Goal: Task Accomplishment & Management: Manage account settings

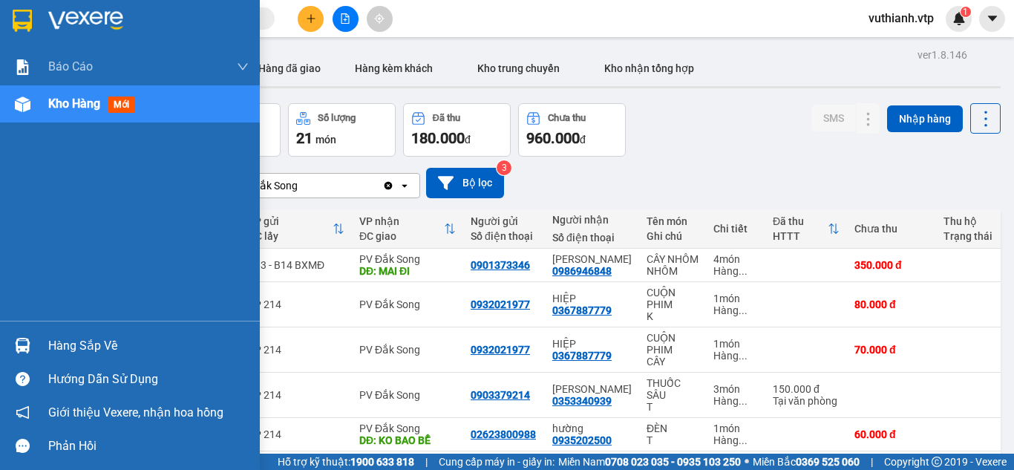
click at [36, 348] on div "Hàng sắp về" at bounding box center [130, 345] width 260 height 33
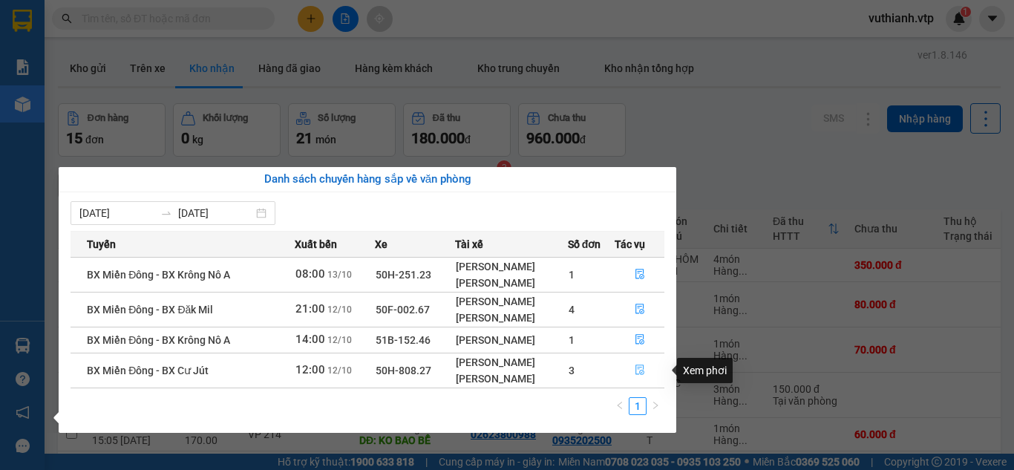
click at [637, 371] on icon "file-done" at bounding box center [640, 369] width 10 height 10
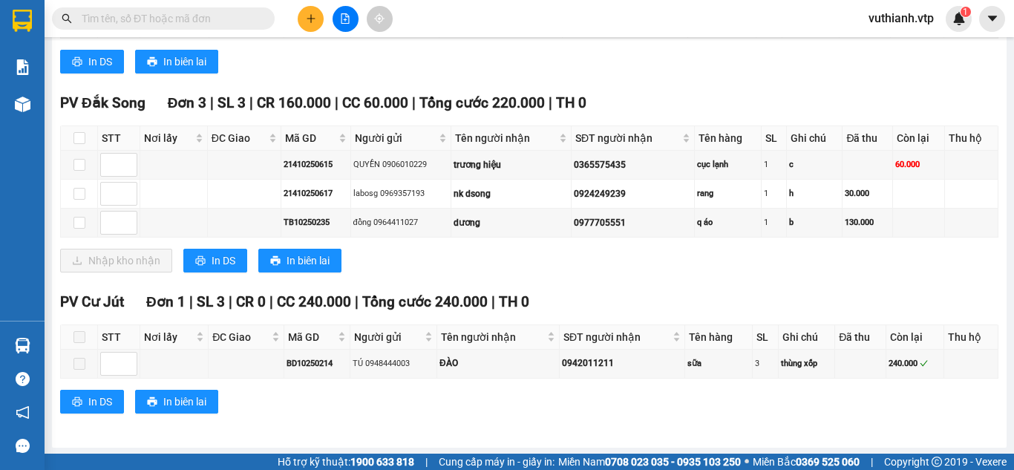
scroll to position [559, 0]
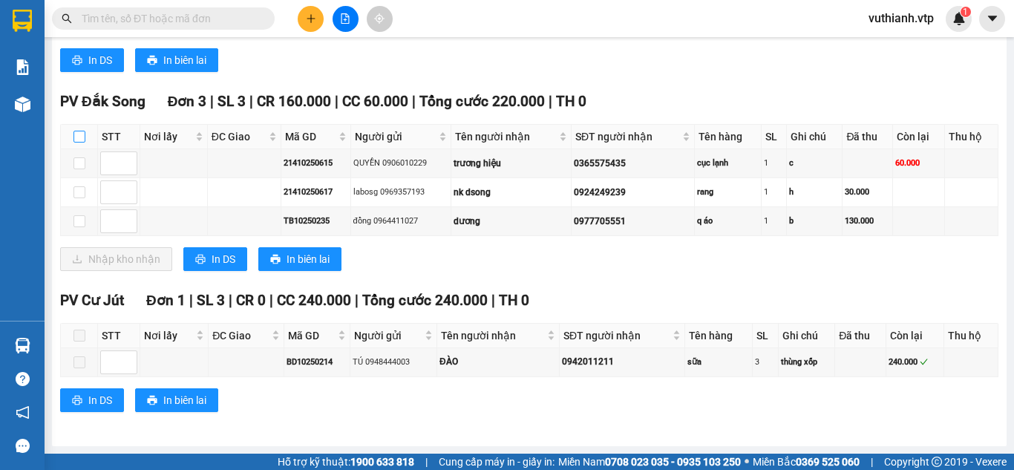
click at [85, 143] on input "checkbox" at bounding box center [79, 137] width 12 height 12
checkbox input "true"
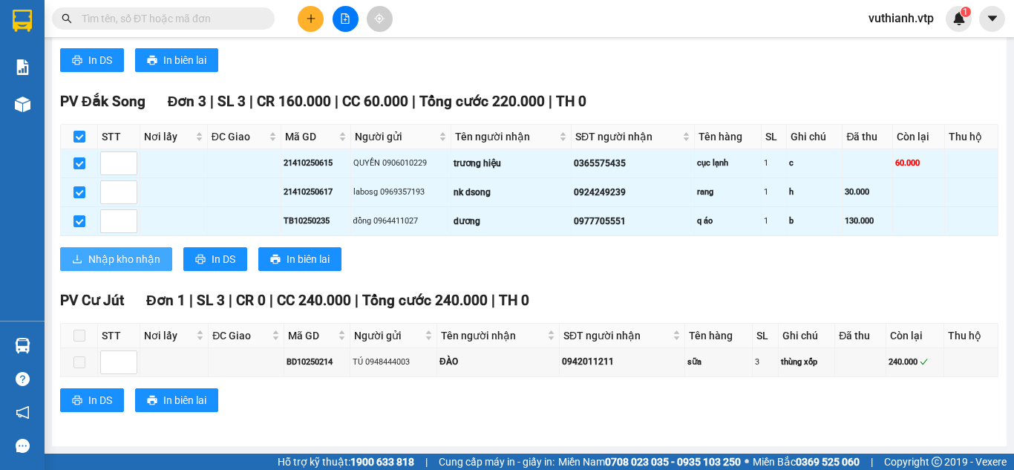
click at [140, 267] on span "Nhập kho nhận" at bounding box center [124, 259] width 72 height 16
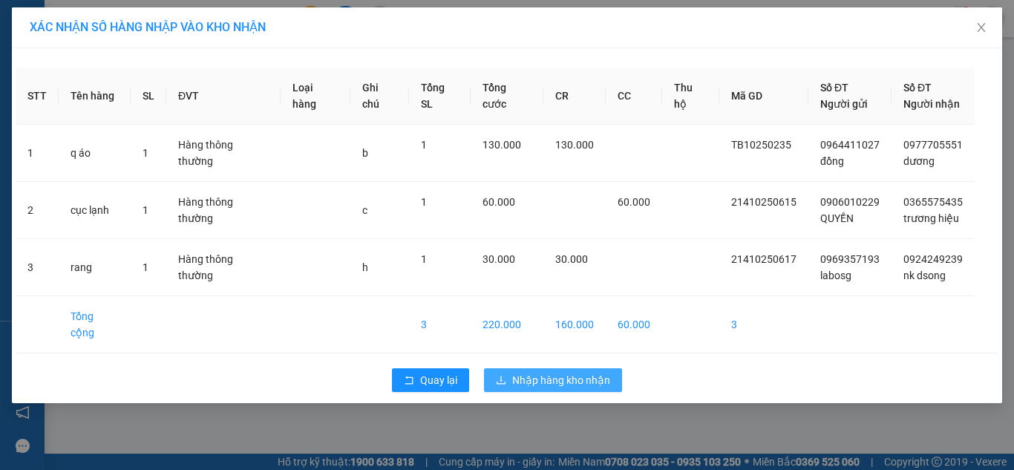
click at [544, 315] on td "220.000" at bounding box center [507, 324] width 73 height 57
click at [555, 372] on span "Nhập hàng kho nhận" at bounding box center [561, 380] width 98 height 16
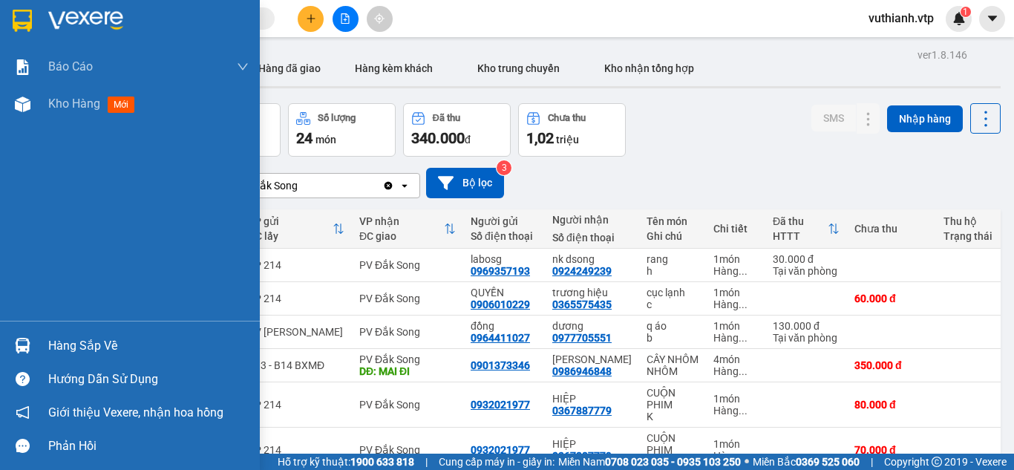
click at [59, 337] on div "Hàng sắp về" at bounding box center [148, 346] width 200 height 22
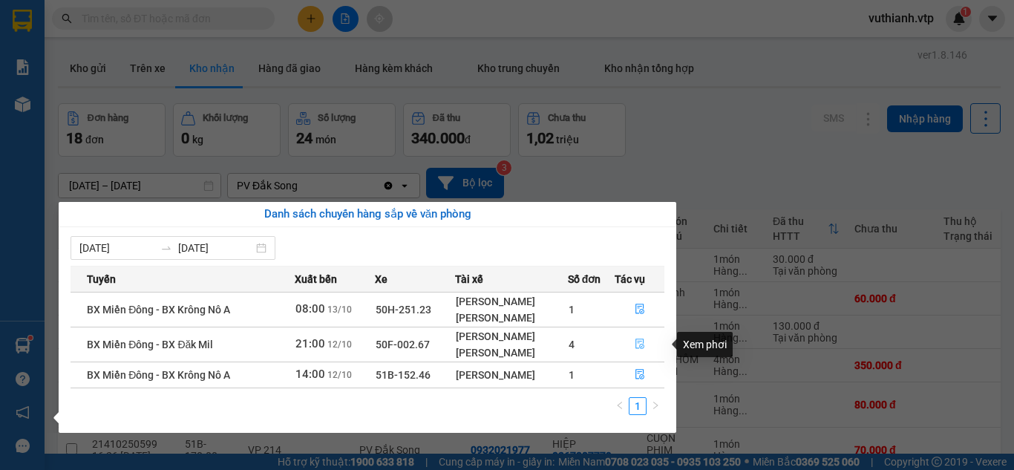
click at [642, 341] on icon "file-done" at bounding box center [640, 343] width 10 height 10
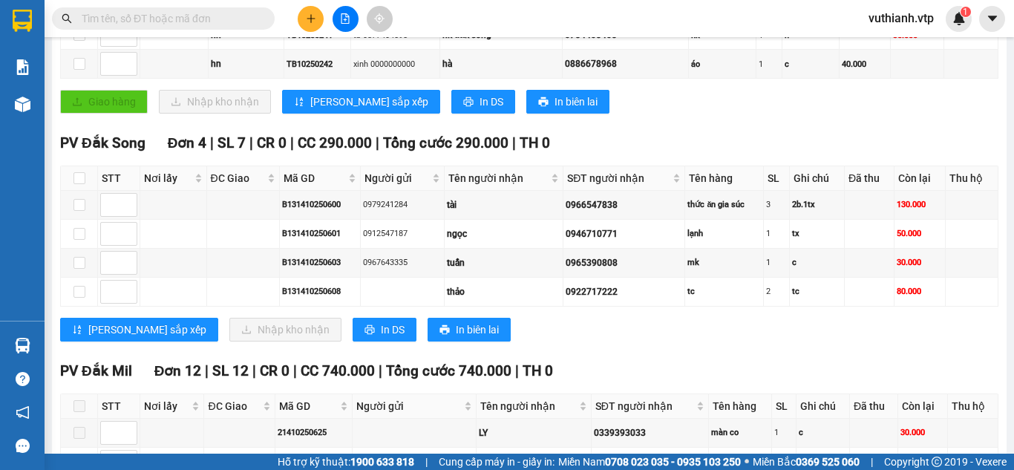
scroll to position [292, 0]
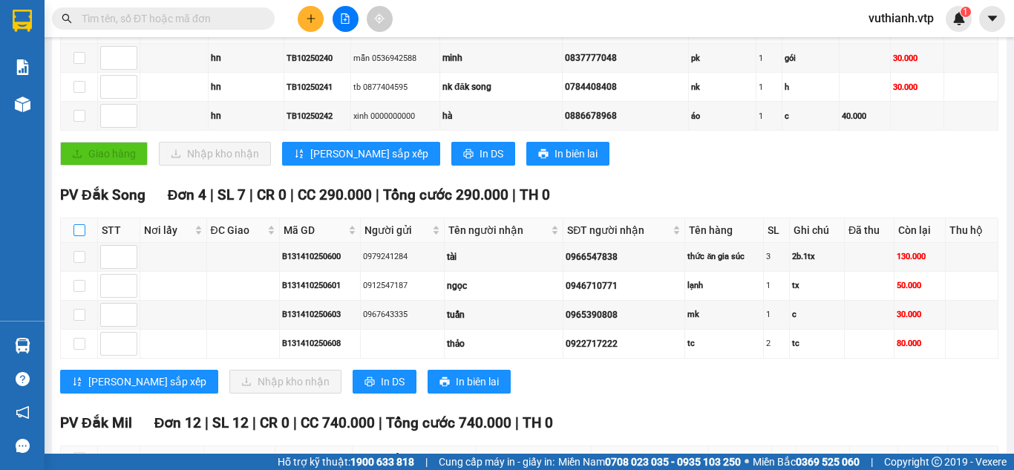
click at [81, 236] on input "checkbox" at bounding box center [79, 230] width 12 height 12
checkbox input "true"
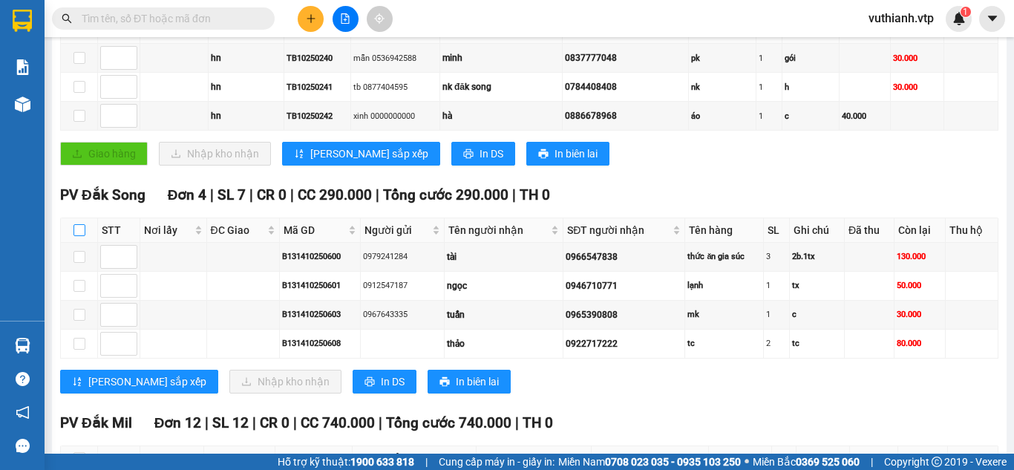
checkbox input "true"
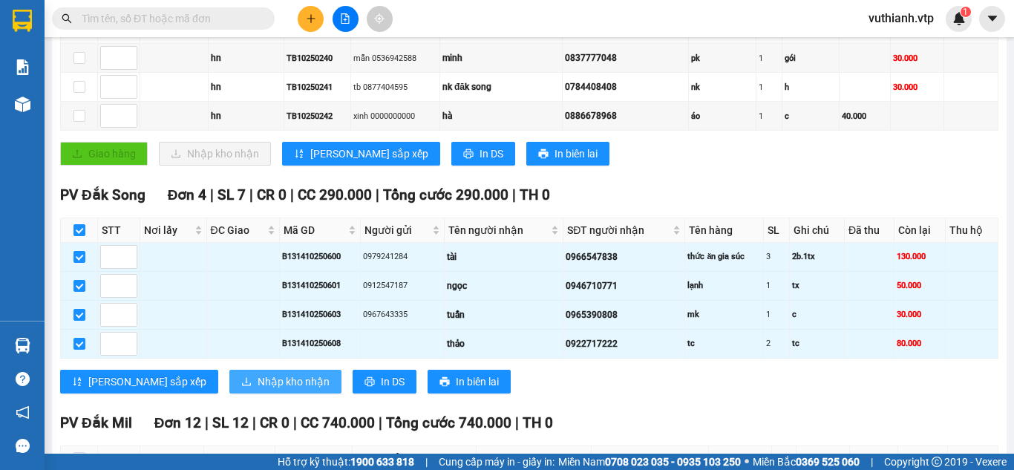
click at [258, 390] on span "Nhập kho nhận" at bounding box center [294, 381] width 72 height 16
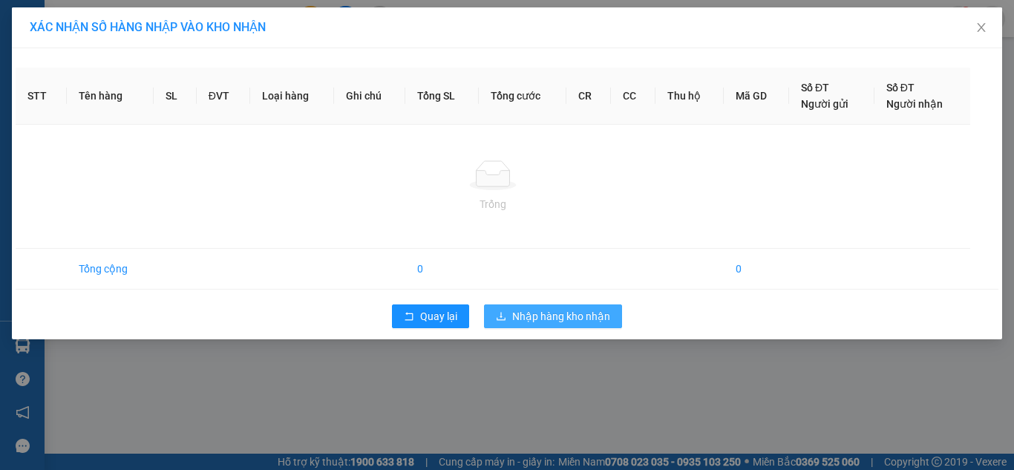
click at [542, 312] on span "Nhập hàng kho nhận" at bounding box center [561, 316] width 98 height 16
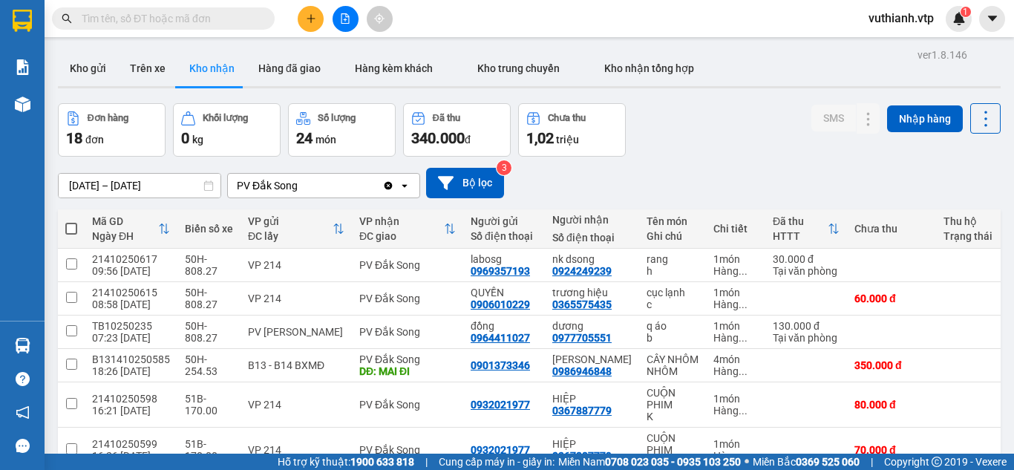
scroll to position [243, 0]
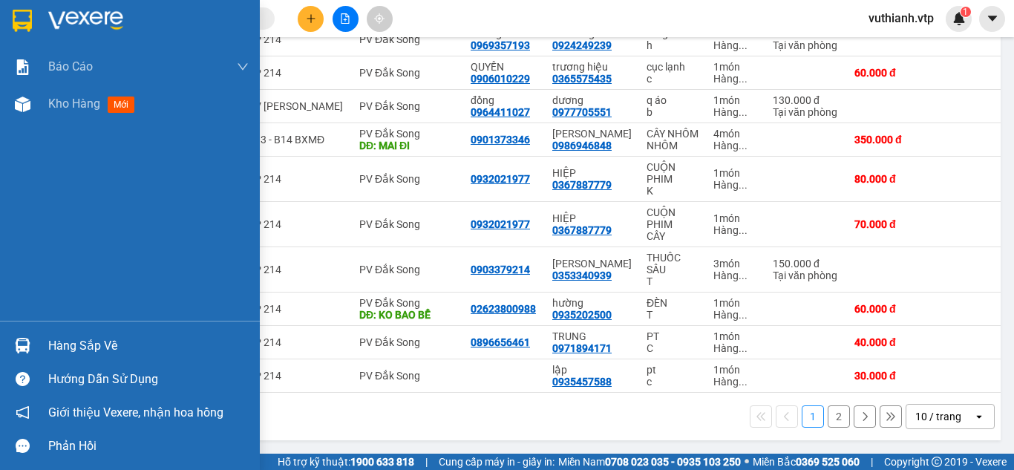
click at [19, 344] on img at bounding box center [23, 346] width 16 height 16
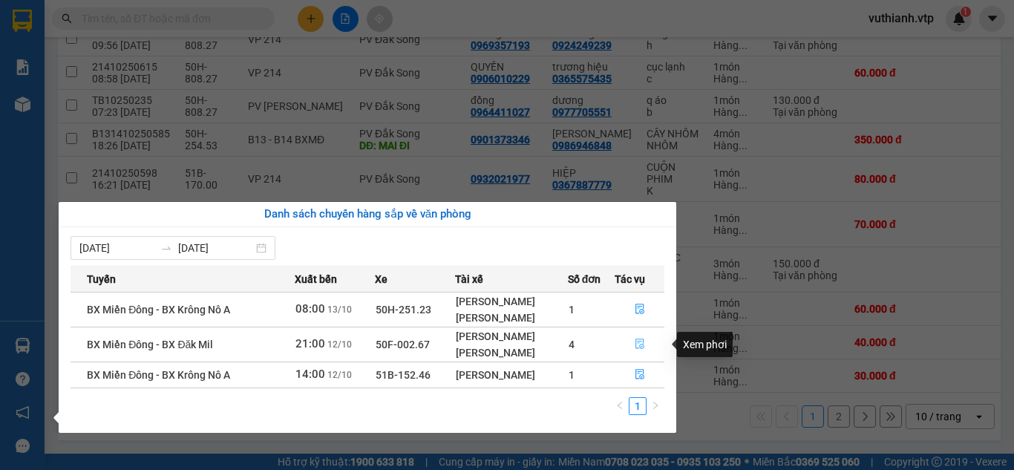
click at [638, 347] on icon "file-done" at bounding box center [640, 343] width 10 height 10
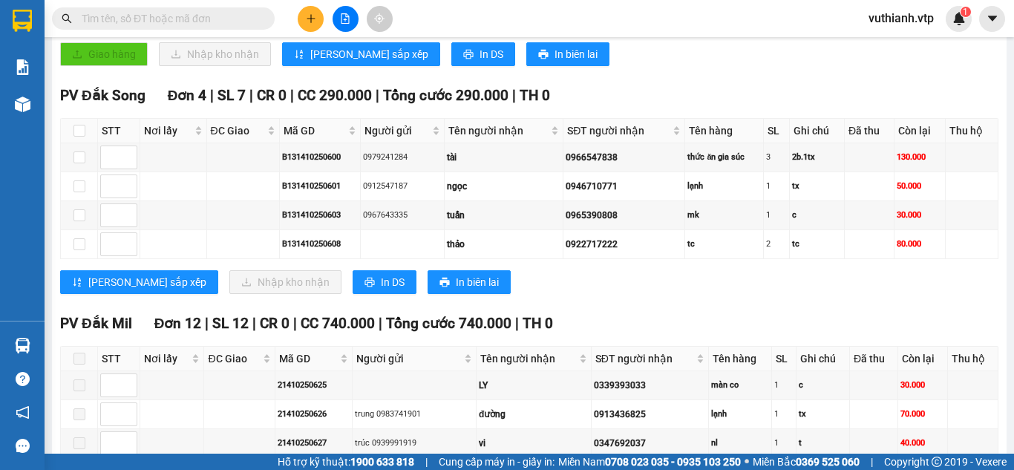
scroll to position [399, 0]
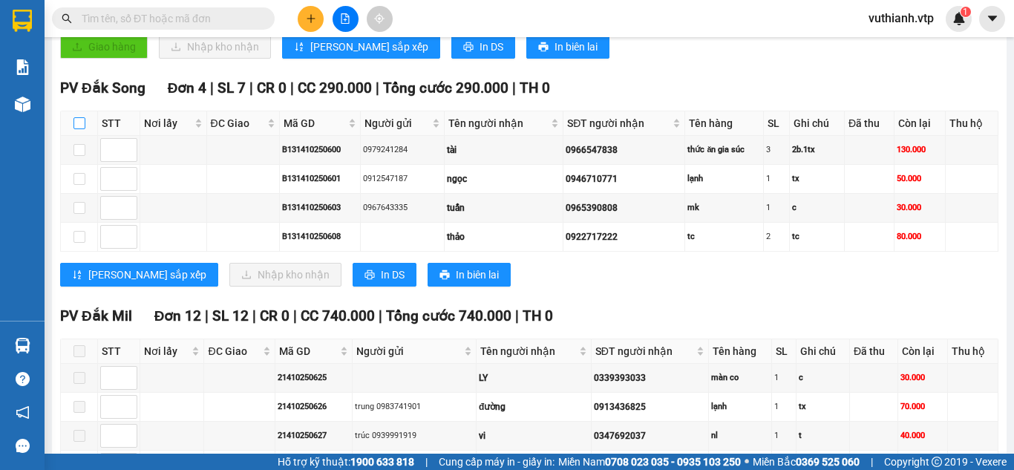
click at [79, 129] on input "checkbox" at bounding box center [79, 123] width 12 height 12
checkbox input "true"
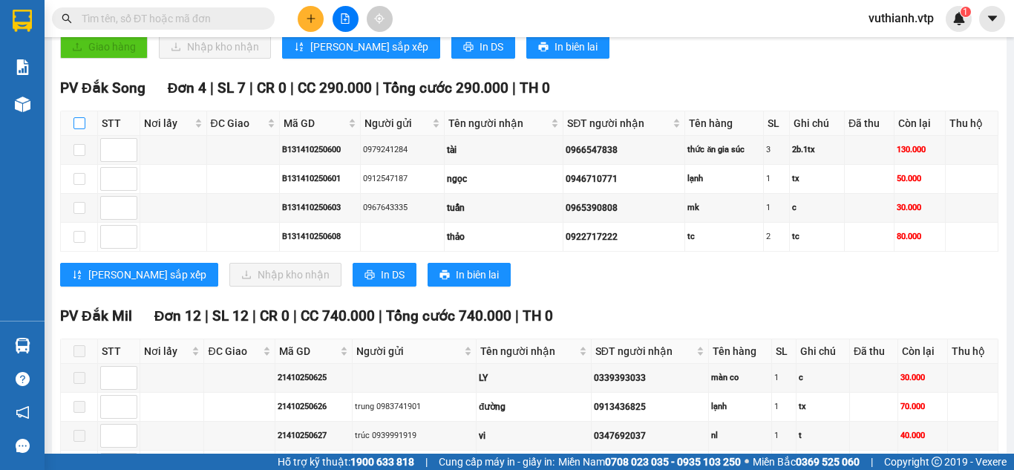
checkbox input "true"
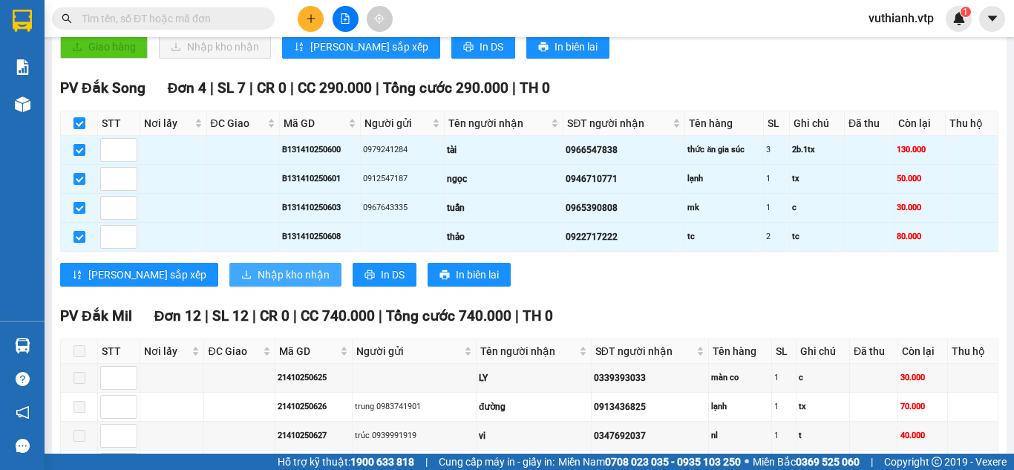
click at [258, 283] on span "Nhập kho nhận" at bounding box center [294, 274] width 72 height 16
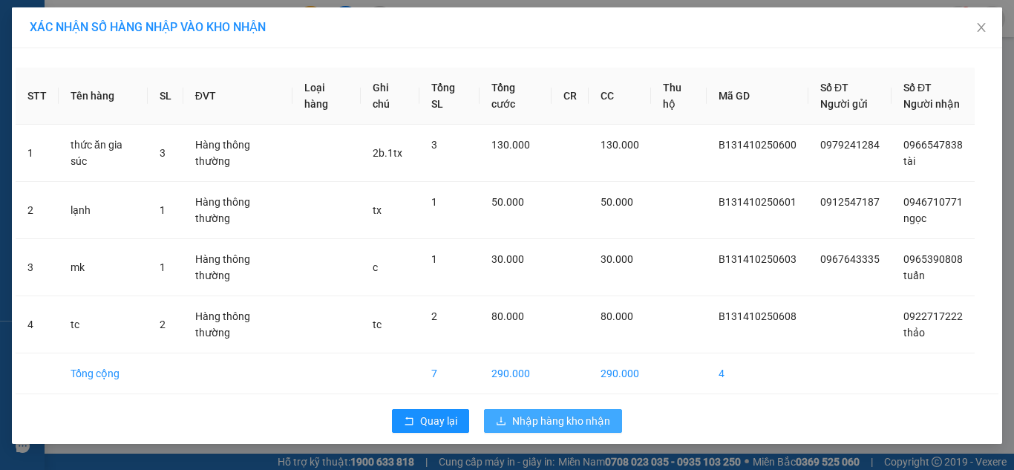
click at [537, 419] on span "Nhập hàng kho nhận" at bounding box center [561, 421] width 98 height 16
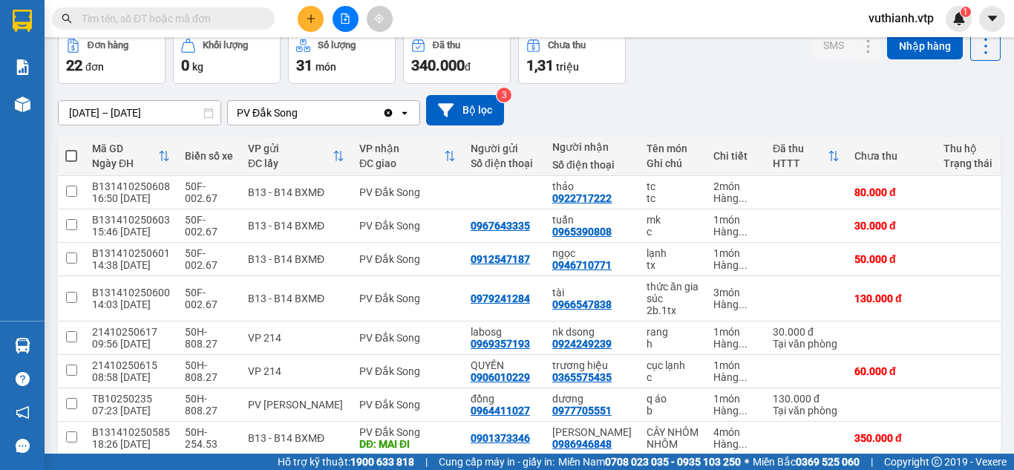
scroll to position [105, 0]
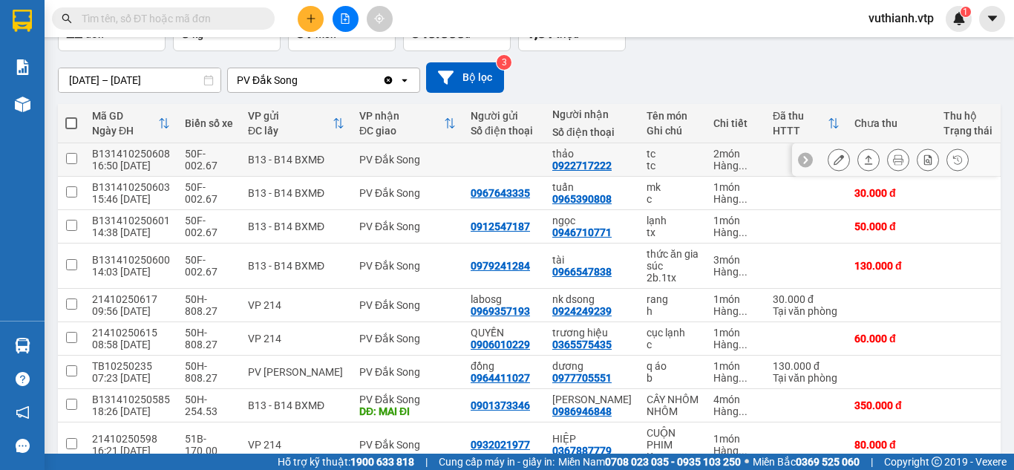
click at [834, 164] on icon at bounding box center [839, 159] width 10 height 10
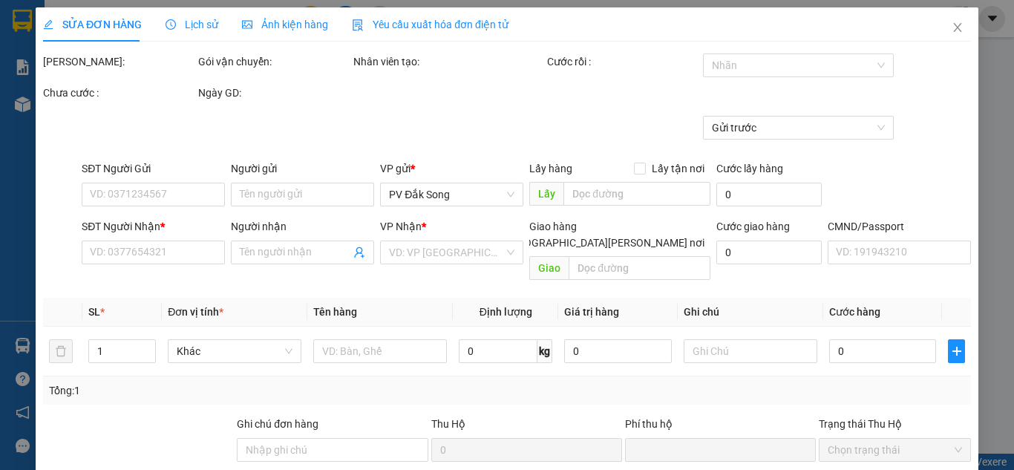
type input "4.000"
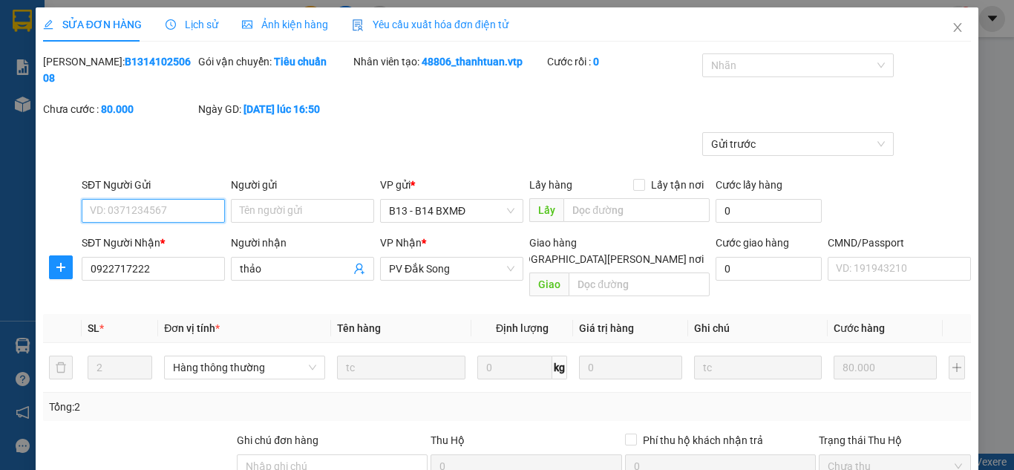
type input "0922717222"
type input "thảo"
type input "0"
type input "80.000"
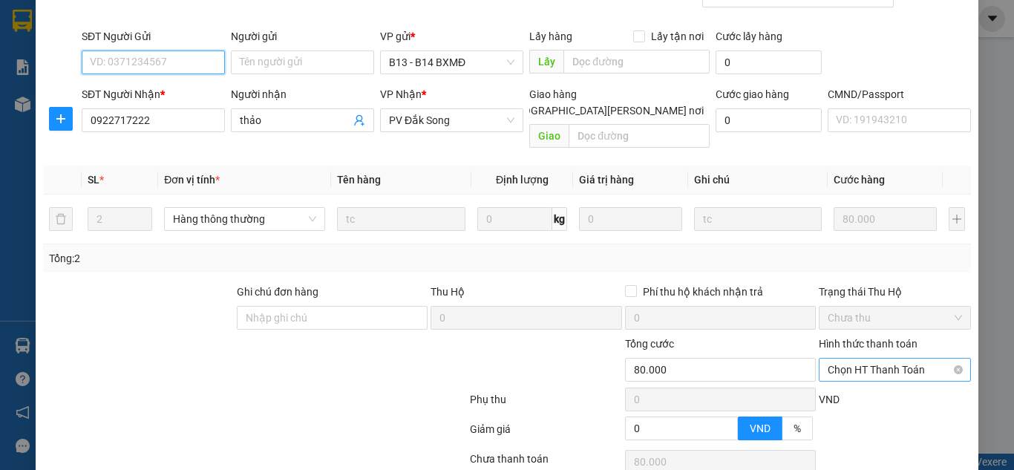
click at [906, 359] on span "Chọn HT Thanh Toán" at bounding box center [895, 370] width 134 height 22
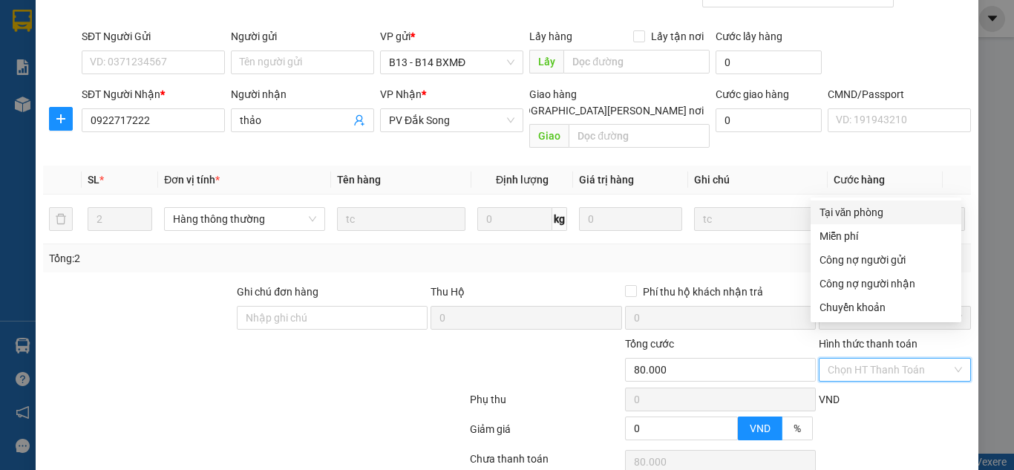
click at [837, 206] on div "Tại văn phòng" at bounding box center [885, 212] width 133 height 16
type input "0"
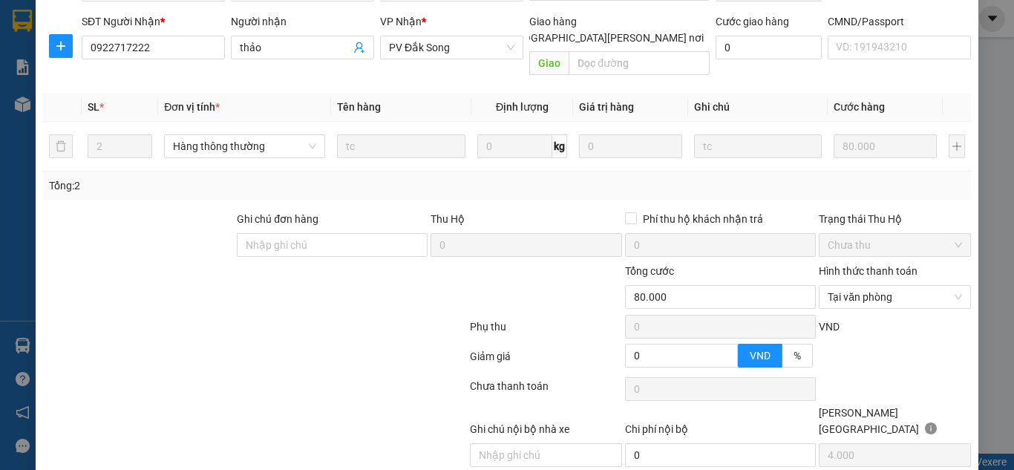
scroll to position [233, 0]
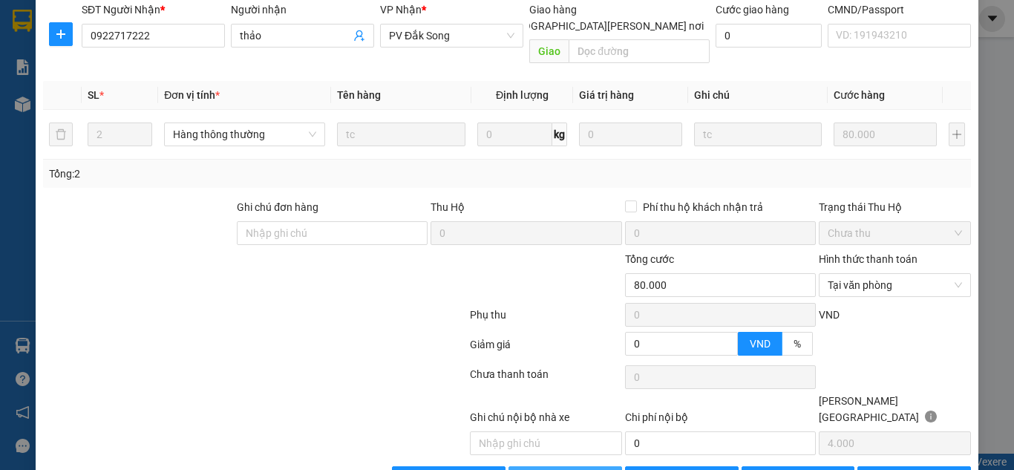
click at [568, 469] on span "[PERSON_NAME] và [PERSON_NAME] hàng" at bounding box center [637, 478] width 200 height 16
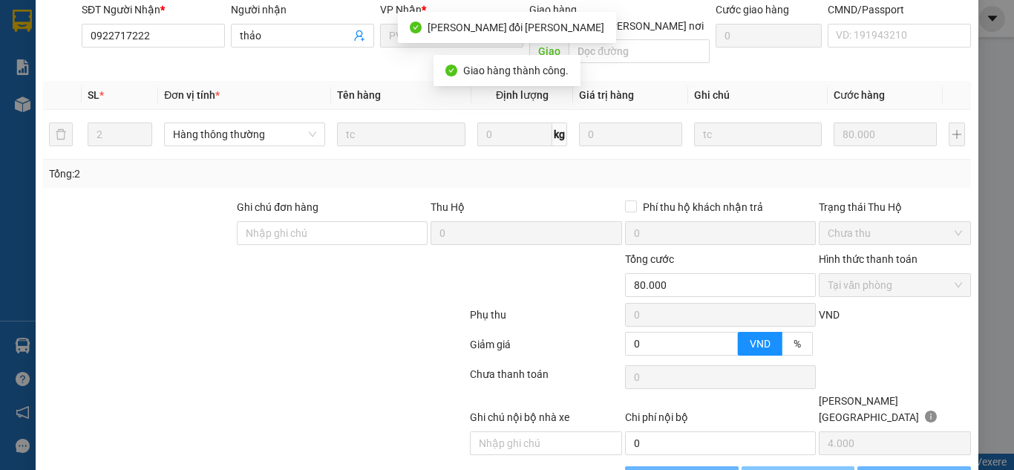
click at [789, 469] on span "[PERSON_NAME] đổi" at bounding box center [818, 478] width 96 height 16
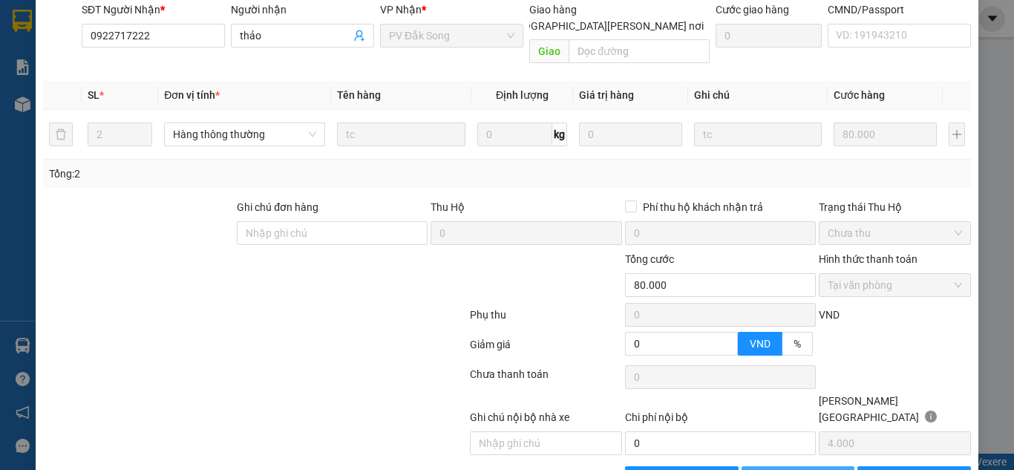
click at [789, 469] on span "[PERSON_NAME] đổi" at bounding box center [818, 478] width 96 height 16
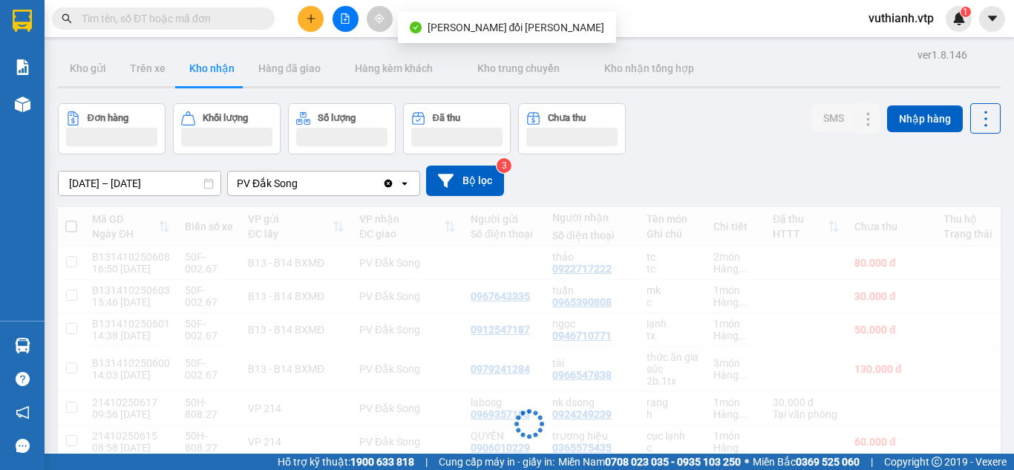
click at [789, 428] on div "Đang tải dữ liệu" at bounding box center [529, 435] width 943 height 457
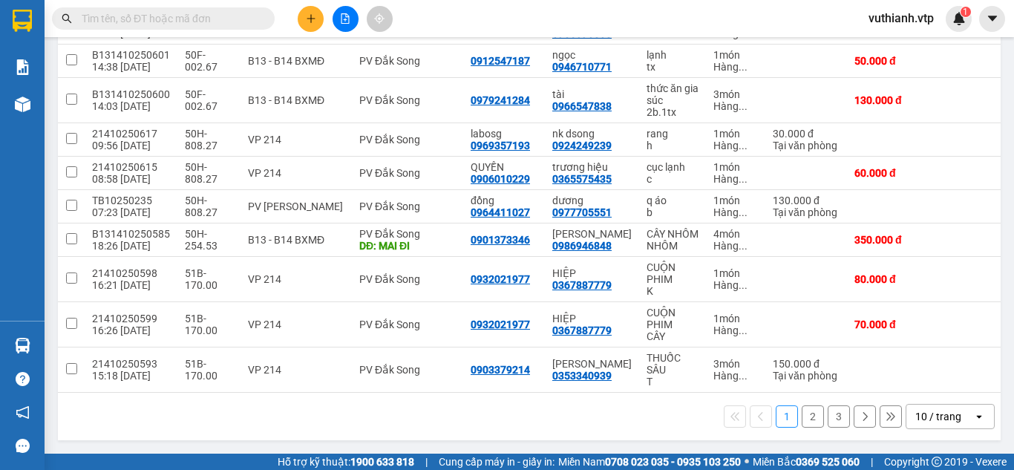
scroll to position [255, 0]
click at [828, 416] on button "3" at bounding box center [839, 416] width 22 height 22
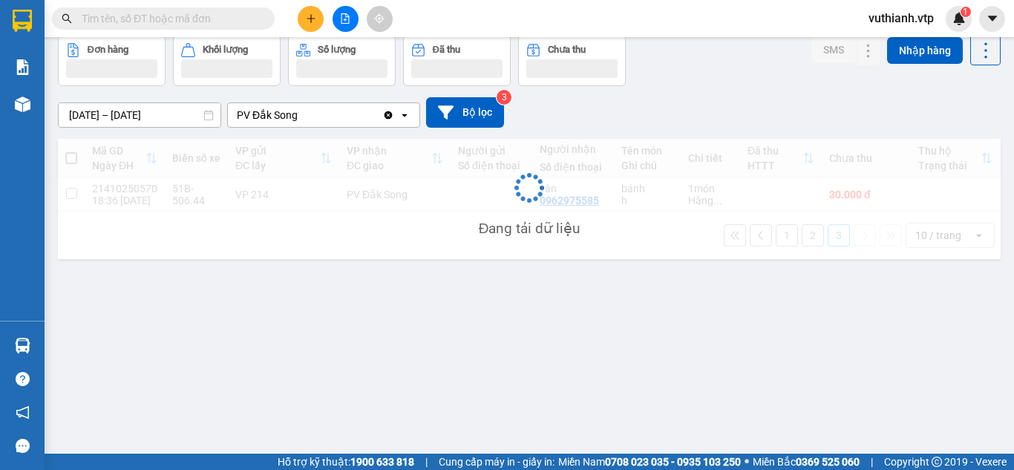
scroll to position [68, 0]
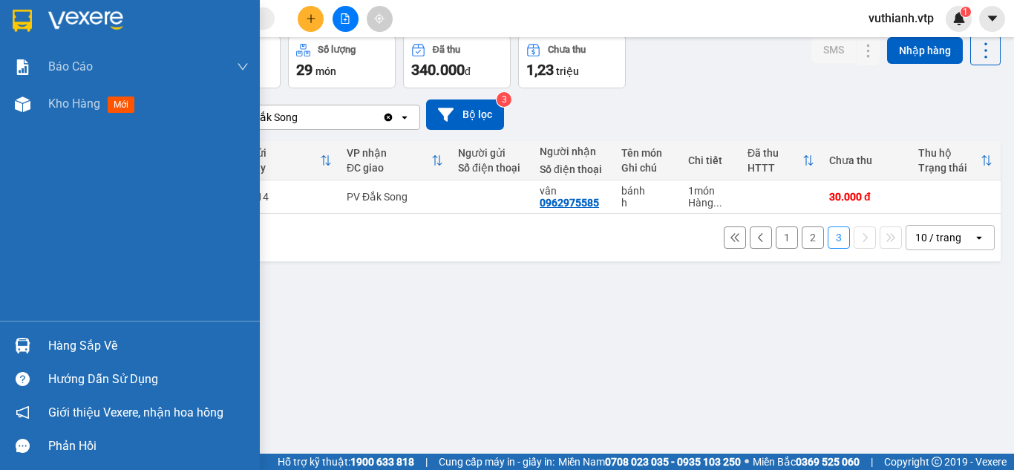
click at [29, 344] on img at bounding box center [23, 346] width 16 height 16
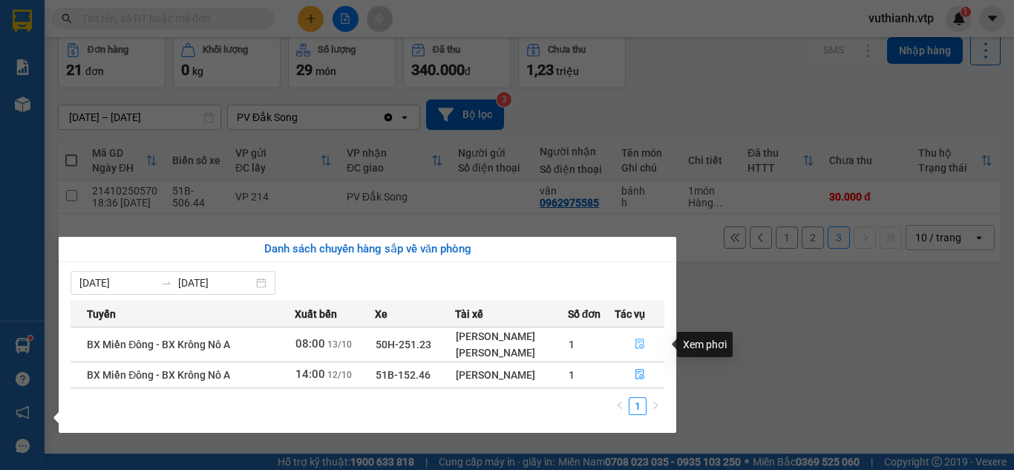
click at [643, 345] on icon "file-done" at bounding box center [640, 343] width 10 height 10
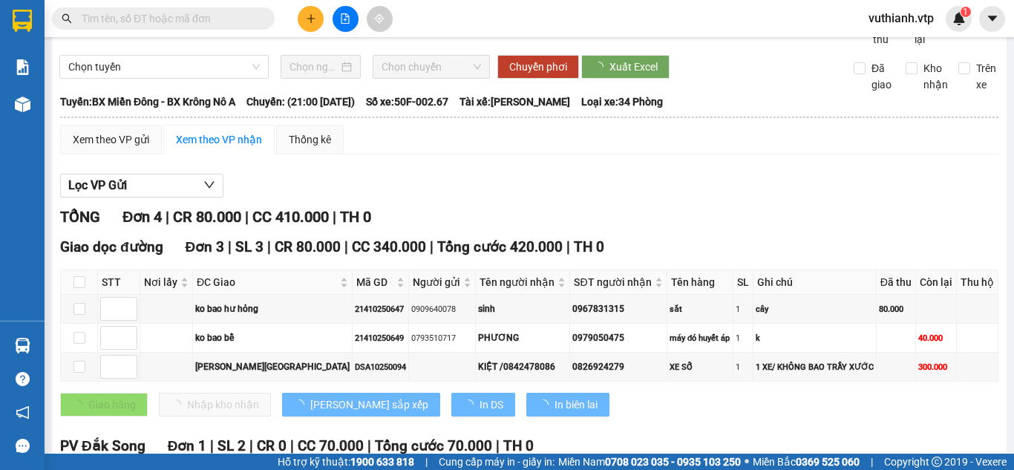
type input "[DATE]"
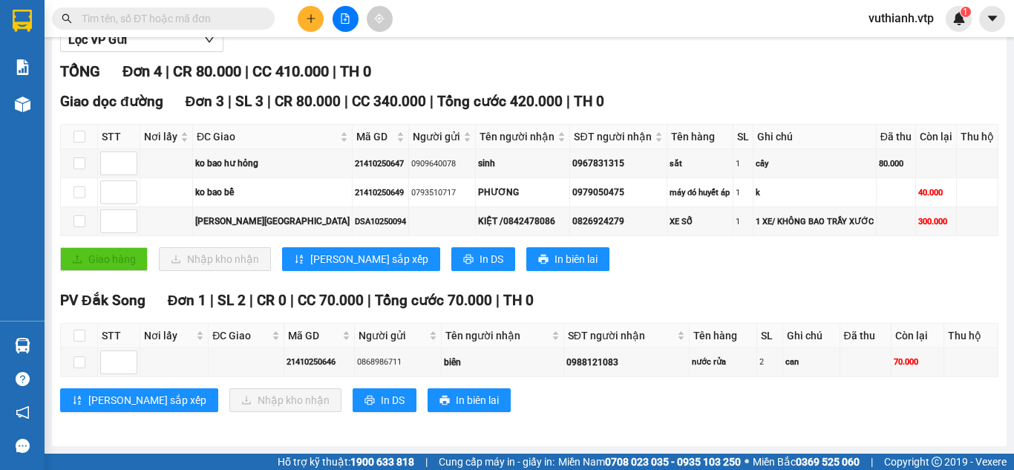
scroll to position [203, 0]
click at [89, 336] on th at bounding box center [79, 336] width 37 height 24
click at [79, 338] on input "checkbox" at bounding box center [79, 336] width 12 height 12
checkbox input "true"
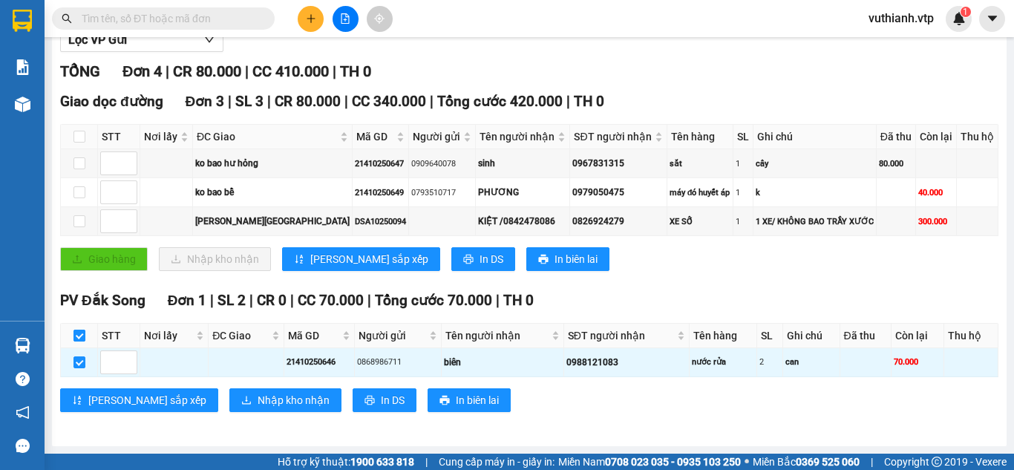
click at [82, 336] on input "checkbox" at bounding box center [79, 336] width 12 height 12
checkbox input "false"
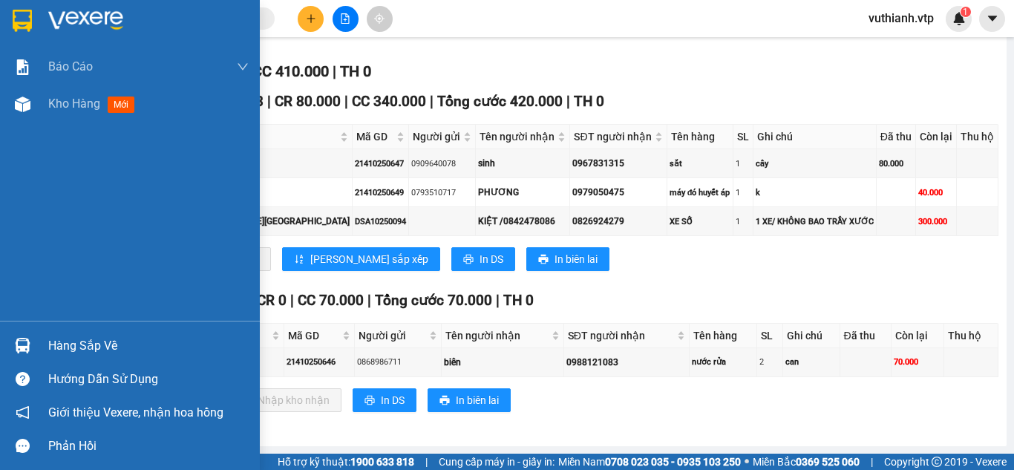
click at [32, 352] on div at bounding box center [23, 346] width 26 height 26
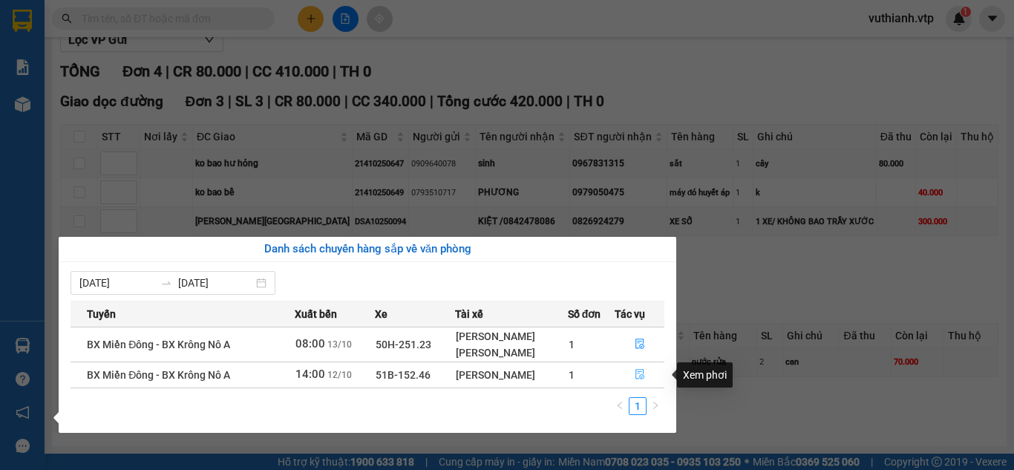
click at [636, 376] on icon "file-done" at bounding box center [639, 375] width 9 height 10
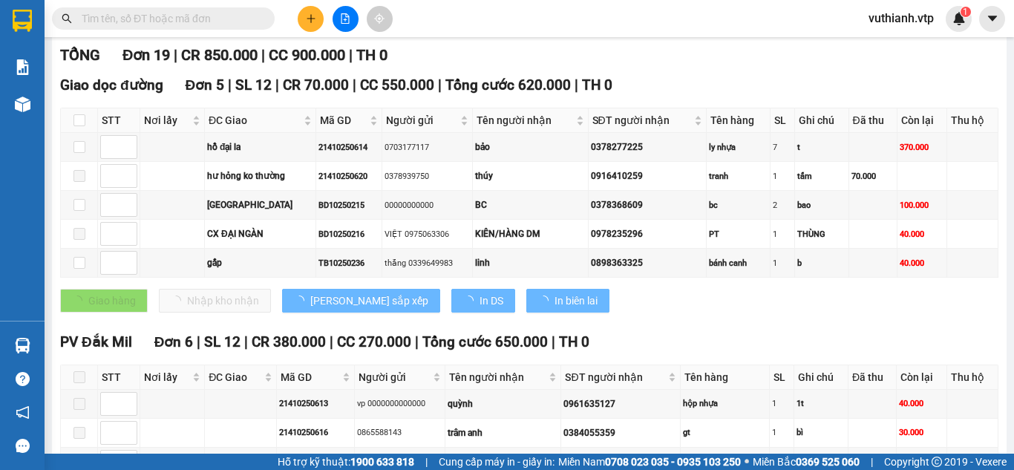
type input "[DATE]"
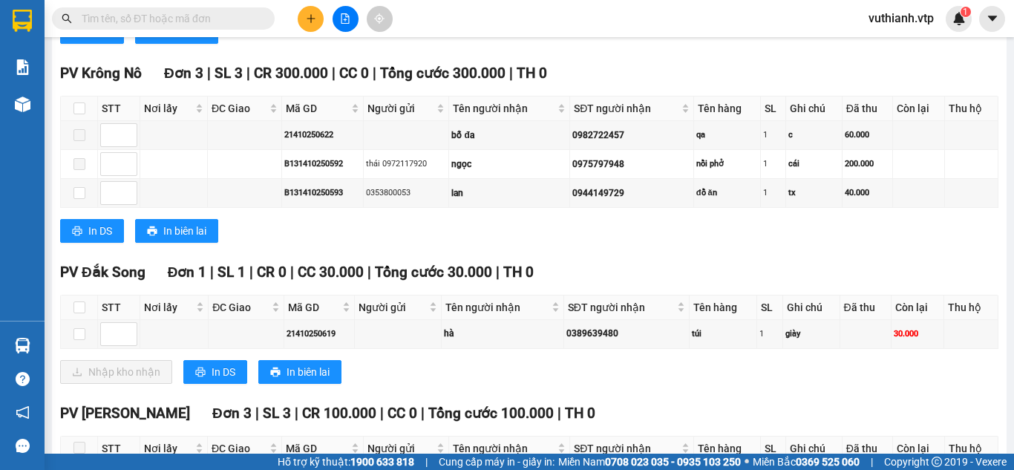
scroll to position [808, 0]
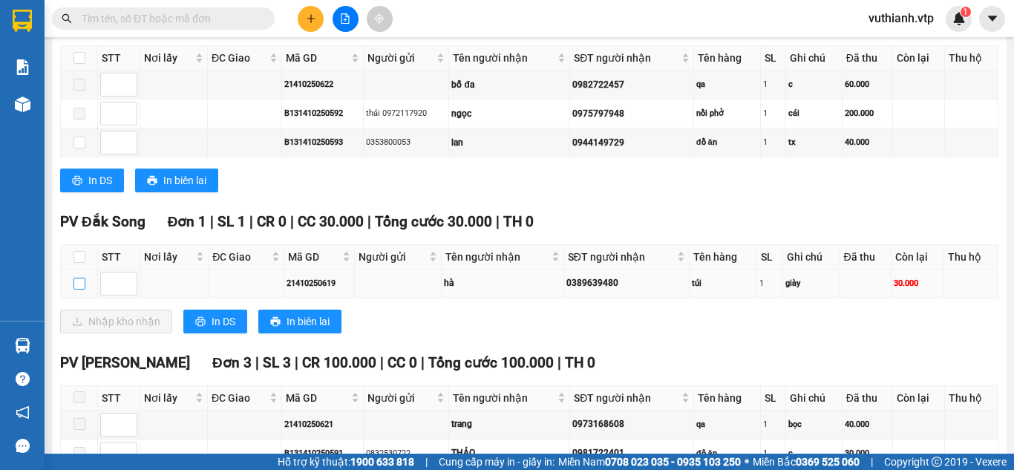
click at [82, 289] on input "checkbox" at bounding box center [79, 284] width 12 height 12
checkbox input "true"
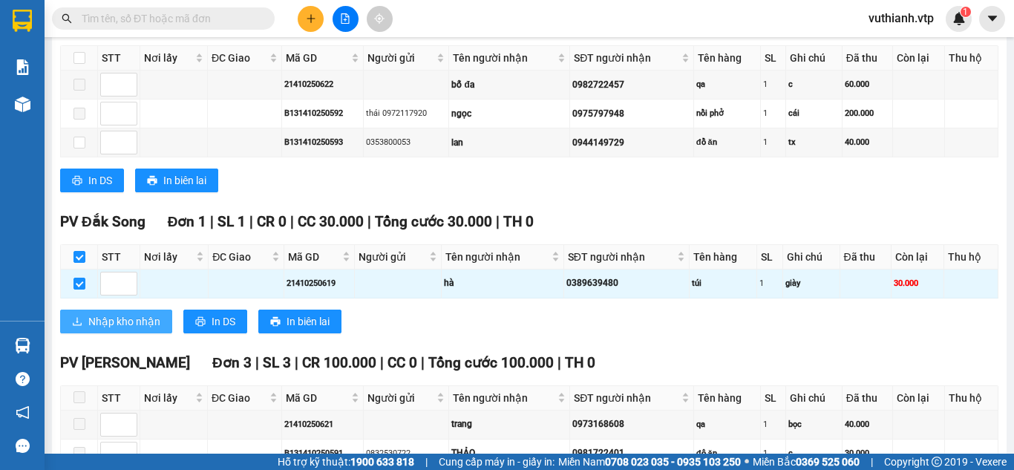
click at [87, 333] on button "Nhập kho nhận" at bounding box center [116, 322] width 112 height 24
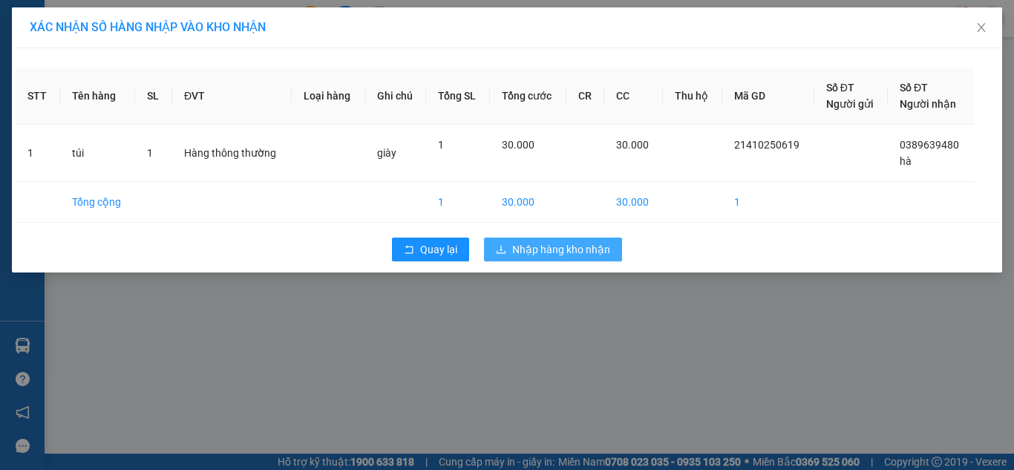
click at [562, 247] on span "Nhập hàng kho nhận" at bounding box center [561, 249] width 98 height 16
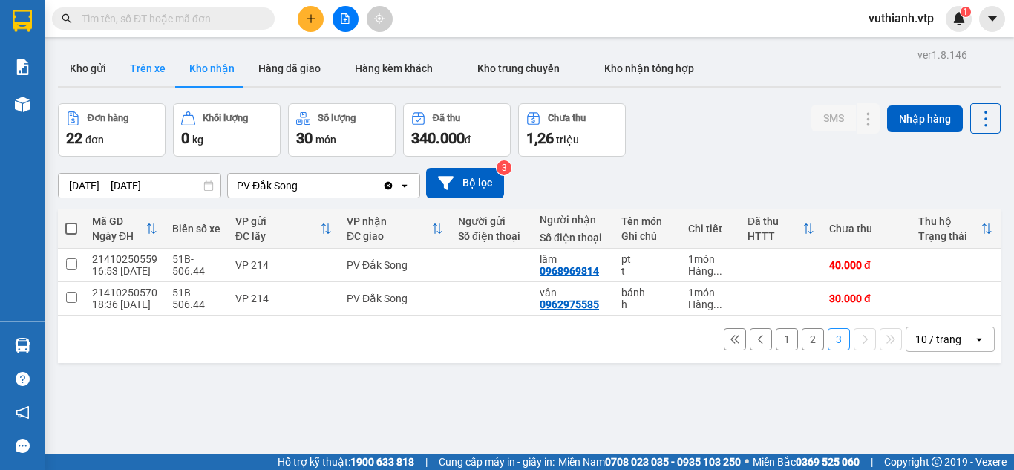
click at [143, 71] on button "Trên xe" at bounding box center [147, 68] width 59 height 36
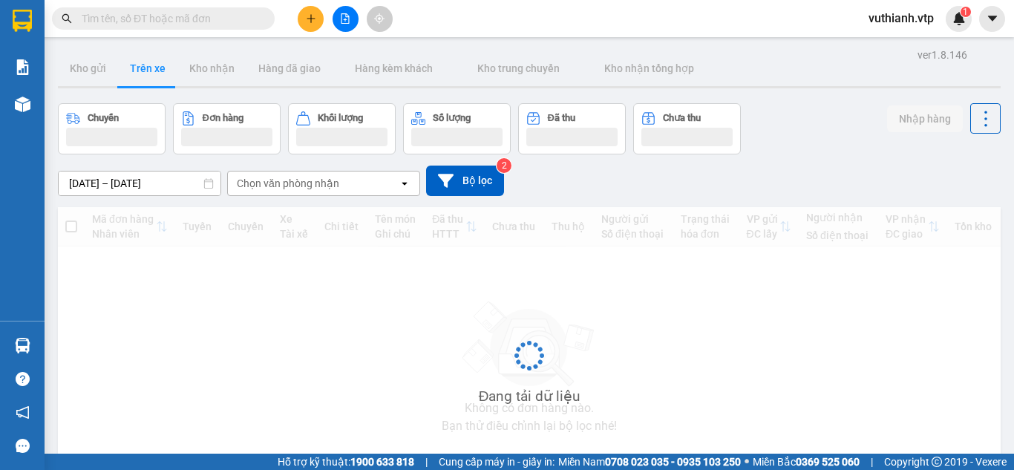
click at [322, 185] on div "Chọn văn phòng nhận" at bounding box center [288, 183] width 102 height 15
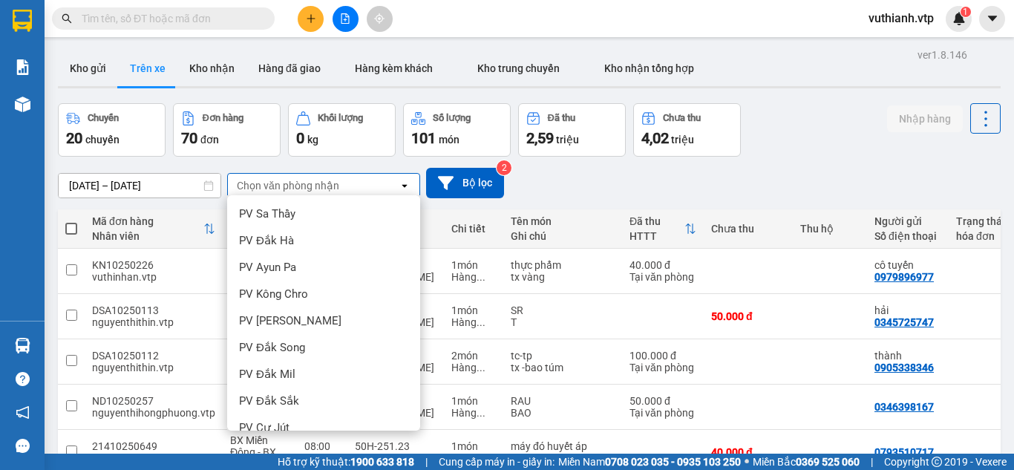
scroll to position [203, 0]
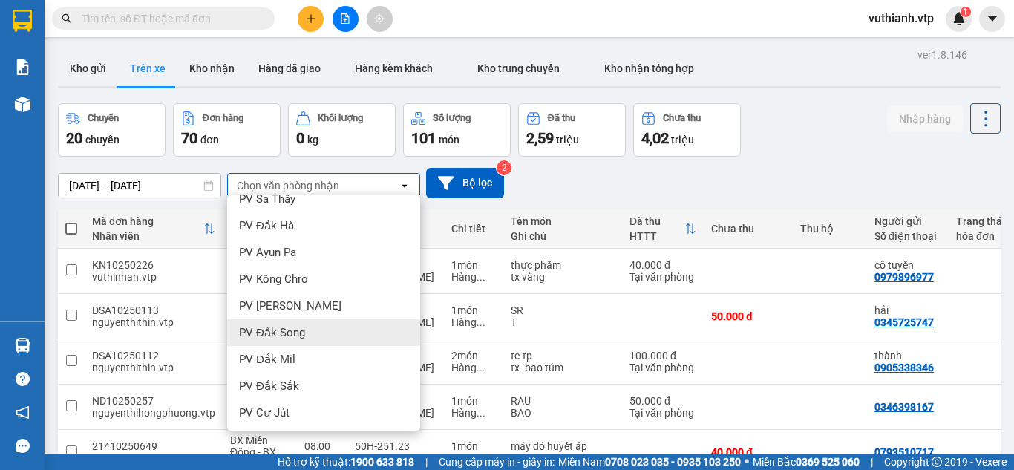
click at [310, 329] on div "PV Đắk Song" at bounding box center [323, 332] width 193 height 27
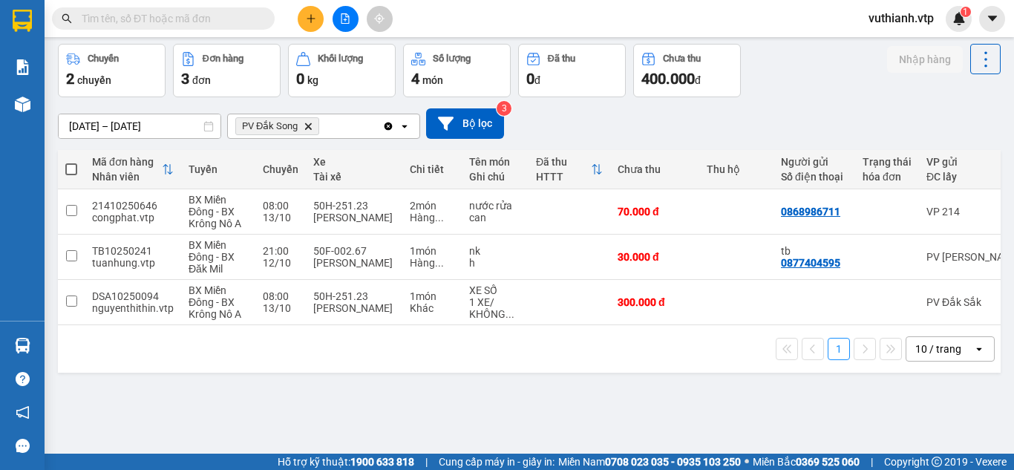
scroll to position [63, 0]
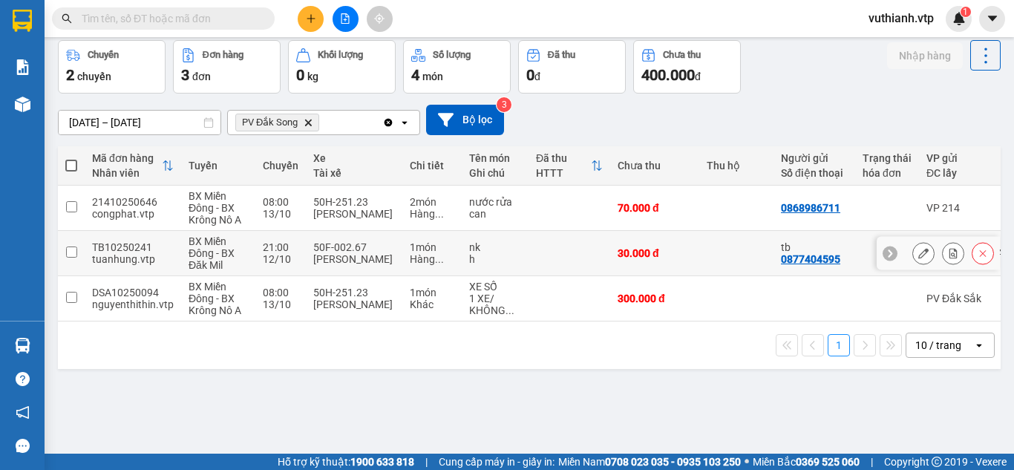
click at [72, 254] on input "checkbox" at bounding box center [71, 251] width 11 height 11
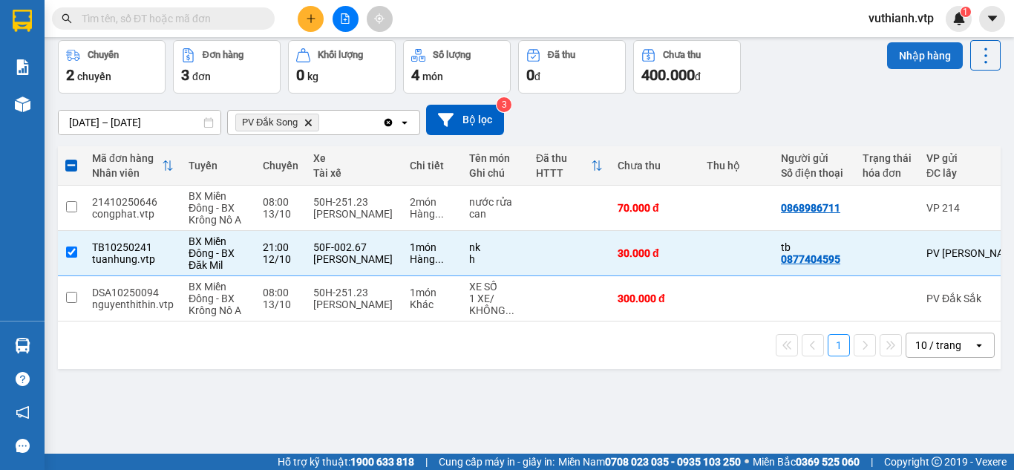
click at [912, 48] on button "Nhập hàng" at bounding box center [925, 55] width 76 height 27
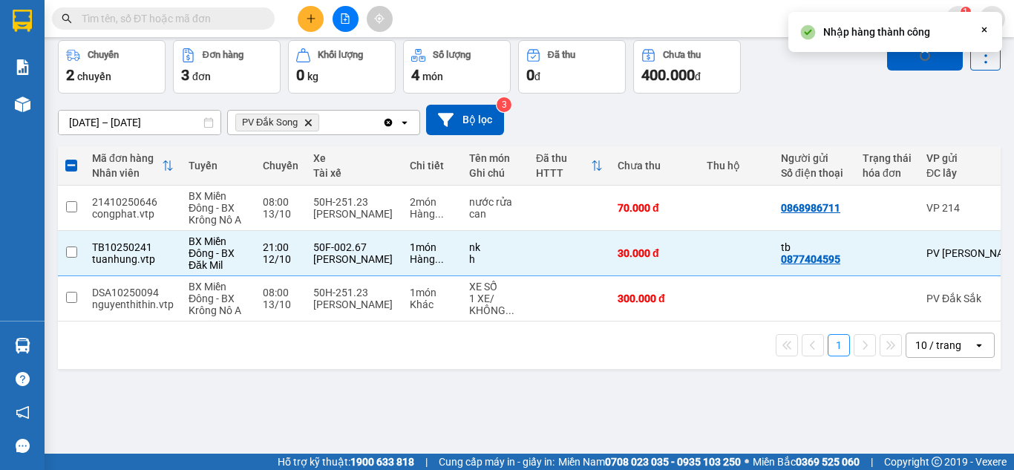
checkbox input "false"
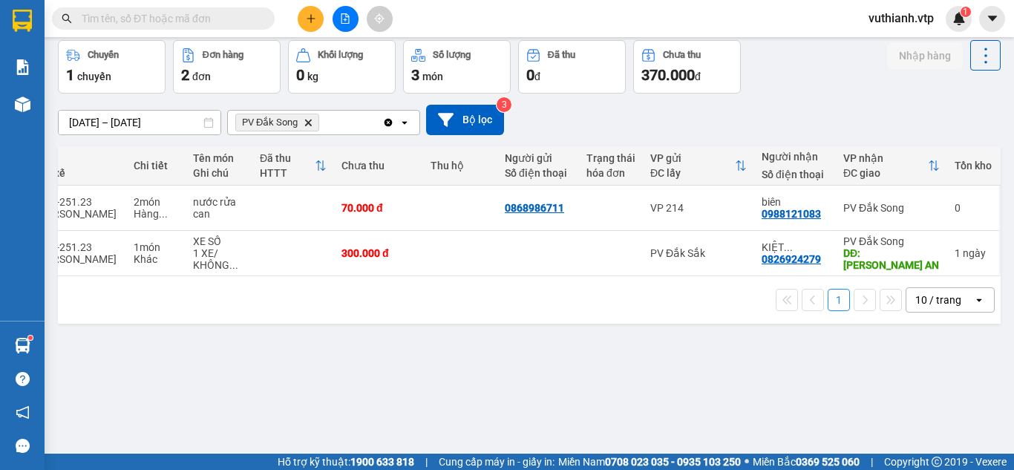
scroll to position [0, 251]
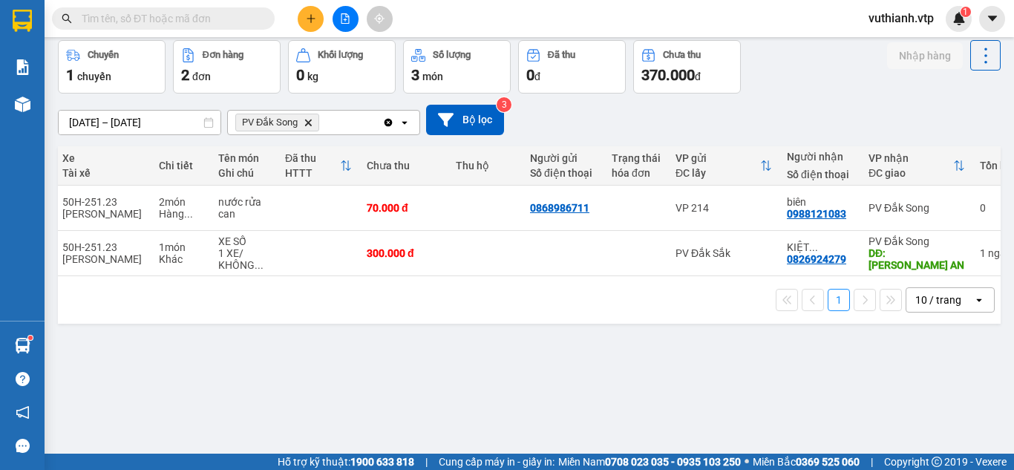
drag, startPoint x: 529, startPoint y: 305, endPoint x: 472, endPoint y: 306, distance: 57.2
click at [472, 306] on div "1 10 / trang open" at bounding box center [529, 299] width 931 height 25
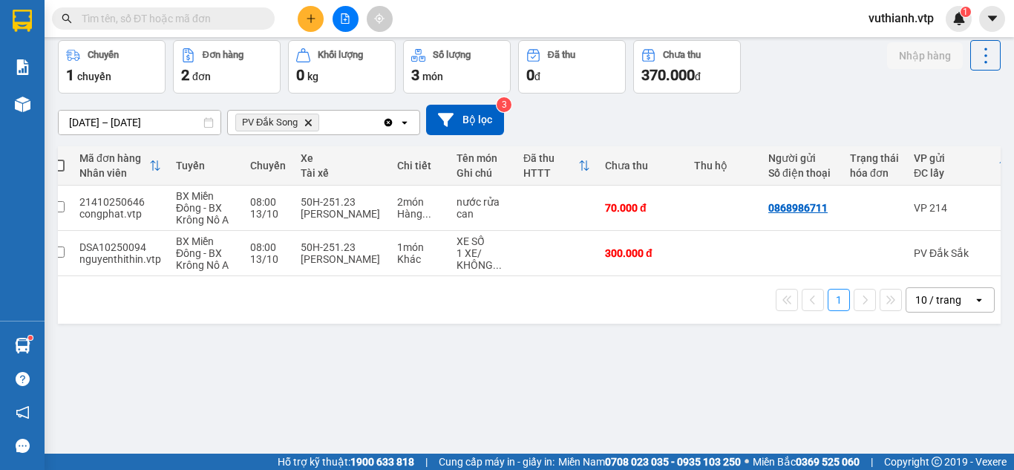
scroll to position [0, 0]
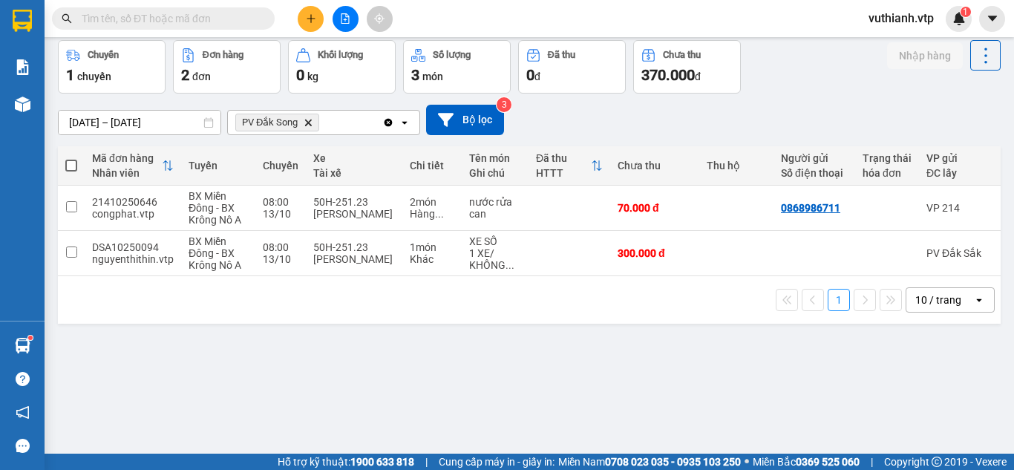
click at [240, 334] on div "ver 1.8.146 Kho gửi Trên xe [PERSON_NAME] Hàng đã giao Hàng kèm khách [PERSON_N…" at bounding box center [529, 216] width 955 height 470
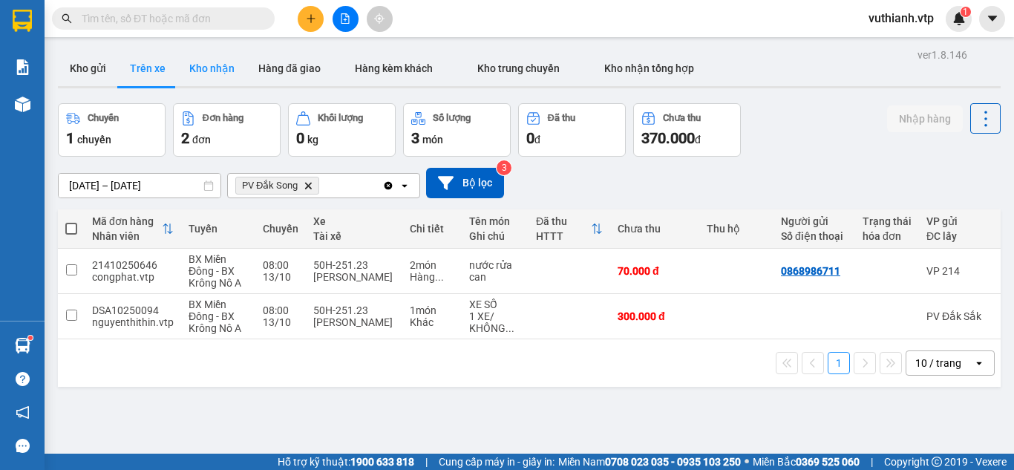
click at [222, 76] on button "Kho nhận" at bounding box center [211, 68] width 69 height 36
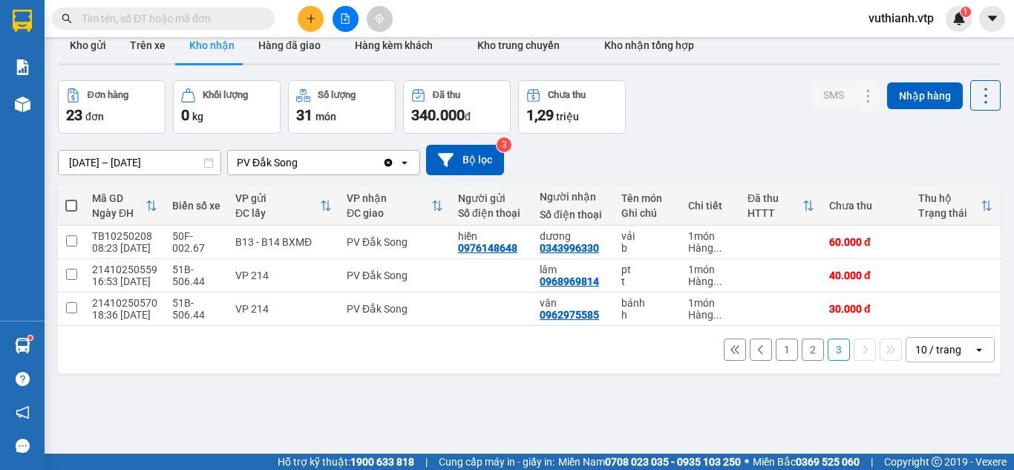
scroll to position [33, 0]
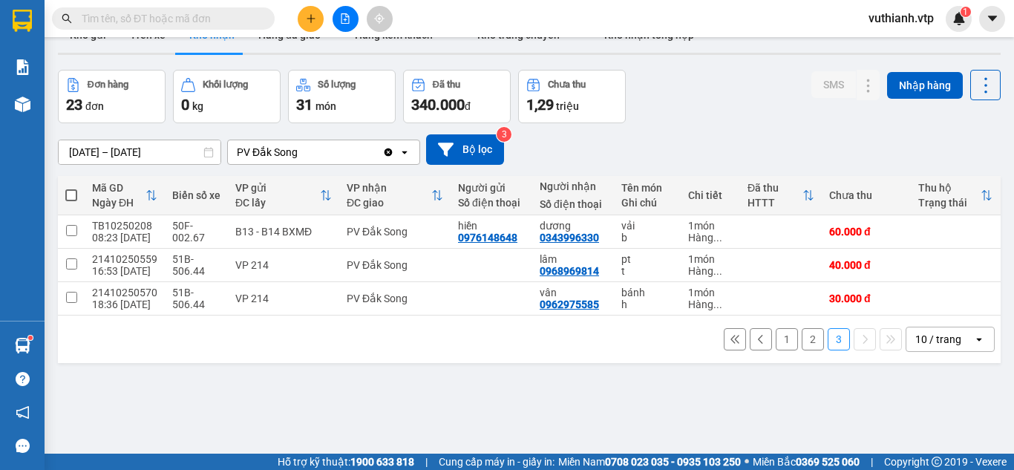
click at [776, 347] on button "1" at bounding box center [787, 339] width 22 height 22
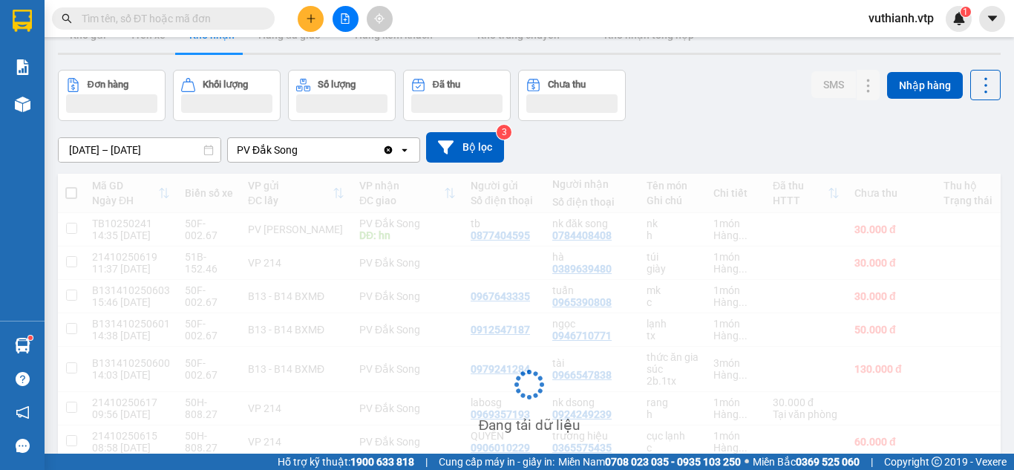
click at [96, 151] on input "[DATE] – [DATE]" at bounding box center [140, 150] width 162 height 24
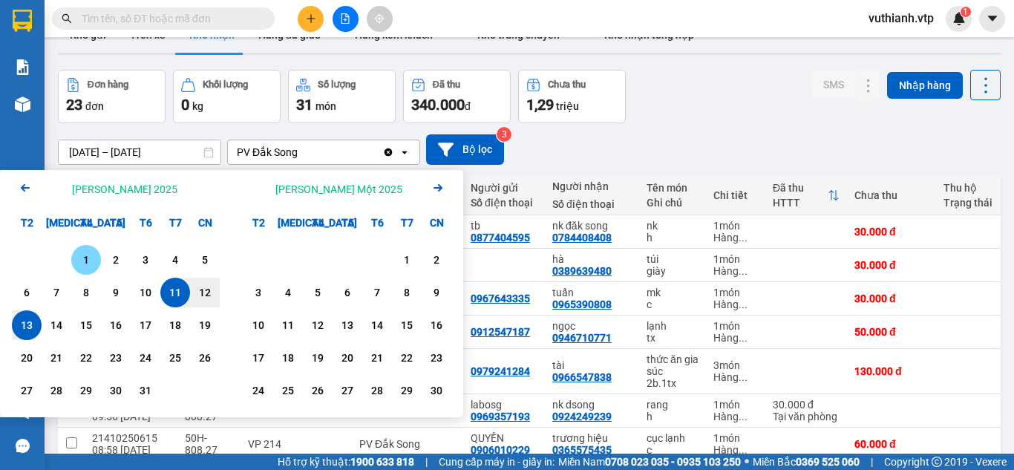
click at [84, 267] on div "1" at bounding box center [86, 260] width 21 height 18
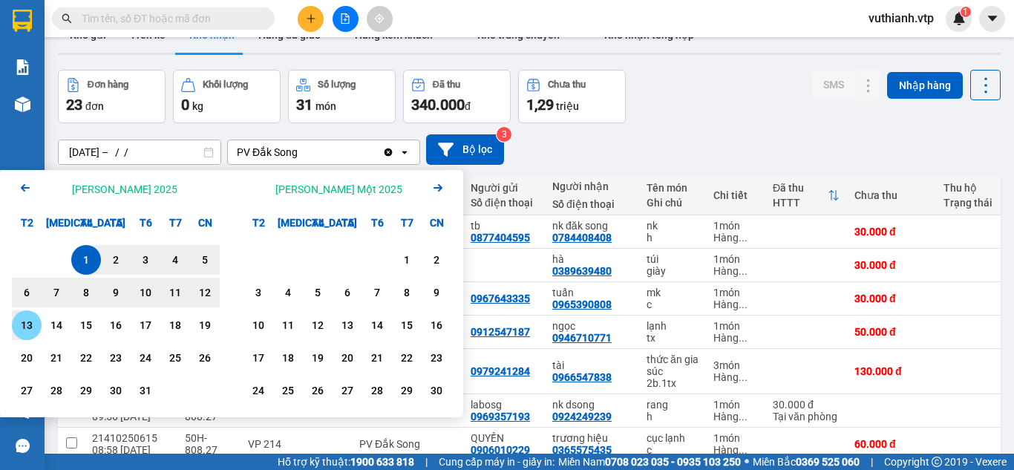
click at [33, 327] on div "13" at bounding box center [26, 325] width 21 height 18
type input "[DATE] – [DATE]"
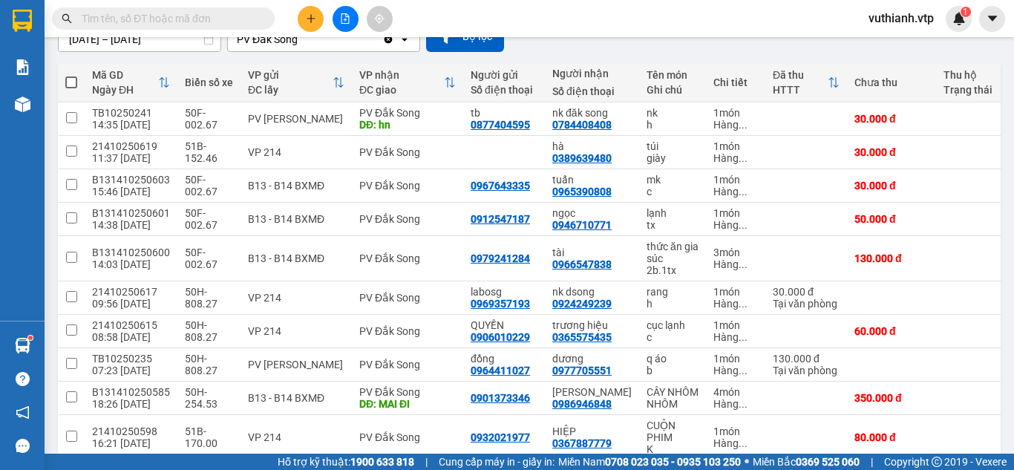
scroll to position [148, 0]
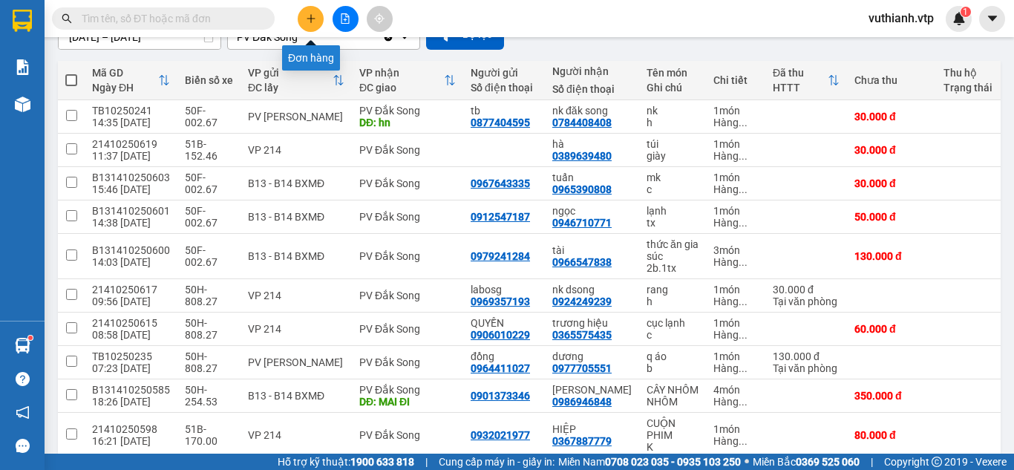
click at [310, 11] on button at bounding box center [311, 19] width 26 height 26
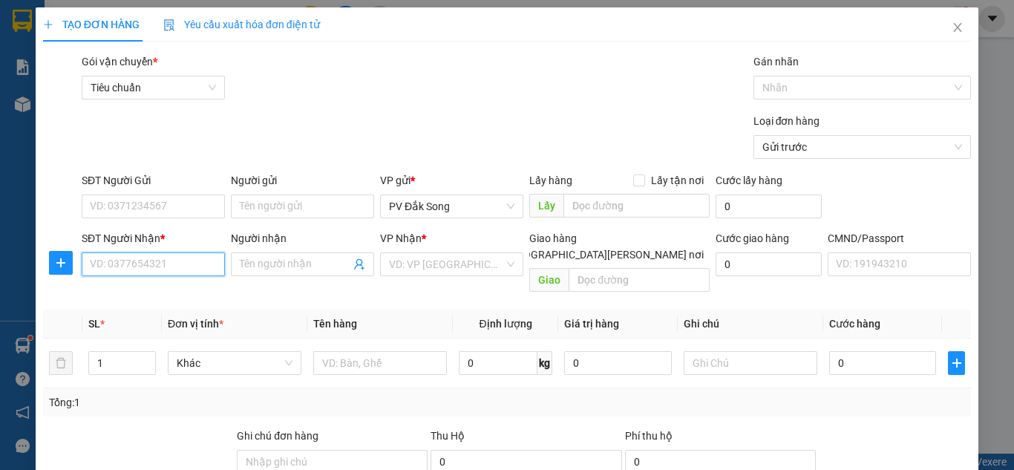
click at [100, 262] on input "SĐT Người Nhận *" at bounding box center [153, 264] width 143 height 24
type input "0375957035"
click at [302, 268] on input "Người nhận" at bounding box center [295, 264] width 111 height 16
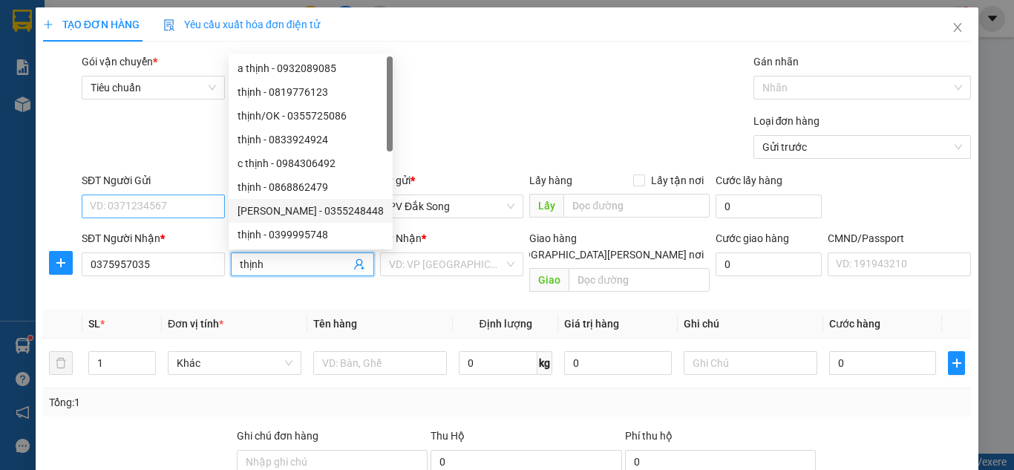
type input "thịnh"
click at [166, 204] on input "SĐT Người Gửi" at bounding box center [153, 206] width 143 height 24
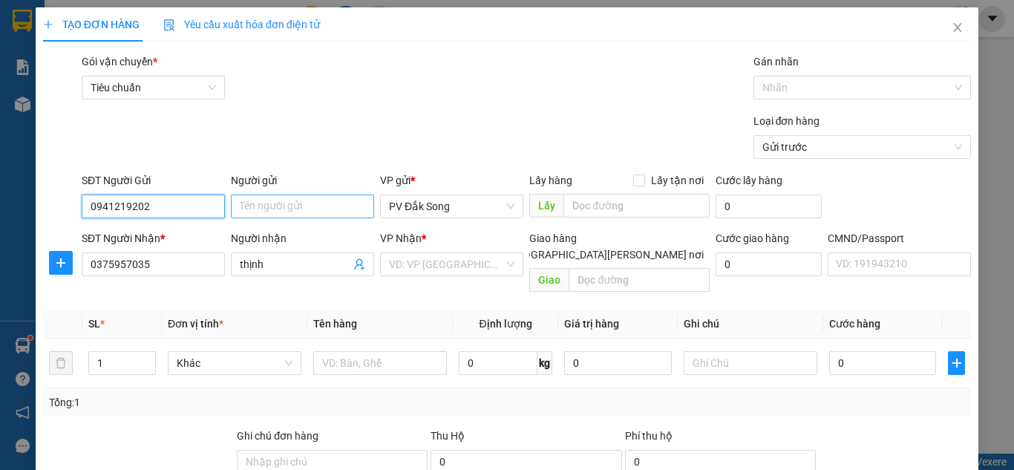
type input "0941219202"
click at [273, 207] on input "Người gửi" at bounding box center [302, 206] width 143 height 24
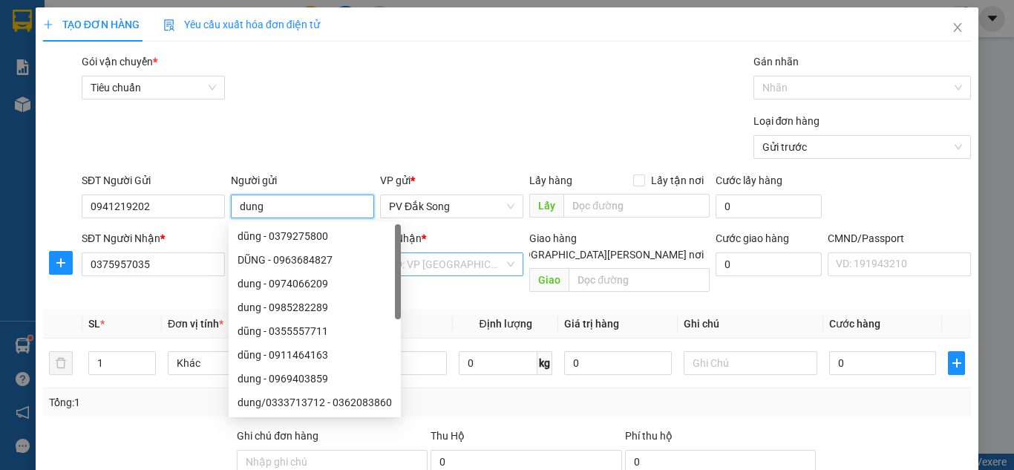
type input "dung"
click at [428, 255] on input "search" at bounding box center [446, 264] width 115 height 22
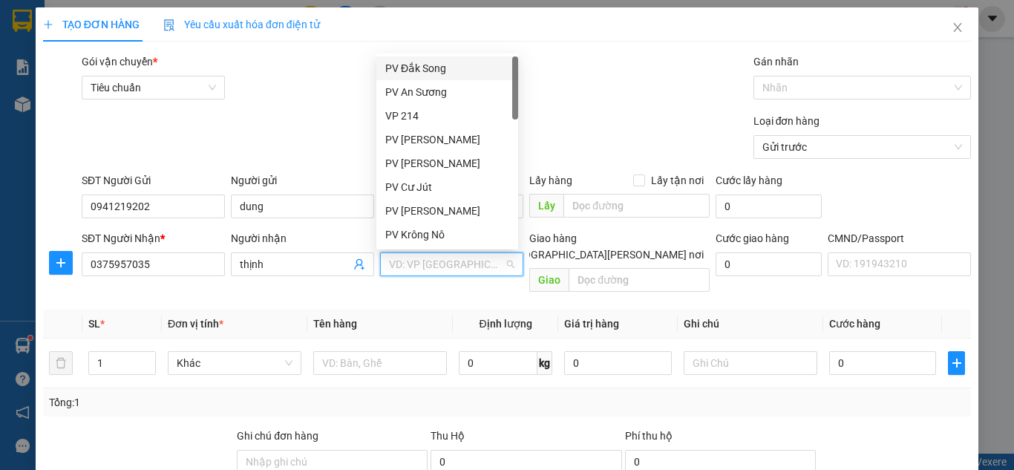
click at [429, 269] on input "search" at bounding box center [446, 264] width 115 height 22
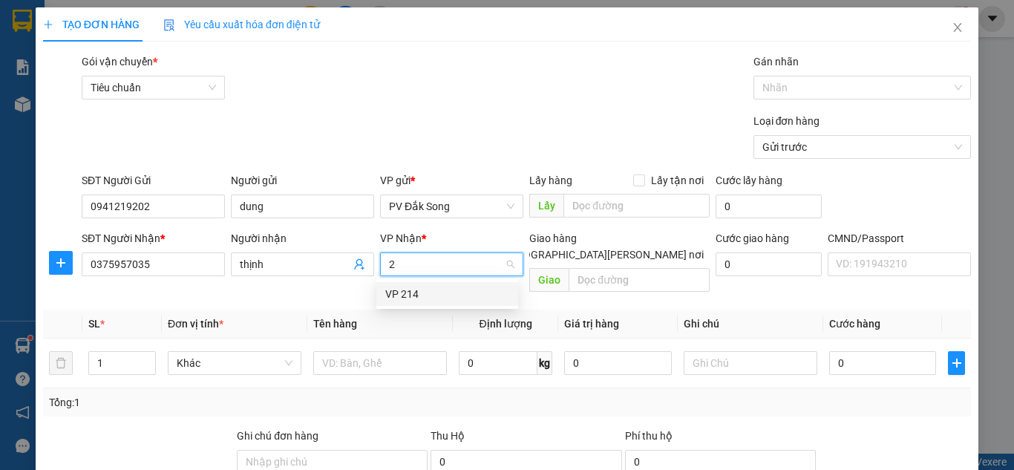
type input "21"
click at [401, 296] on div "VP 214" at bounding box center [447, 294] width 124 height 16
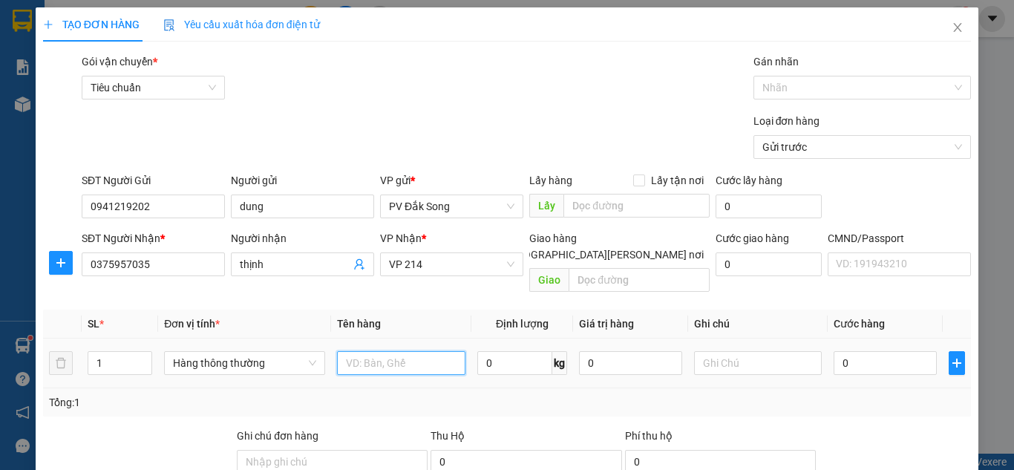
click at [389, 351] on input "text" at bounding box center [401, 363] width 128 height 24
type input "đông lạnh"
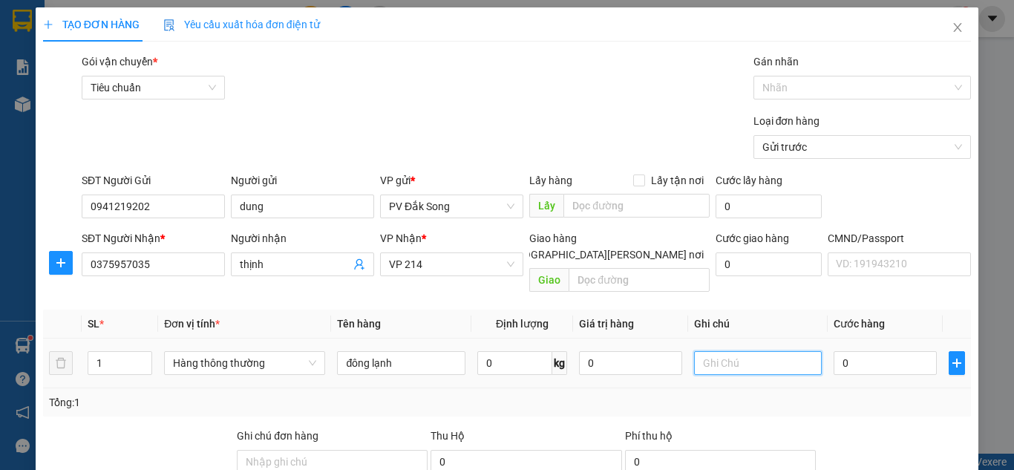
click at [719, 351] on input "text" at bounding box center [758, 363] width 128 height 24
type input "tx"
click at [860, 351] on input "0" at bounding box center [885, 363] width 102 height 24
type input "005"
type input "5"
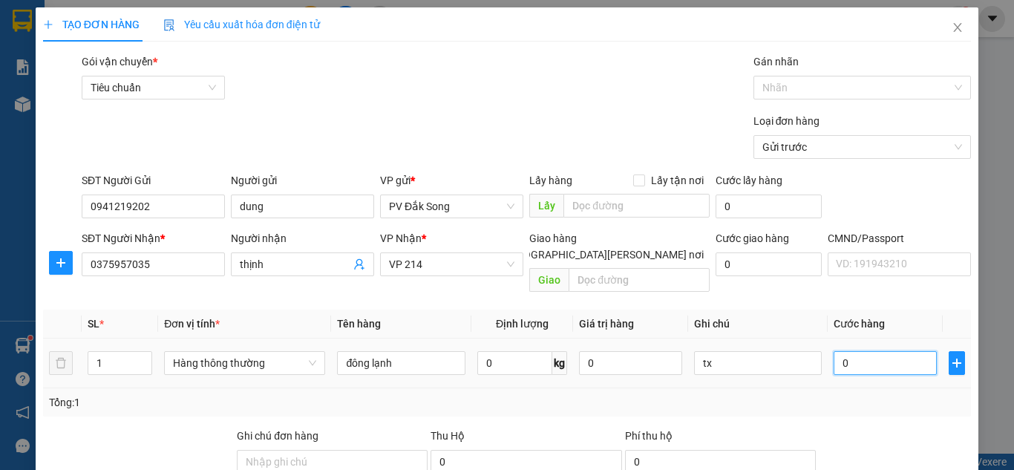
type input "5"
type input "0.050"
type input "50"
type input "00.500"
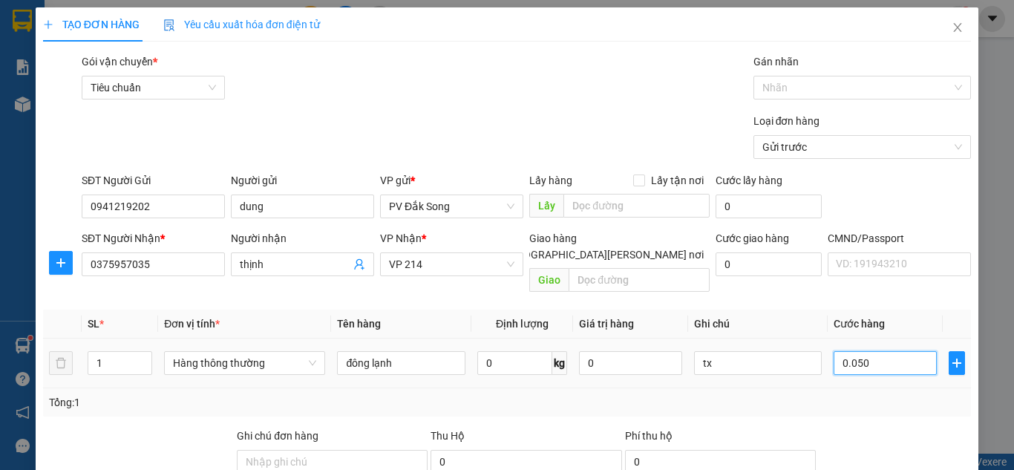
type input "500"
type input "0.005.000"
type input "5.000"
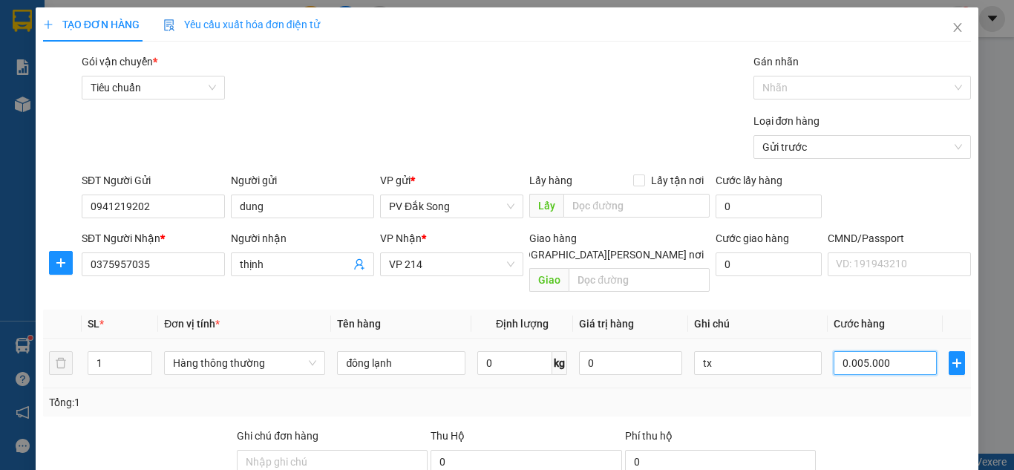
type input "000.050.000"
type input "50.000"
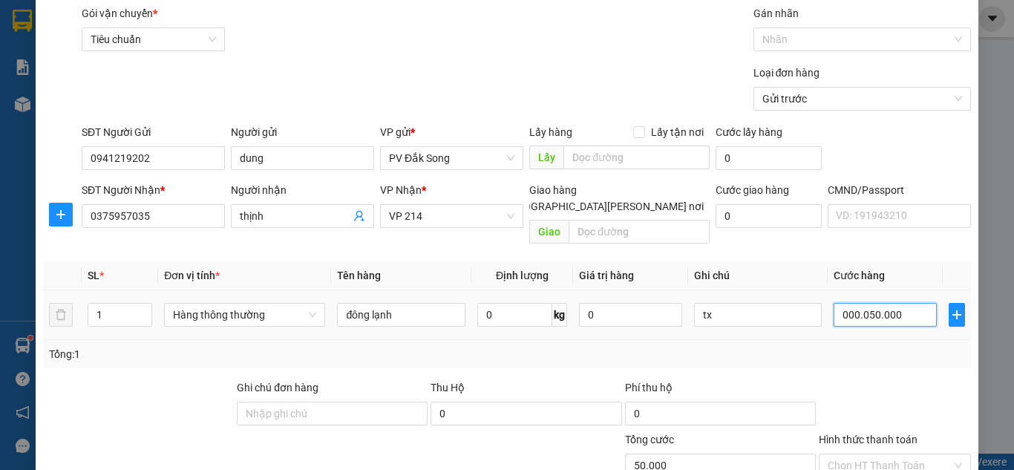
scroll to position [74, 0]
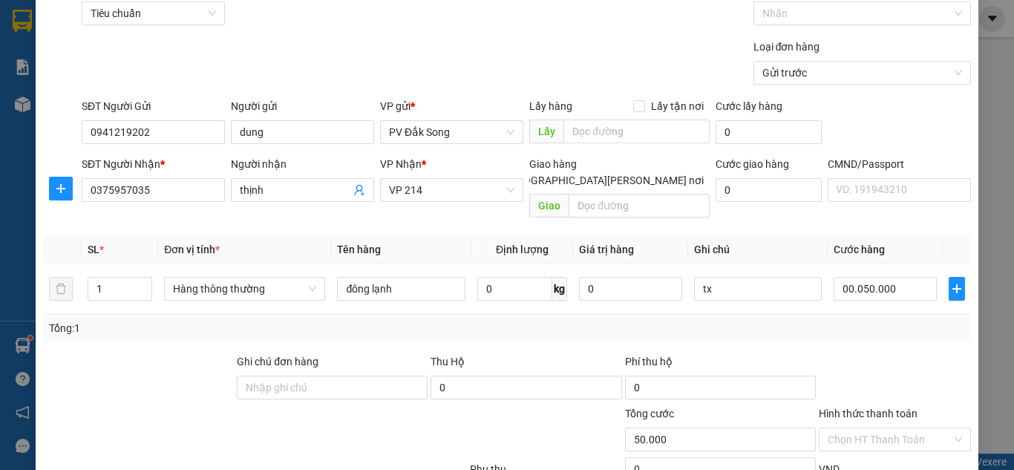
type input "50.000"
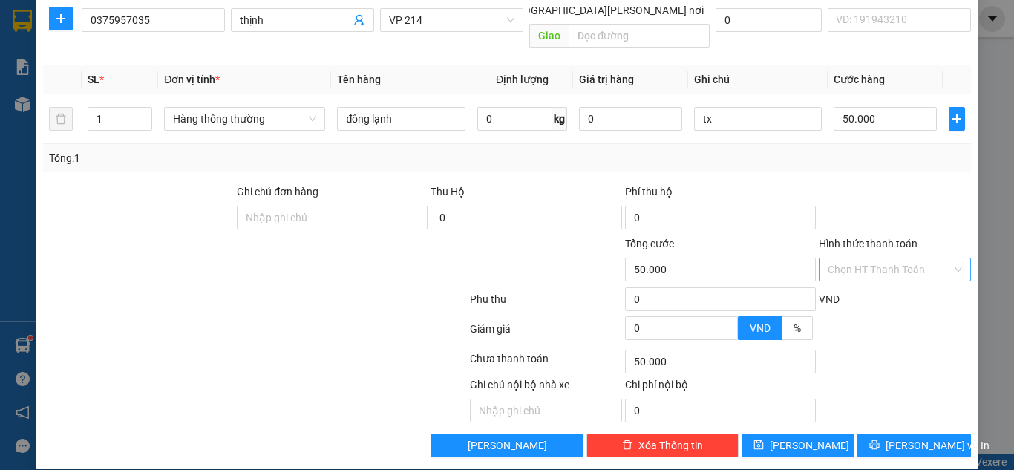
click at [890, 258] on input "Hình thức thanh toán" at bounding box center [890, 269] width 124 height 22
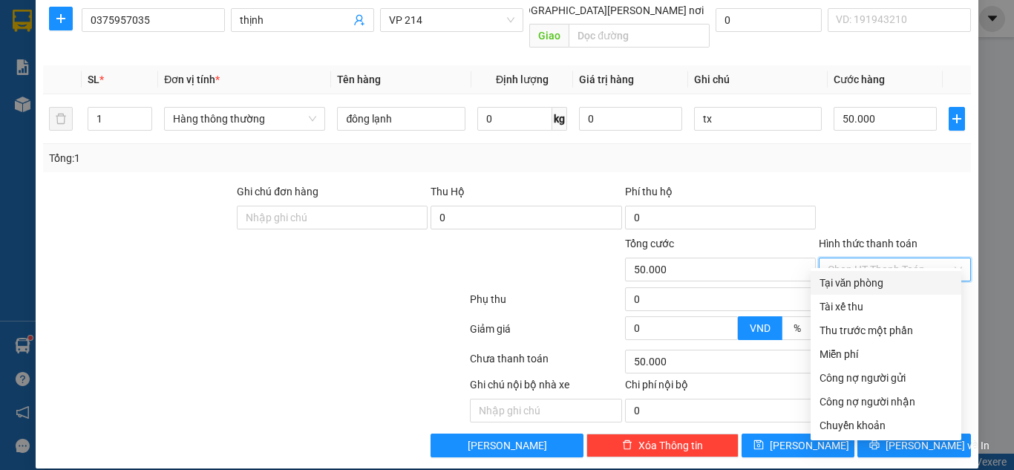
click at [870, 287] on div "Tại văn phòng" at bounding box center [885, 283] width 133 height 16
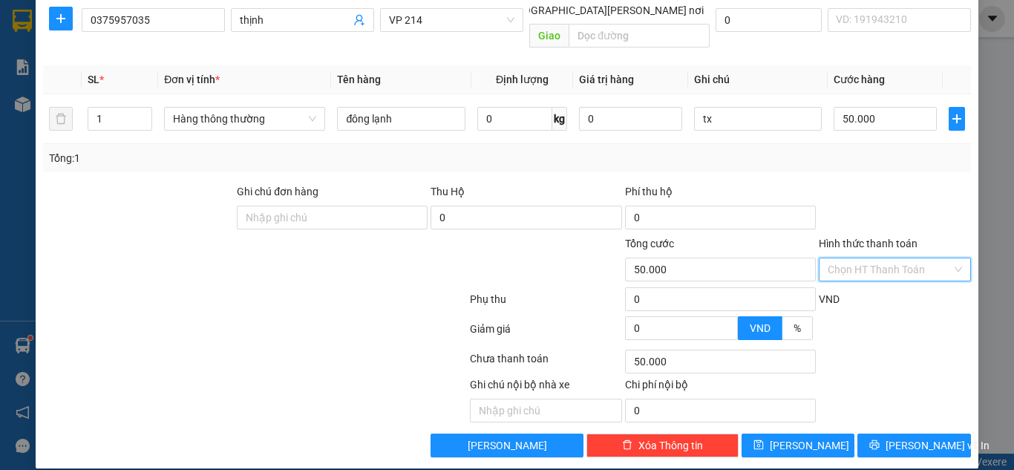
click at [914, 258] on input "Hình thức thanh toán" at bounding box center [890, 269] width 124 height 22
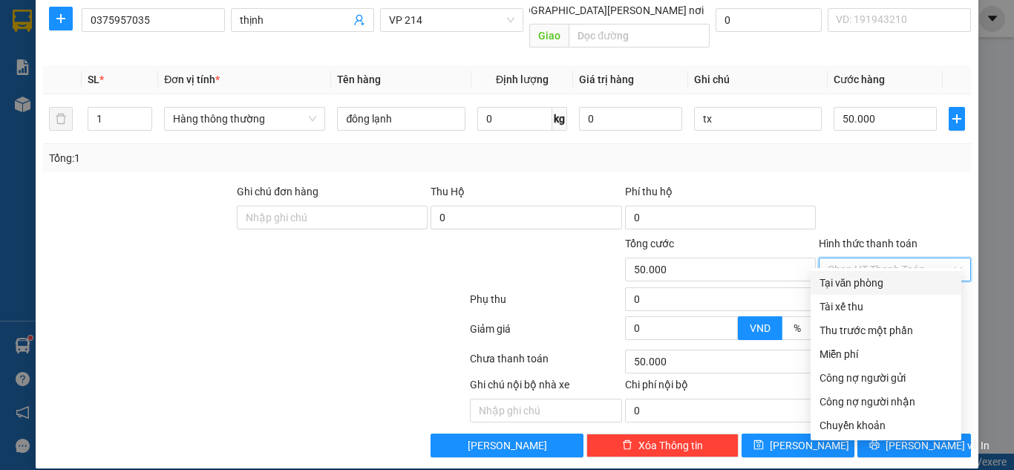
click at [898, 273] on div "Tại văn phòng" at bounding box center [886, 283] width 151 height 24
type input "0"
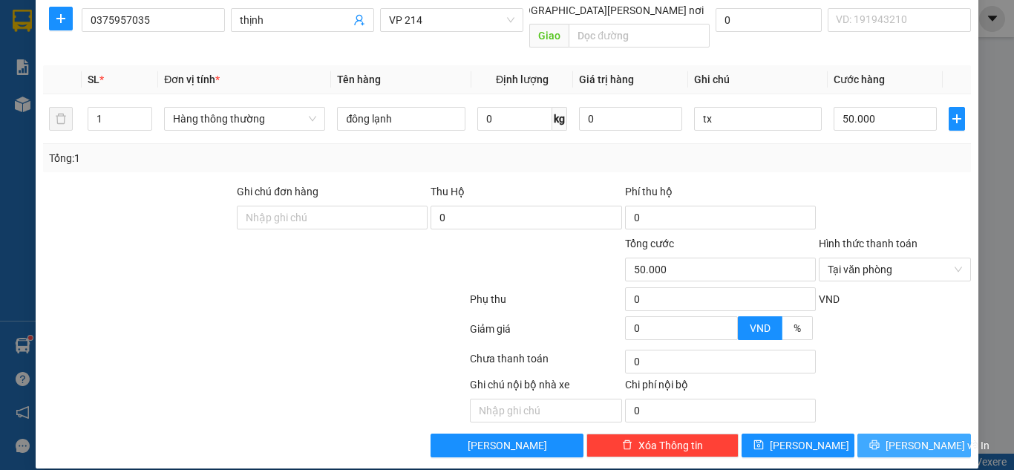
click at [928, 437] on span "[PERSON_NAME] và In" at bounding box center [938, 445] width 104 height 16
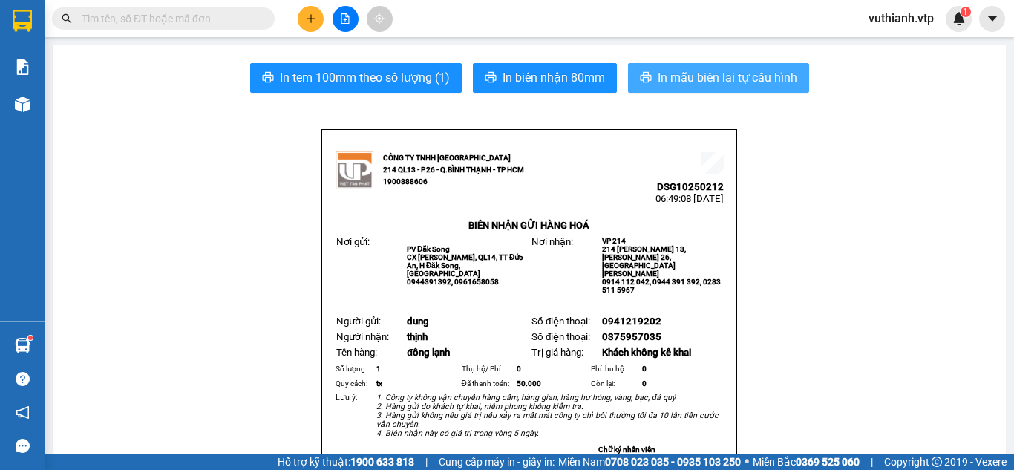
click at [710, 70] on span "In mẫu biên lai tự cấu hình" at bounding box center [728, 77] width 140 height 19
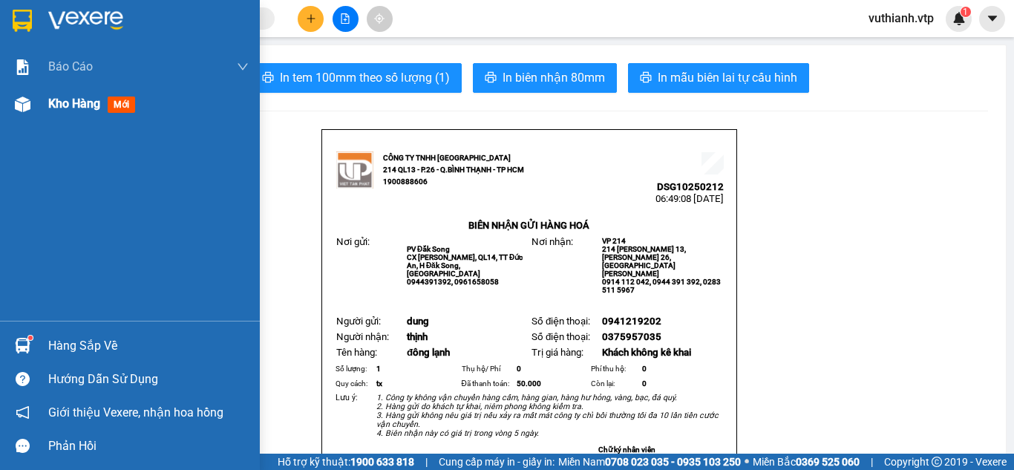
click at [26, 102] on img at bounding box center [23, 104] width 16 height 16
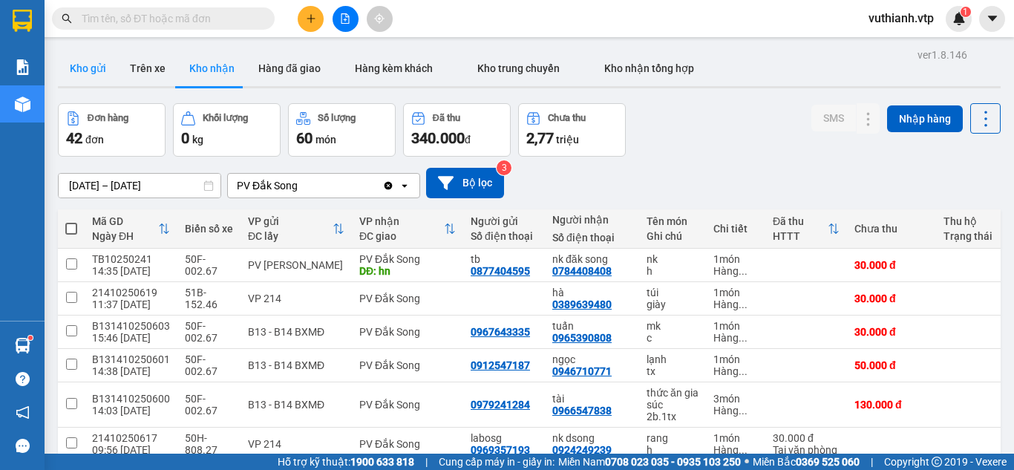
click at [96, 71] on button "Kho gửi" at bounding box center [88, 68] width 60 height 36
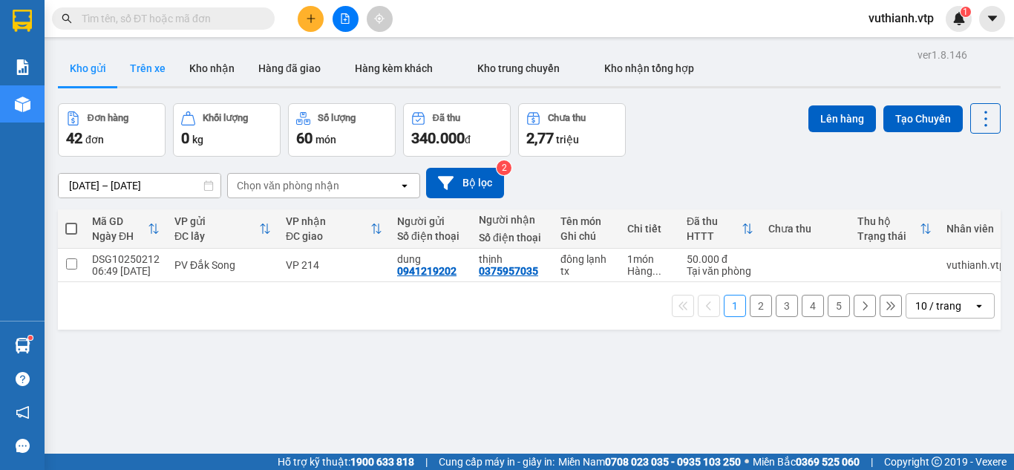
click at [134, 72] on button "Trên xe" at bounding box center [147, 68] width 59 height 36
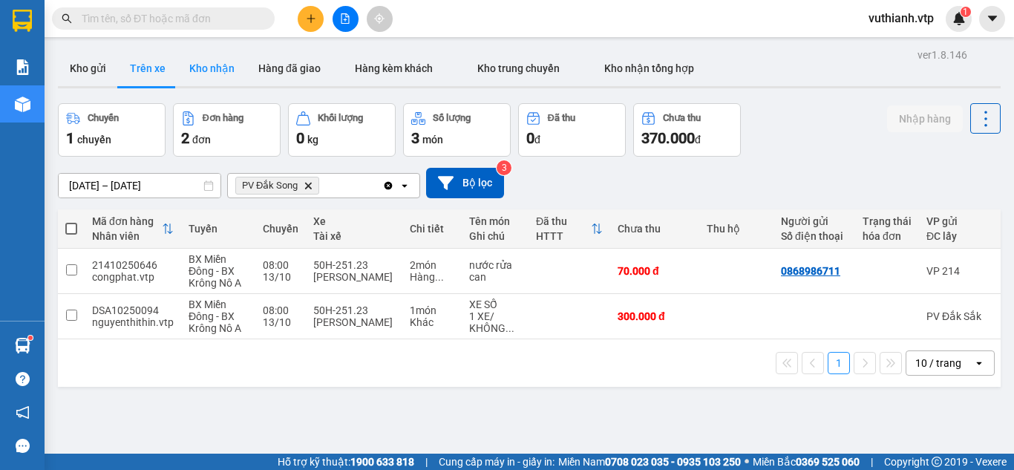
click at [209, 77] on button "Kho nhận" at bounding box center [211, 68] width 69 height 36
type input "[DATE] – [DATE]"
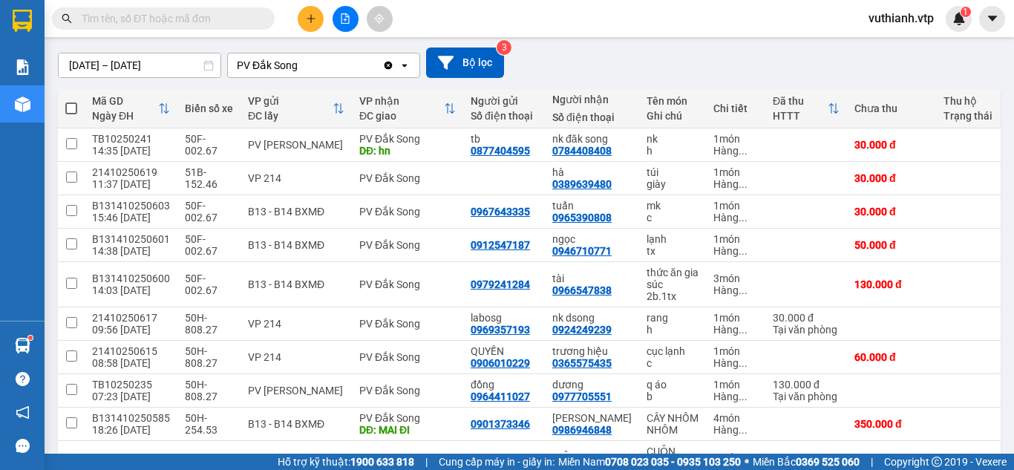
scroll to position [106, 0]
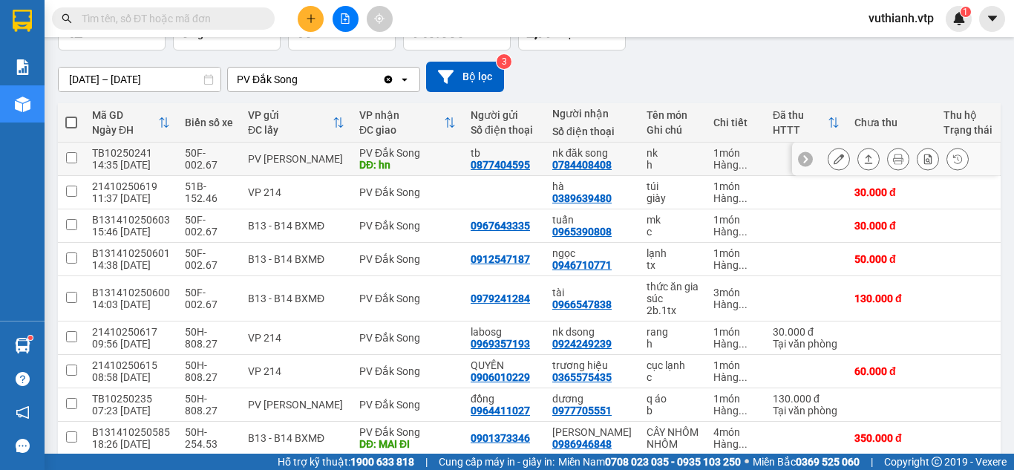
click at [834, 162] on icon at bounding box center [839, 159] width 10 height 10
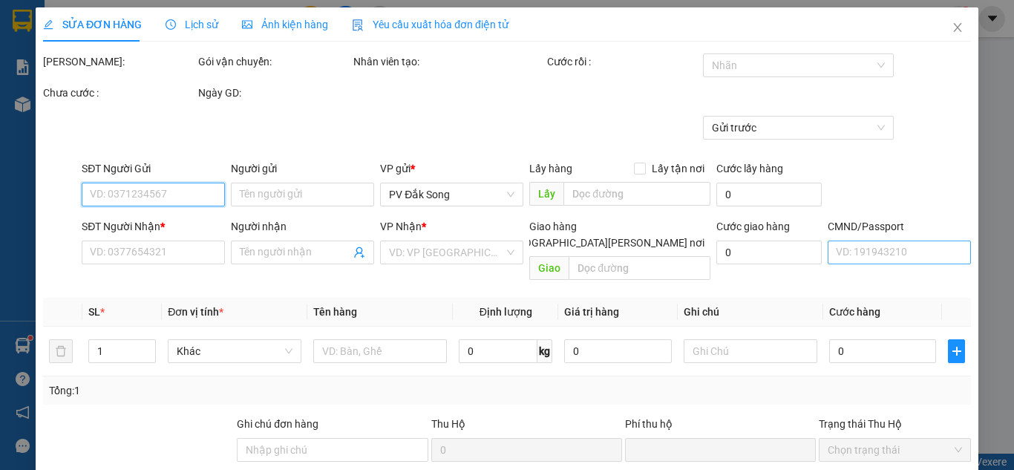
type input "1.500"
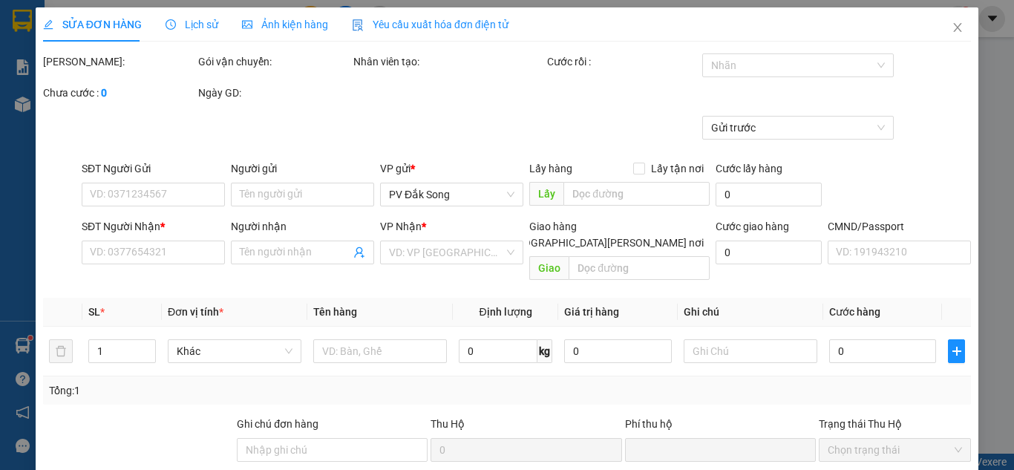
type input "0877404595"
type input "tb"
type input "0784408408"
type input "nk đăk song"
type input "hn"
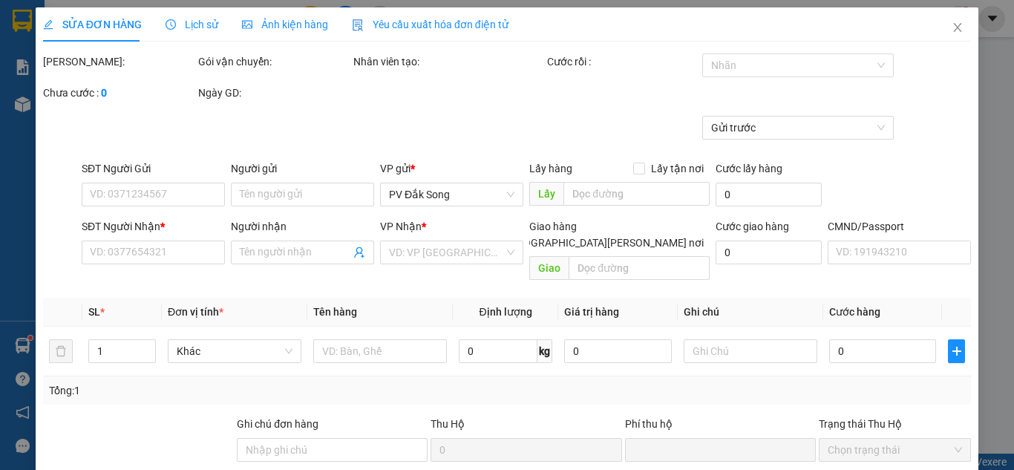
type input "0"
type input "30.000"
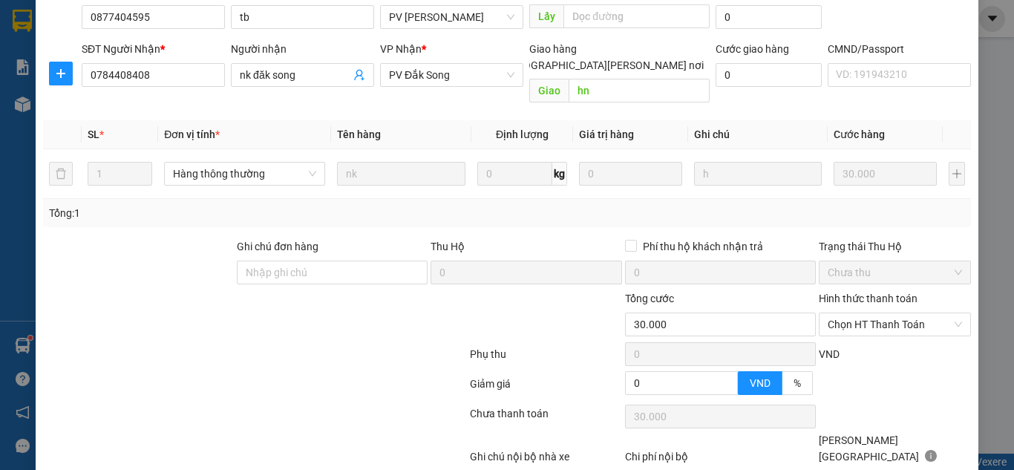
scroll to position [183, 0]
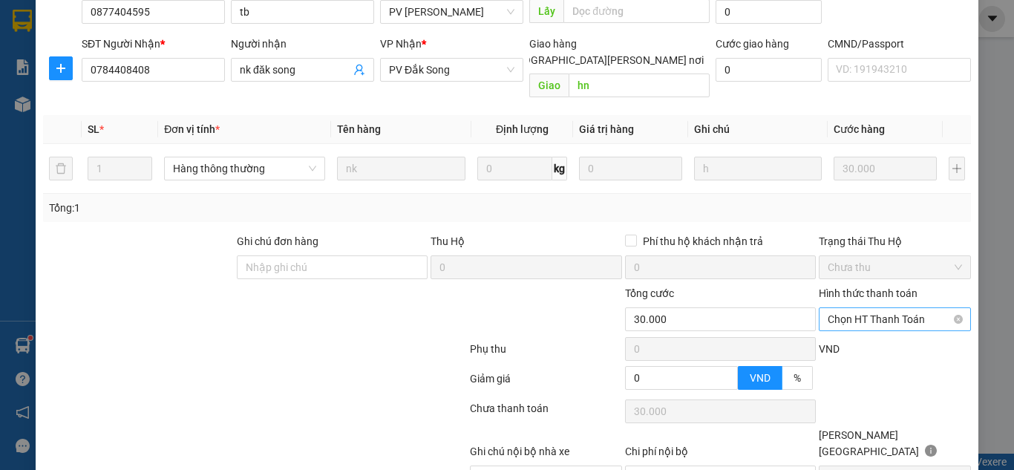
click at [919, 308] on span "Chọn HT Thanh Toán" at bounding box center [895, 319] width 134 height 22
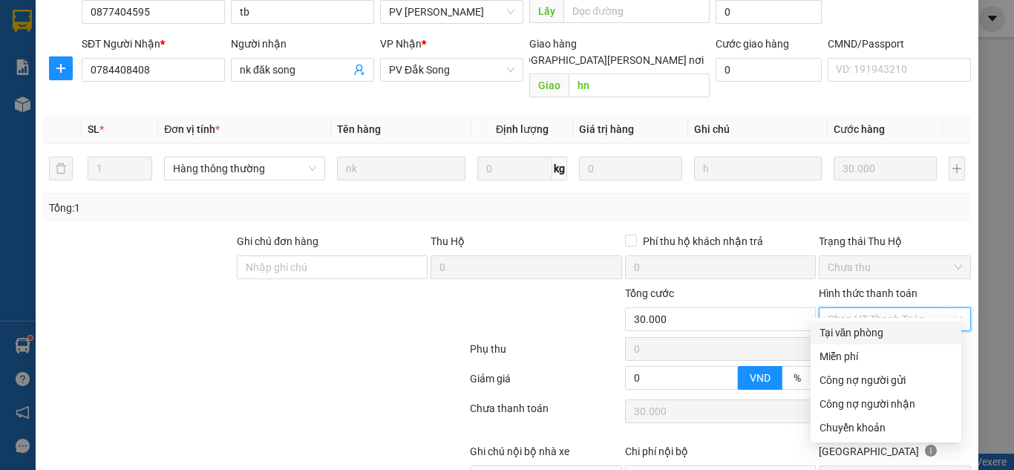
click at [883, 330] on div "Tại văn phòng" at bounding box center [885, 332] width 133 height 16
type input "0"
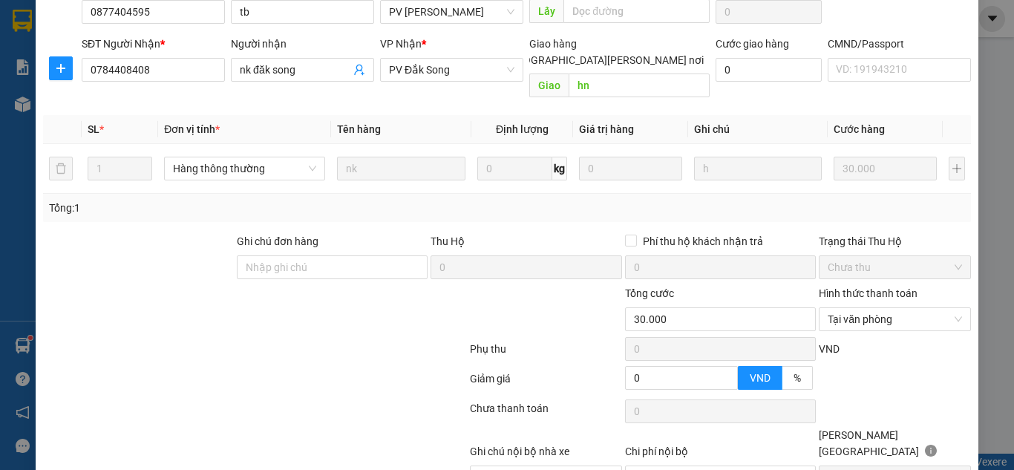
scroll to position [233, 0]
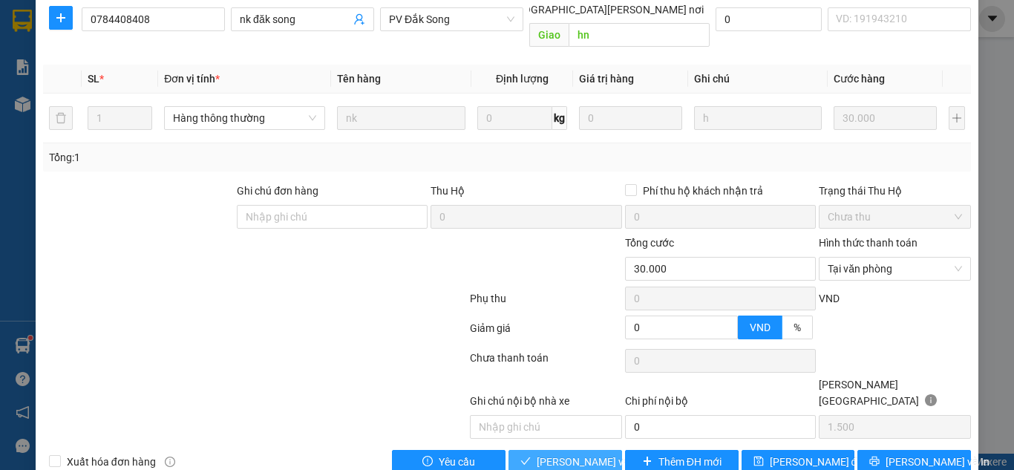
click at [554, 454] on span "[PERSON_NAME] và [PERSON_NAME] hàng" at bounding box center [637, 462] width 200 height 16
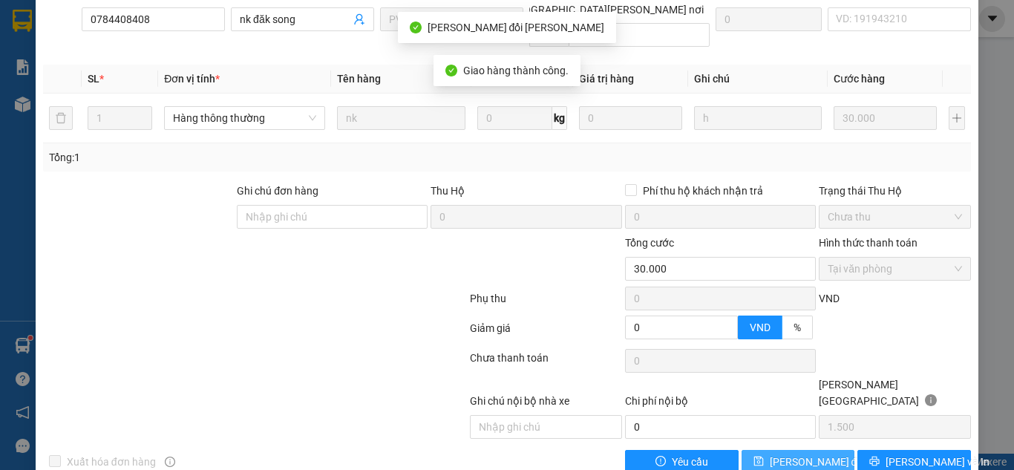
click at [795, 454] on span "[PERSON_NAME] đổi" at bounding box center [818, 462] width 96 height 16
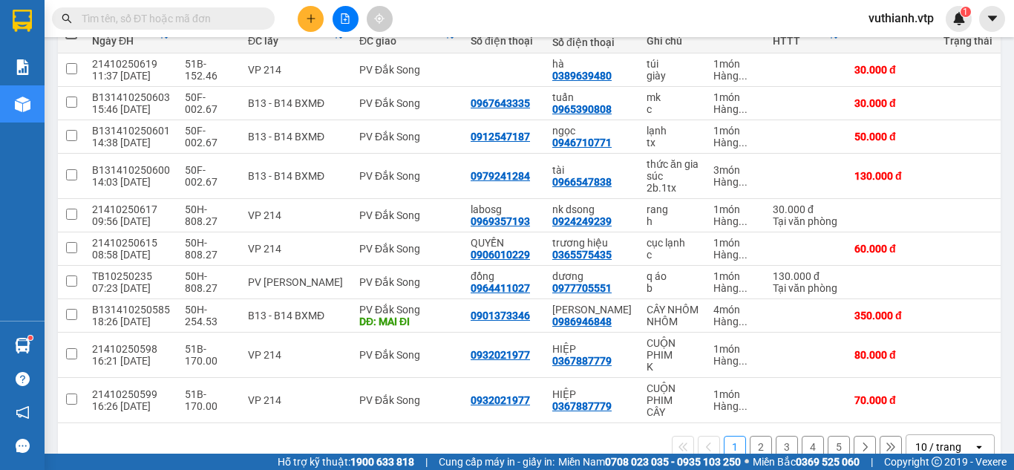
scroll to position [196, 0]
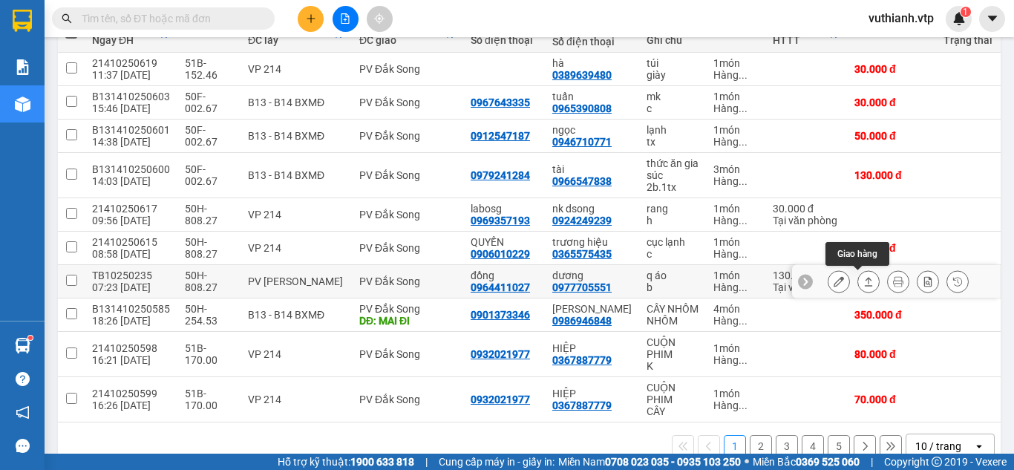
click at [863, 286] on button at bounding box center [868, 282] width 21 height 26
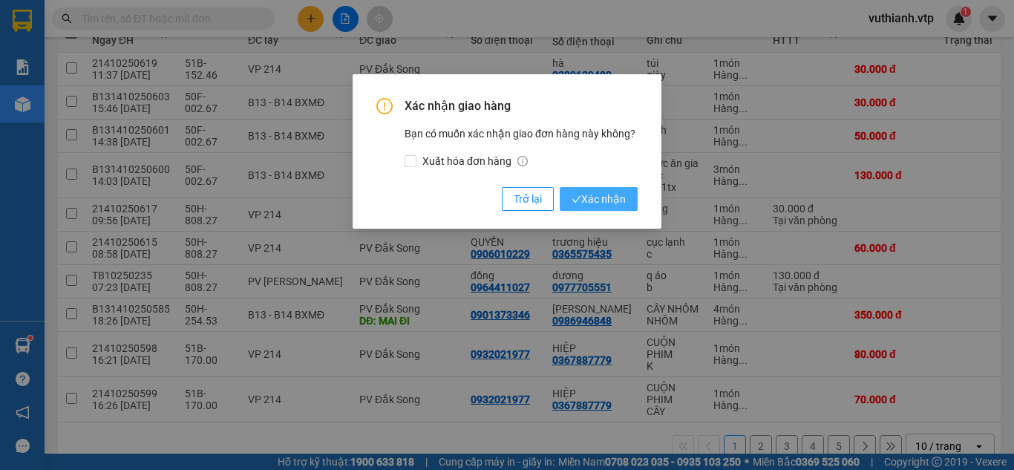
click at [600, 202] on span "Xác nhận" at bounding box center [599, 199] width 54 height 16
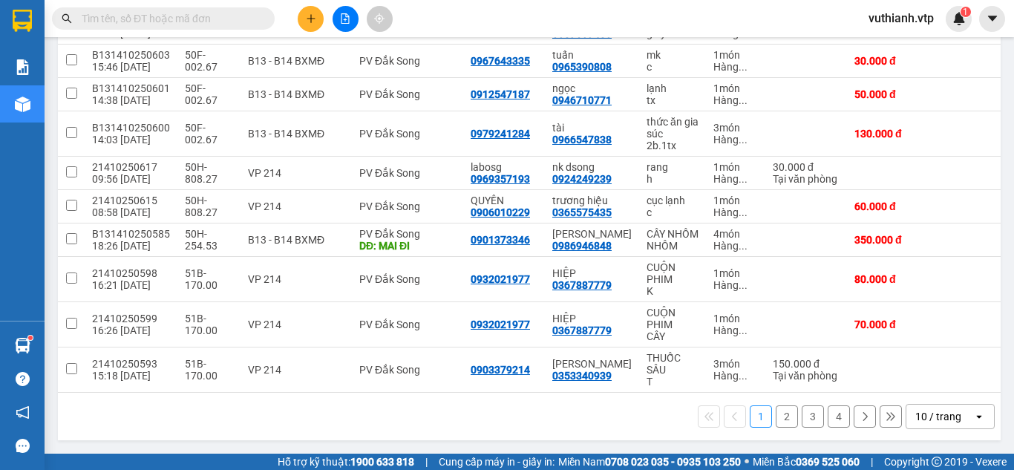
scroll to position [255, 0]
click at [781, 422] on button "2" at bounding box center [787, 416] width 22 height 22
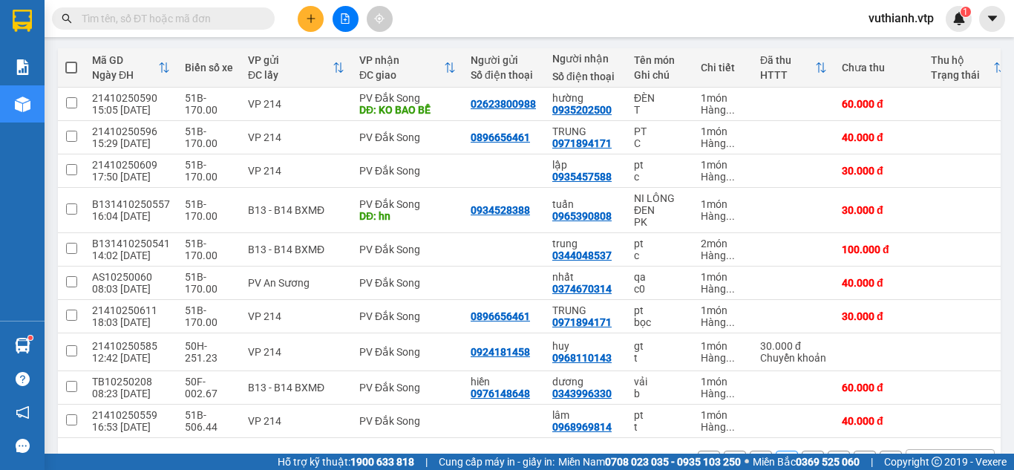
scroll to position [168, 0]
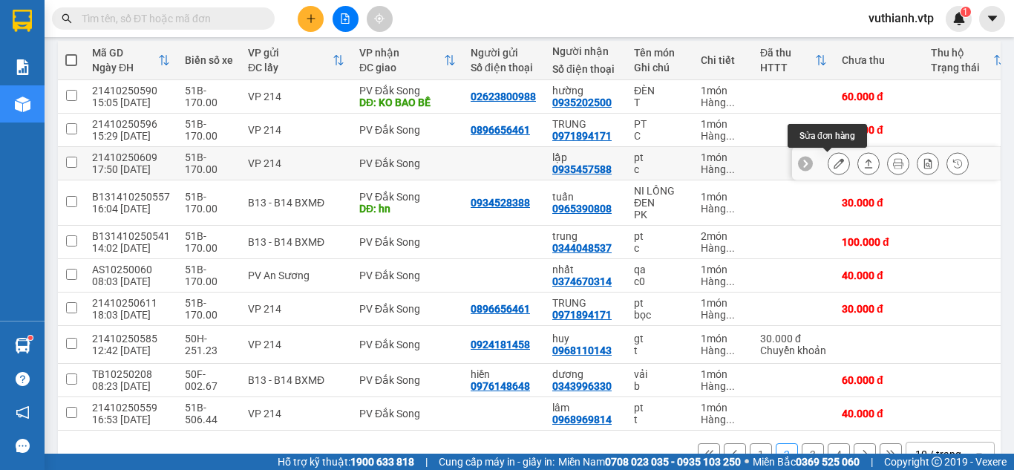
click at [835, 163] on button at bounding box center [838, 164] width 21 height 26
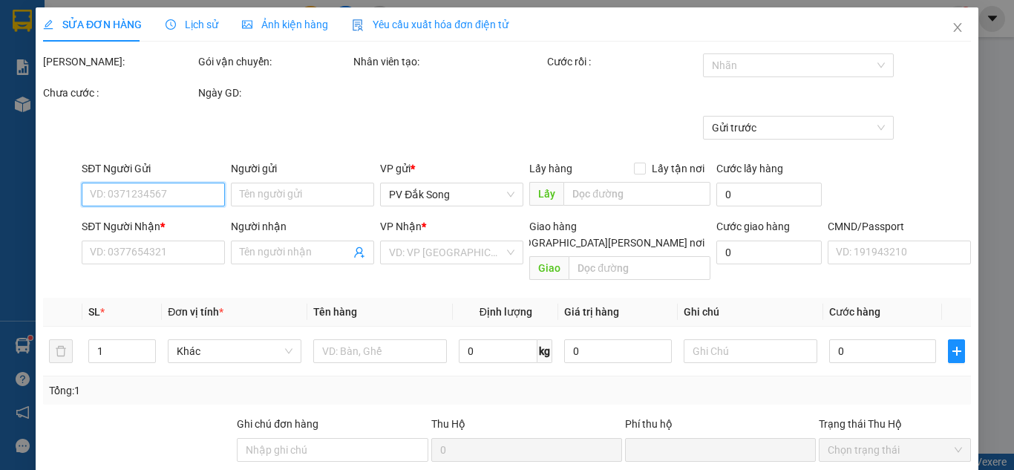
type input "1.500"
type input "0935457588"
type input "lập"
type input "0"
type input "30.000"
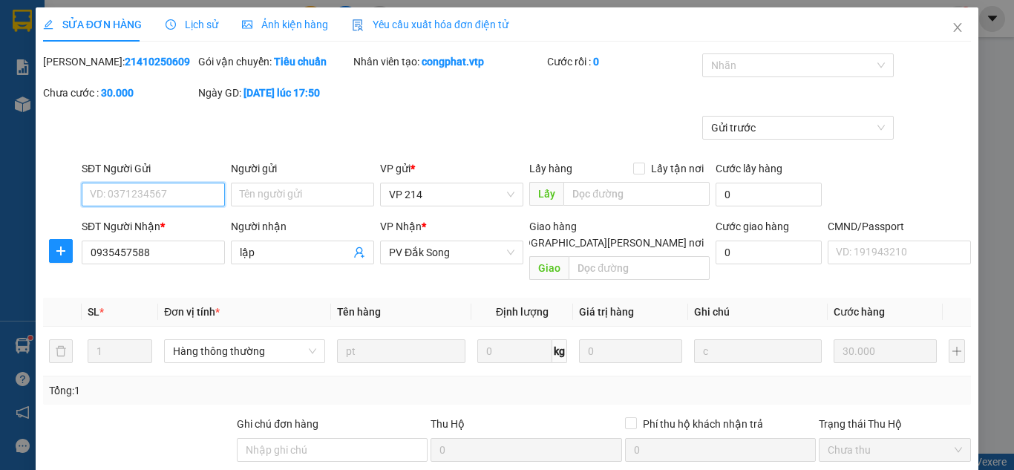
scroll to position [233, 0]
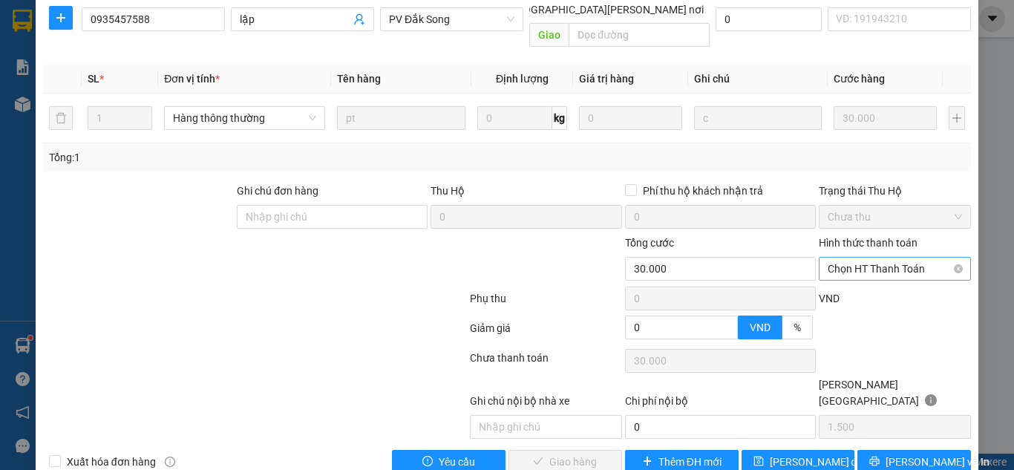
click at [878, 258] on span "Chọn HT Thanh Toán" at bounding box center [895, 269] width 134 height 22
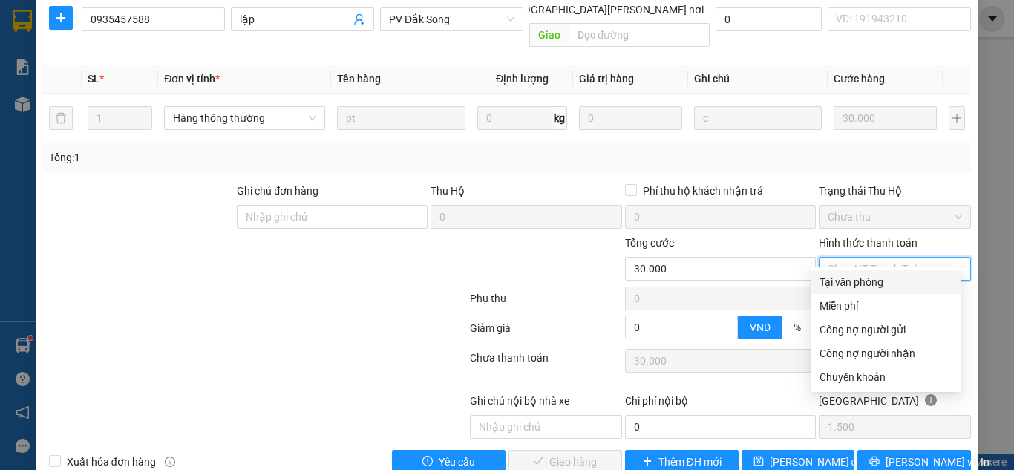
click at [869, 279] on div "Tại văn phòng" at bounding box center [885, 282] width 133 height 16
type input "0"
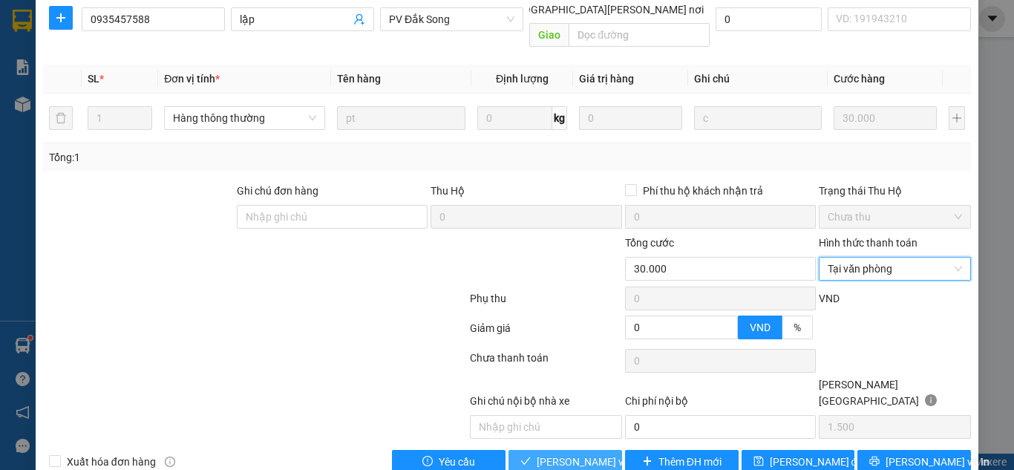
click at [561, 454] on span "[PERSON_NAME] và [PERSON_NAME] hàng" at bounding box center [637, 462] width 200 height 16
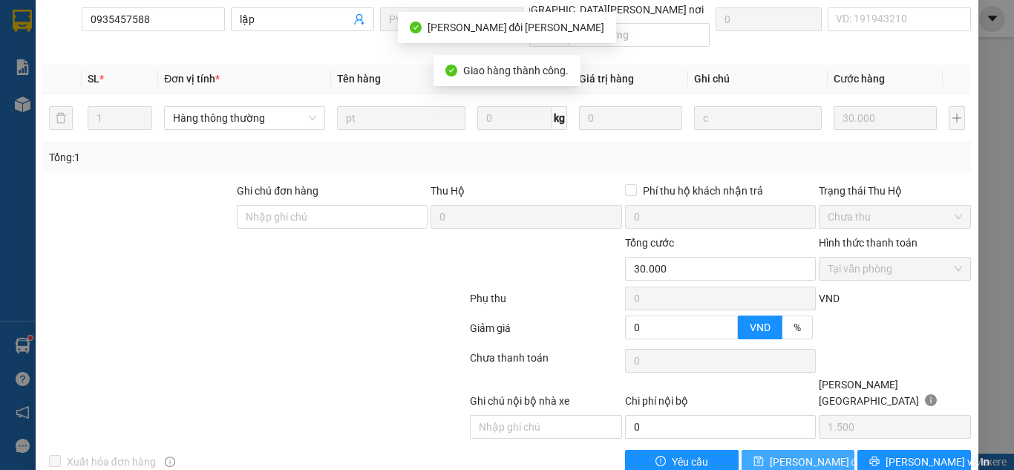
click at [805, 454] on span "[PERSON_NAME] đổi" at bounding box center [818, 462] width 96 height 16
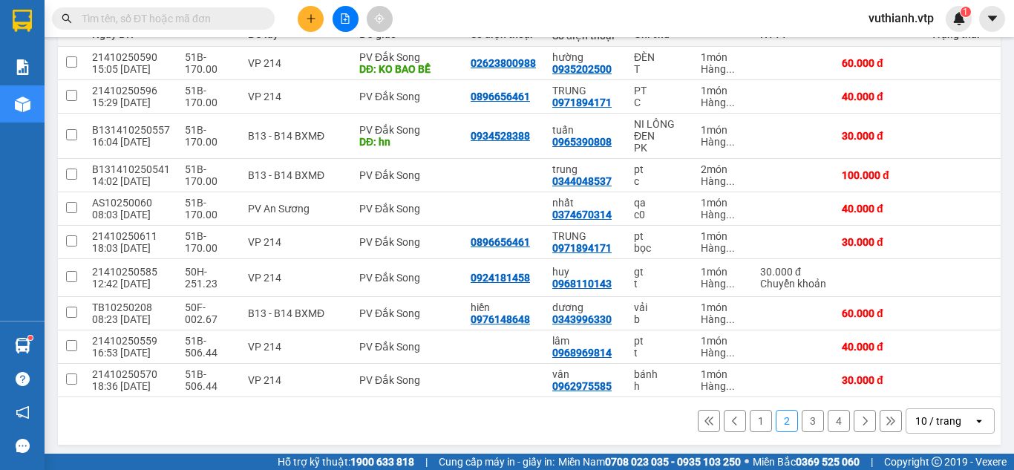
scroll to position [204, 0]
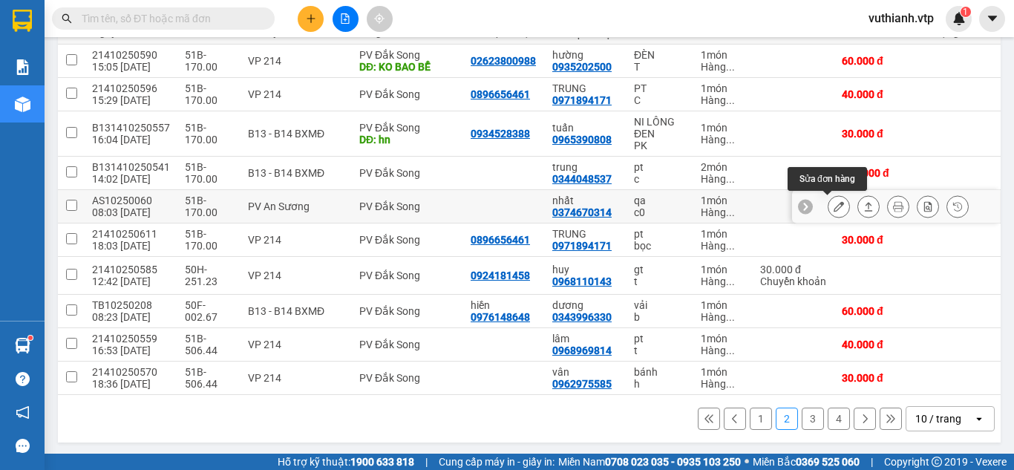
click at [833, 206] on button at bounding box center [838, 207] width 21 height 26
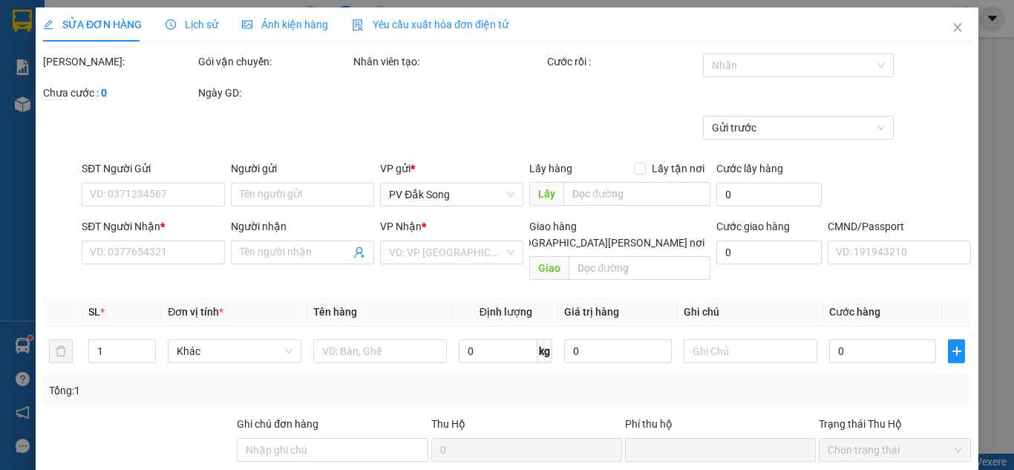
type input "2.000"
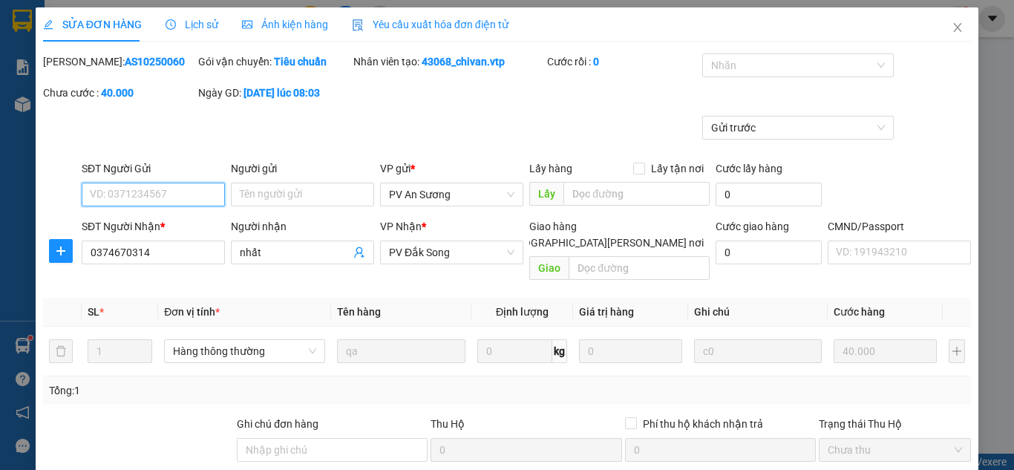
type input "0374670314"
type input "nhất"
type input "0"
type input "40.000"
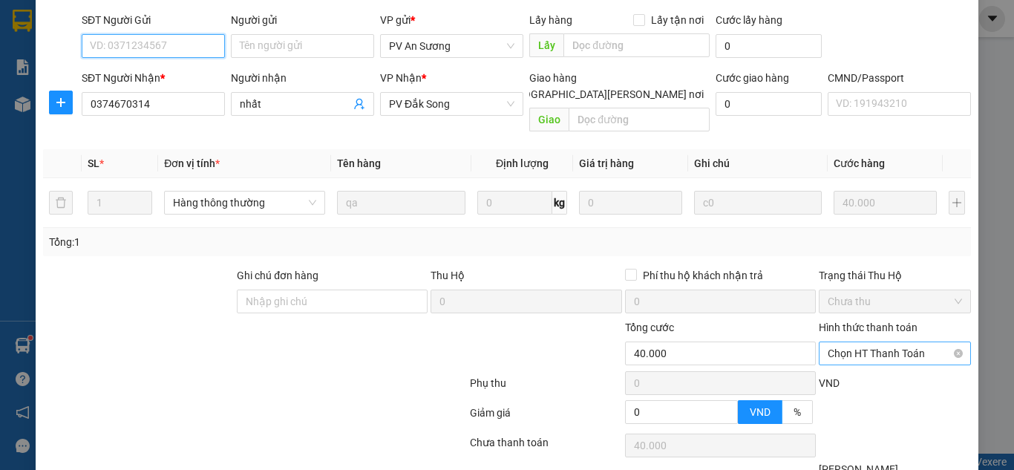
click at [886, 342] on span "Chọn HT Thanh Toán" at bounding box center [895, 353] width 134 height 22
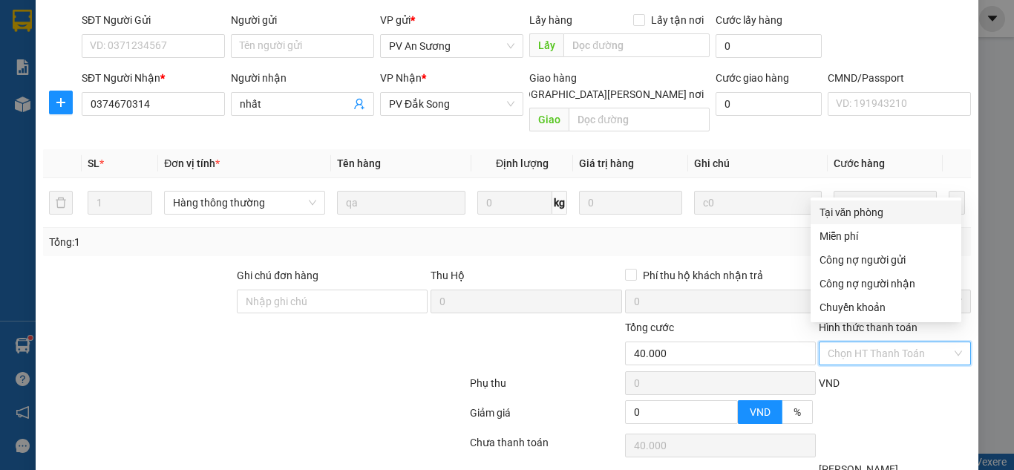
click at [868, 212] on div "Tại văn phòng" at bounding box center [885, 212] width 133 height 16
type input "0"
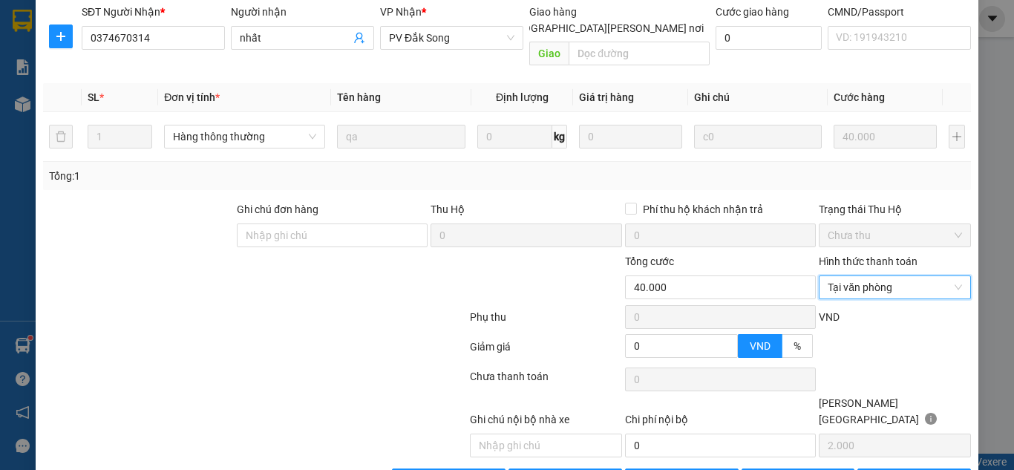
scroll to position [233, 0]
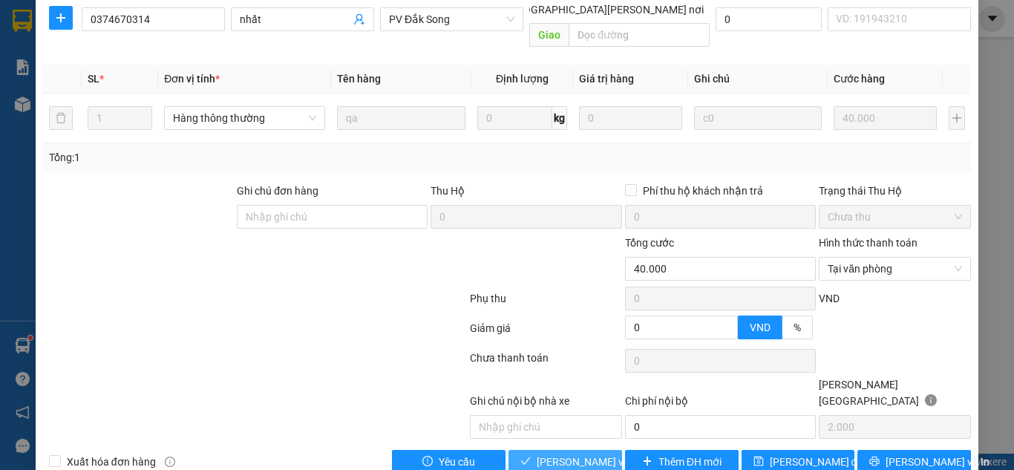
click at [588, 454] on span "[PERSON_NAME] và [PERSON_NAME] hàng" at bounding box center [637, 462] width 200 height 16
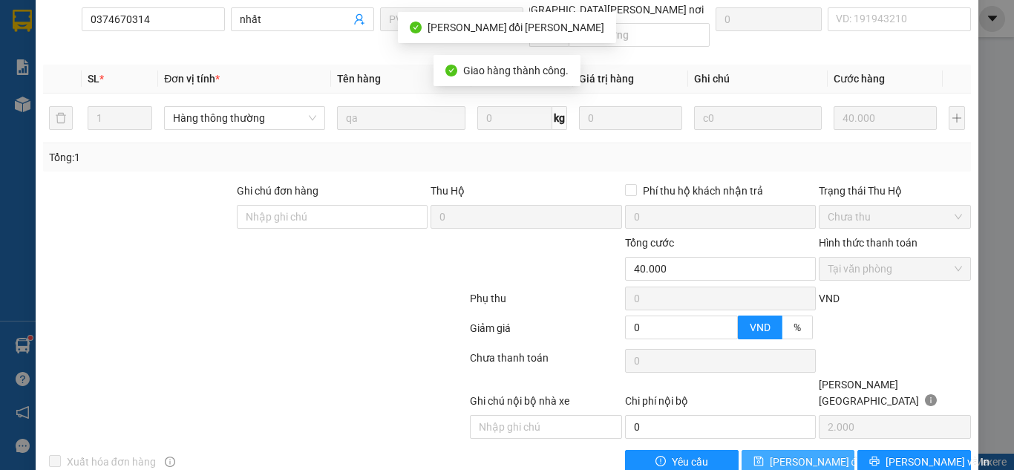
drag, startPoint x: 816, startPoint y: 447, endPoint x: 814, endPoint y: 433, distance: 14.3
click at [814, 454] on span "[PERSON_NAME] đổi" at bounding box center [818, 462] width 96 height 16
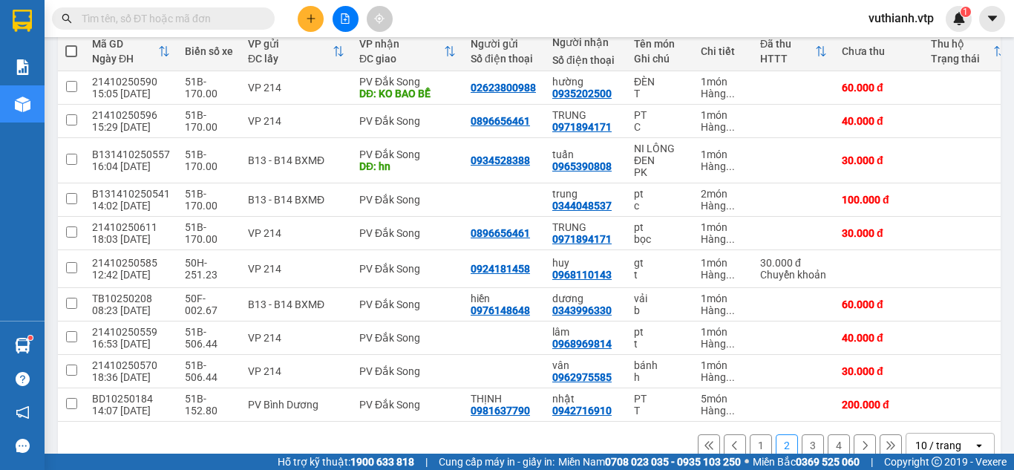
scroll to position [175, 0]
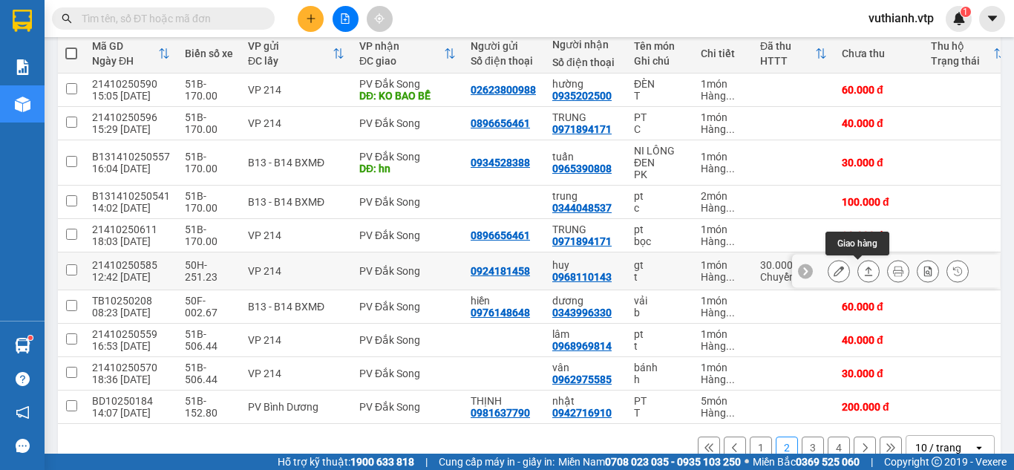
click at [863, 269] on icon at bounding box center [868, 271] width 10 height 10
click at [863, 271] on icon at bounding box center [868, 271] width 10 height 10
click at [858, 269] on button at bounding box center [868, 271] width 21 height 26
click at [850, 272] on body "Kết quả [PERSON_NAME] ( 0 ) Bộ lọc No Data vuthianh.vtp 1 [PERSON_NAME] BC [PER…" at bounding box center [507, 235] width 1014 height 470
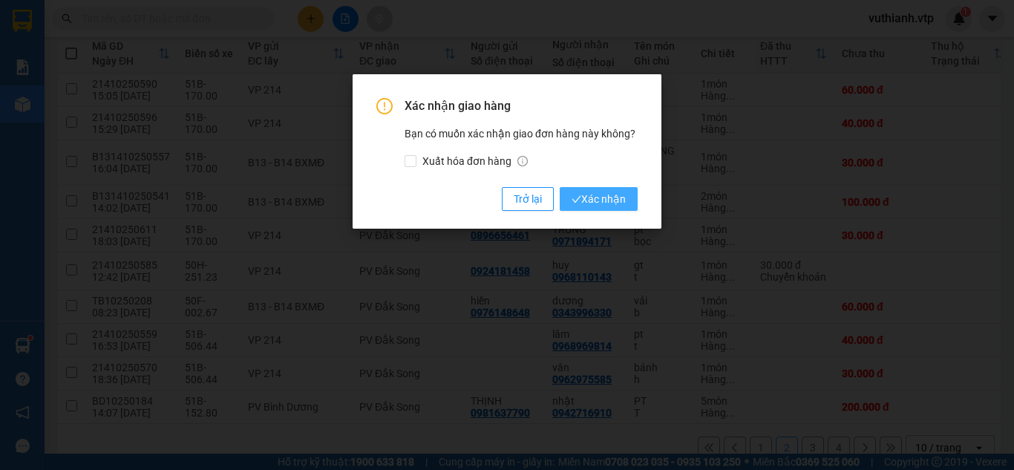
click at [626, 199] on button "Xác nhận" at bounding box center [599, 199] width 78 height 24
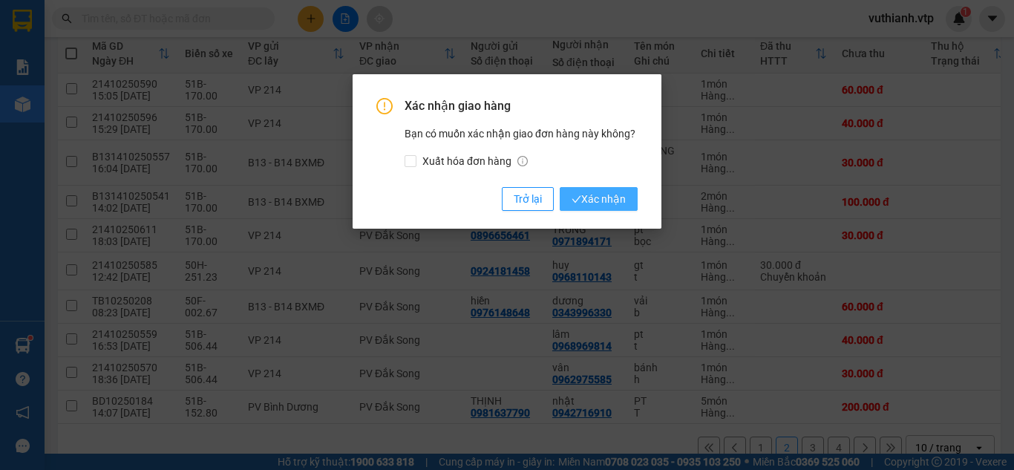
click at [623, 199] on span "Xác nhận" at bounding box center [599, 199] width 54 height 16
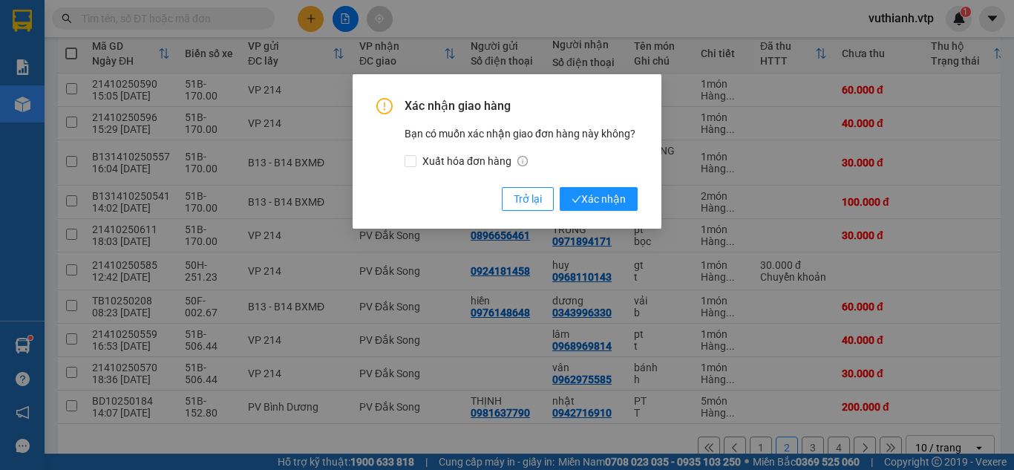
scroll to position [173, 0]
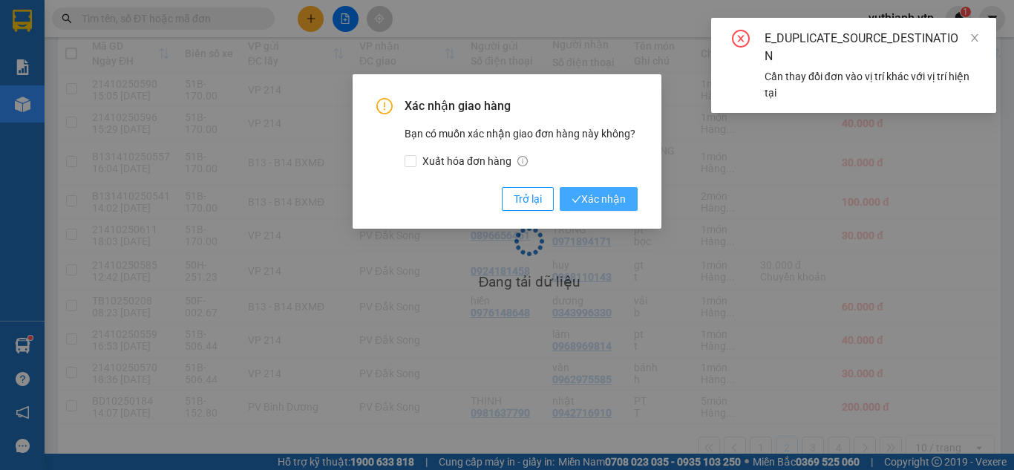
click at [618, 193] on span "Xác nhận" at bounding box center [599, 199] width 54 height 16
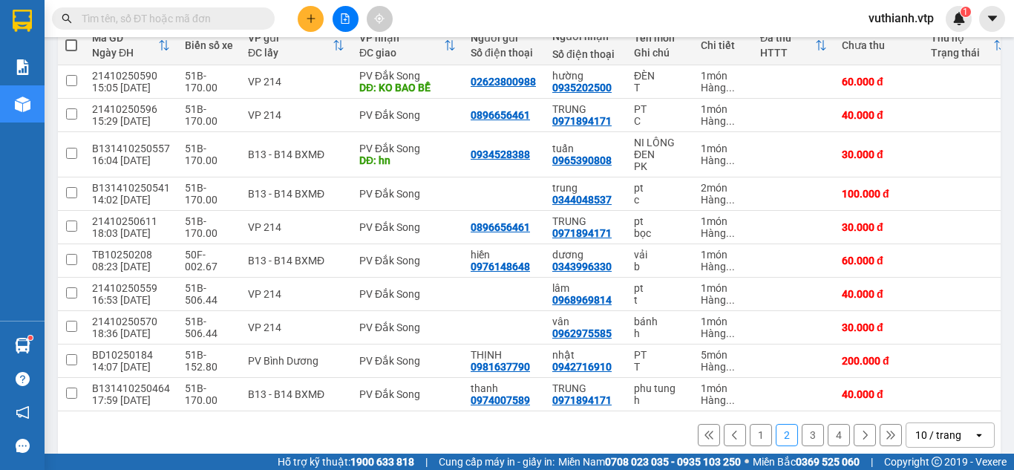
scroll to position [190, 0]
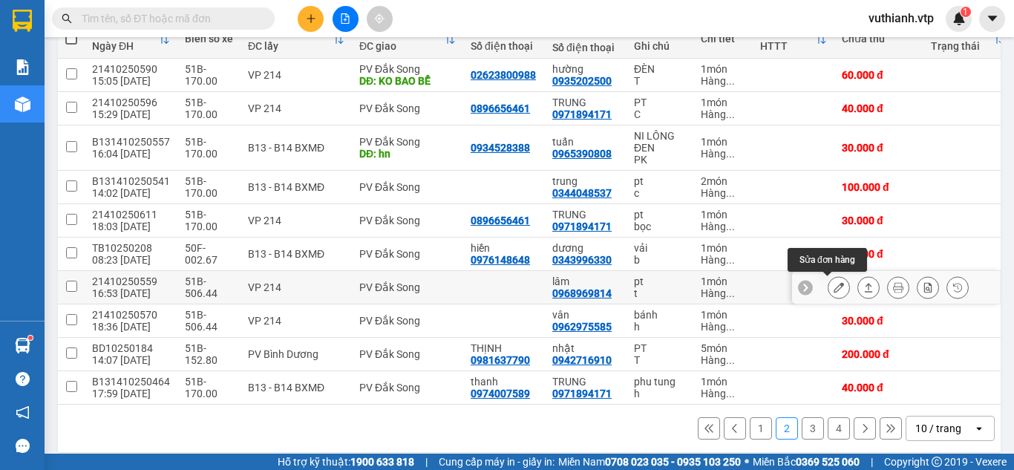
click at [834, 290] on icon at bounding box center [839, 287] width 10 height 10
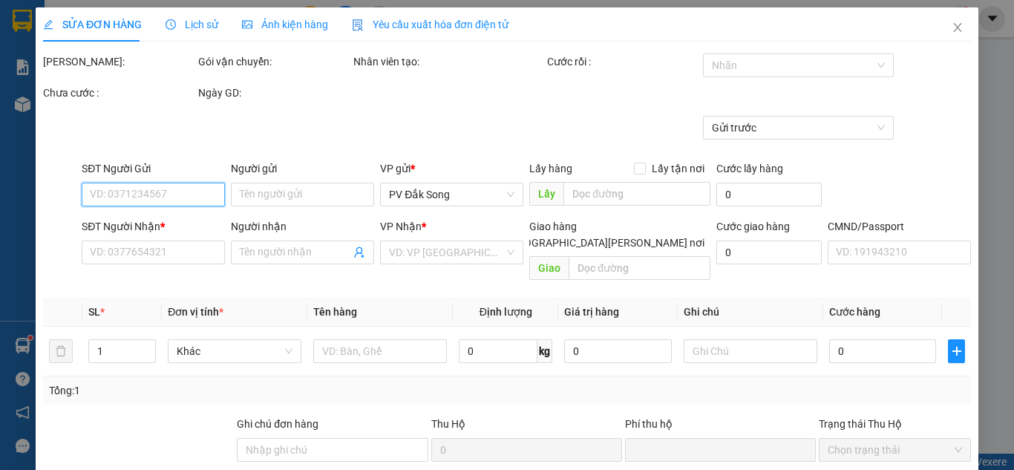
type input "2.000"
type input "0968969814"
type input "lâm"
type input "0"
type input "40.000"
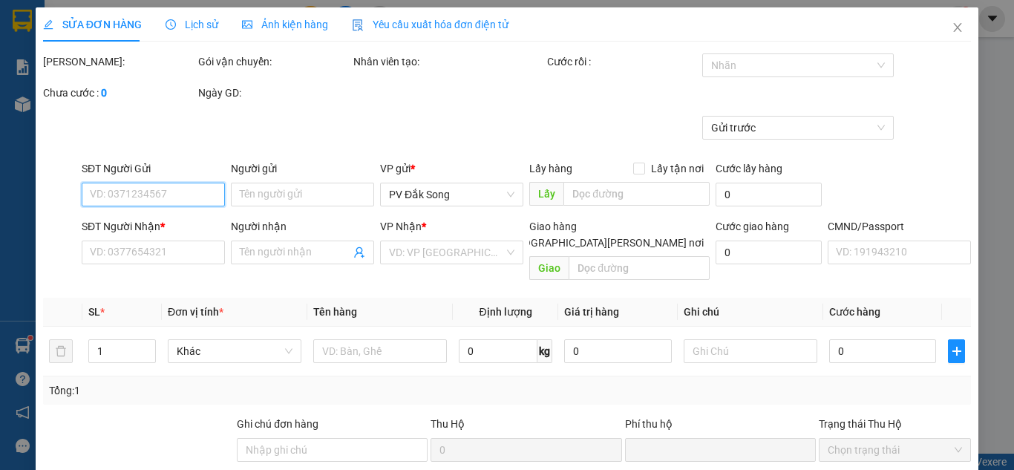
type input "40.000"
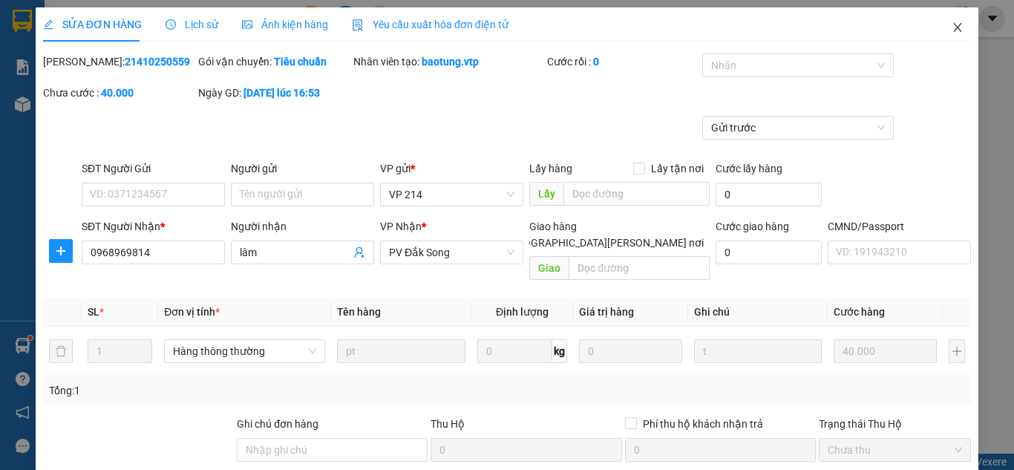
click at [952, 23] on icon "close" at bounding box center [958, 28] width 12 height 12
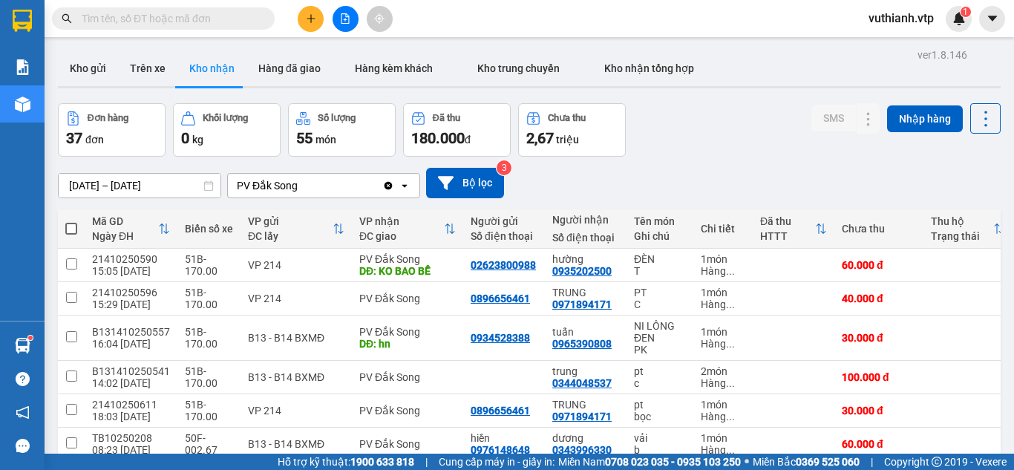
click at [307, 18] on icon "plus" at bounding box center [311, 18] width 10 height 10
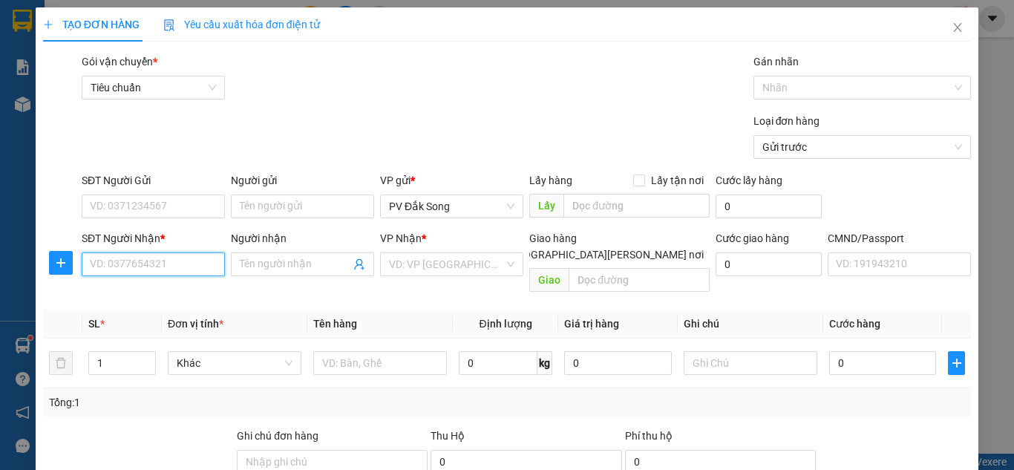
click at [196, 273] on input "SĐT Người Nhận *" at bounding box center [153, 264] width 143 height 24
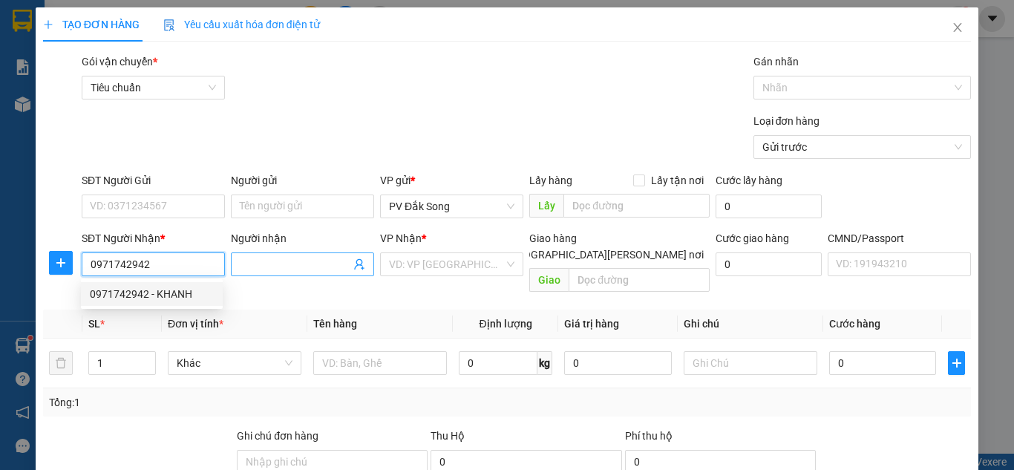
type input "0971742942"
click at [272, 259] on input "Người nhận" at bounding box center [295, 264] width 111 height 16
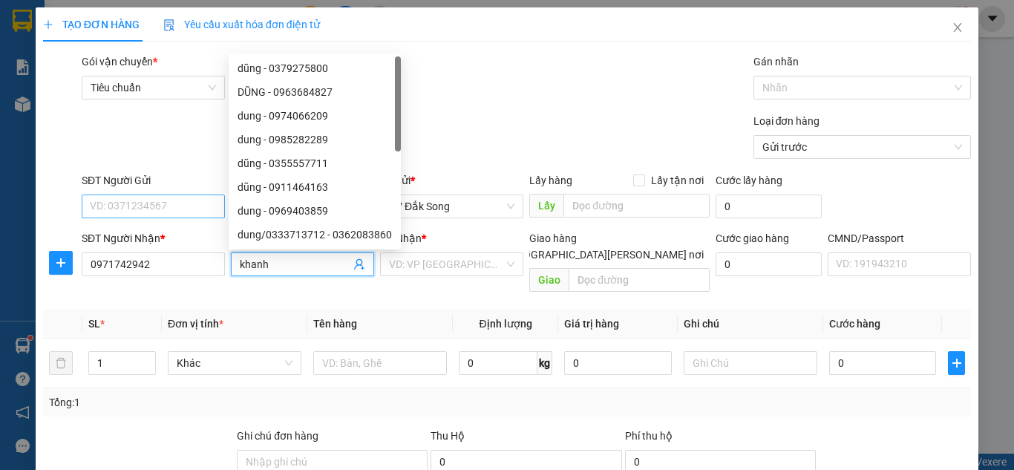
type input "khanh"
click at [183, 201] on input "SĐT Người Gửi" at bounding box center [153, 206] width 143 height 24
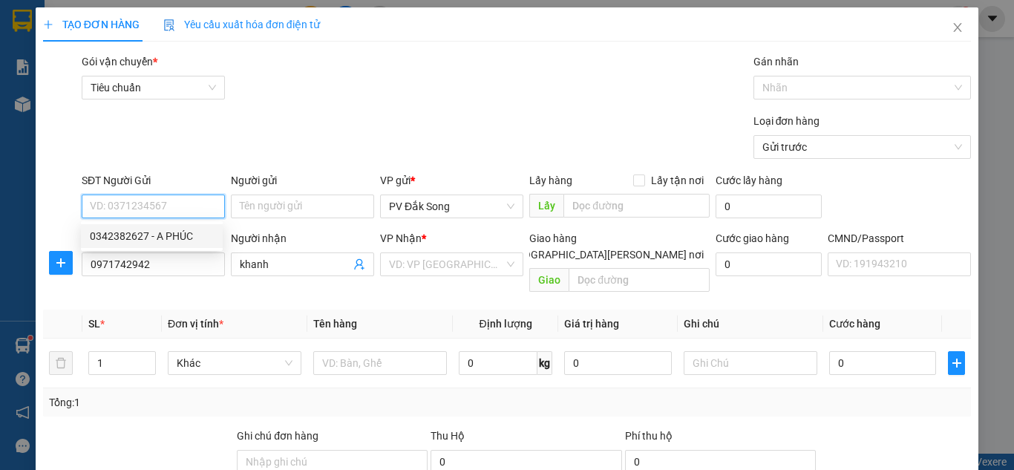
click at [166, 228] on div "0342382627 - A PHÚC" at bounding box center [152, 236] width 124 height 16
type input "0342382627"
type input "A PHÚC"
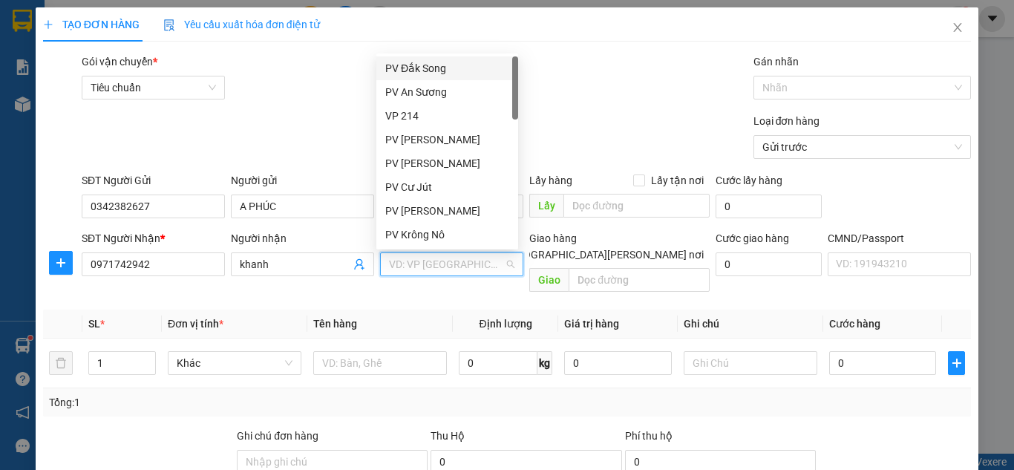
click at [433, 261] on input "search" at bounding box center [446, 264] width 115 height 22
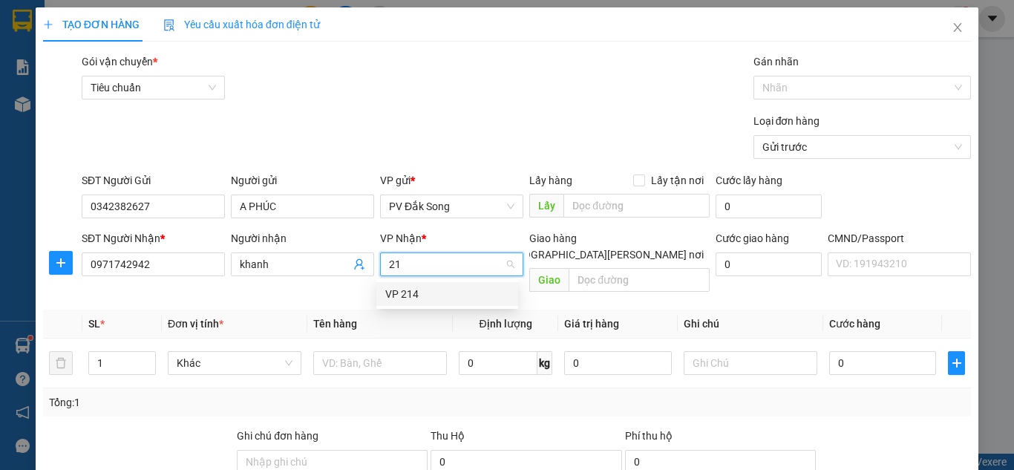
type input "214"
click at [425, 291] on div "VP 214" at bounding box center [447, 294] width 124 height 16
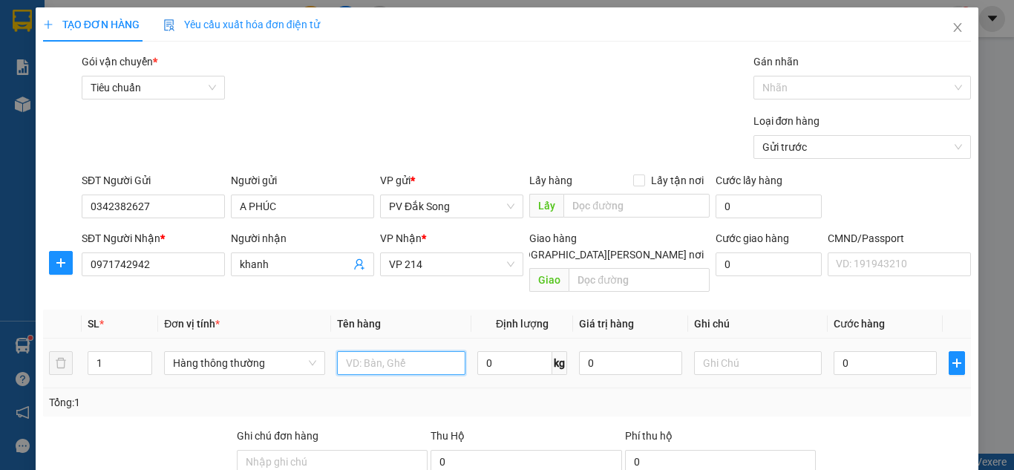
click at [412, 351] on input "text" at bounding box center [401, 363] width 128 height 24
type input "đông lạnh"
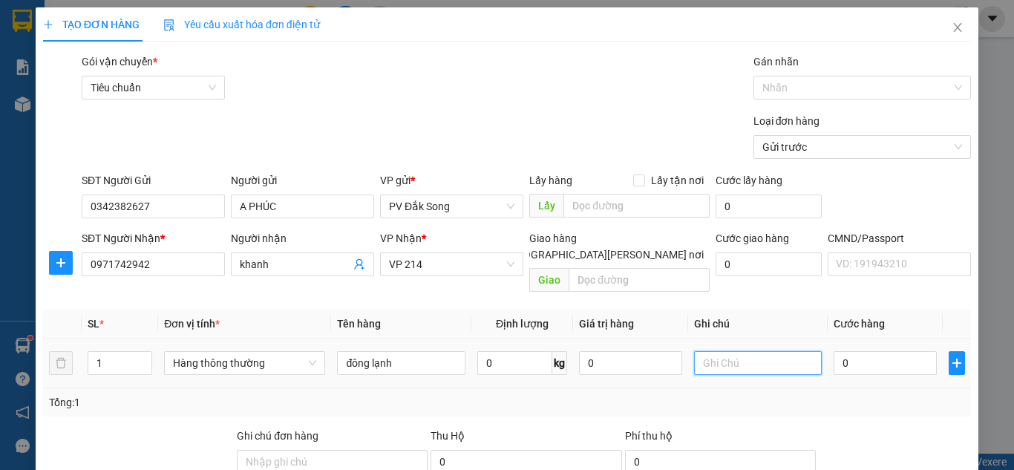
click at [703, 351] on input "text" at bounding box center [758, 363] width 128 height 24
type input "tx"
click at [842, 351] on input "0" at bounding box center [885, 363] width 102 height 24
type input "003"
type input "3"
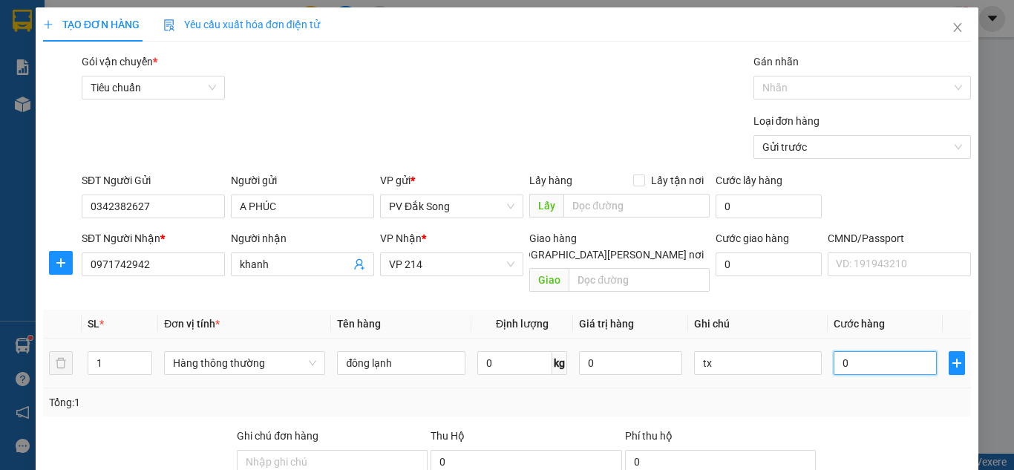
type input "3"
type input "0.030"
type input "30"
type input "00.300"
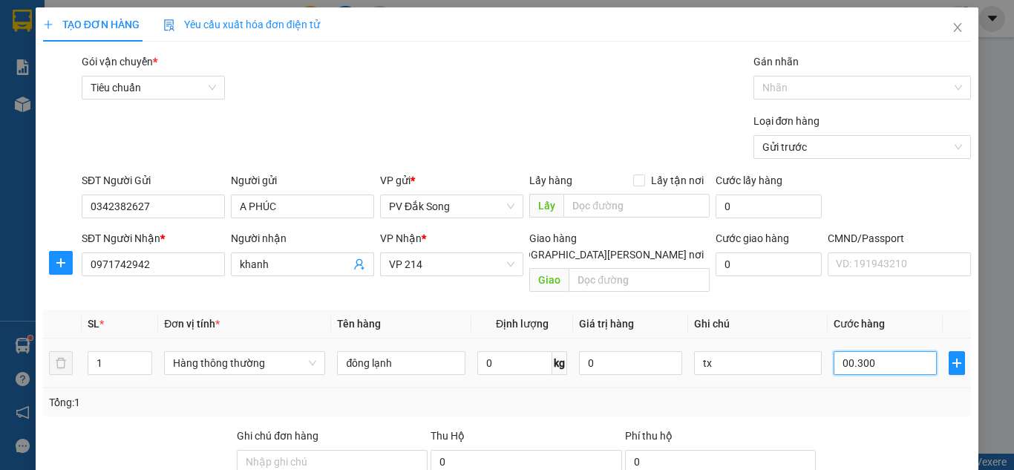
type input "300"
type input "00.003.000"
type input "3.000"
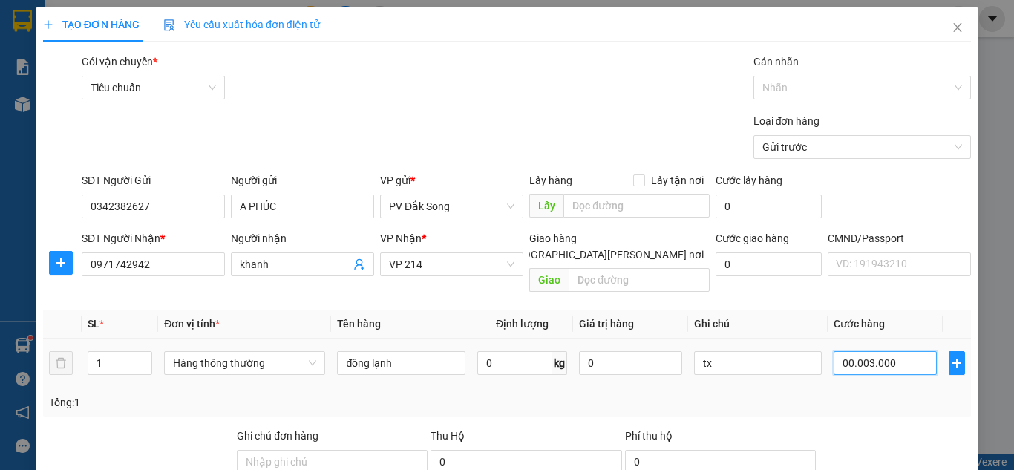
type input "000.030.000"
type input "30.000"
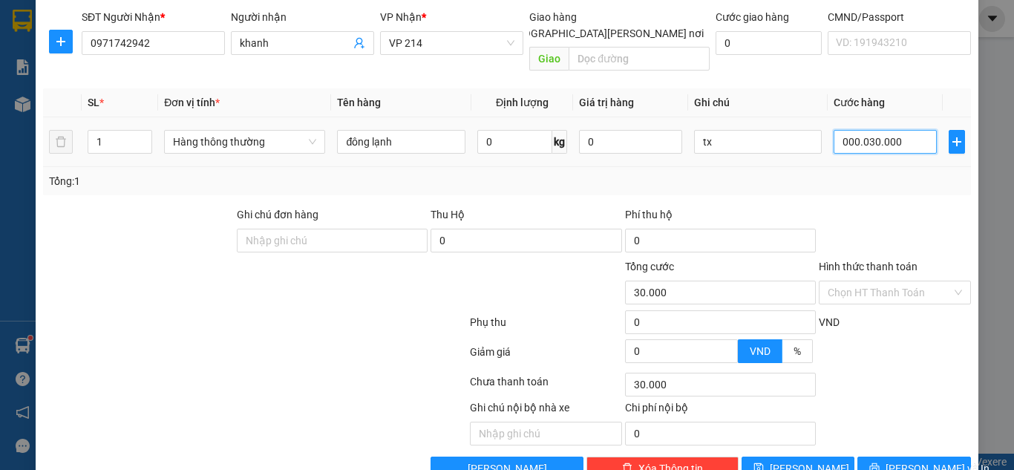
scroll to position [244, 0]
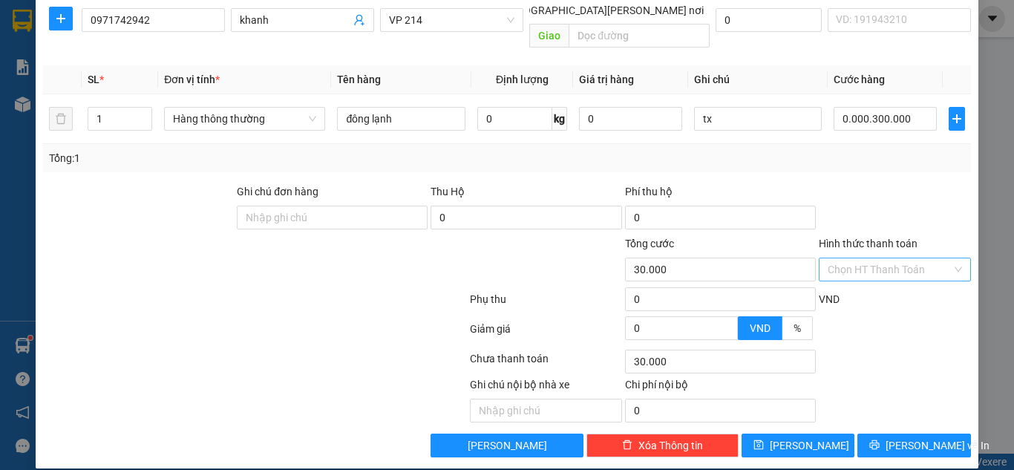
click at [868, 258] on input "Hình thức thanh toán" at bounding box center [890, 269] width 124 height 22
type input "300.000"
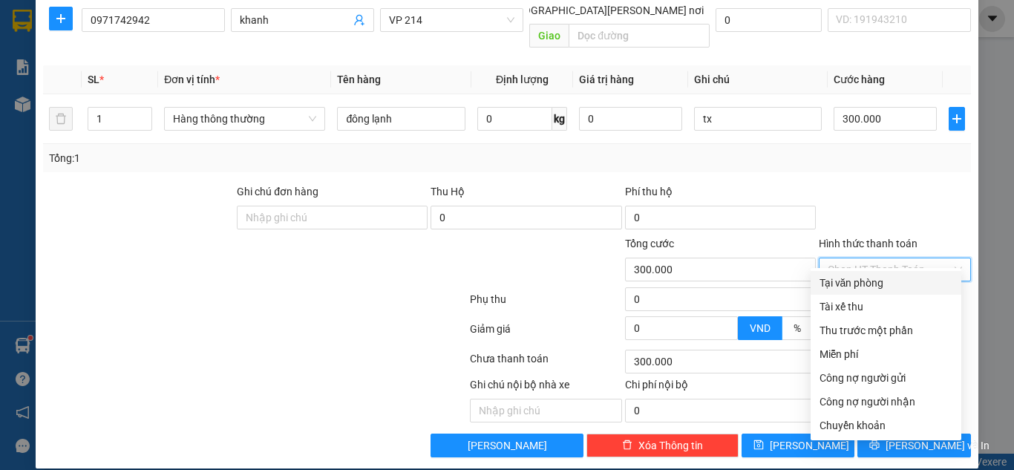
click at [874, 287] on div "Tại văn phòng" at bounding box center [885, 283] width 133 height 16
type input "0"
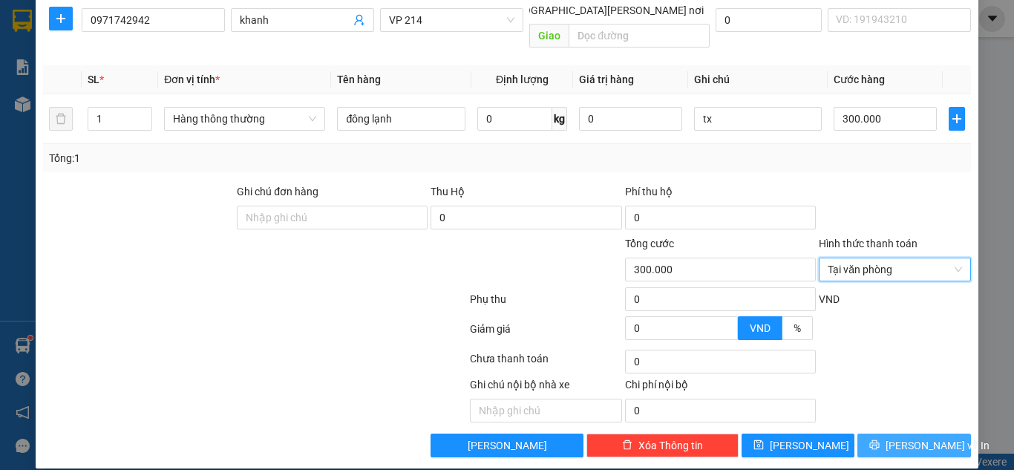
click at [925, 437] on span "[PERSON_NAME] và In" at bounding box center [938, 445] width 104 height 16
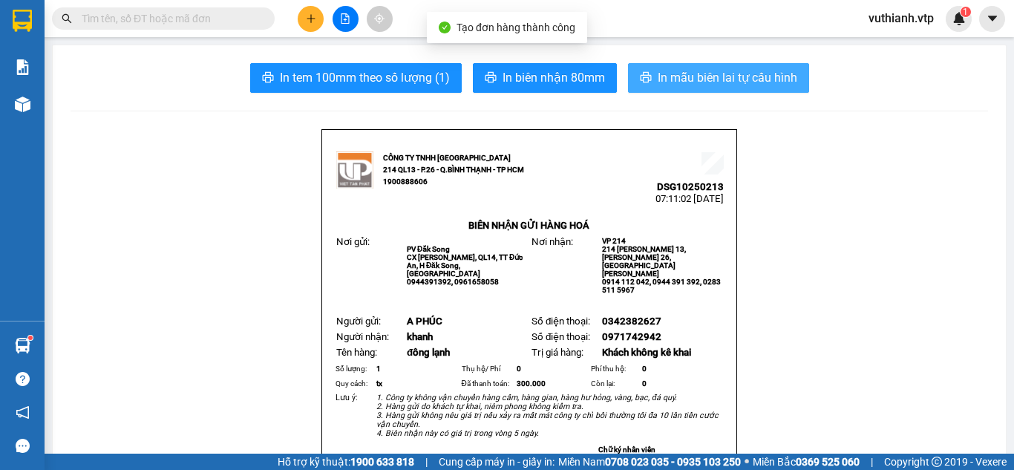
click at [658, 79] on span "In mẫu biên lai tự cấu hình" at bounding box center [728, 77] width 140 height 19
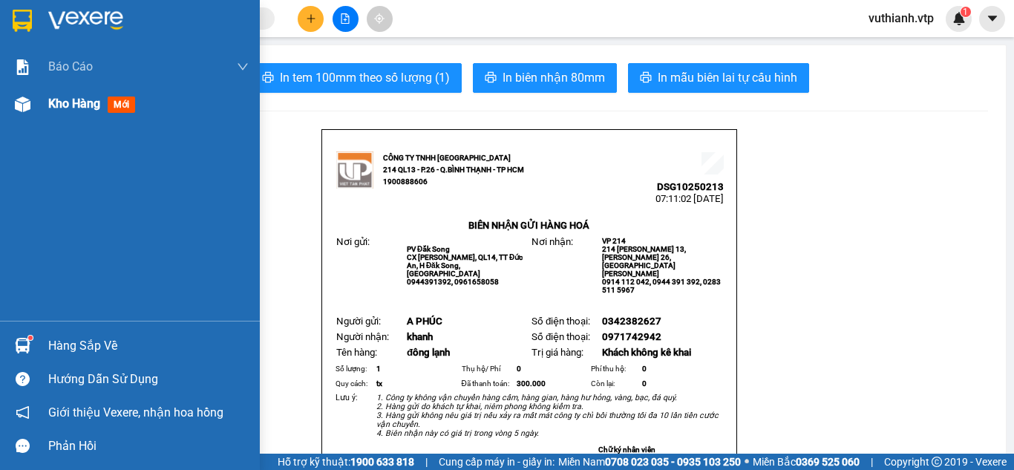
click at [1, 96] on div "Kho hàng mới" at bounding box center [130, 103] width 260 height 37
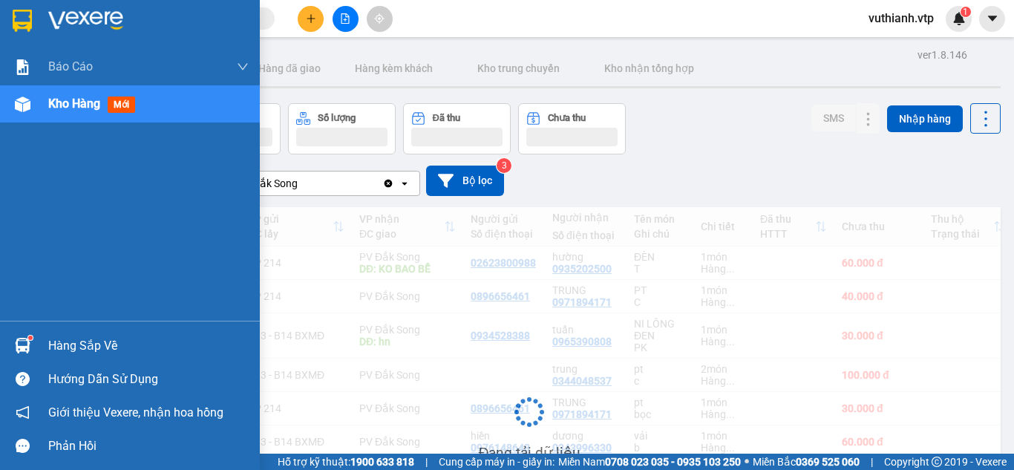
click at [24, 106] on img at bounding box center [23, 104] width 16 height 16
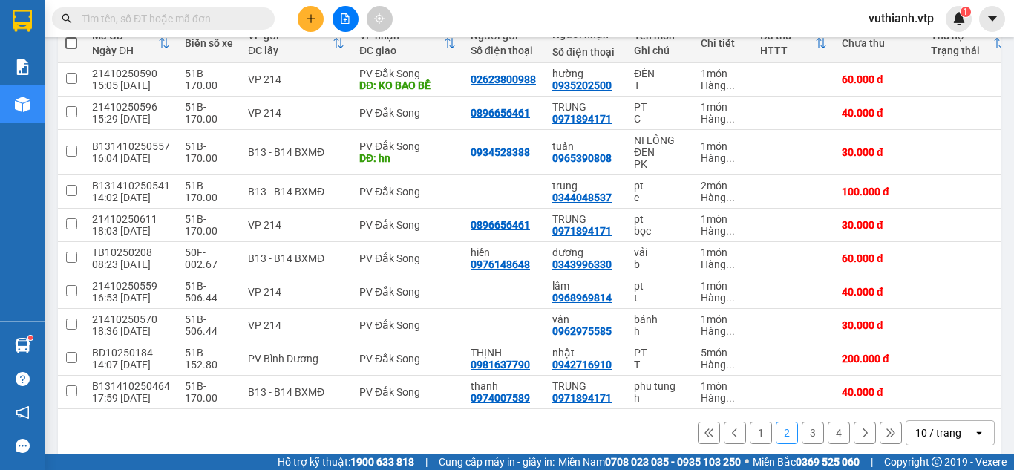
scroll to position [208, 0]
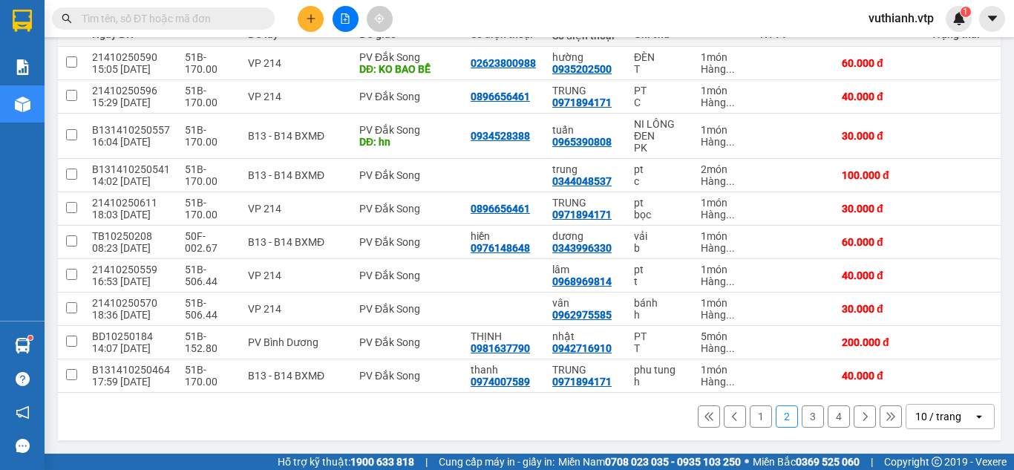
click at [810, 418] on button "3" at bounding box center [813, 416] width 22 height 22
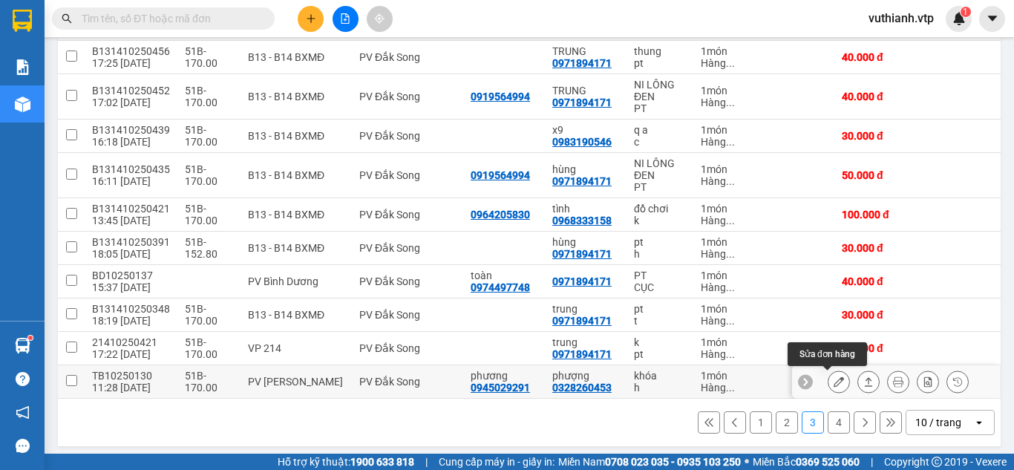
click at [834, 378] on icon at bounding box center [839, 381] width 10 height 10
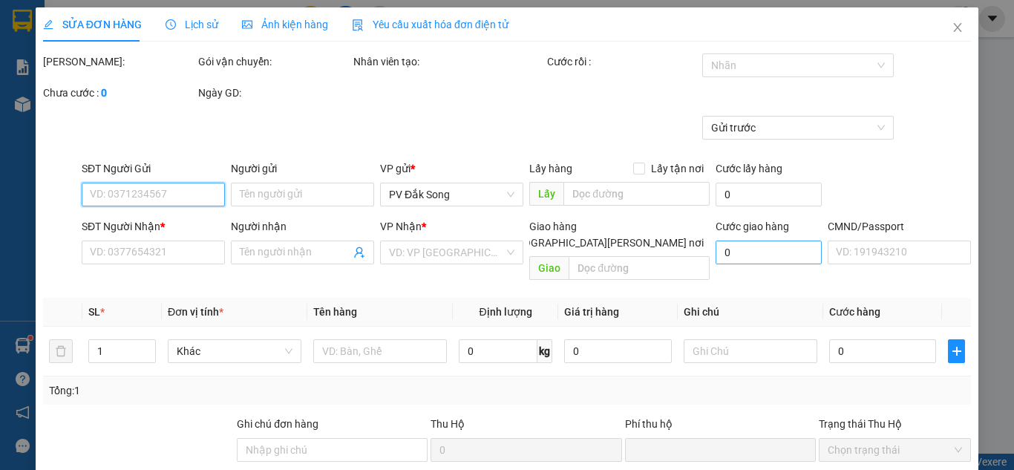
type input "0945029291"
type input "phương"
type input "0328260453"
type input "phượng"
type input "0"
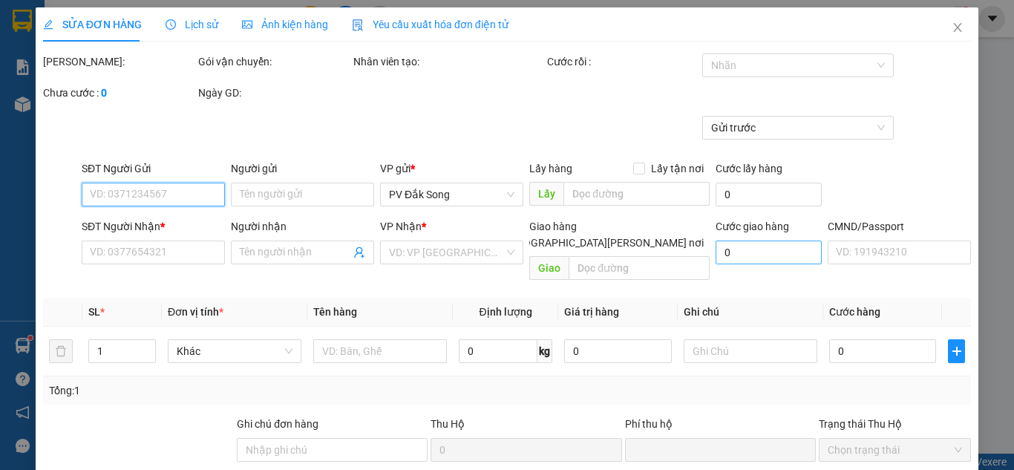
type input "40.000"
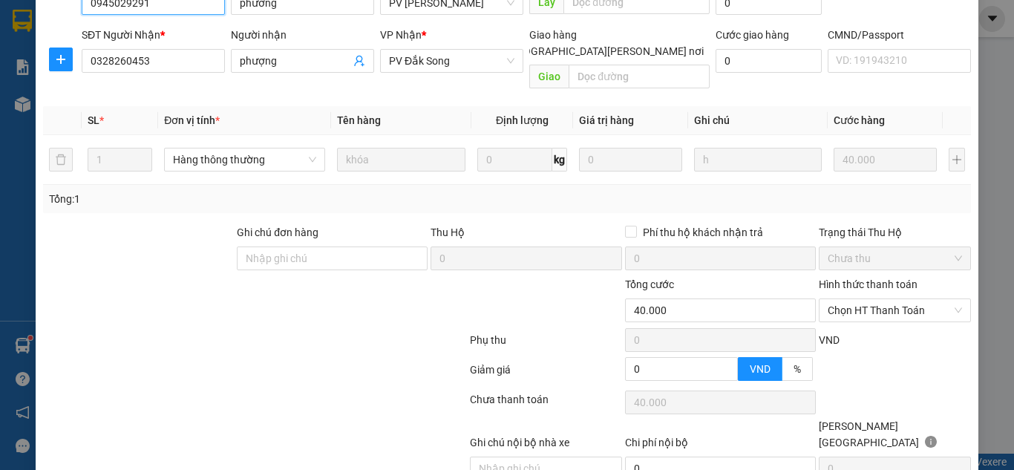
type input "2.000"
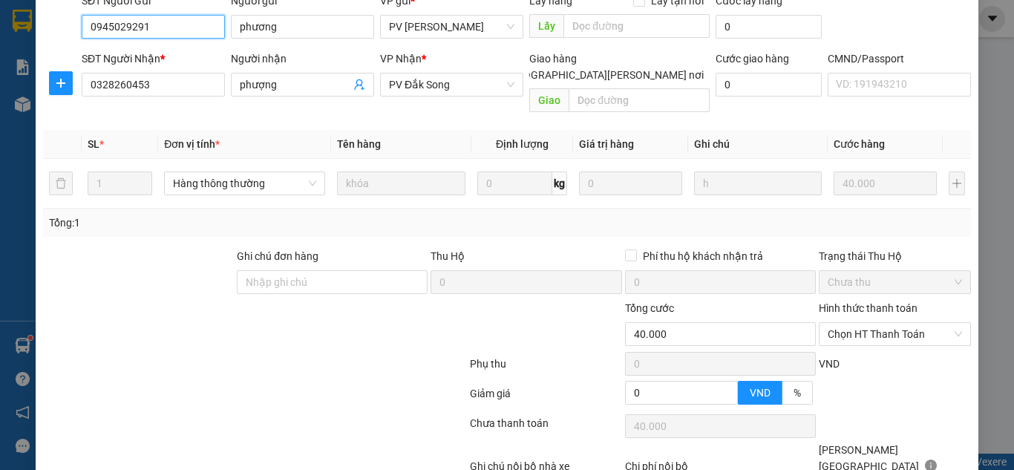
scroll to position [159, 0]
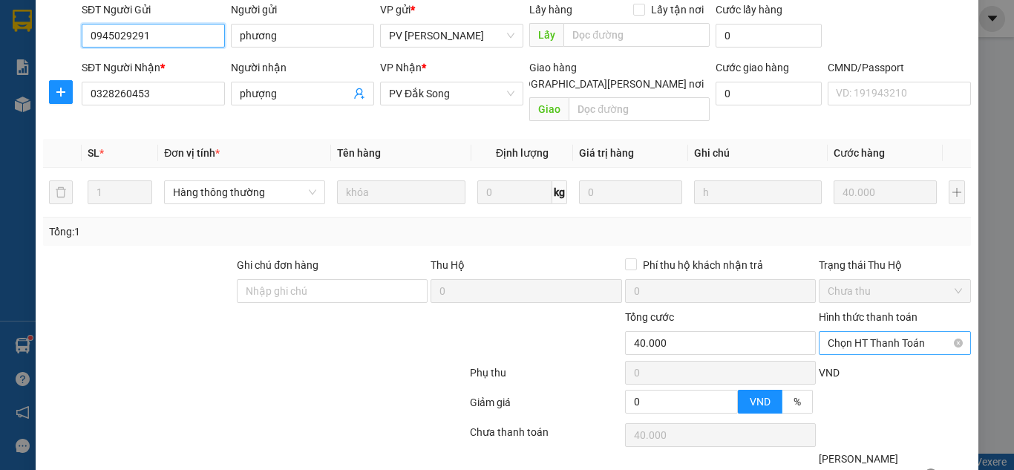
click at [874, 332] on span "Chọn HT Thanh Toán" at bounding box center [895, 343] width 134 height 22
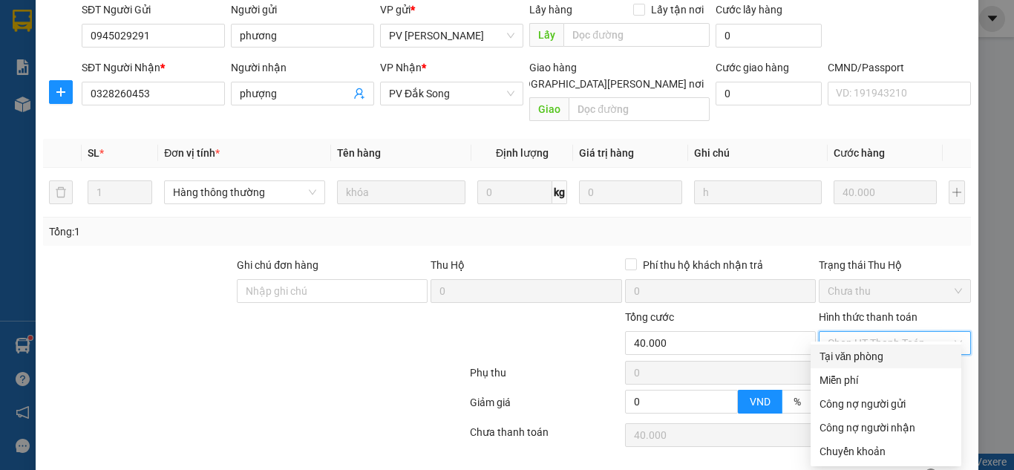
click at [847, 357] on div "Tại văn phòng" at bounding box center [885, 356] width 133 height 16
type input "0"
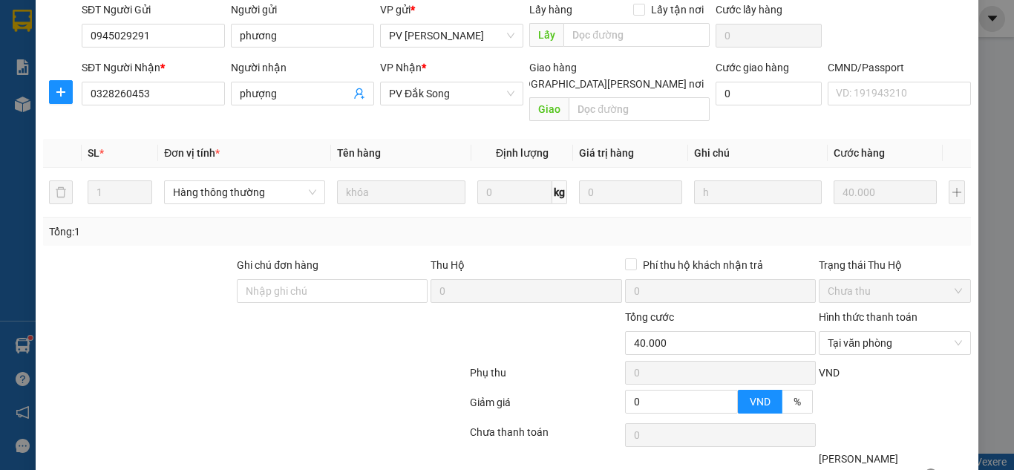
scroll to position [233, 0]
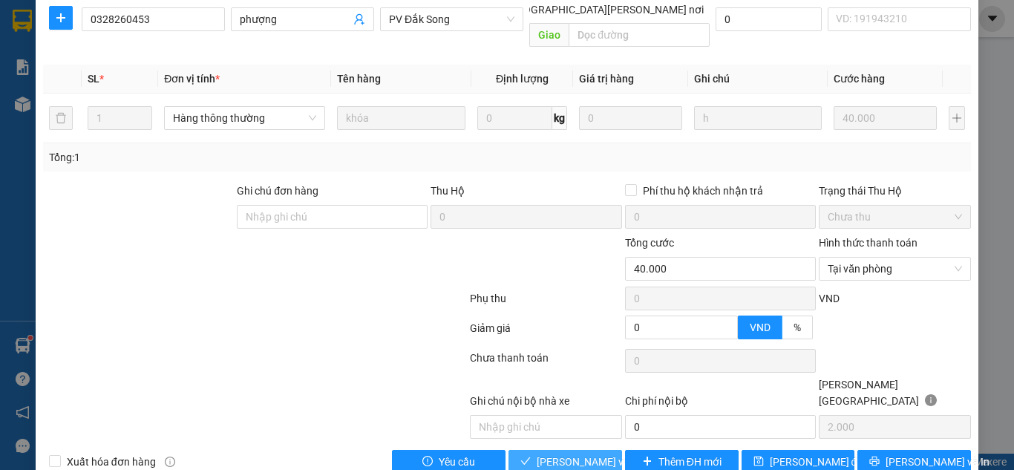
click at [556, 450] on button "[PERSON_NAME] và [PERSON_NAME] hàng" at bounding box center [565, 462] width 114 height 24
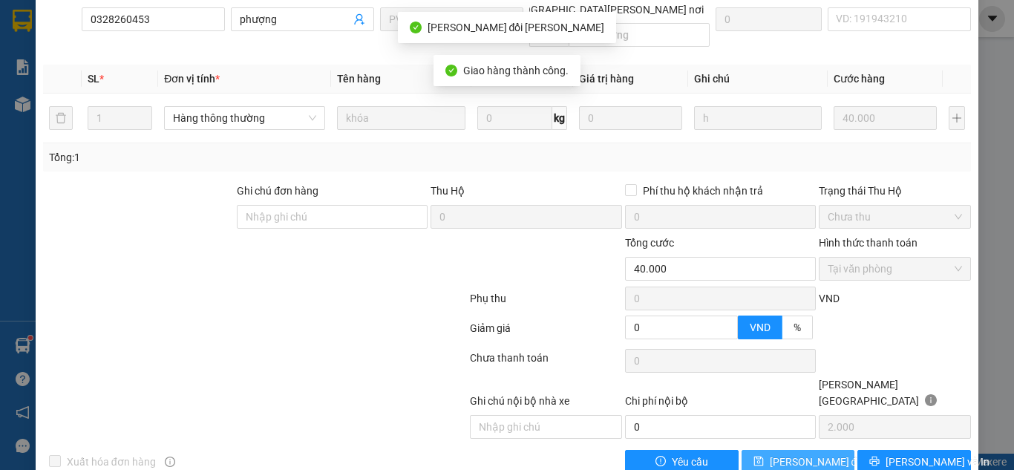
click at [796, 454] on span "[PERSON_NAME] đổi" at bounding box center [818, 462] width 96 height 16
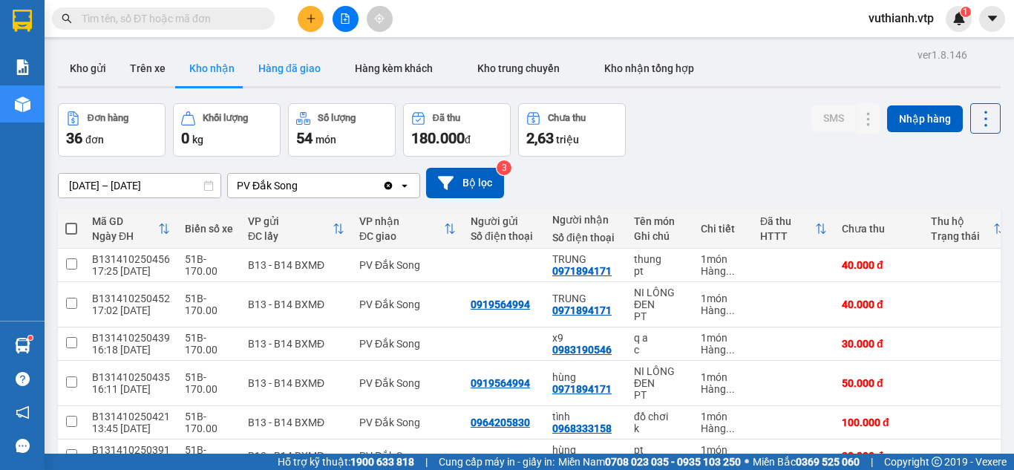
click at [275, 75] on button "Hàng đã giao" at bounding box center [289, 68] width 86 height 36
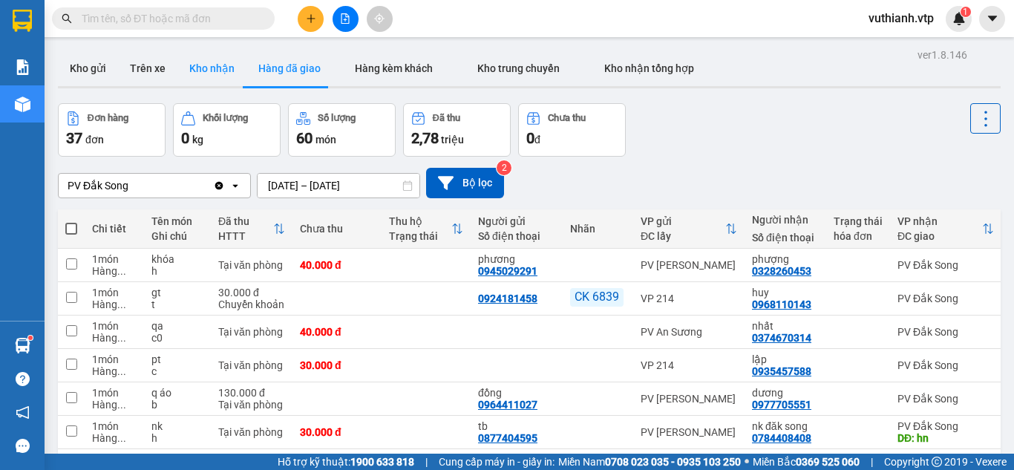
click at [230, 71] on button "Kho nhận" at bounding box center [211, 68] width 69 height 36
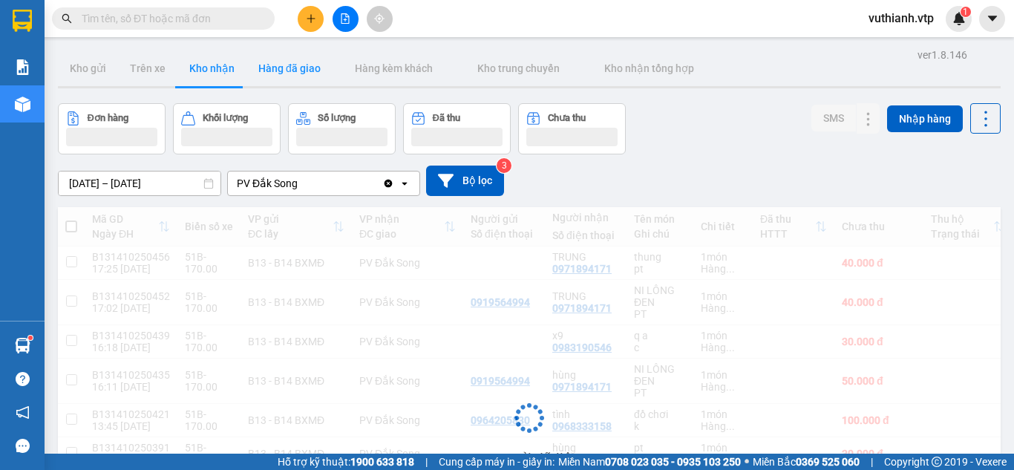
click at [290, 75] on button "Hàng đã giao" at bounding box center [289, 68] width 86 height 36
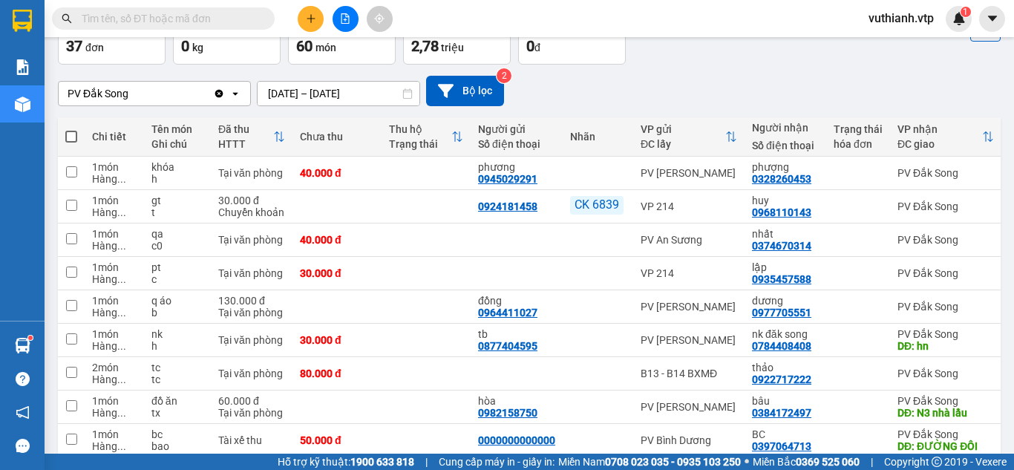
scroll to position [196, 0]
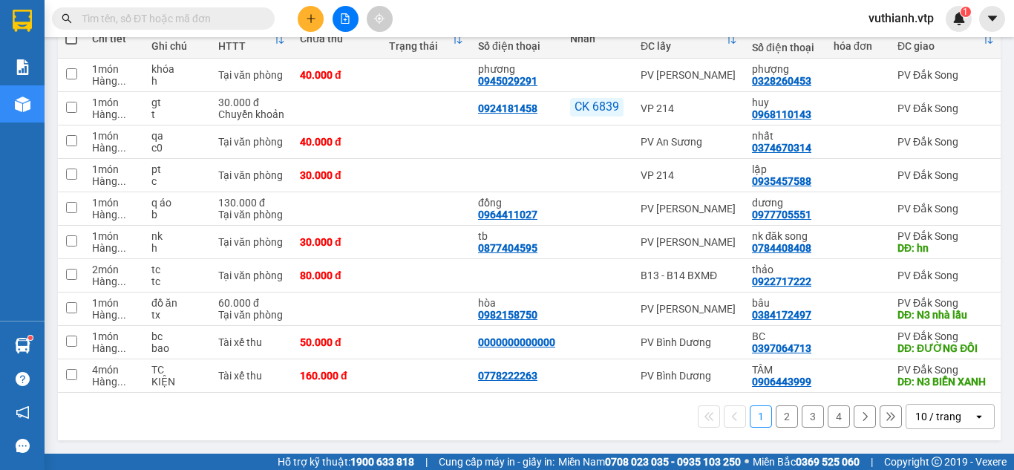
click at [804, 416] on button "3" at bounding box center [813, 416] width 22 height 22
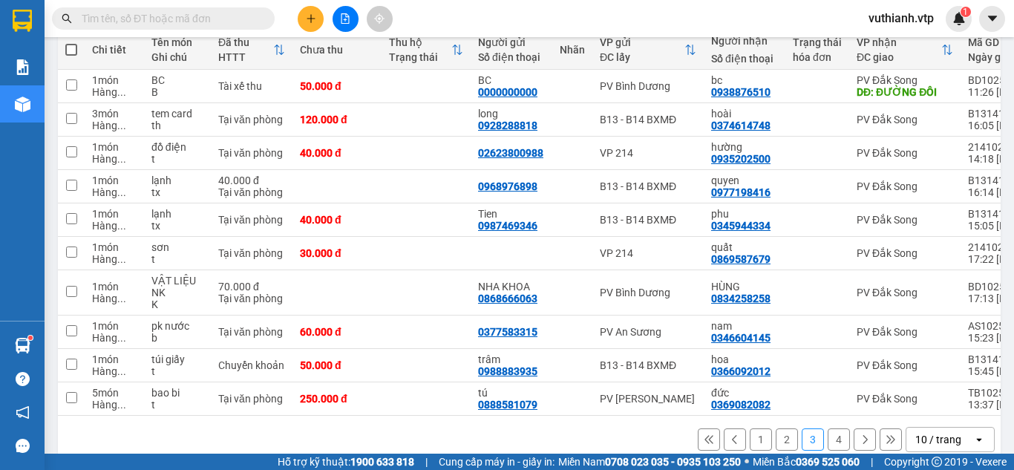
scroll to position [172, 0]
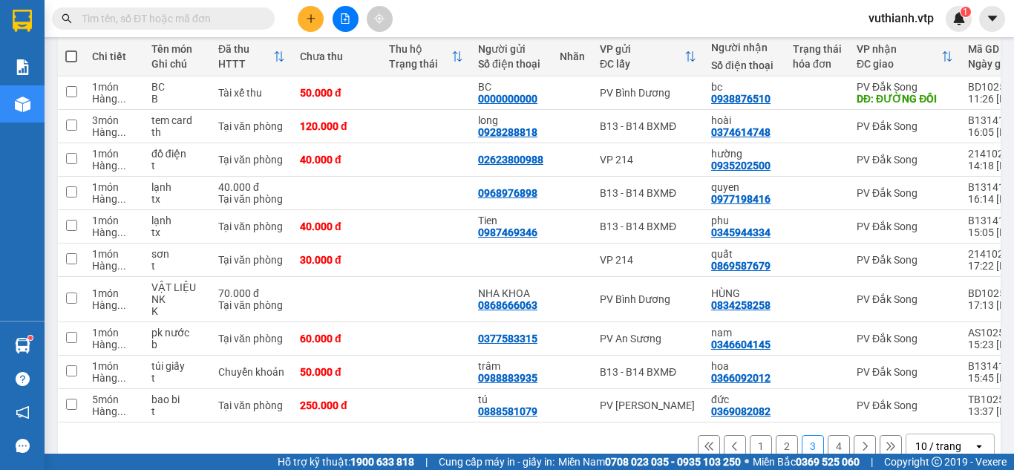
click at [207, 14] on input "text" at bounding box center [169, 18] width 175 height 16
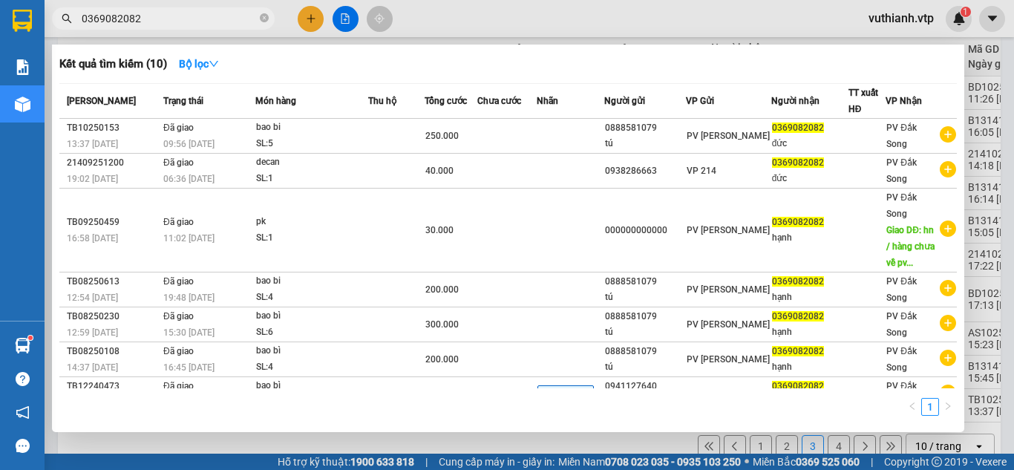
type input "0369082082"
click at [369, 442] on div at bounding box center [507, 235] width 1014 height 470
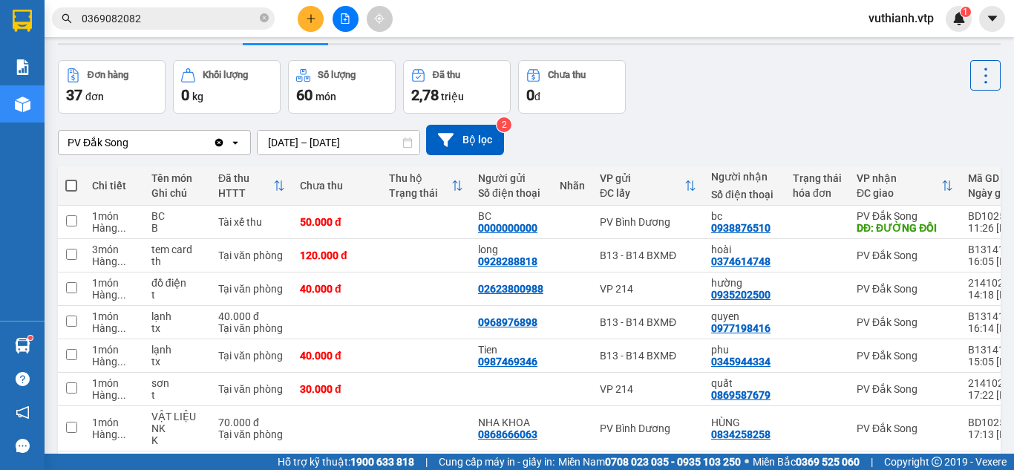
scroll to position [38, 0]
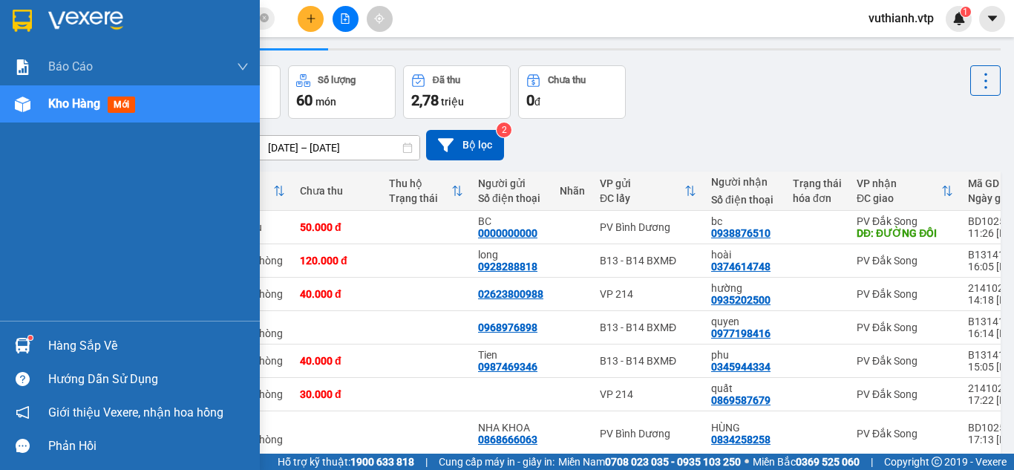
click at [114, 103] on span "mới" at bounding box center [121, 104] width 27 height 16
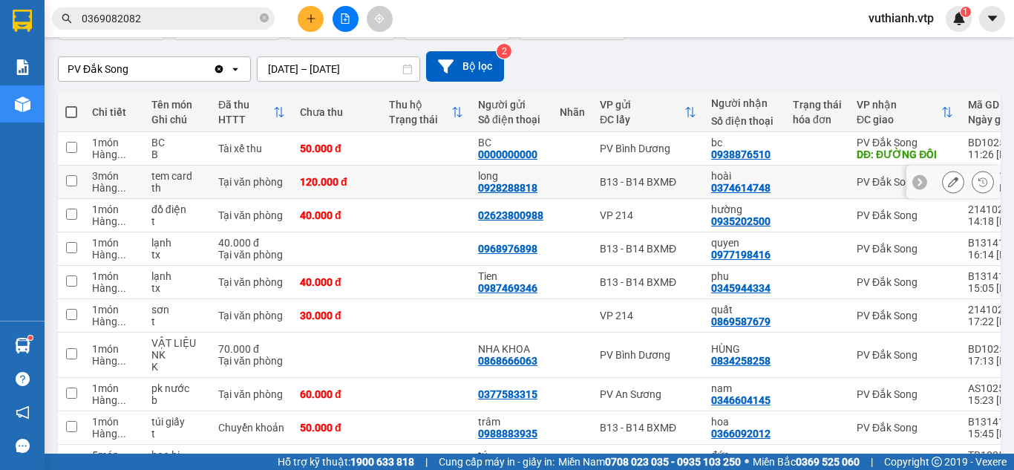
scroll to position [208, 0]
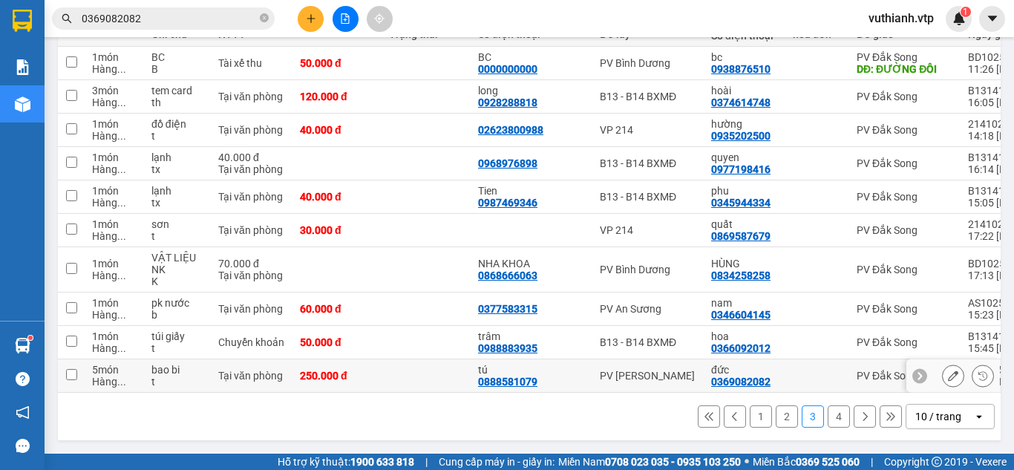
click at [605, 384] on td "PV [PERSON_NAME]" at bounding box center [647, 375] width 111 height 33
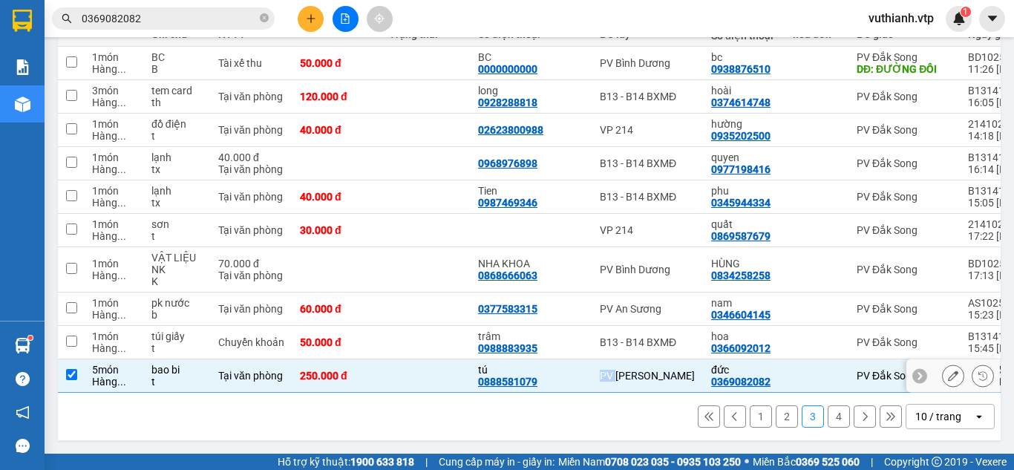
click at [605, 384] on td "PV [PERSON_NAME]" at bounding box center [647, 375] width 111 height 33
checkbox input "false"
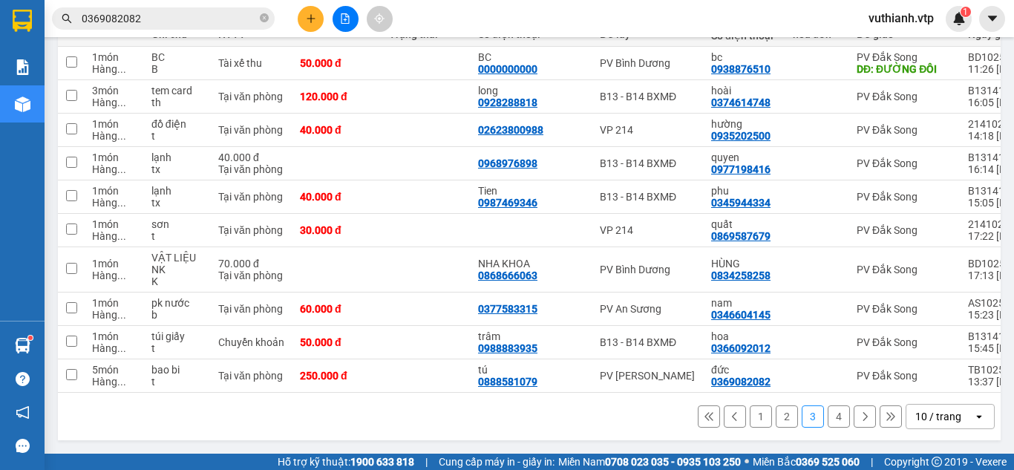
click at [586, 429] on div "1 2 3 4 10 / trang open" at bounding box center [529, 417] width 943 height 48
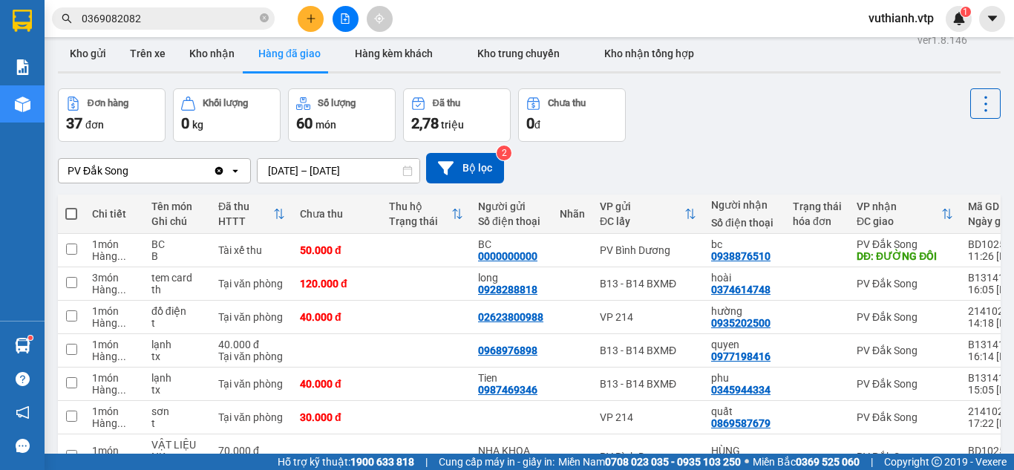
scroll to position [0, 0]
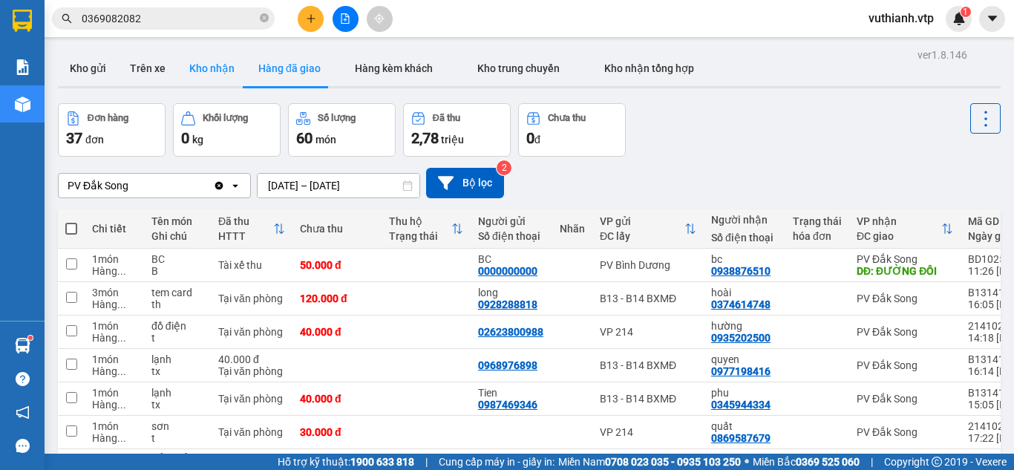
click at [206, 77] on button "Kho nhận" at bounding box center [211, 68] width 69 height 36
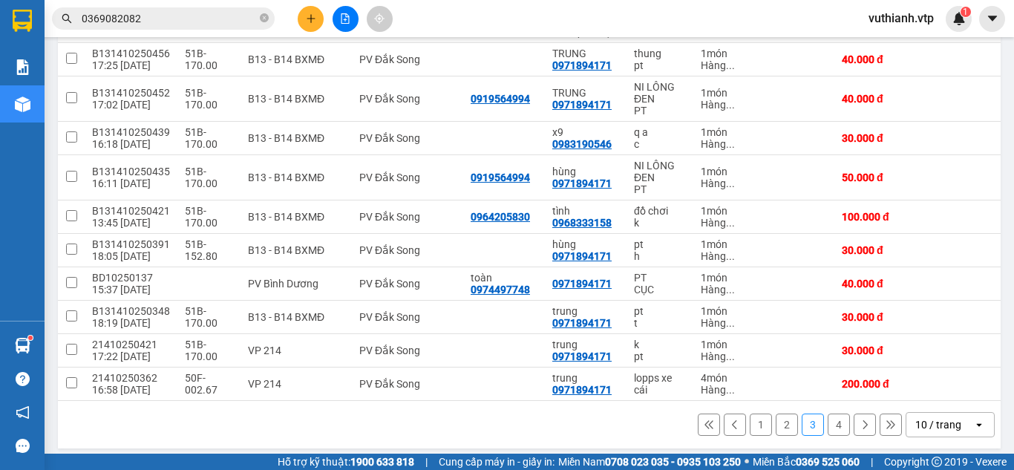
scroll to position [220, 0]
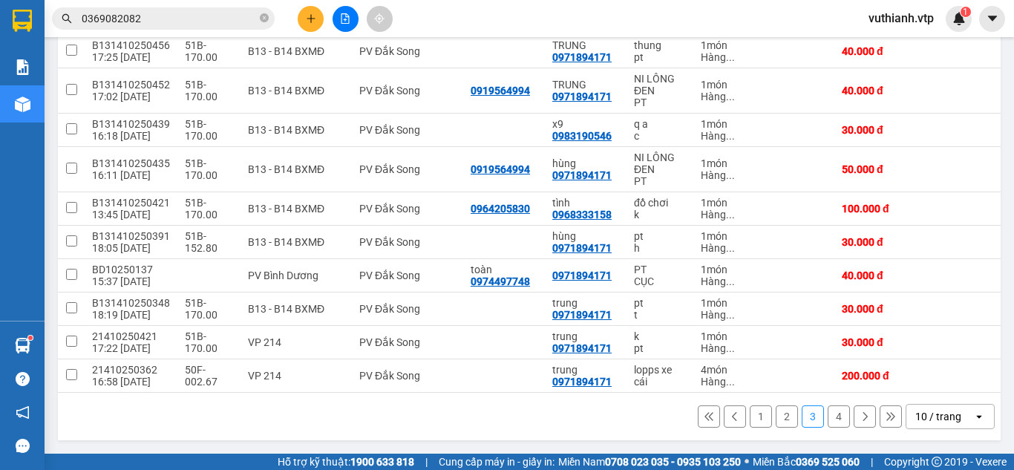
click at [783, 413] on button "2" at bounding box center [787, 416] width 22 height 22
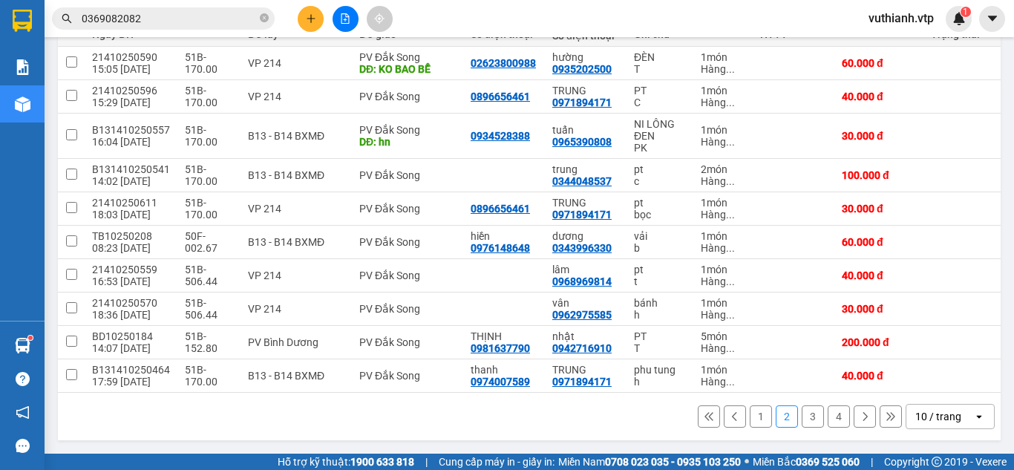
scroll to position [208, 0]
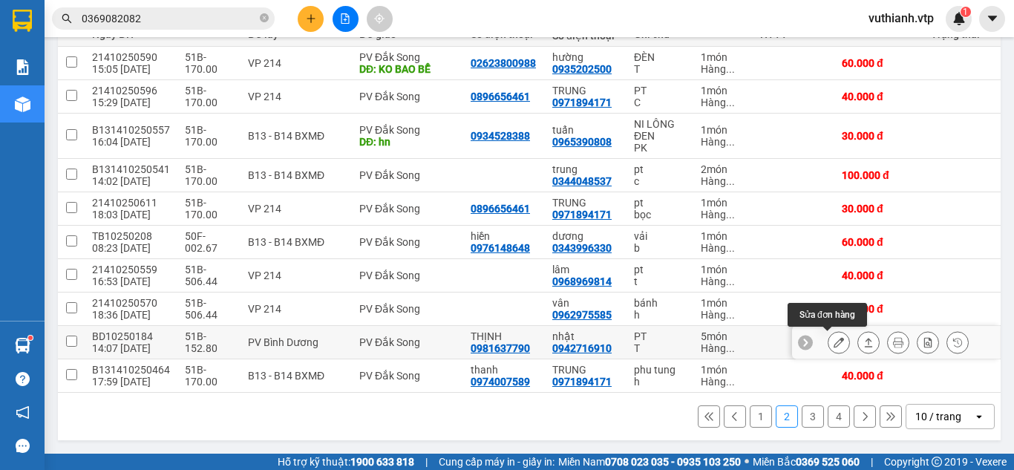
click at [831, 342] on button at bounding box center [838, 343] width 21 height 26
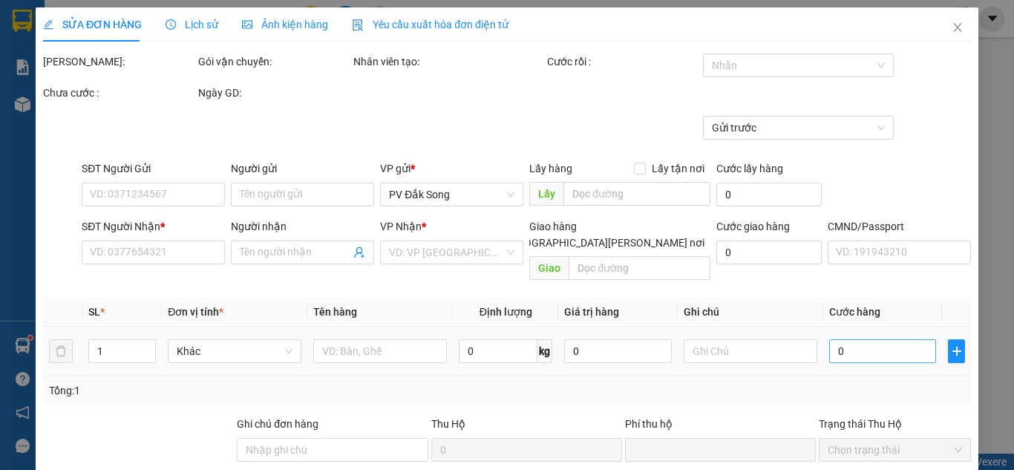
type input "0981637790"
type input "THỊNH"
type input "0942716910"
type input "nhật"
type input "0"
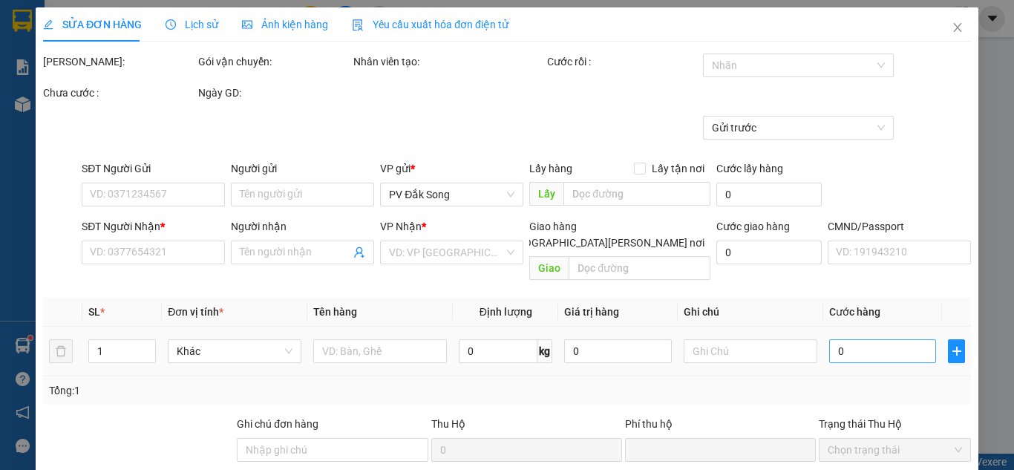
type input "200.000"
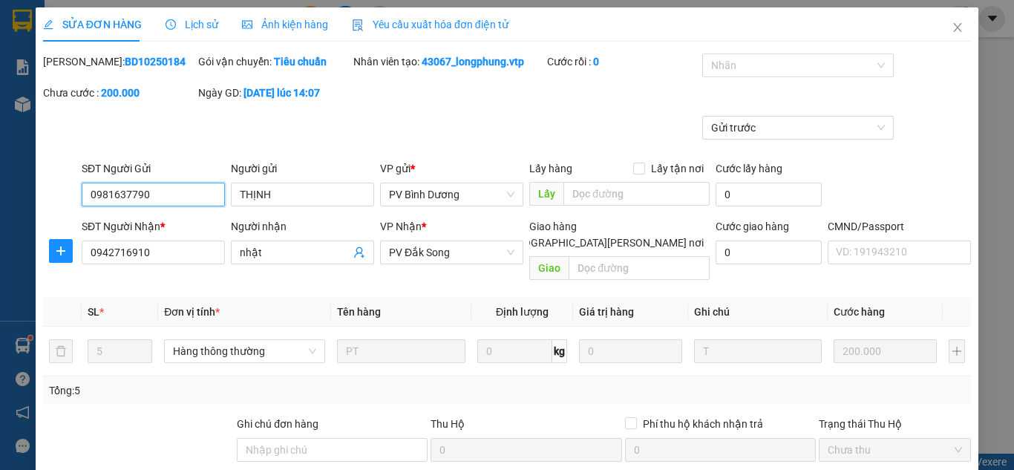
type input "10.000"
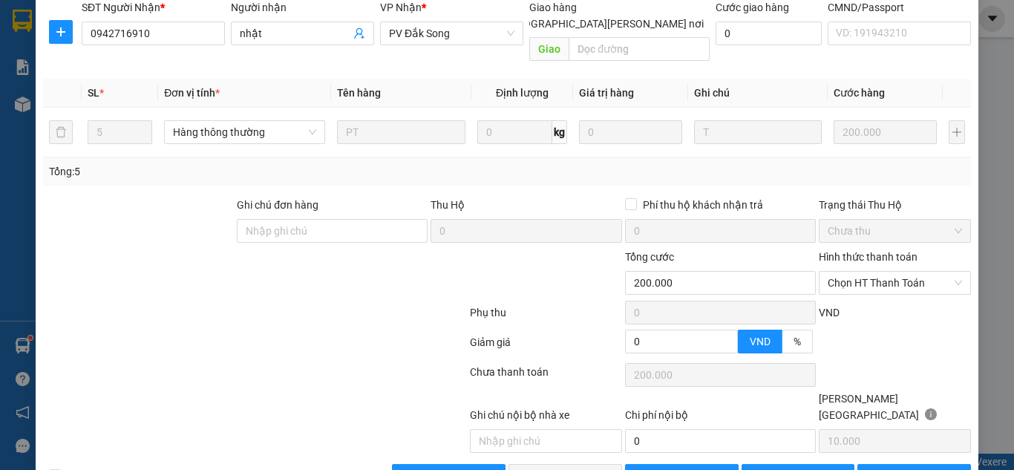
scroll to position [229, 0]
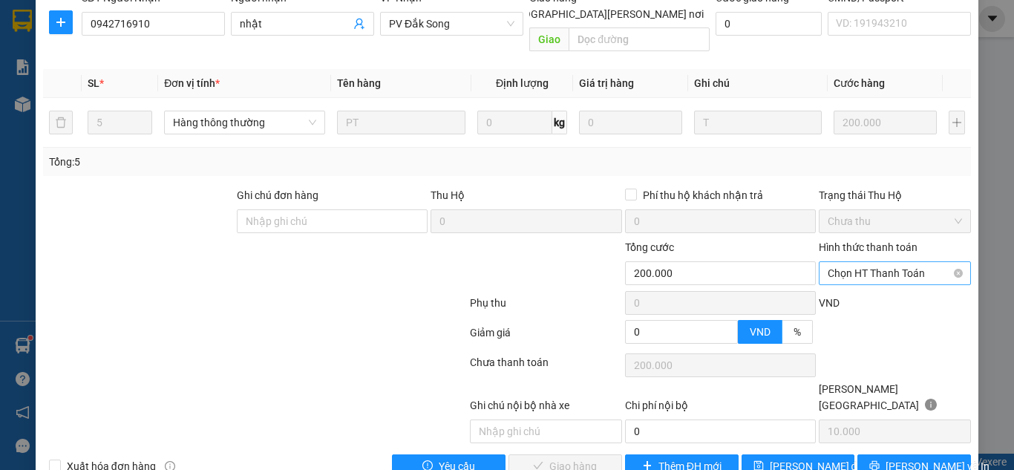
click at [903, 262] on span "Chọn HT Thanh Toán" at bounding box center [895, 273] width 134 height 22
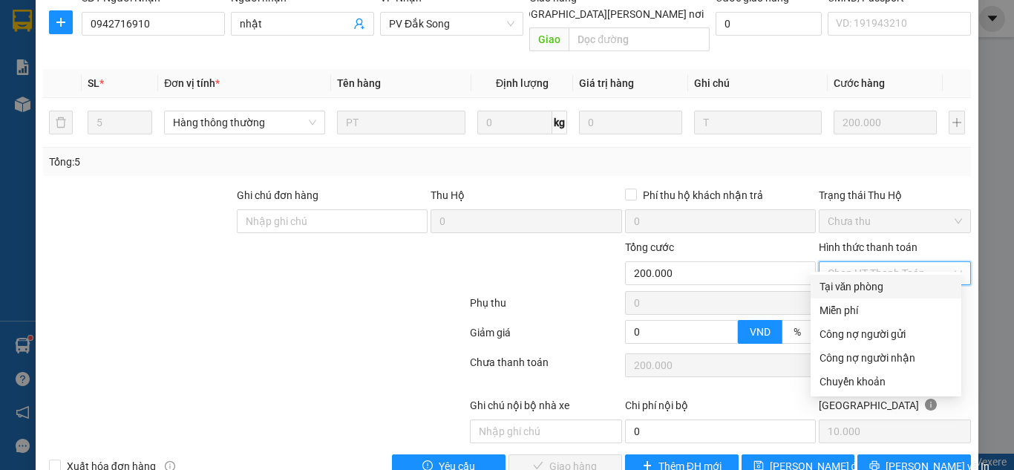
click at [895, 284] on div "Tại văn phòng" at bounding box center [885, 286] width 133 height 16
type input "0"
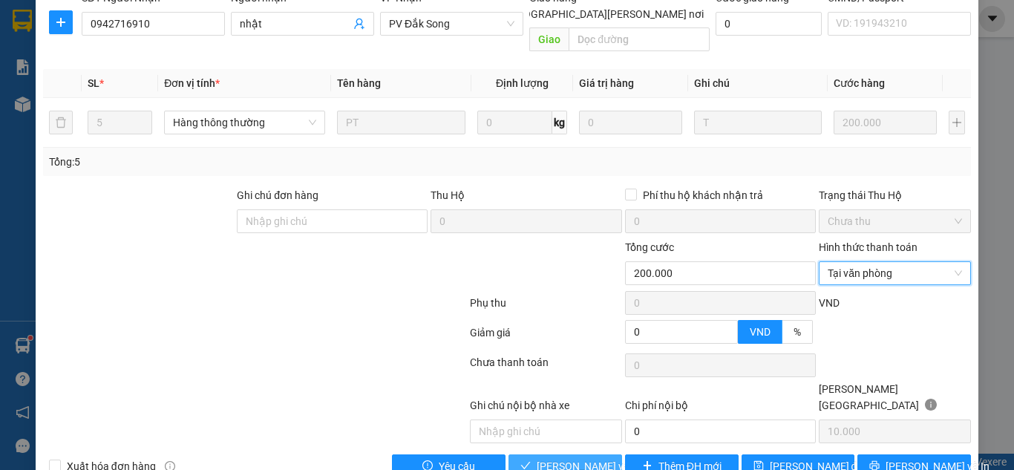
click at [557, 458] on span "[PERSON_NAME] và [PERSON_NAME] hàng" at bounding box center [637, 466] width 200 height 16
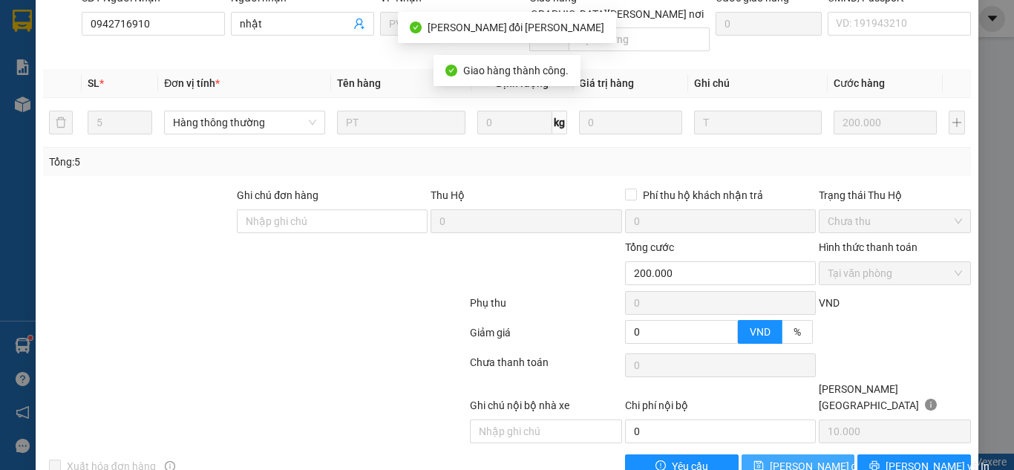
click at [770, 458] on span "[PERSON_NAME] đổi" at bounding box center [818, 466] width 96 height 16
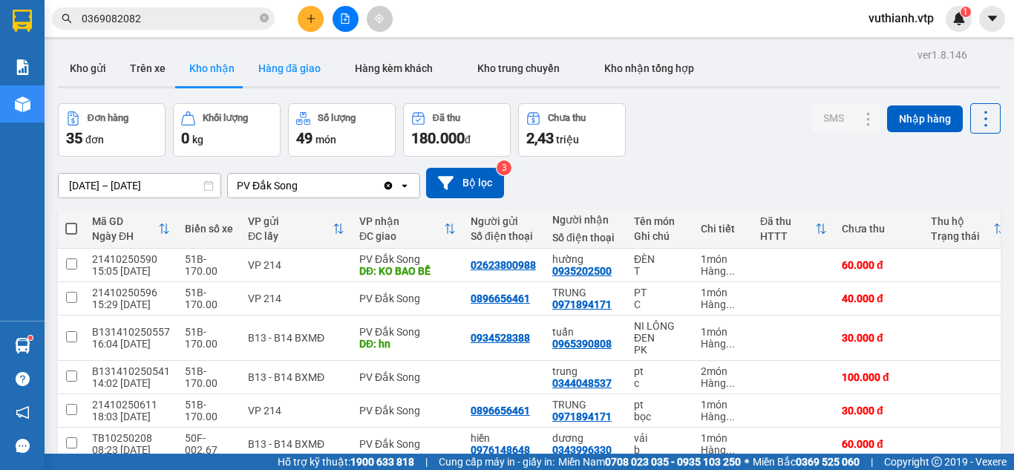
click at [284, 85] on button "Hàng đã giao" at bounding box center [289, 68] width 86 height 36
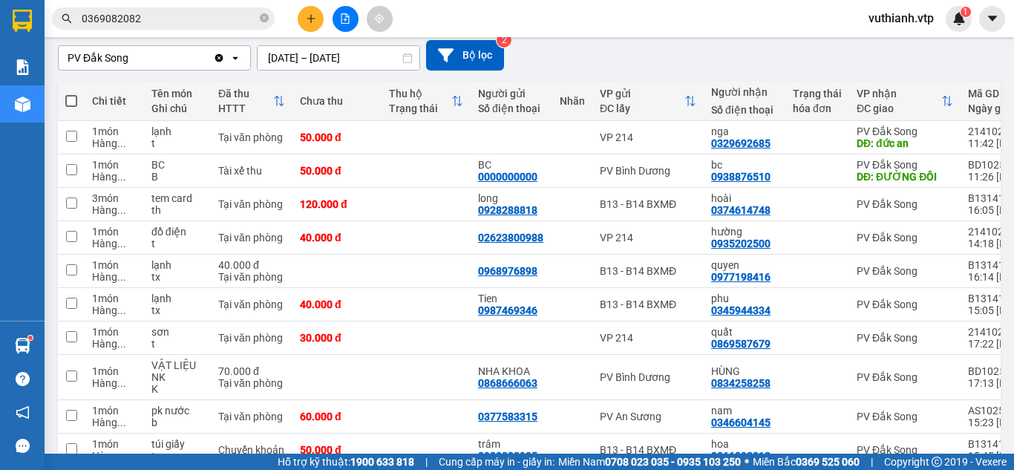
scroll to position [208, 0]
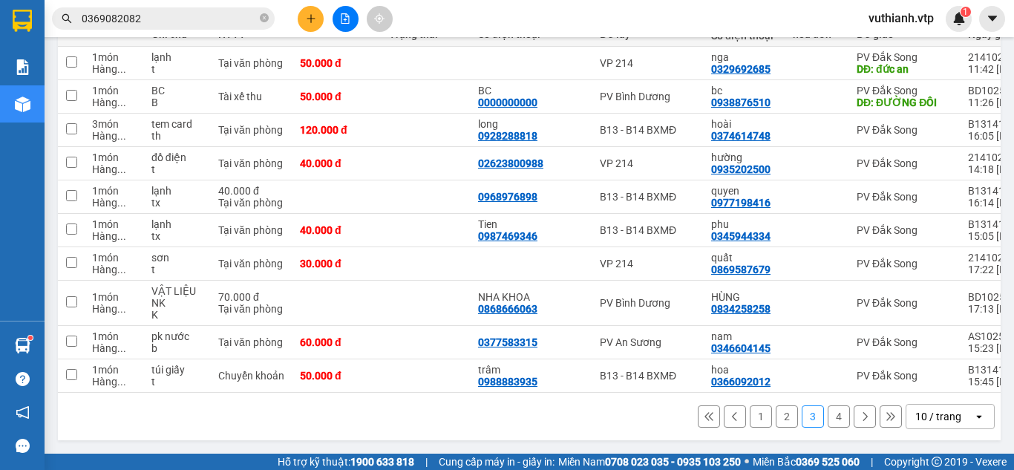
click at [750, 418] on button "1" at bounding box center [761, 416] width 22 height 22
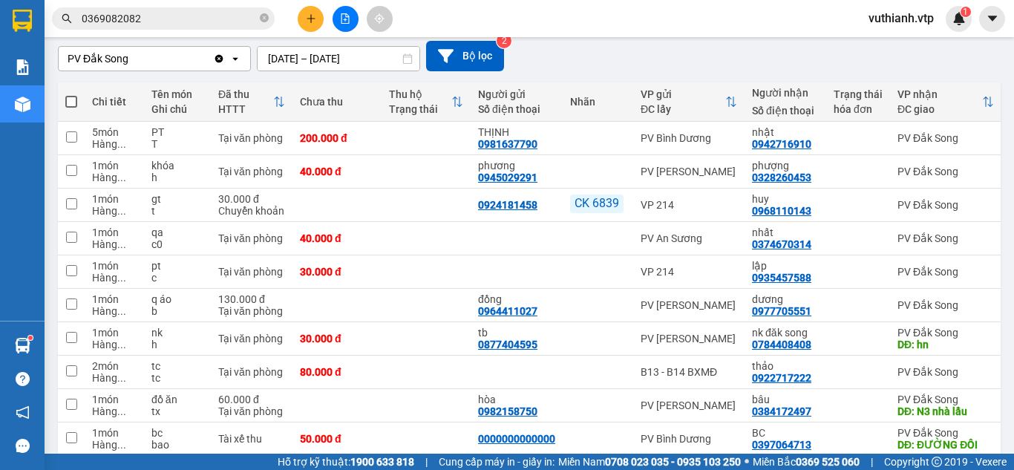
scroll to position [129, 0]
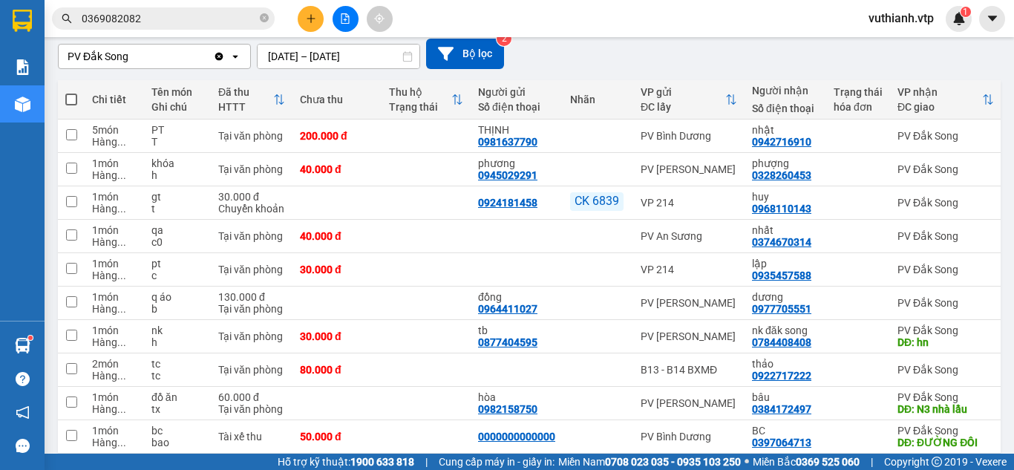
click at [180, 11] on input "0369082082" at bounding box center [169, 18] width 175 height 16
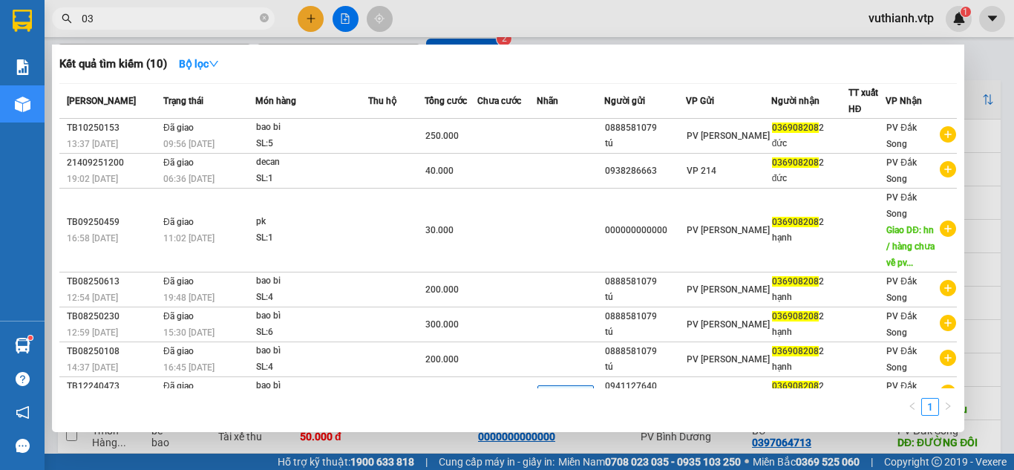
type input "0"
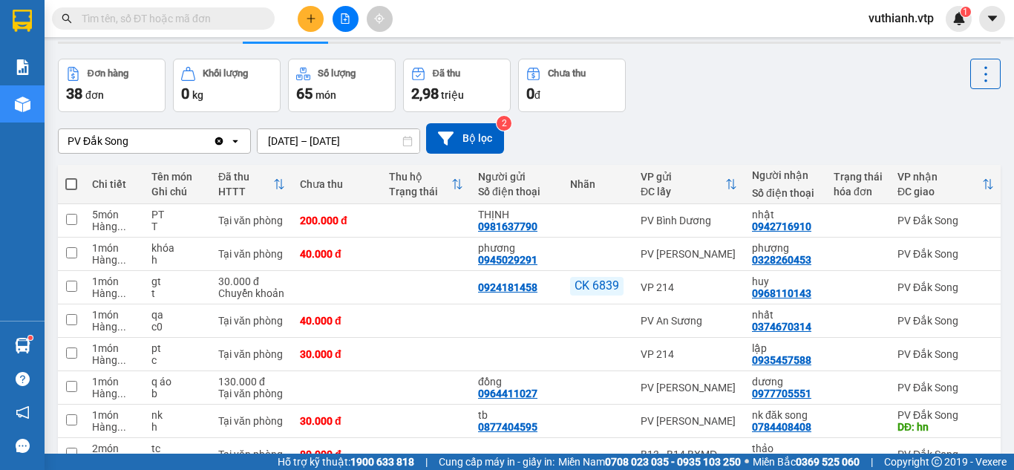
scroll to position [4, 0]
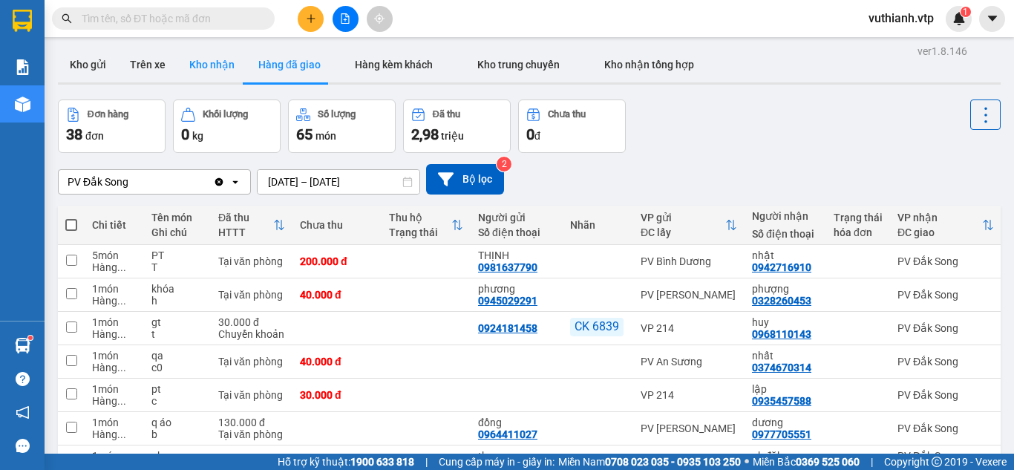
click at [222, 63] on button "Kho nhận" at bounding box center [211, 65] width 69 height 36
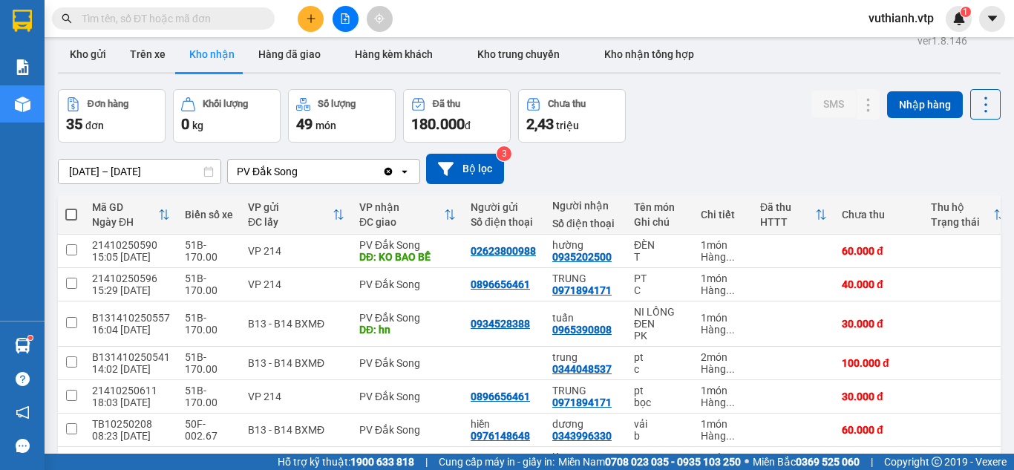
scroll to position [10, 0]
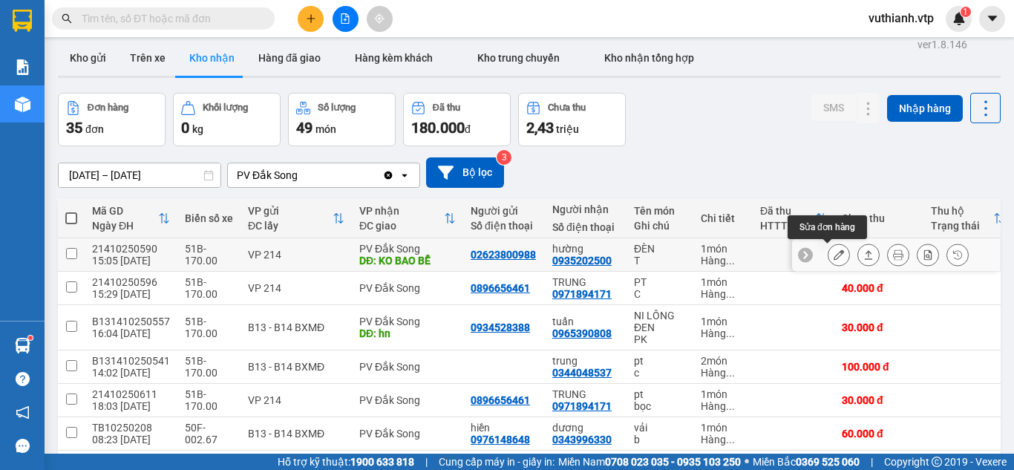
click at [834, 255] on icon at bounding box center [839, 254] width 10 height 10
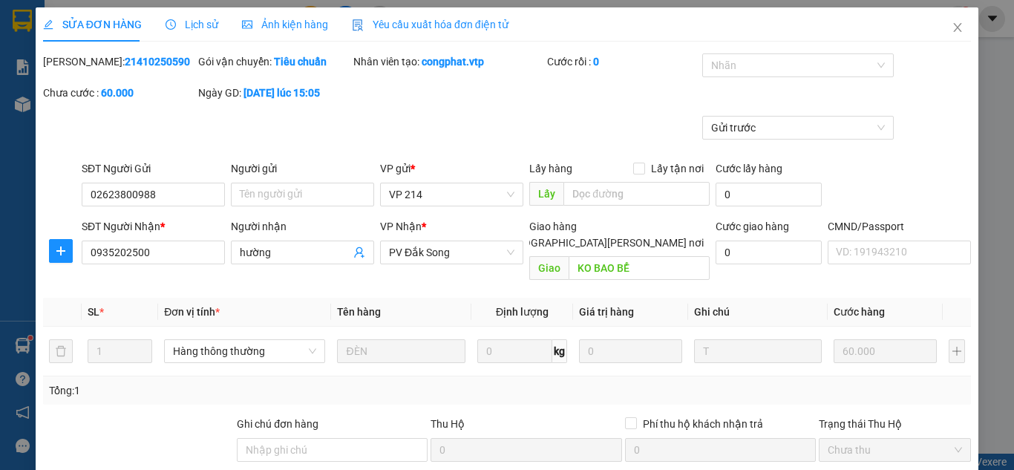
type input "02623800988"
type input "0935202500"
type input "hường"
type input "KO BAO BỂ"
type input "0"
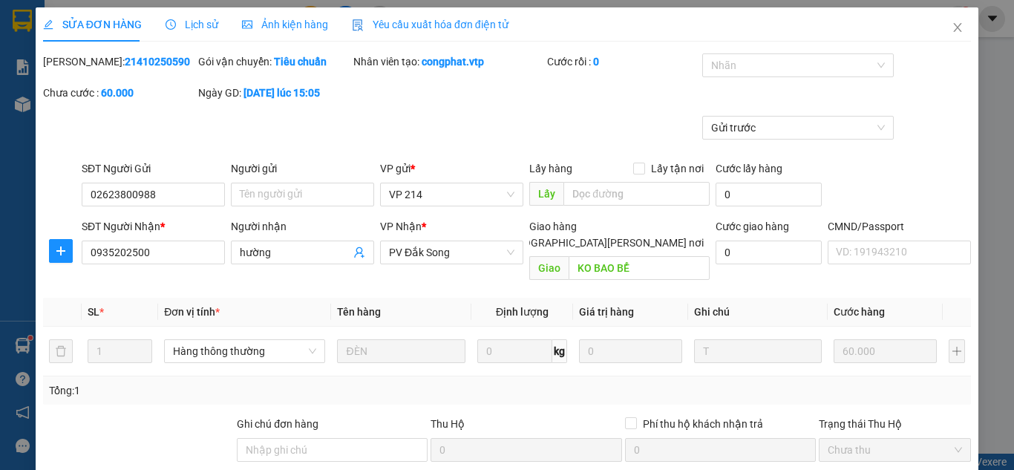
type input "60.000"
type input "3.000"
click at [952, 24] on icon "close" at bounding box center [958, 28] width 12 height 12
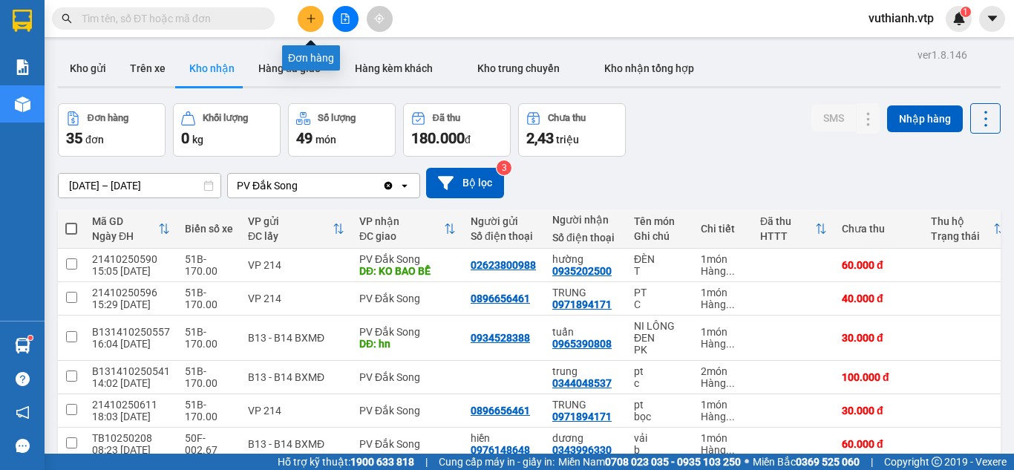
click at [313, 19] on icon "plus" at bounding box center [311, 18] width 10 height 10
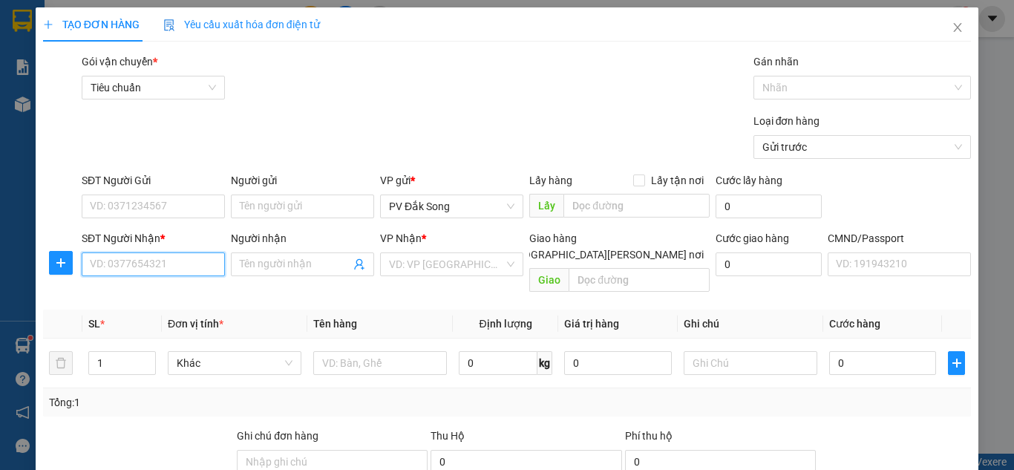
click at [192, 262] on input "SĐT Người Nhận *" at bounding box center [153, 264] width 143 height 24
type input "0941558885"
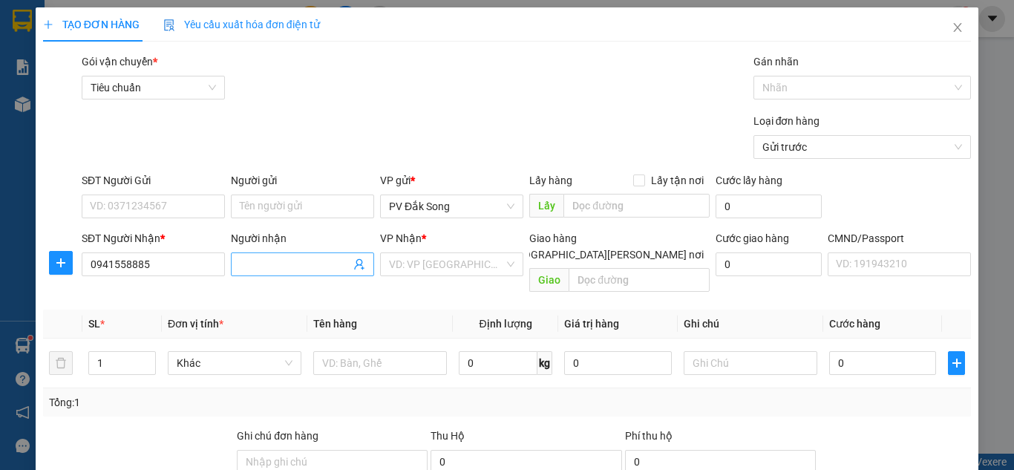
click at [265, 264] on input "Người nhận" at bounding box center [295, 264] width 111 height 16
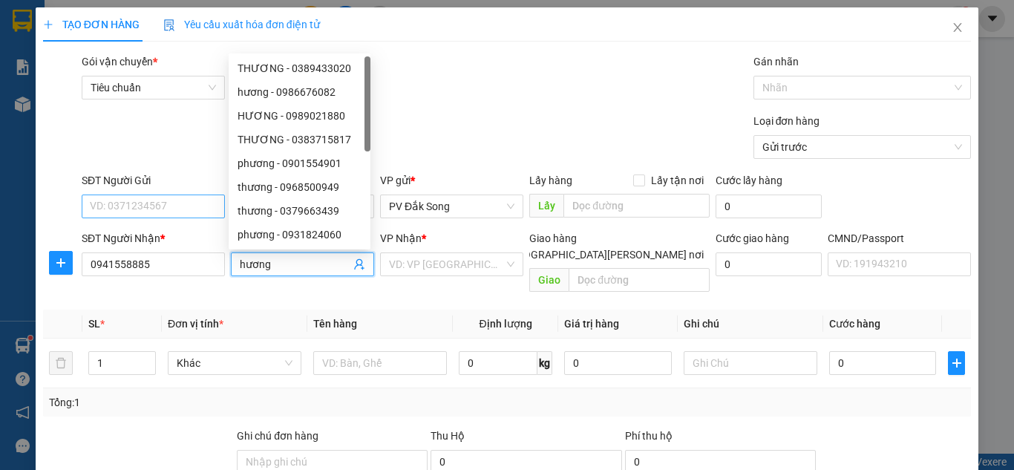
type input "hương"
click at [147, 205] on input "SĐT Người Gửi" at bounding box center [153, 206] width 143 height 24
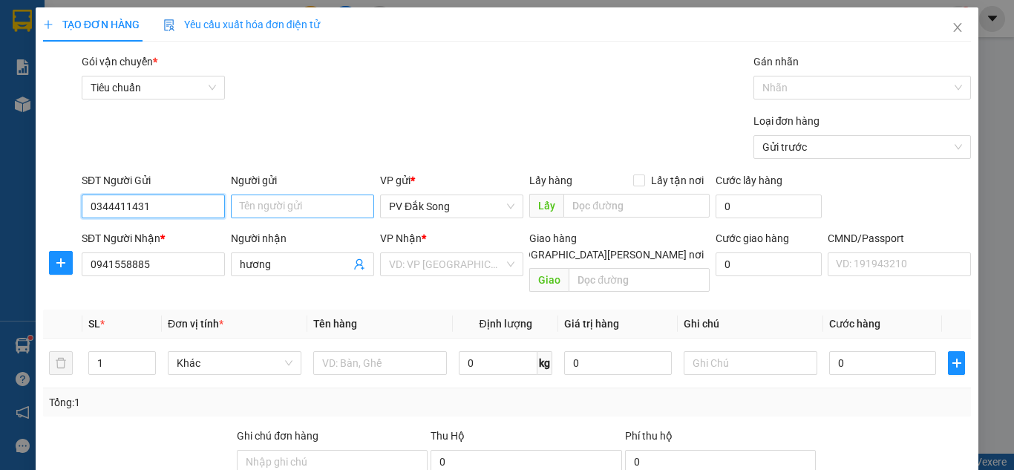
type input "0344411431"
click at [255, 206] on input "Người gửi" at bounding box center [302, 206] width 143 height 24
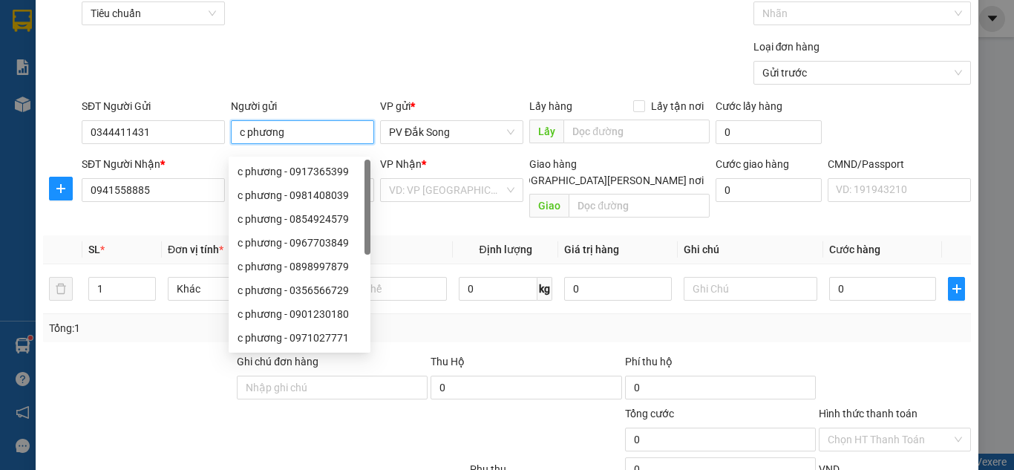
type input "c phương"
click at [290, 58] on div "Loại đơn hàng Gửi trước" at bounding box center [526, 65] width 895 height 52
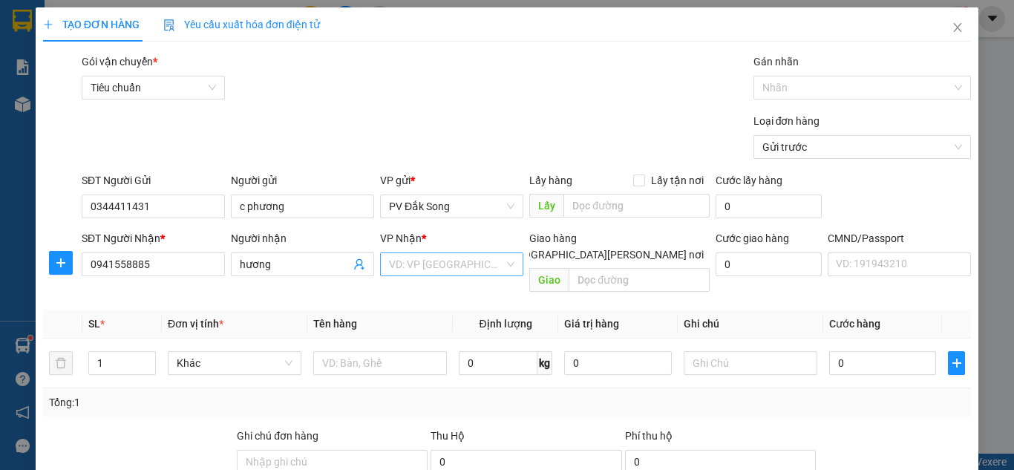
scroll to position [74, 0]
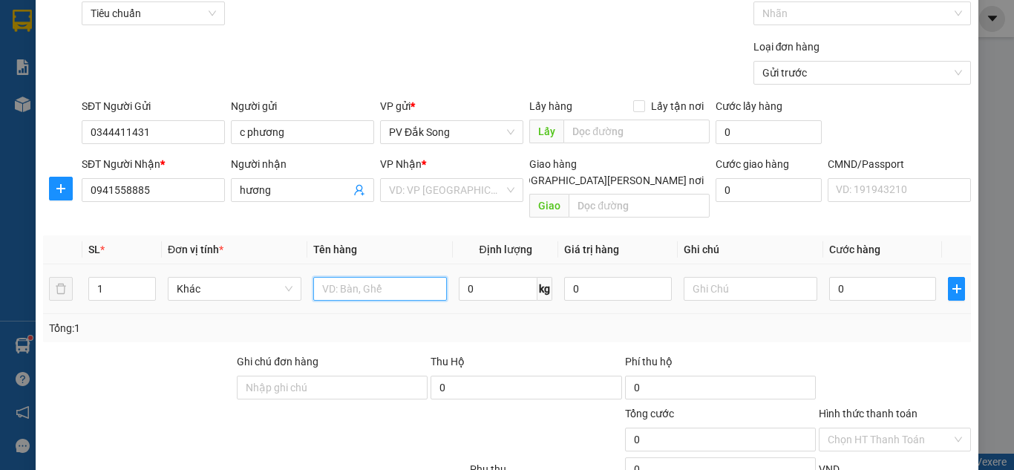
click at [413, 277] on input "text" at bounding box center [380, 289] width 134 height 24
click at [420, 192] on input "search" at bounding box center [446, 190] width 115 height 22
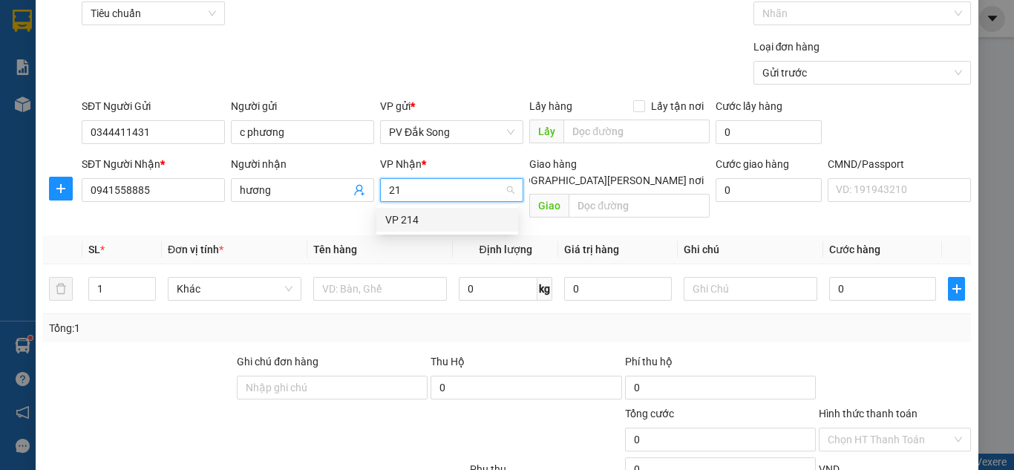
type input "214"
click at [410, 217] on div "VP 214" at bounding box center [447, 220] width 124 height 16
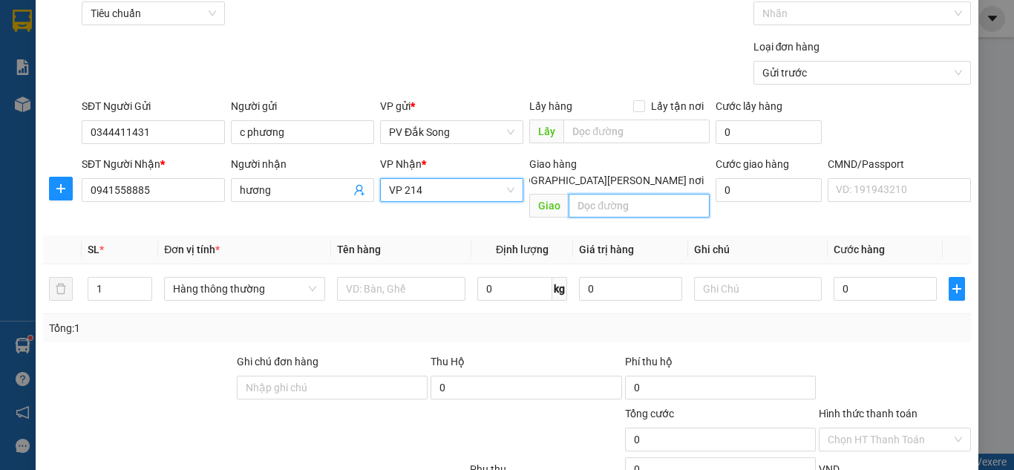
click at [588, 194] on input "text" at bounding box center [639, 206] width 141 height 24
type input "t"
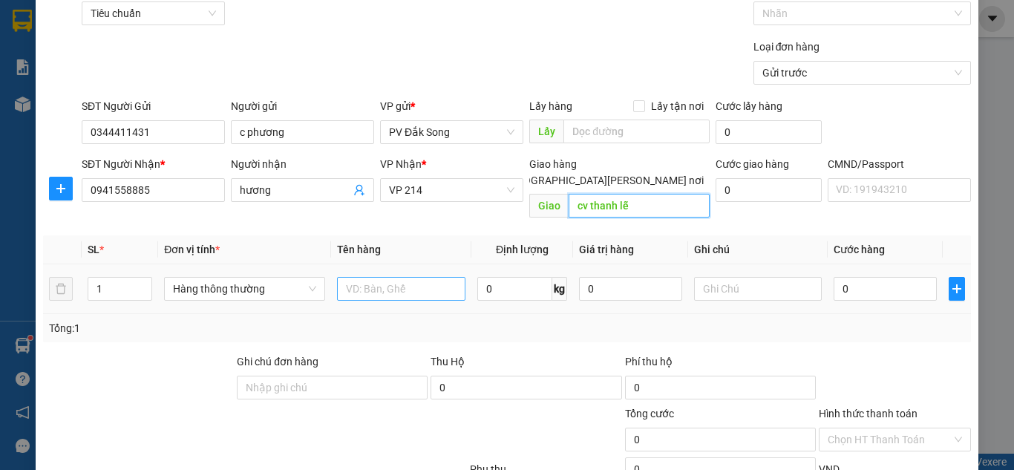
type input "cv thanh lễ"
click at [425, 277] on input "text" at bounding box center [401, 289] width 128 height 24
type input "sầu"
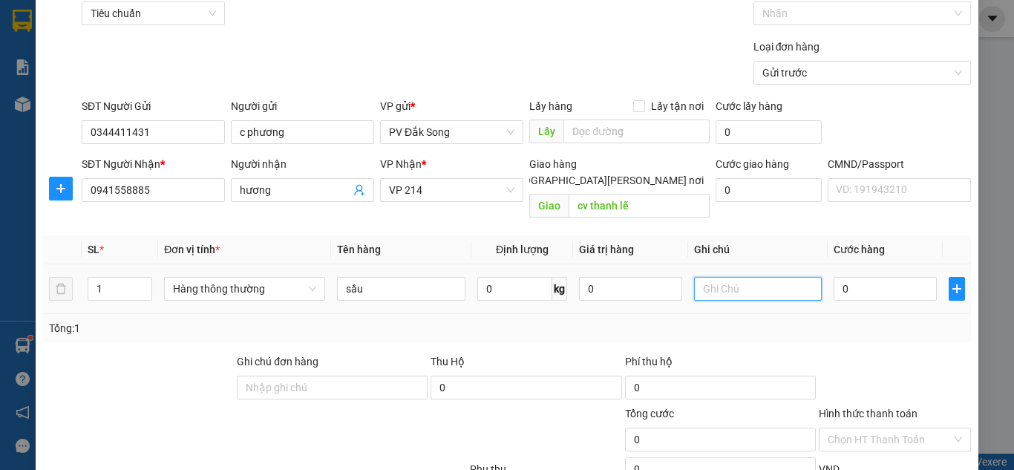
click at [737, 277] on input "text" at bounding box center [758, 289] width 128 height 24
type input "tg"
click at [870, 278] on input "0" at bounding box center [885, 289] width 102 height 24
type input "006"
type input "6"
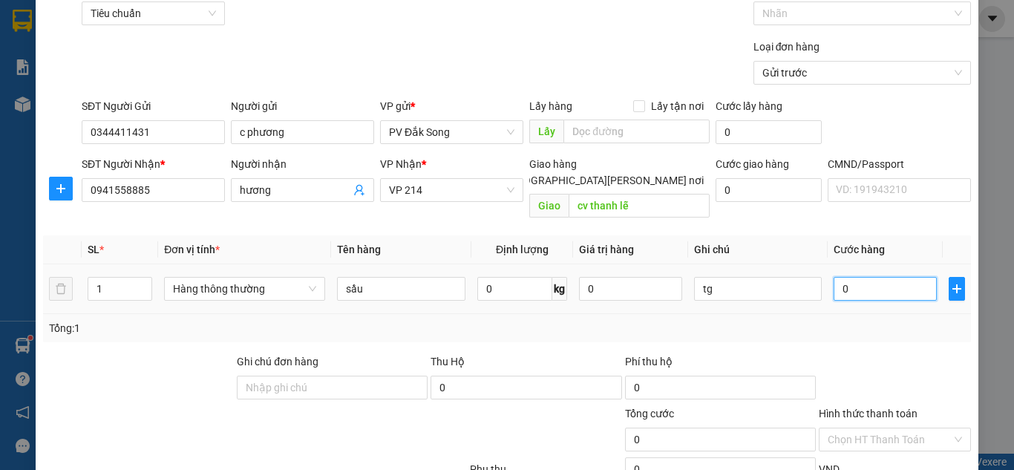
type input "6"
type input "0.060"
type input "60"
type input "00.600"
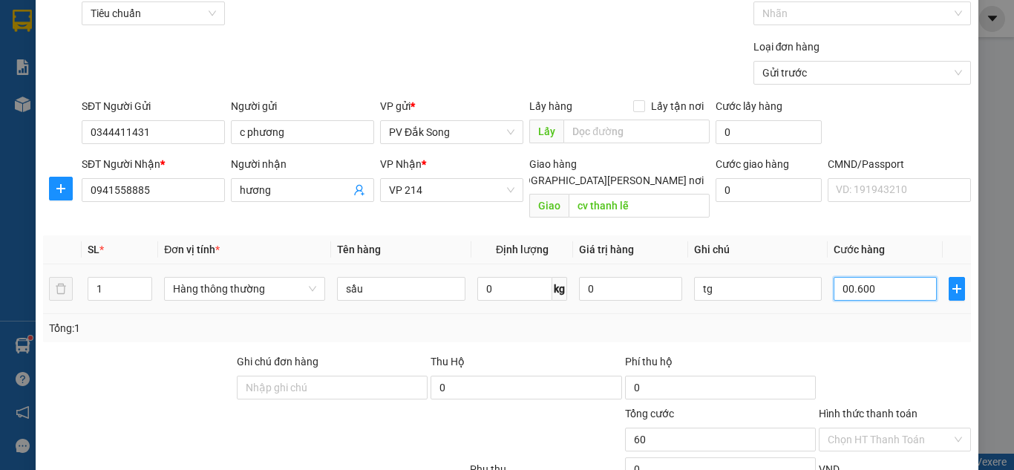
type input "600"
type input "0.006.000"
type input "6.000"
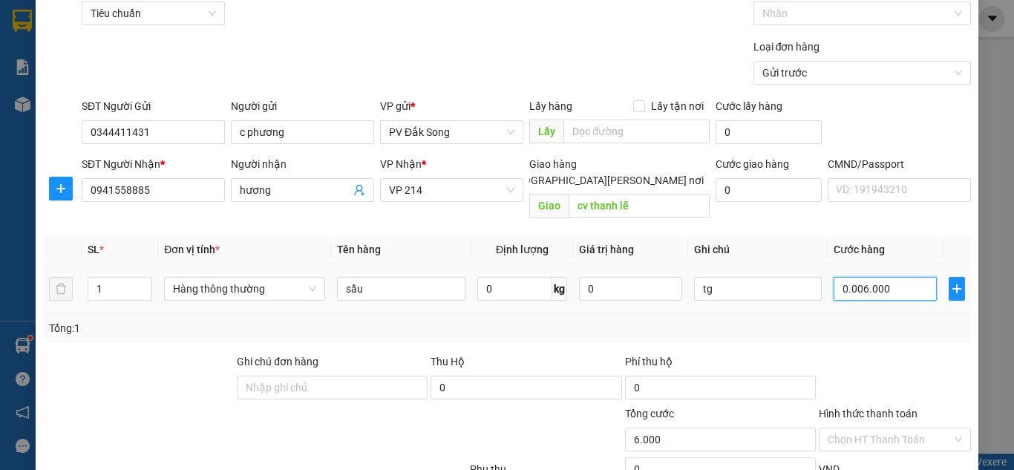
type input "000.060.000"
type input "60.000"
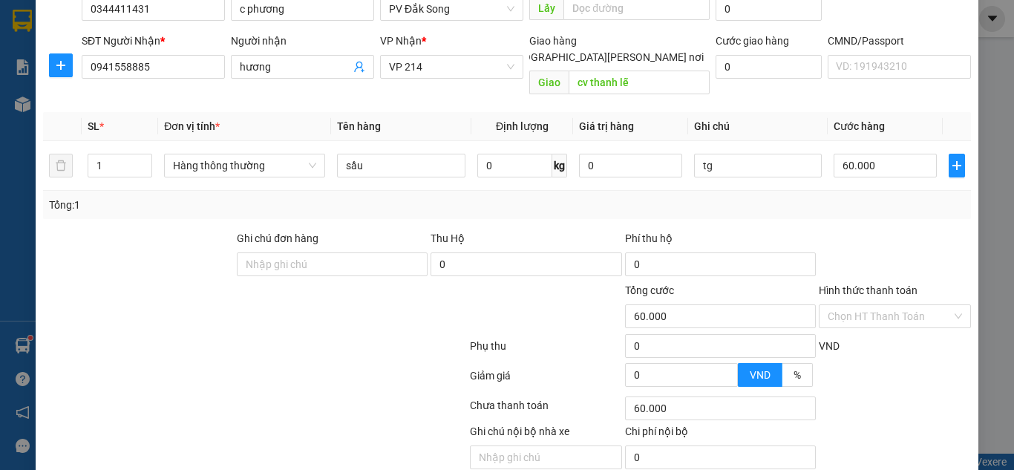
scroll to position [244, 0]
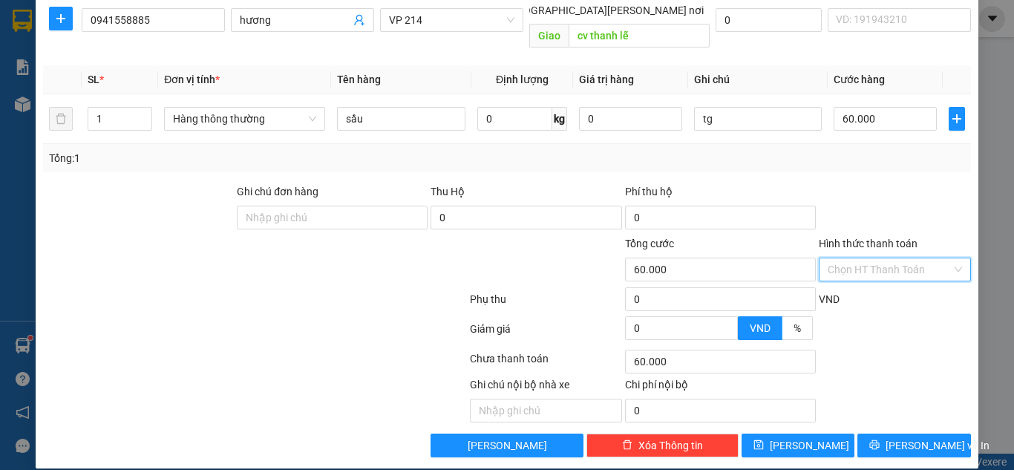
click at [857, 258] on input "Hình thức thanh toán" at bounding box center [890, 269] width 124 height 22
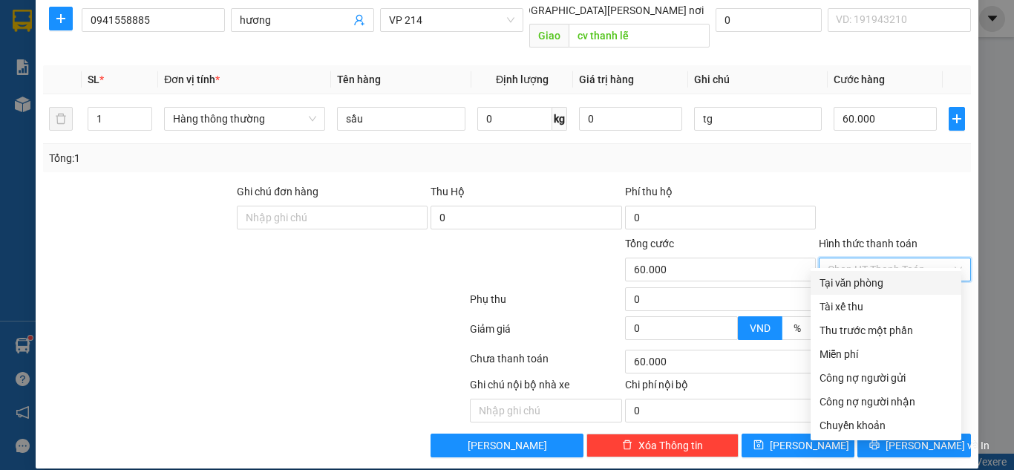
click at [851, 281] on div "Tại văn phòng" at bounding box center [885, 283] width 133 height 16
type input "0"
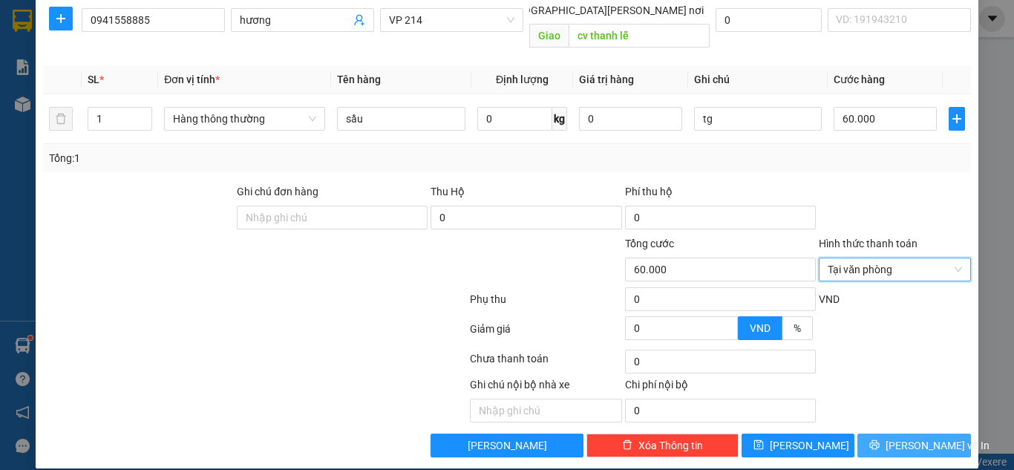
click at [928, 437] on span "[PERSON_NAME] và In" at bounding box center [938, 445] width 104 height 16
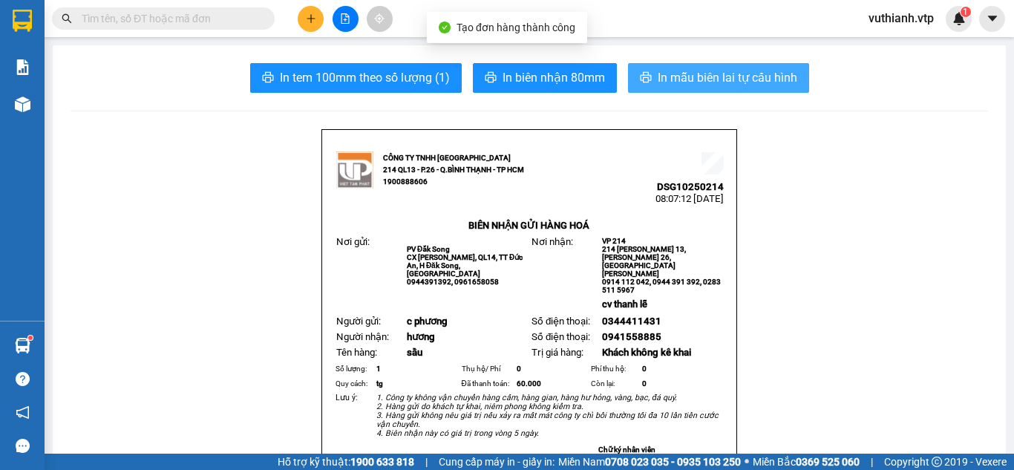
click at [730, 73] on span "In mẫu biên lai tự cấu hình" at bounding box center [728, 77] width 140 height 19
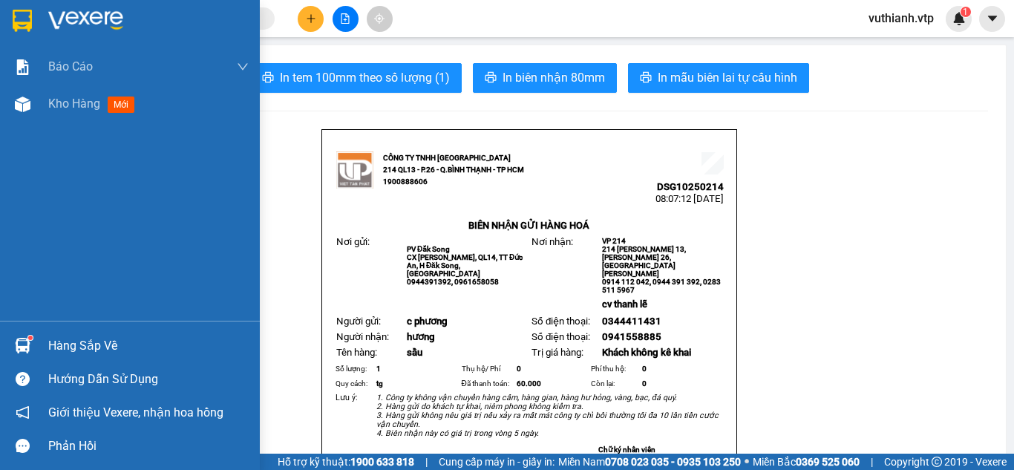
click at [28, 350] on img at bounding box center [23, 346] width 16 height 16
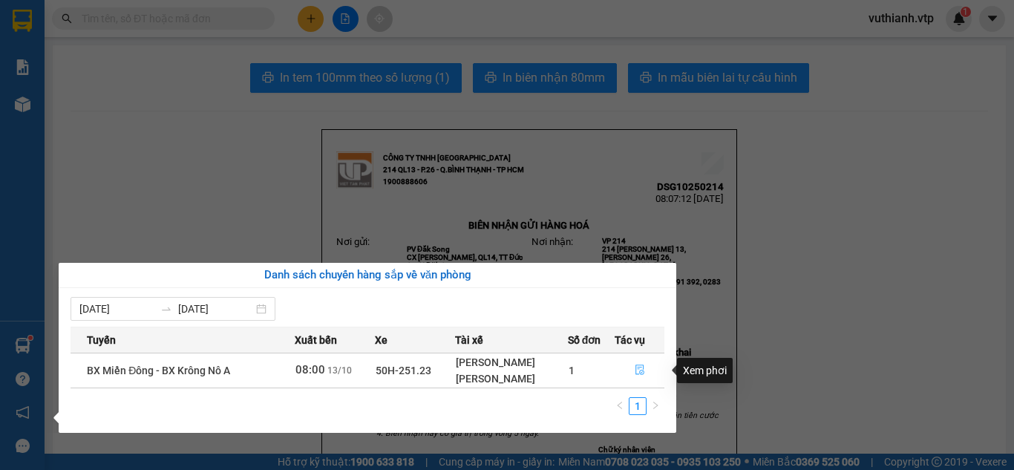
click at [647, 369] on button "button" at bounding box center [639, 371] width 48 height 24
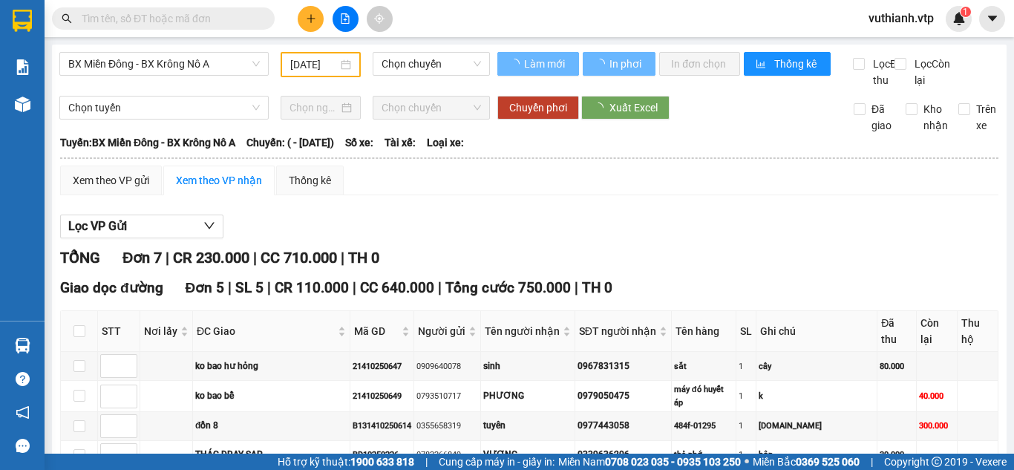
type input "[DATE]"
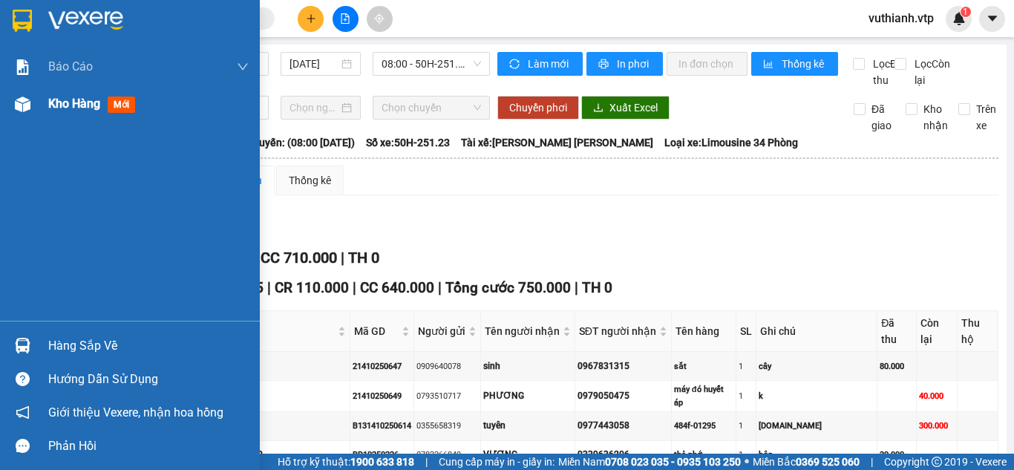
drag, startPoint x: 37, startPoint y: 95, endPoint x: 257, endPoint y: 102, distance: 219.8
click at [41, 102] on div "Kho hàng mới" at bounding box center [130, 103] width 260 height 37
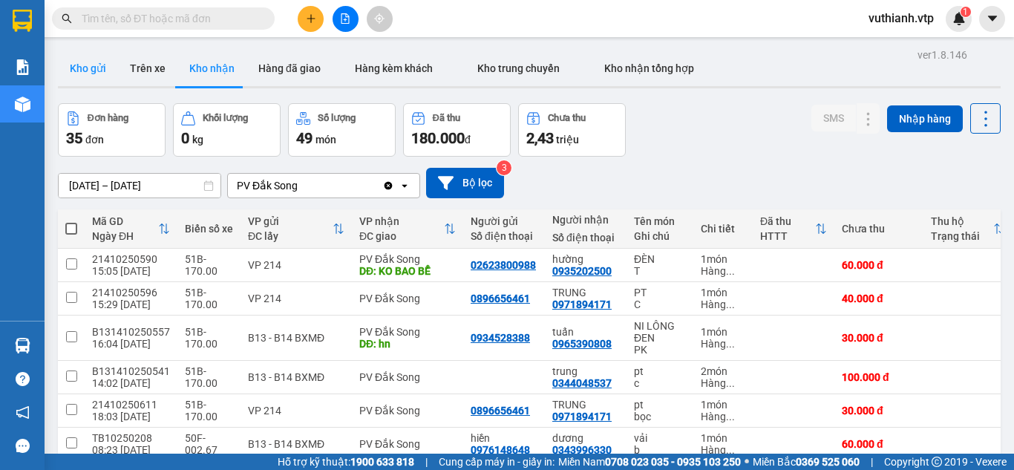
click at [107, 68] on button "Kho gửi" at bounding box center [88, 68] width 60 height 36
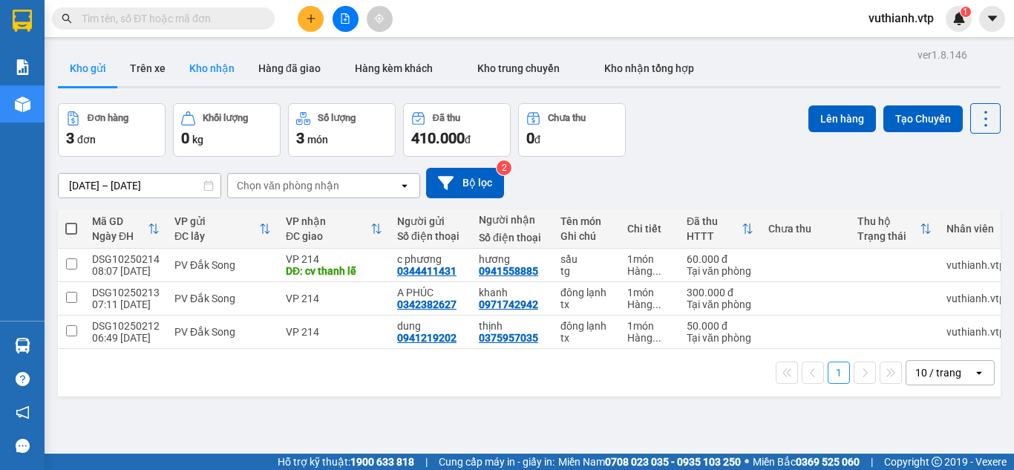
click at [226, 74] on button "Kho nhận" at bounding box center [211, 68] width 69 height 36
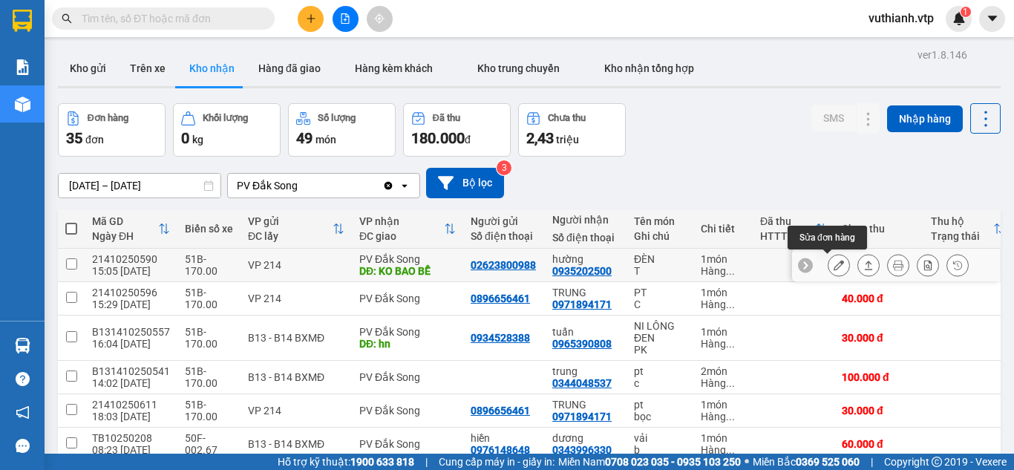
click at [834, 269] on icon at bounding box center [839, 265] width 10 height 10
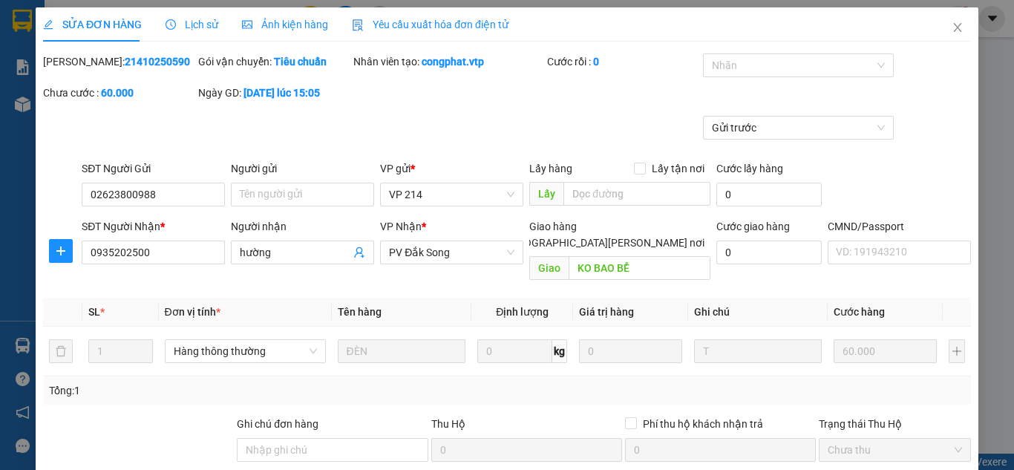
type input "02623800988"
type input "0935202500"
type input "hường"
type input "KO BAO BỂ"
type input "0"
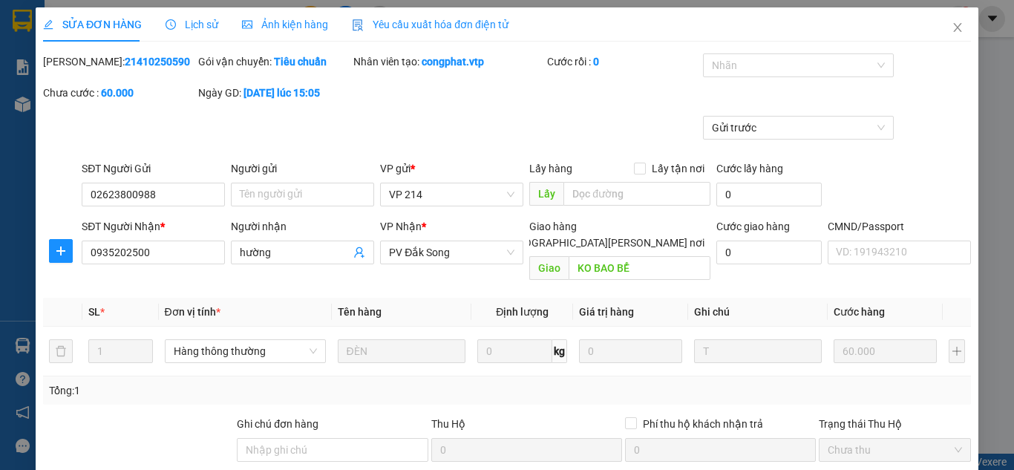
type input "60.000"
type input "3.000"
click at [336, 438] on input "Ghi chú đơn hàng" at bounding box center [332, 450] width 191 height 24
click at [515, 92] on div "[PERSON_NAME]: 21410250590 Gói vận chuyển: [PERSON_NAME] [PERSON_NAME] tạo: con…" at bounding box center [507, 84] width 931 height 62
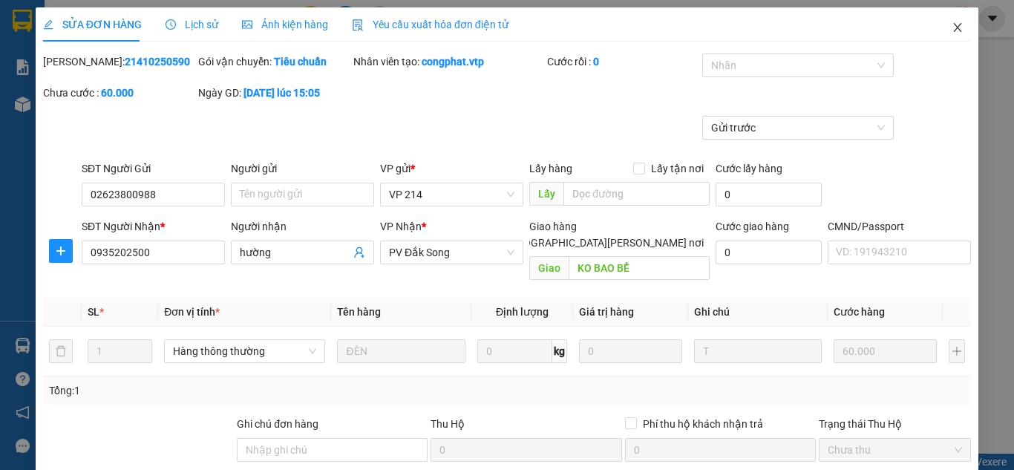
click at [953, 26] on span "Close" at bounding box center [958, 28] width 42 height 42
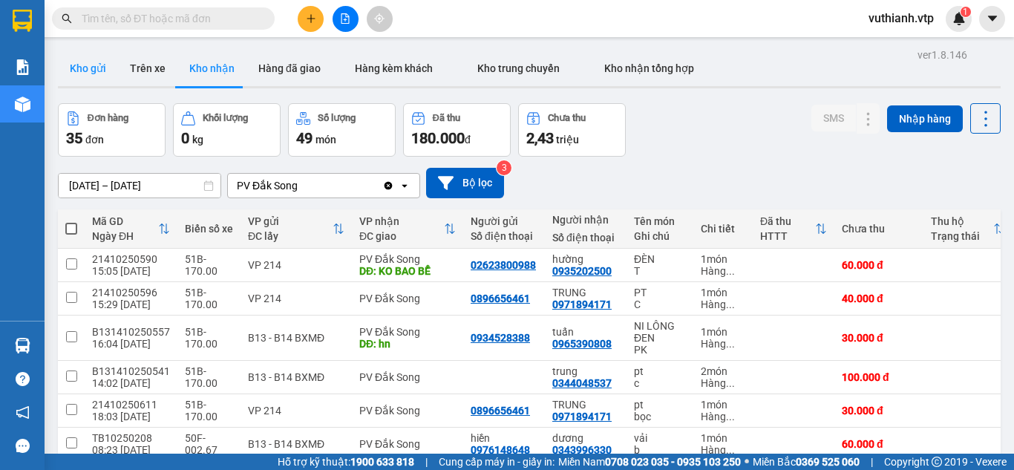
click at [113, 70] on button "Kho gửi" at bounding box center [88, 68] width 60 height 36
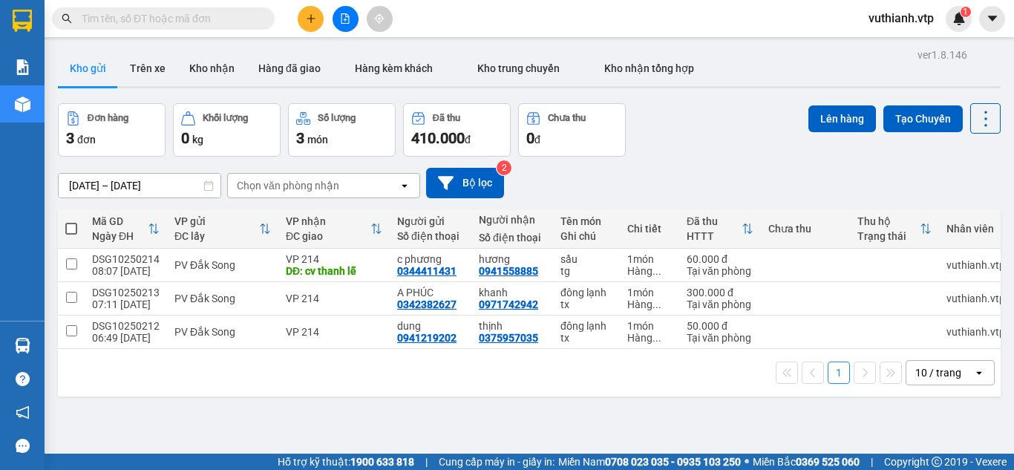
click at [91, 73] on button "Kho gửi" at bounding box center [88, 68] width 60 height 36
click at [200, 69] on button "Kho nhận" at bounding box center [211, 68] width 69 height 36
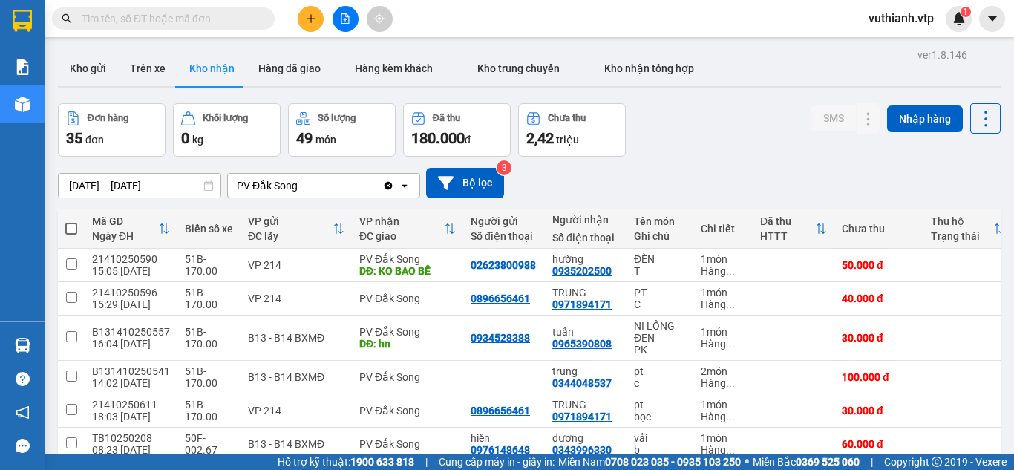
click at [208, 10] on input "text" at bounding box center [169, 18] width 175 height 16
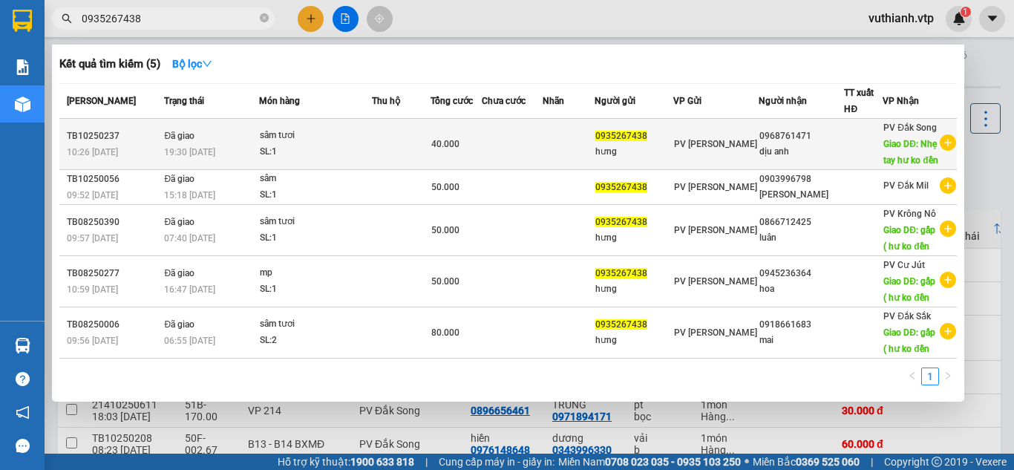
type input "0935267438"
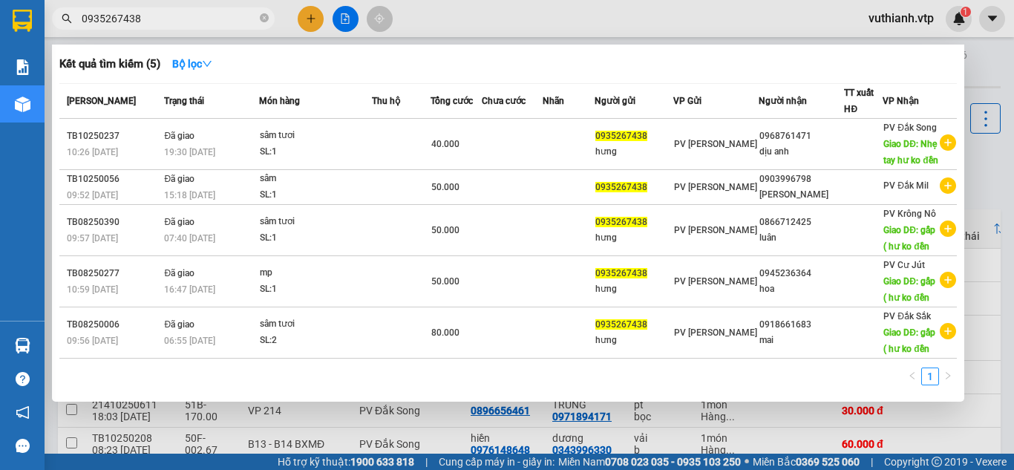
click at [536, 148] on td at bounding box center [512, 144] width 61 height 51
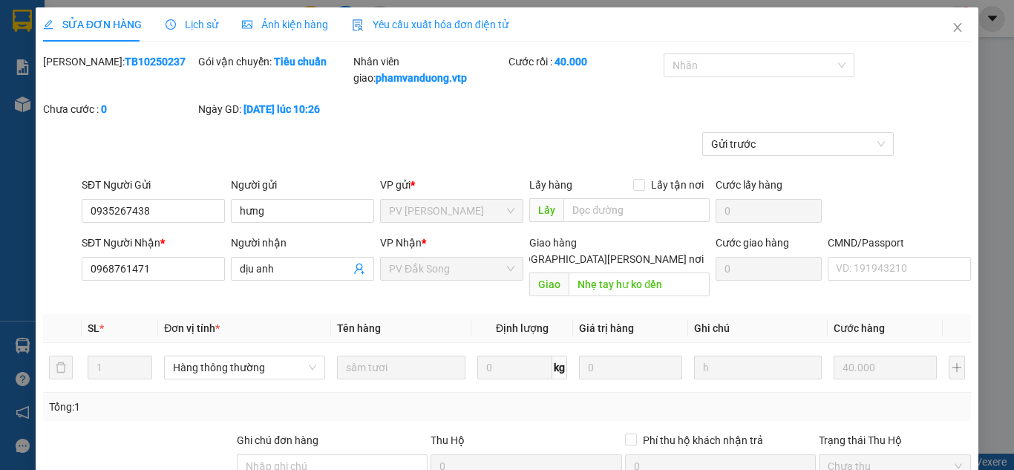
type input "0935267438"
type input "hưng"
type input "0968761471"
type input "dịu anh"
type input "Nhẹ tay hư ko đền"
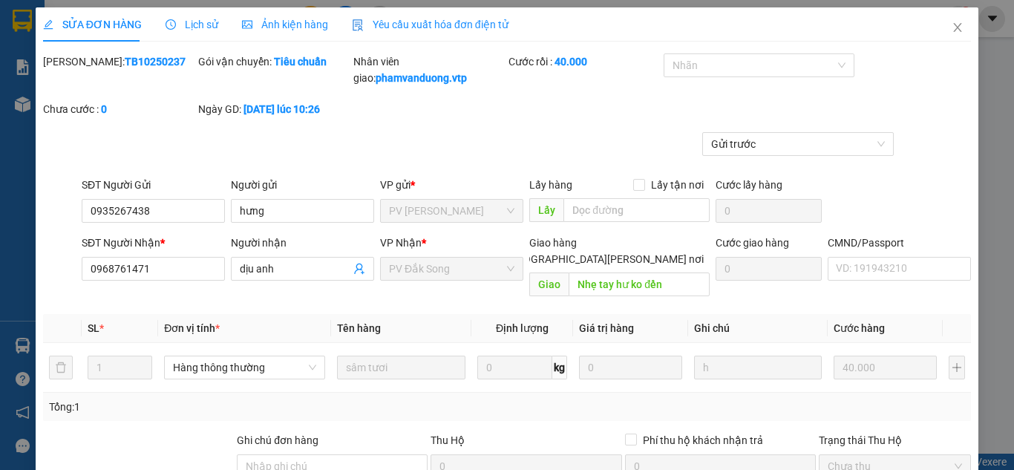
type input "0"
type input "40.000"
type input "2.000"
click at [196, 32] on div "Lịch sử" at bounding box center [192, 24] width 53 height 16
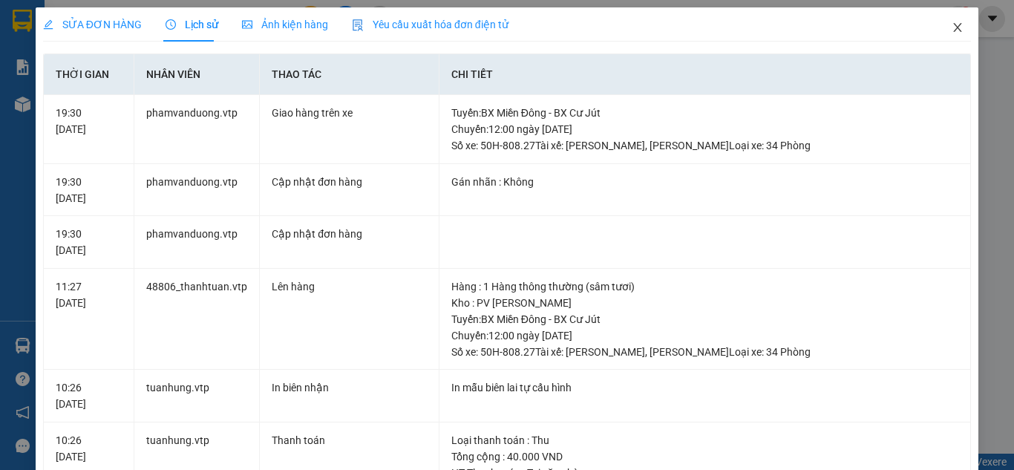
click at [941, 34] on span "Close" at bounding box center [958, 28] width 42 height 42
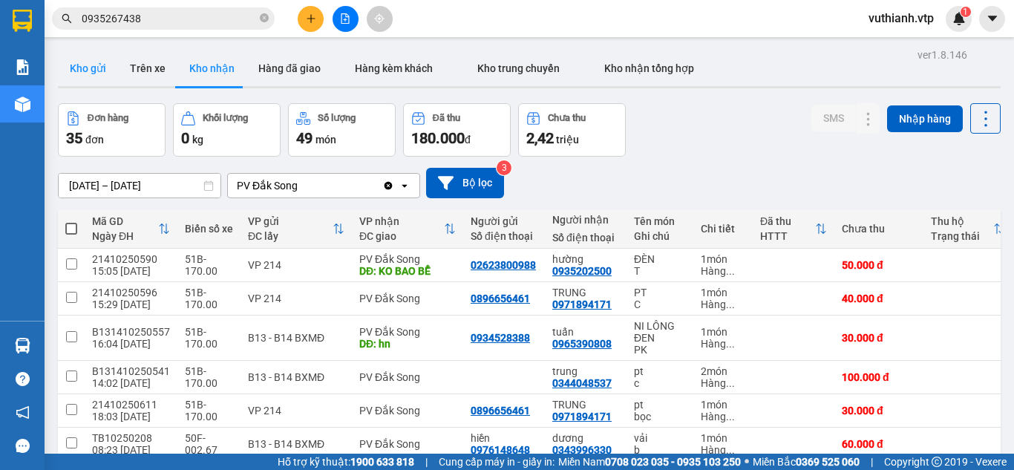
click at [75, 73] on button "Kho gửi" at bounding box center [88, 68] width 60 height 36
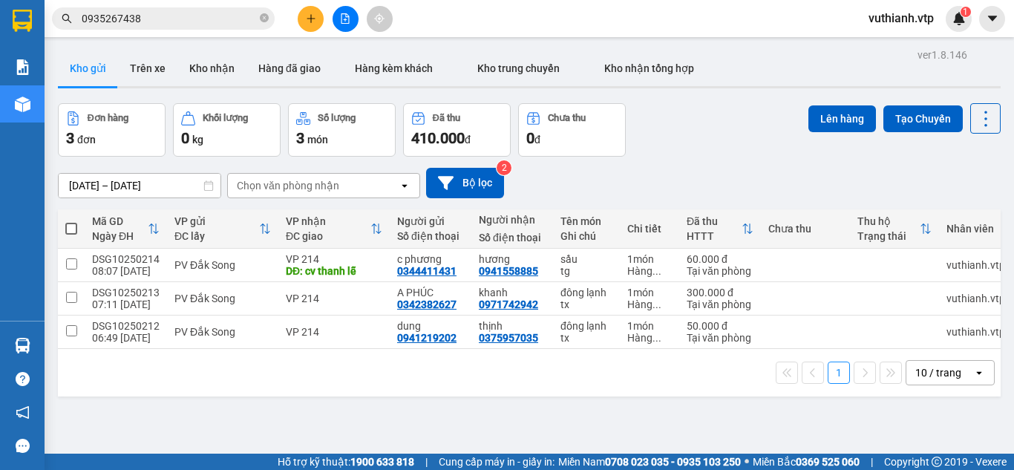
click at [71, 226] on span at bounding box center [71, 229] width 12 height 12
click at [71, 221] on input "checkbox" at bounding box center [71, 221] width 0 height 0
checkbox input "true"
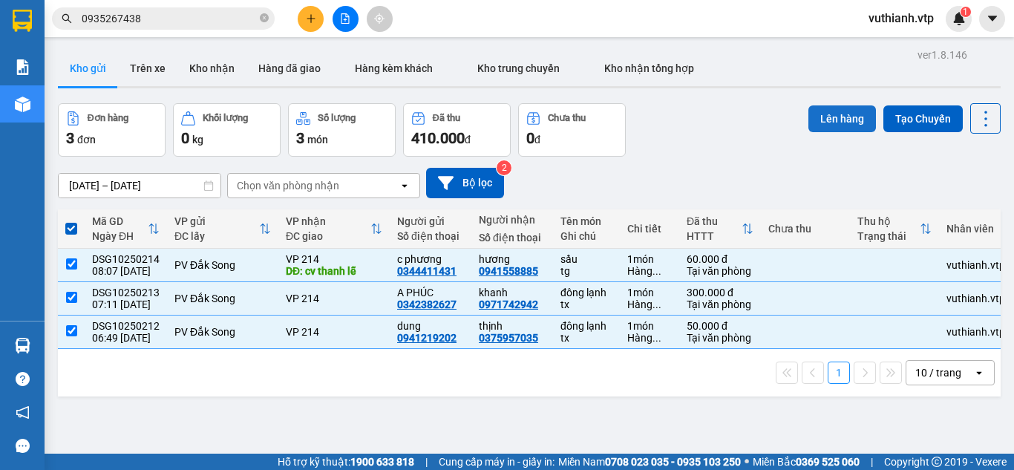
click at [846, 113] on button "Lên hàng" at bounding box center [842, 118] width 68 height 27
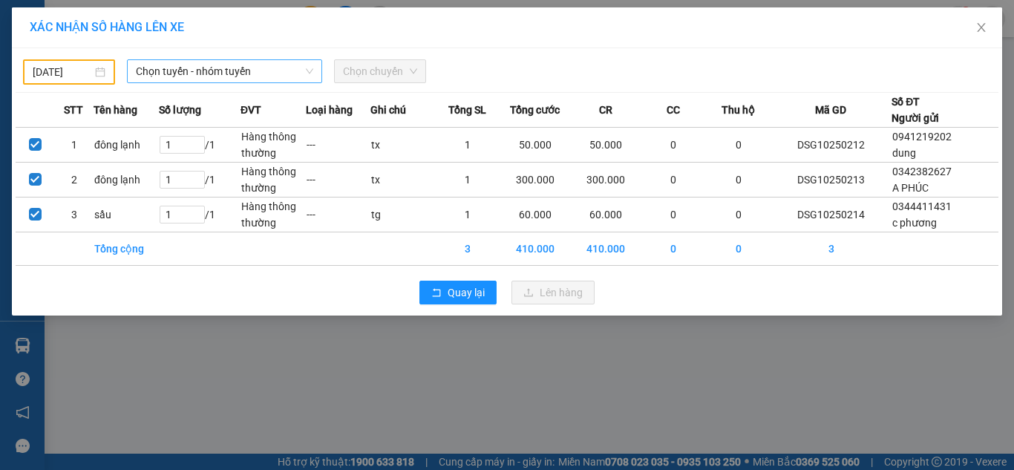
click at [234, 72] on span "Chọn tuyến - nhóm tuyến" at bounding box center [224, 71] width 177 height 22
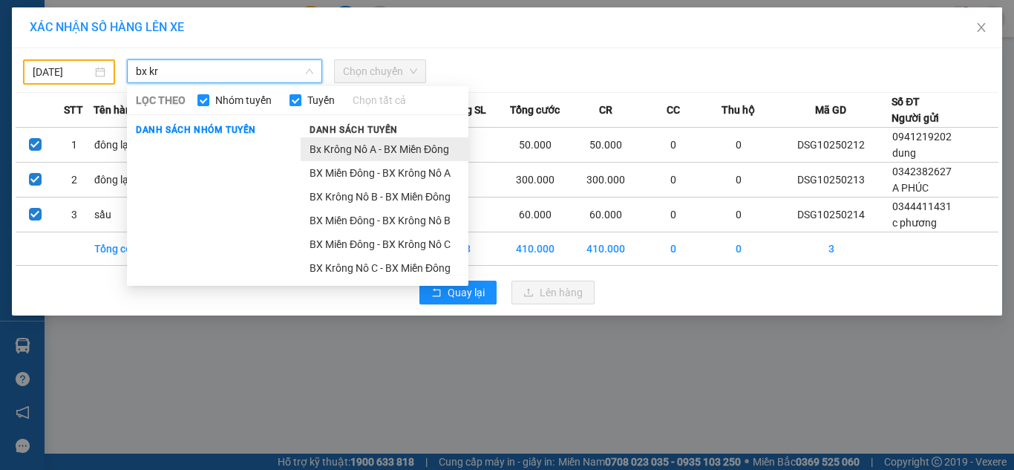
type input "bx kr"
click at [364, 148] on li "Bx Krông Nô A - BX Miền Đông" at bounding box center [385, 149] width 168 height 24
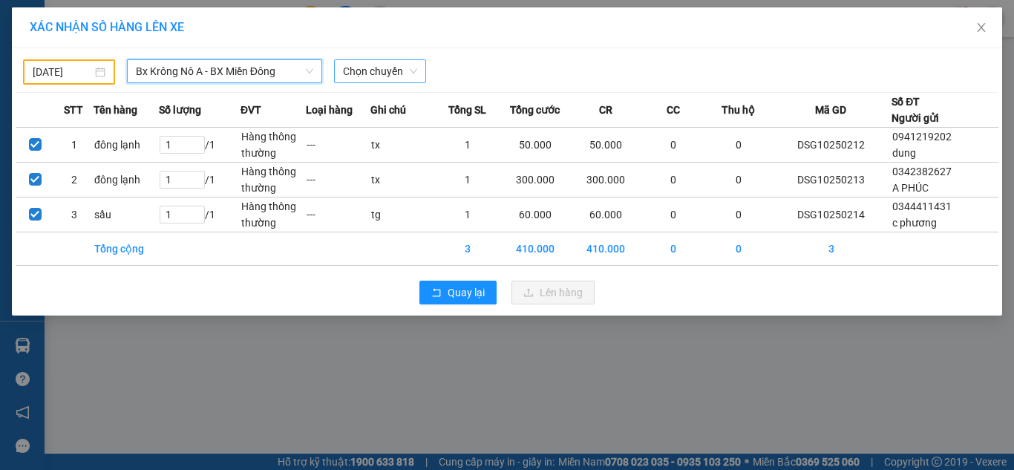
click at [385, 70] on span "Chọn chuyến" at bounding box center [380, 71] width 74 height 22
click at [62, 67] on input "[DATE]" at bounding box center [62, 72] width 59 height 16
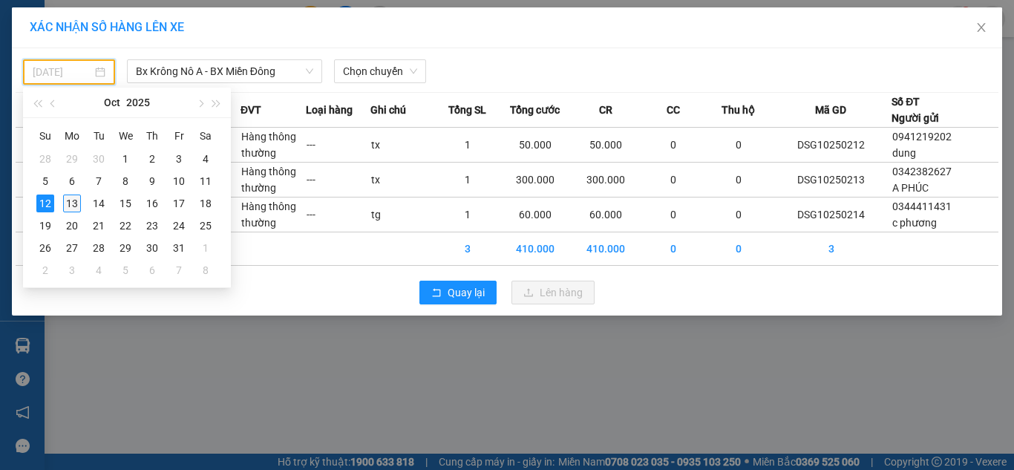
click at [65, 203] on div "13" at bounding box center [72, 203] width 18 height 18
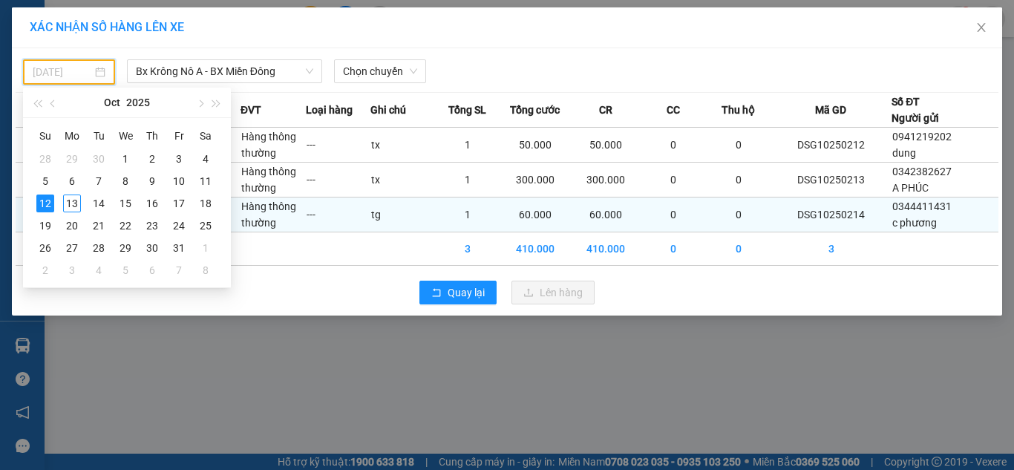
type input "[DATE]"
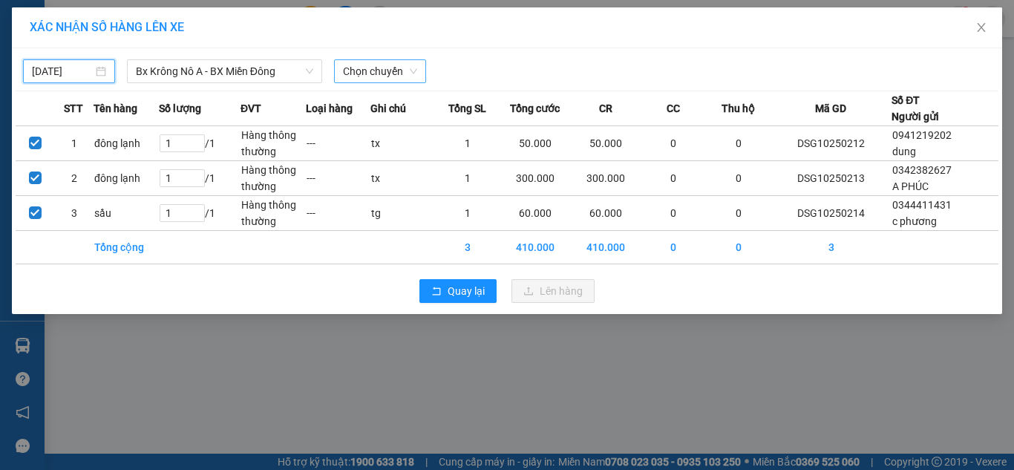
click at [405, 76] on span "Chọn chuyến" at bounding box center [380, 71] width 74 height 22
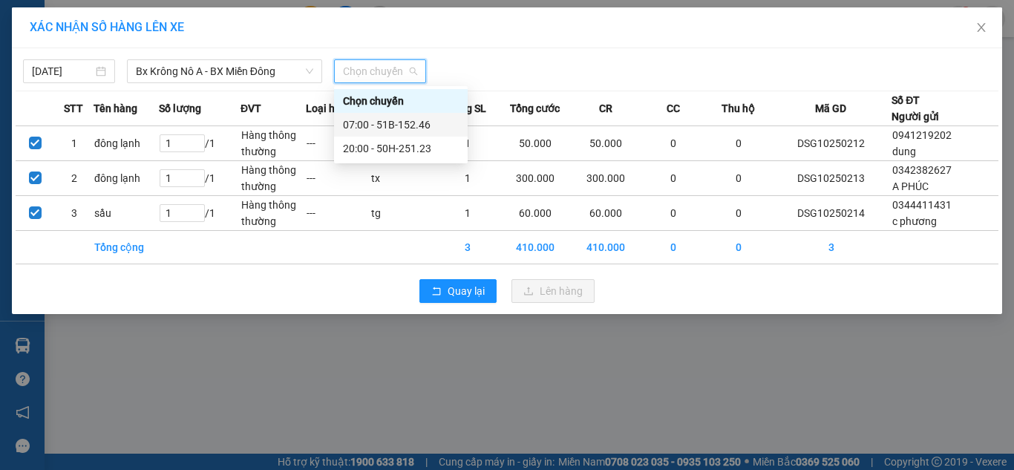
click at [422, 122] on div "07:00 - 51B-152.46" at bounding box center [401, 125] width 116 height 16
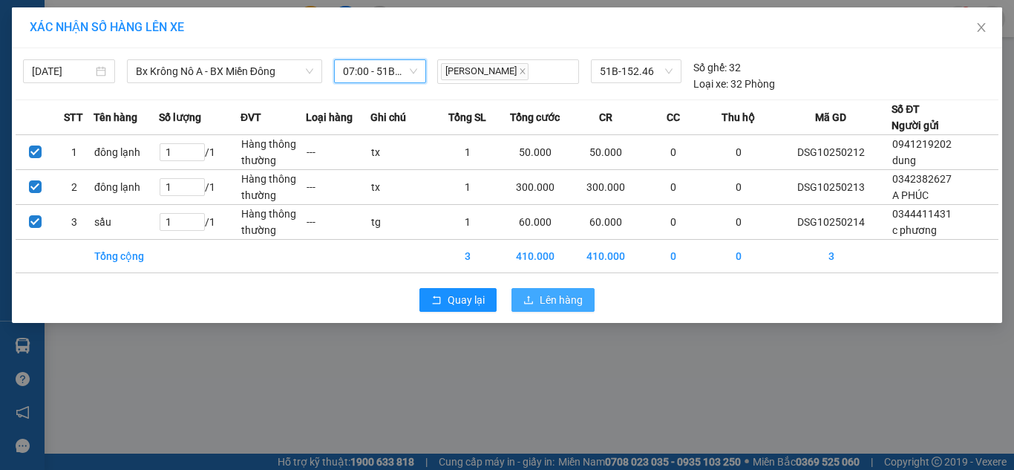
click at [586, 302] on button "Lên hàng" at bounding box center [552, 300] width 83 height 24
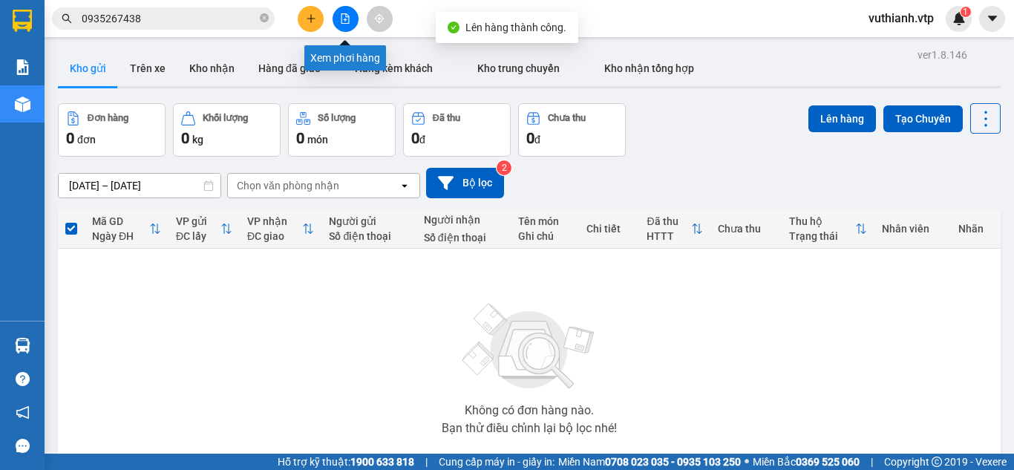
click at [349, 19] on icon "file-add" at bounding box center [345, 18] width 8 height 10
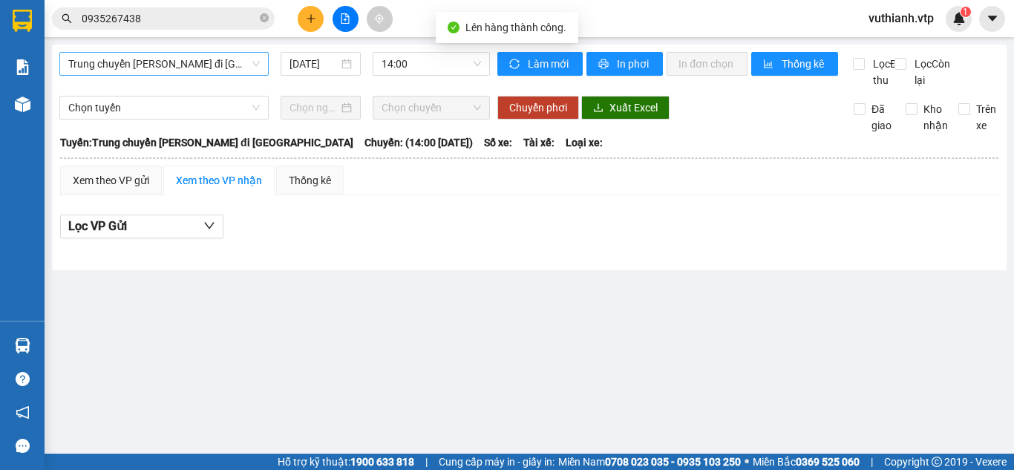
click at [179, 65] on span "Trung chuyển [PERSON_NAME] đi [GEOGRAPHIC_DATA]" at bounding box center [164, 64] width 192 height 22
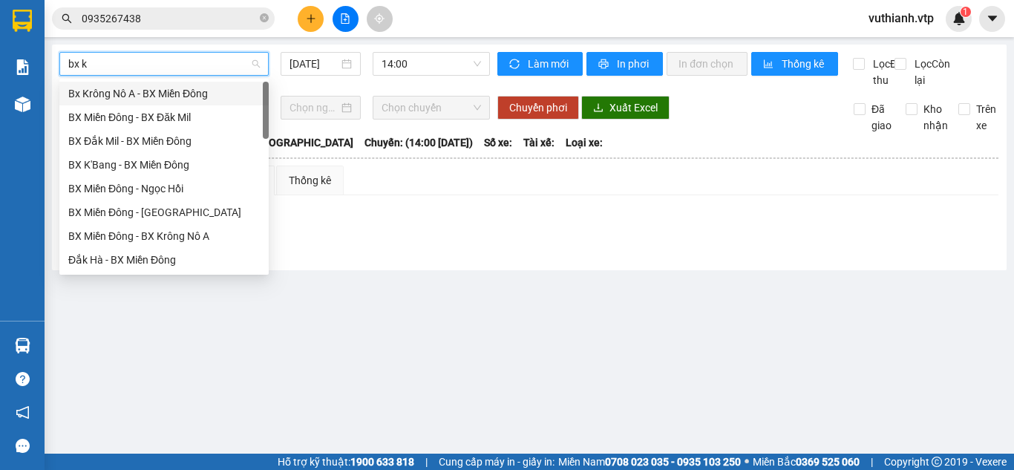
type input "bx kr"
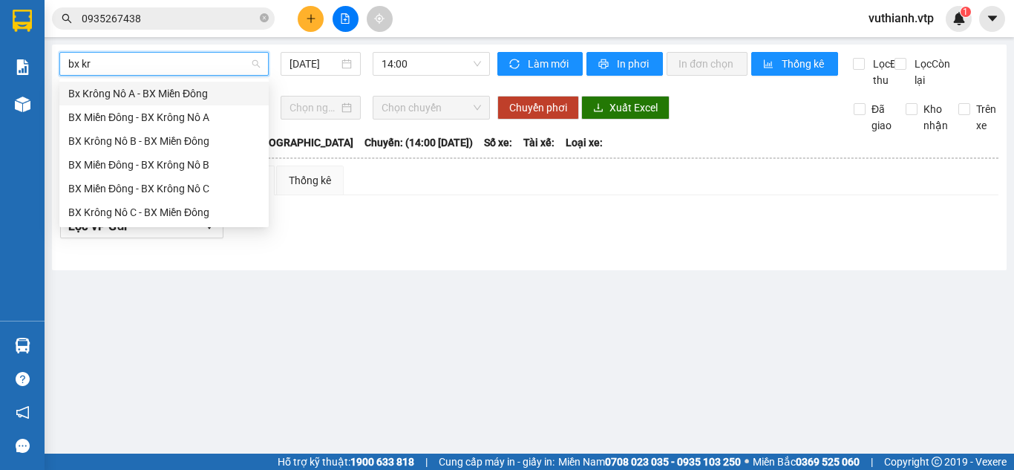
click at [189, 101] on div "Bx Krông Nô A - BX Miền Đông" at bounding box center [164, 93] width 192 height 16
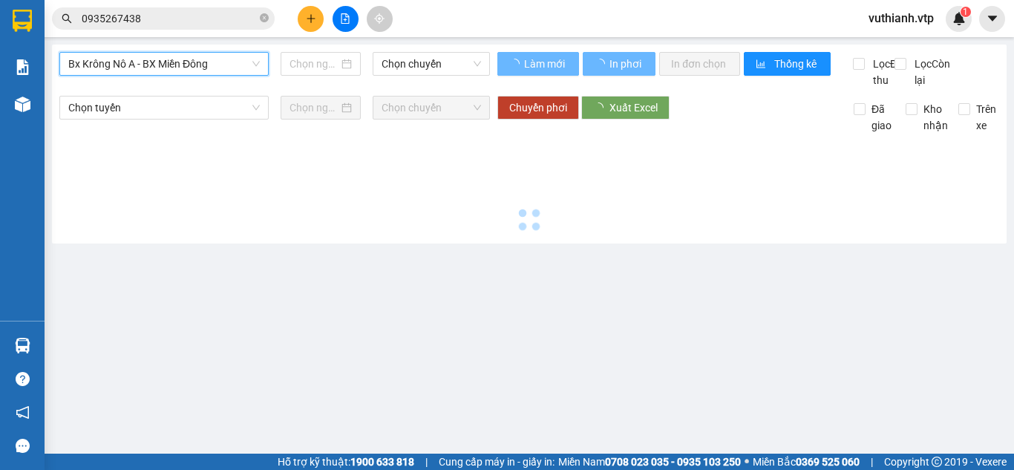
type input "[DATE]"
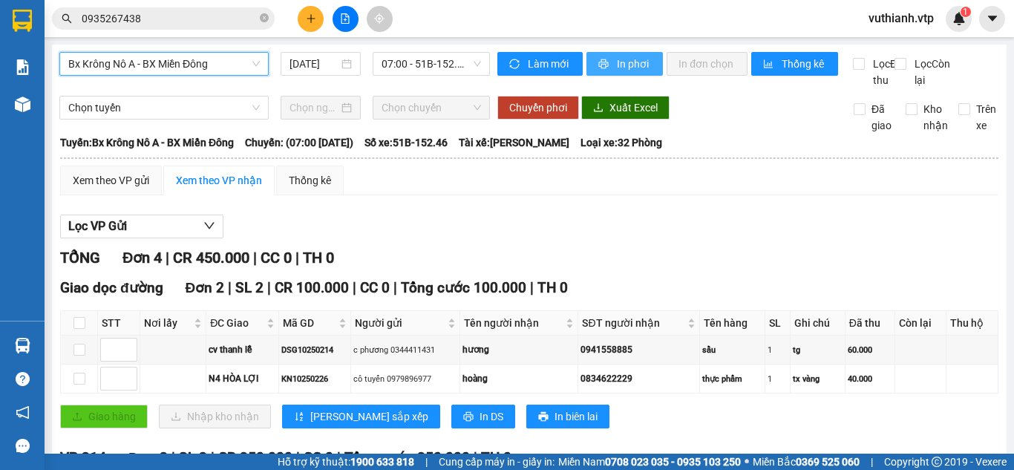
click at [599, 62] on icon "printer" at bounding box center [604, 64] width 10 height 10
click at [677, 259] on div "Lọc VP Gửi [PERSON_NAME] 4 | CR 450.000 | CC 0 | TH 0 Giao dọc đường Đơn 2 | S…" at bounding box center [529, 412] width 938 height 410
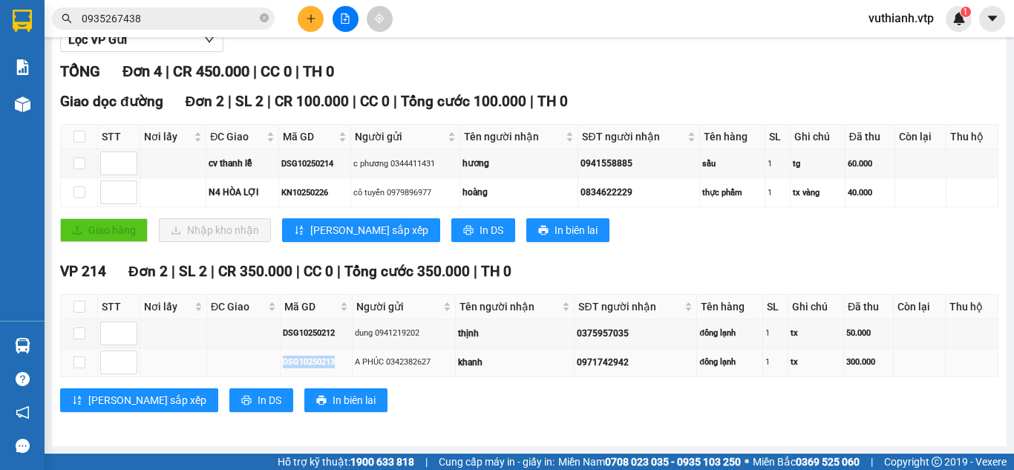
drag, startPoint x: 340, startPoint y: 359, endPoint x: 259, endPoint y: 364, distance: 81.1
click at [259, 364] on tr "DSG10250213 A PHÚC 0342382627 khanh 0971742942 đông lạnh 1 tx 300.000" at bounding box center [529, 362] width 937 height 29
copy div "DSG10250213"
click at [262, 16] on icon "close-circle" at bounding box center [264, 17] width 9 height 9
click at [223, 18] on input "text" at bounding box center [169, 18] width 175 height 16
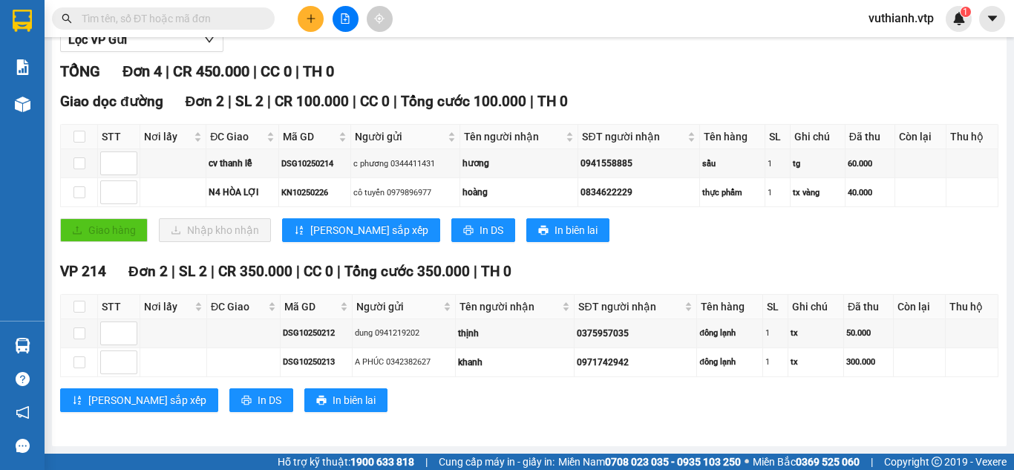
paste input "DSG10250213"
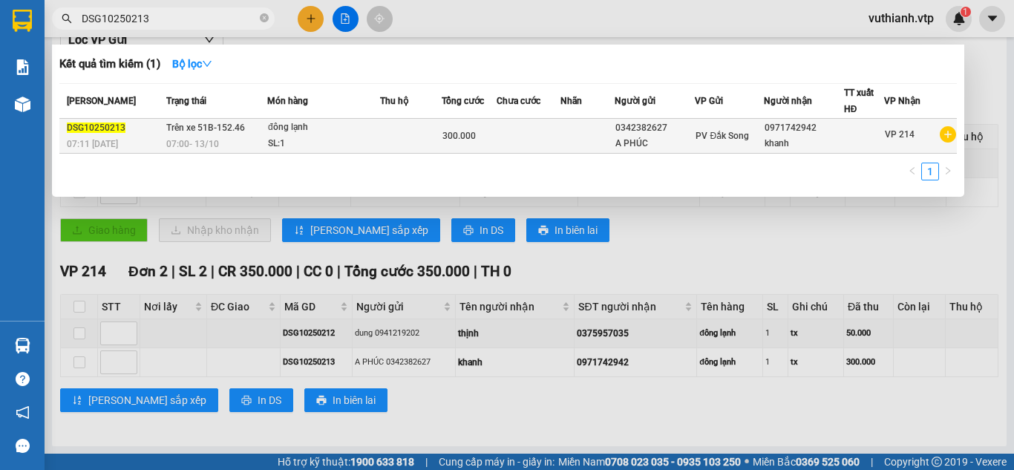
type input "DSG10250213"
click at [471, 128] on div "300.000" at bounding box center [468, 136] width 53 height 16
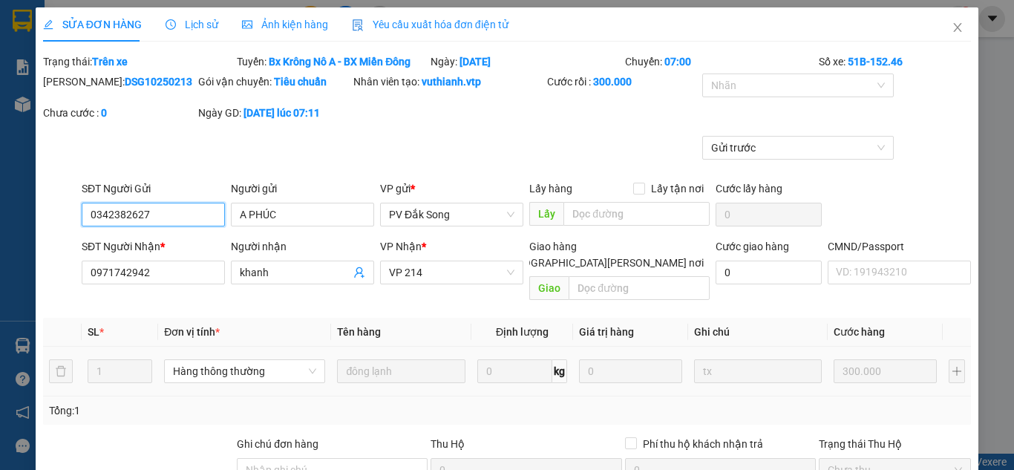
type input "0342382627"
type input "A PHÚC"
type input "0971742942"
type input "khanh"
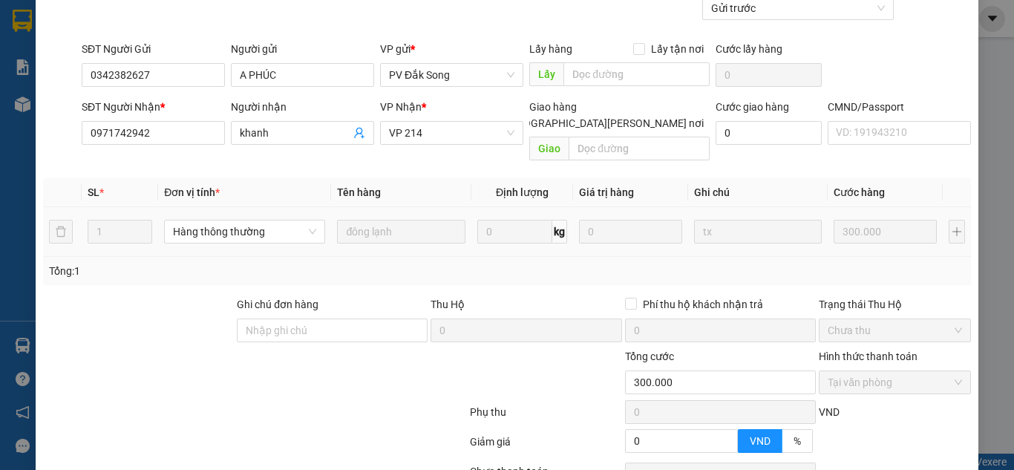
scroll to position [253, 0]
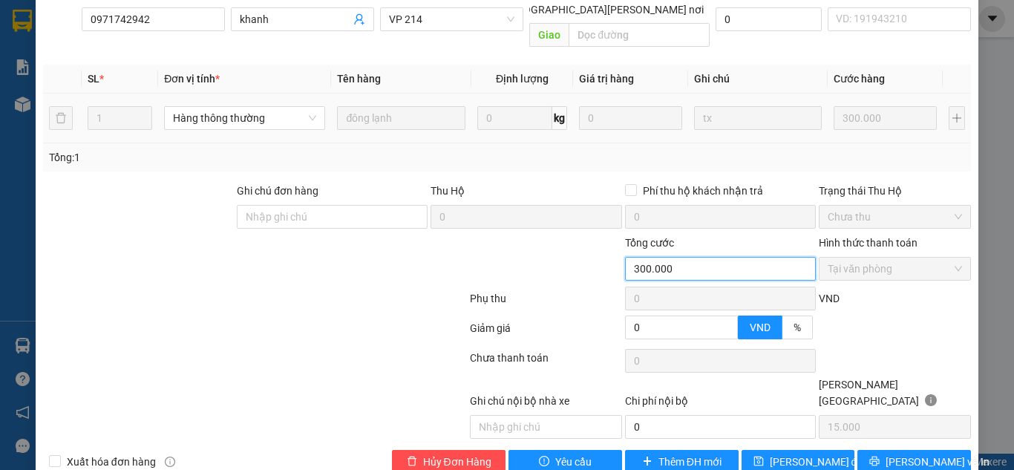
click at [679, 257] on input "300.000" at bounding box center [720, 269] width 191 height 24
click at [686, 257] on input "300.000" at bounding box center [720, 269] width 191 height 24
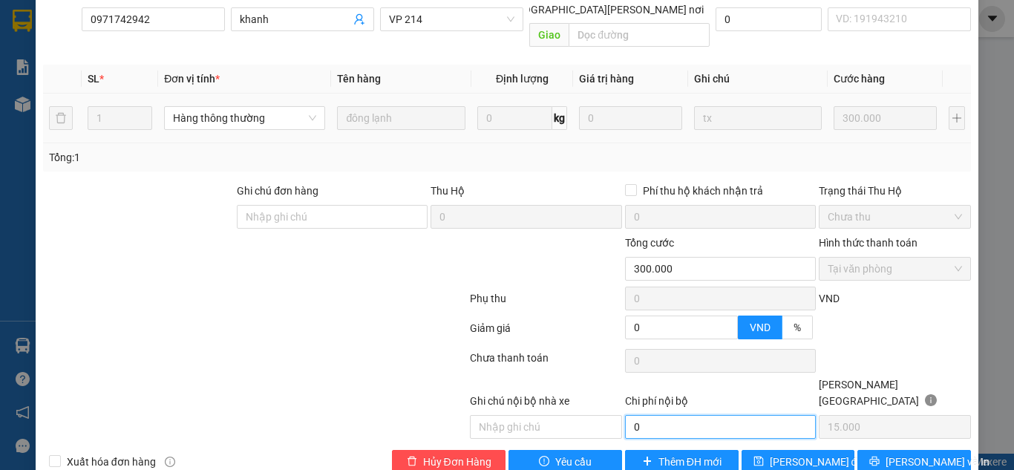
click at [691, 415] on input "0" at bounding box center [720, 427] width 191 height 24
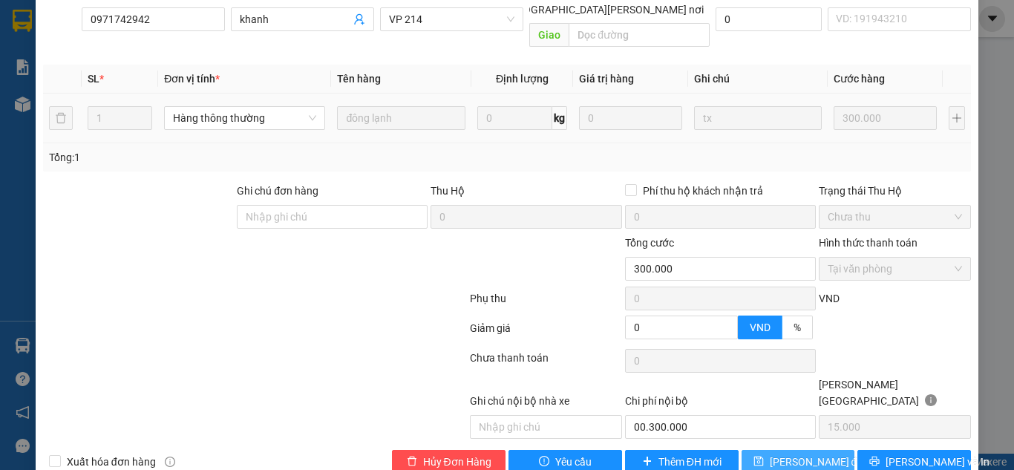
click at [768, 450] on button "[PERSON_NAME] đổi" at bounding box center [799, 462] width 114 height 24
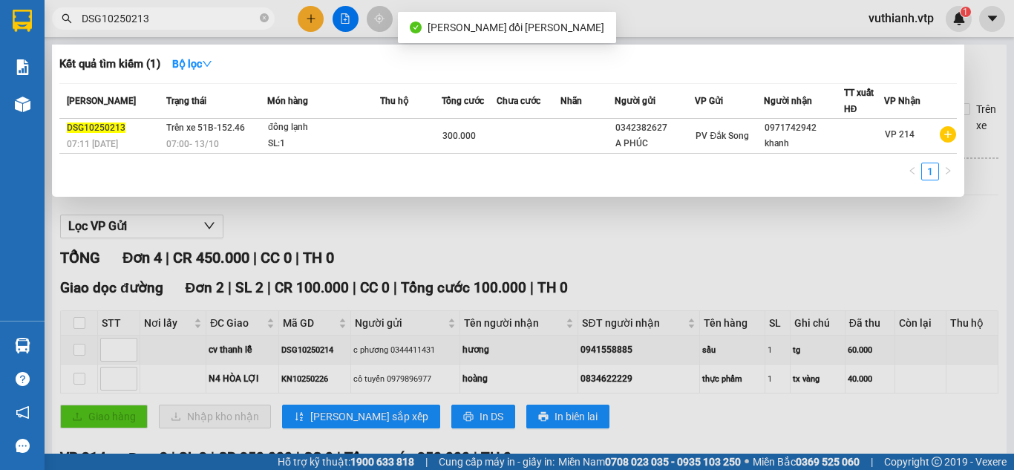
click at [212, 13] on input "DSG10250213" at bounding box center [169, 18] width 175 height 16
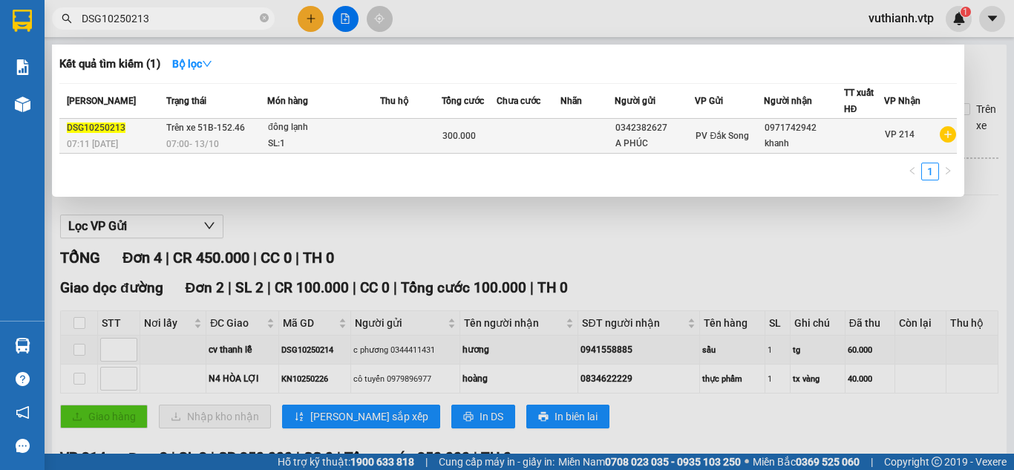
click at [353, 137] on div "SL: 1" at bounding box center [323, 144] width 111 height 16
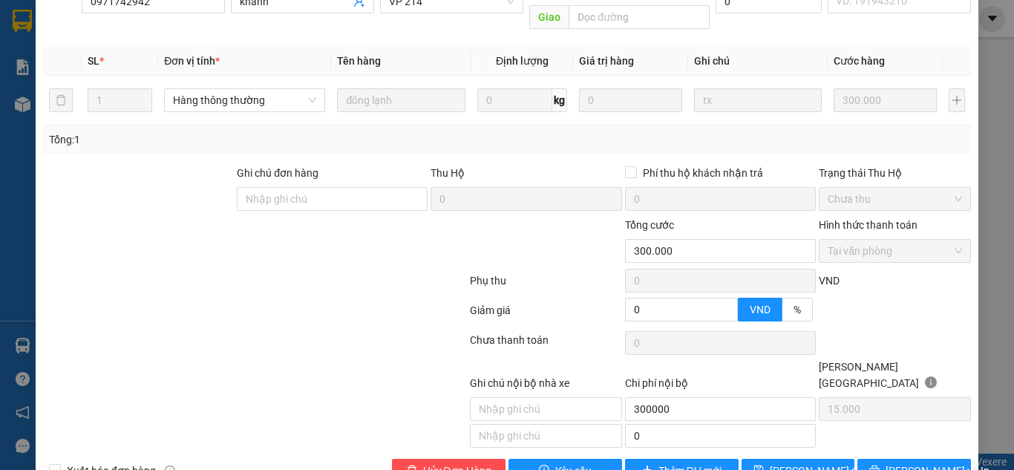
scroll to position [280, 0]
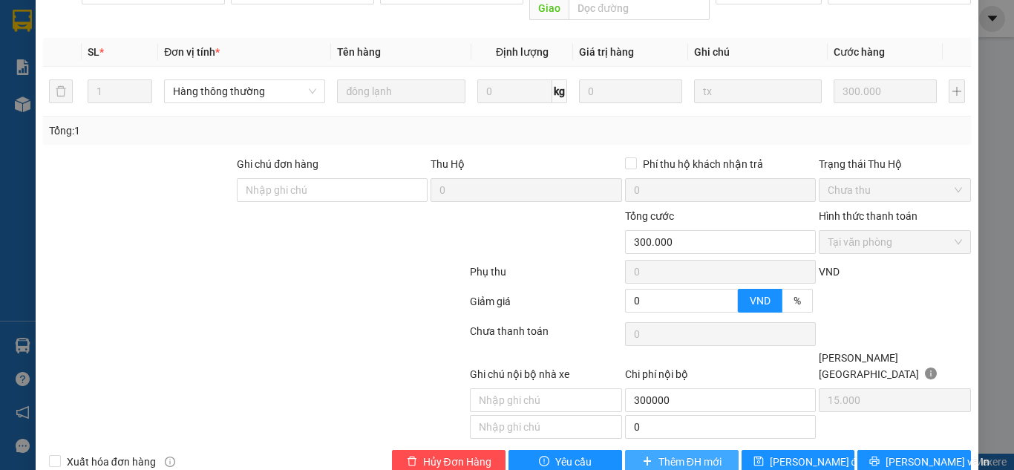
click at [668, 454] on span "Thêm ĐH mới" at bounding box center [689, 462] width 63 height 16
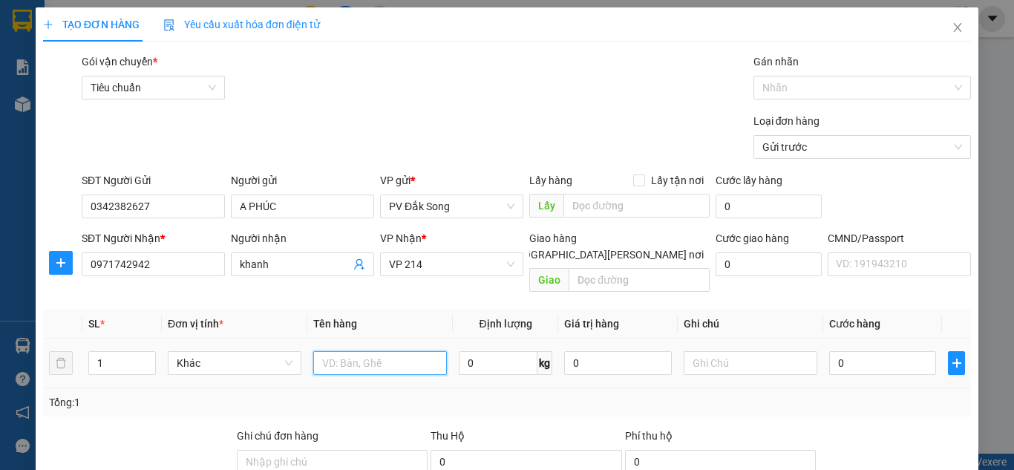
click at [370, 353] on input "text" at bounding box center [380, 363] width 134 height 24
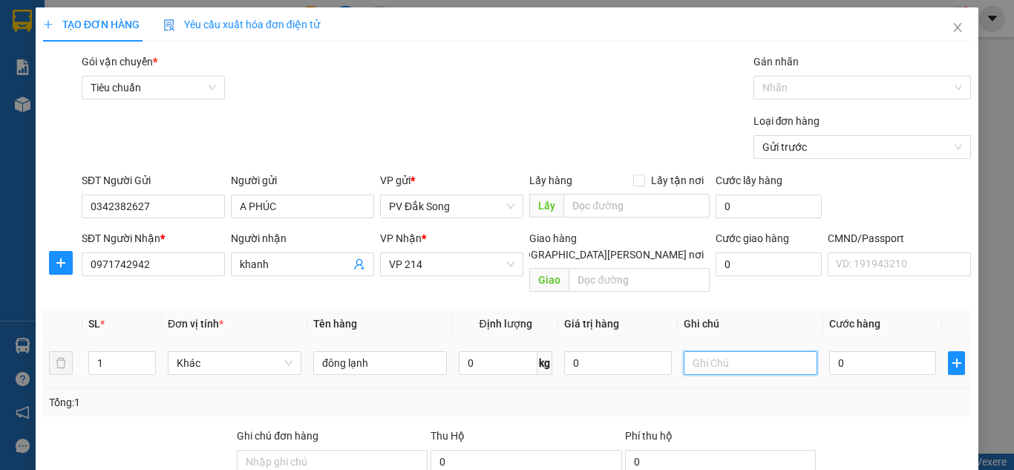
click at [759, 351] on input "text" at bounding box center [751, 363] width 134 height 24
click at [847, 351] on input "0" at bounding box center [882, 363] width 107 height 24
click at [882, 394] on div "Tổng: 1" at bounding box center [507, 402] width 916 height 16
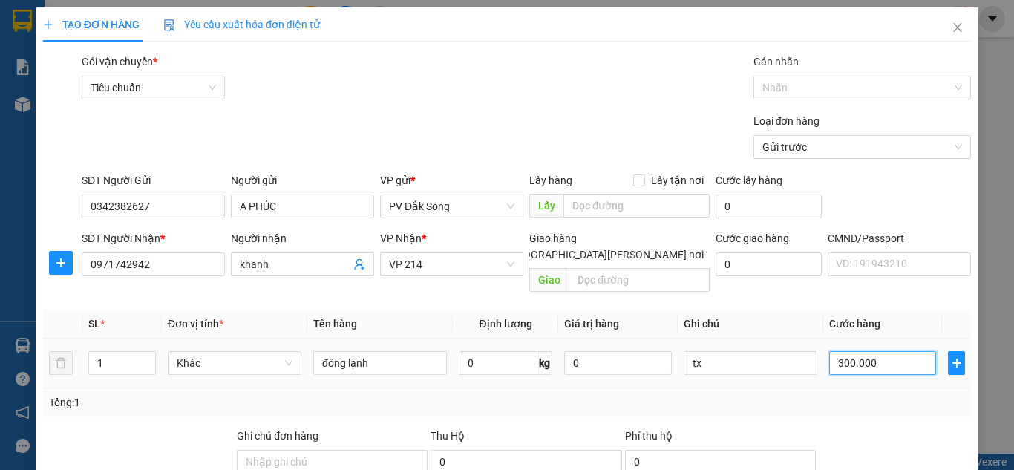
click at [888, 351] on input "300.000" at bounding box center [882, 363] width 107 height 24
click at [893, 394] on div "Tổng: 1" at bounding box center [507, 402] width 916 height 16
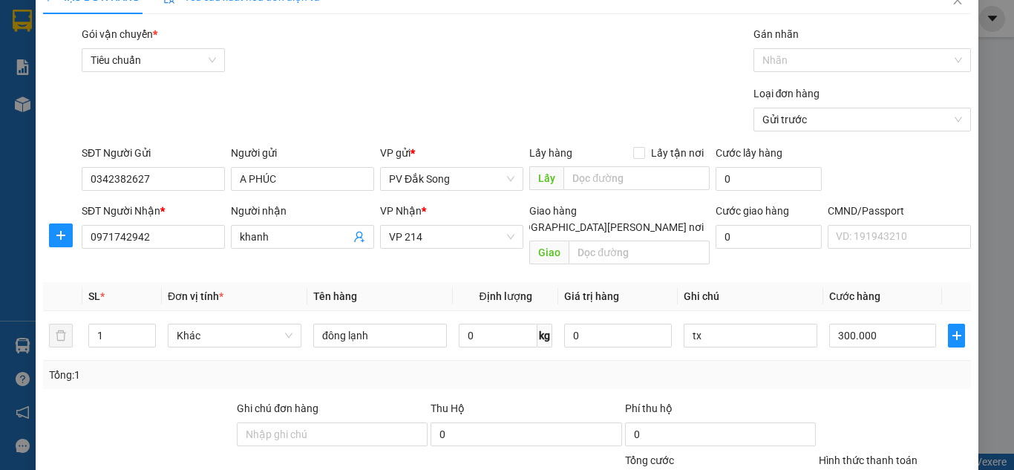
scroll to position [29, 0]
click at [886, 319] on div "300.000" at bounding box center [882, 334] width 107 height 30
click at [889, 322] on input "300.000" at bounding box center [882, 334] width 107 height 24
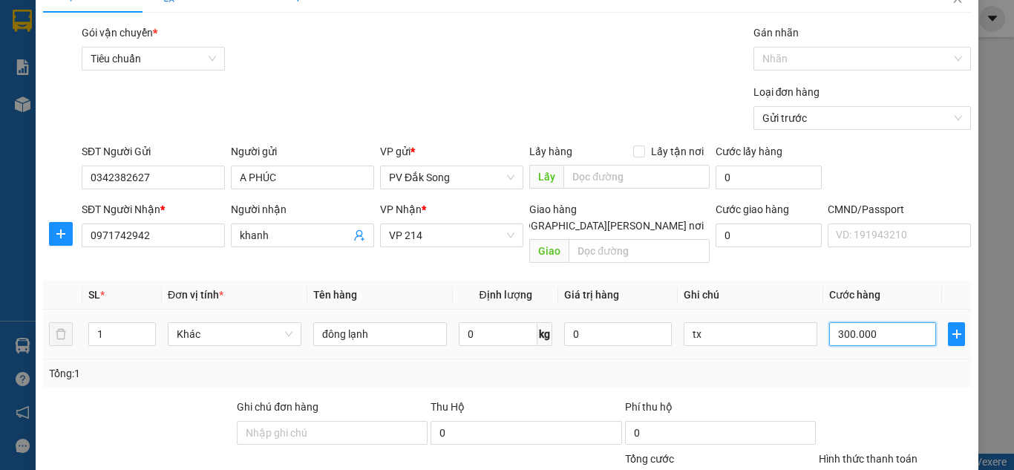
click at [889, 322] on input "300.000" at bounding box center [882, 334] width 107 height 24
click at [900, 380] on div "Transit Pickup Surcharge Ids Transit Deliver Surcharge Ids Transit Deliver Surc…" at bounding box center [507, 348] width 928 height 648
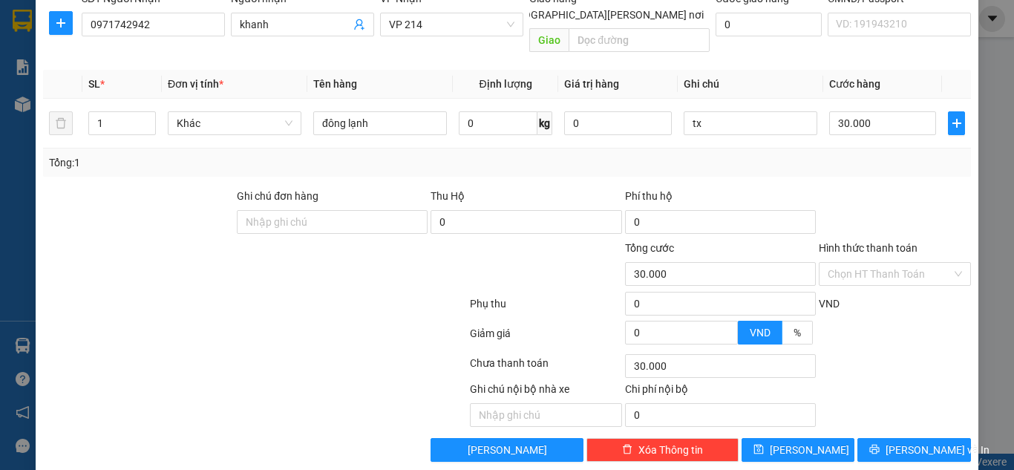
scroll to position [244, 0]
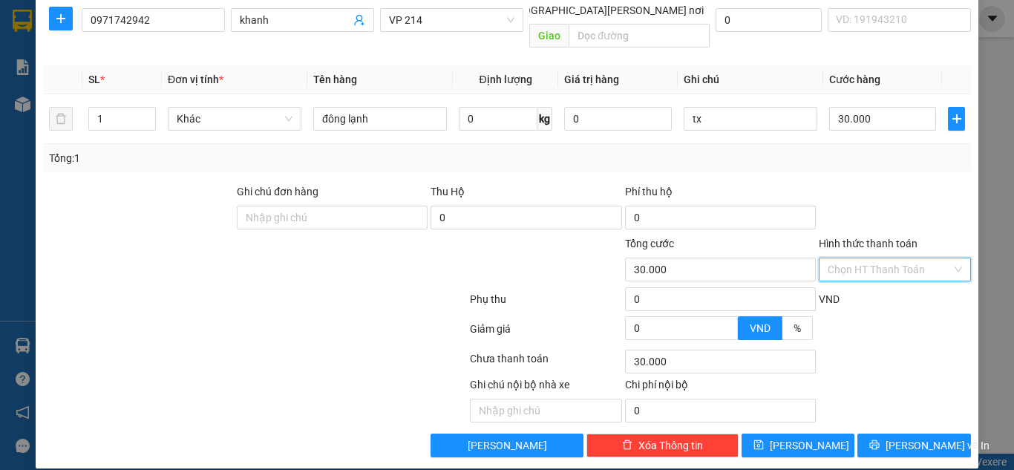
click at [895, 258] on input "Hình thức thanh toán" at bounding box center [890, 269] width 124 height 22
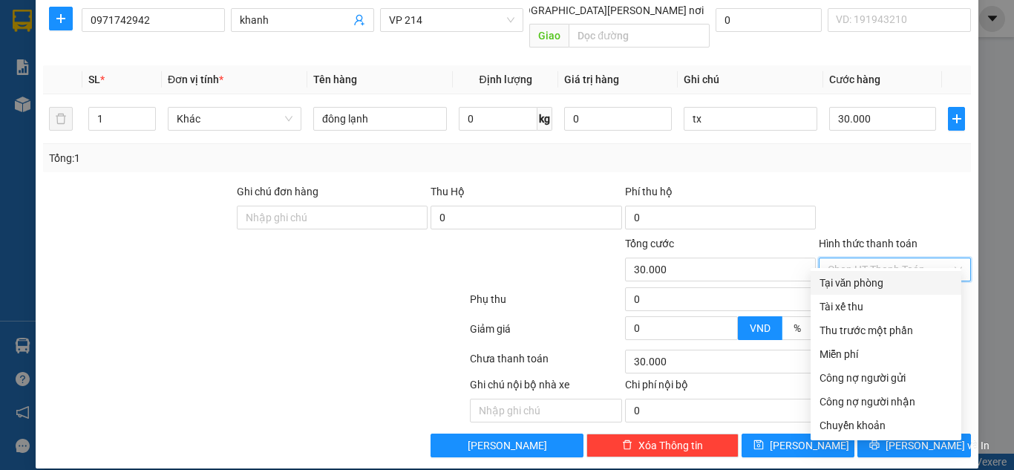
click at [892, 278] on div "Tại văn phòng" at bounding box center [885, 283] width 133 height 16
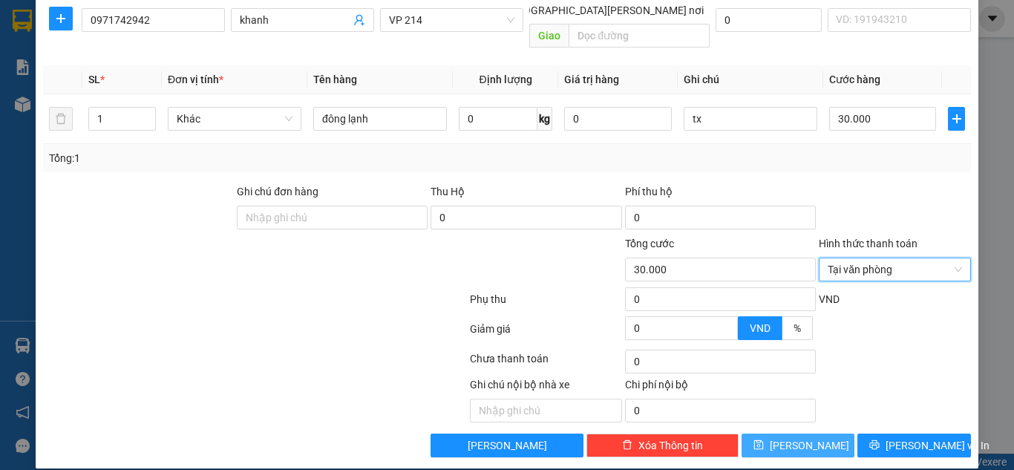
click at [832, 434] on button "[PERSON_NAME]" at bounding box center [799, 445] width 114 height 24
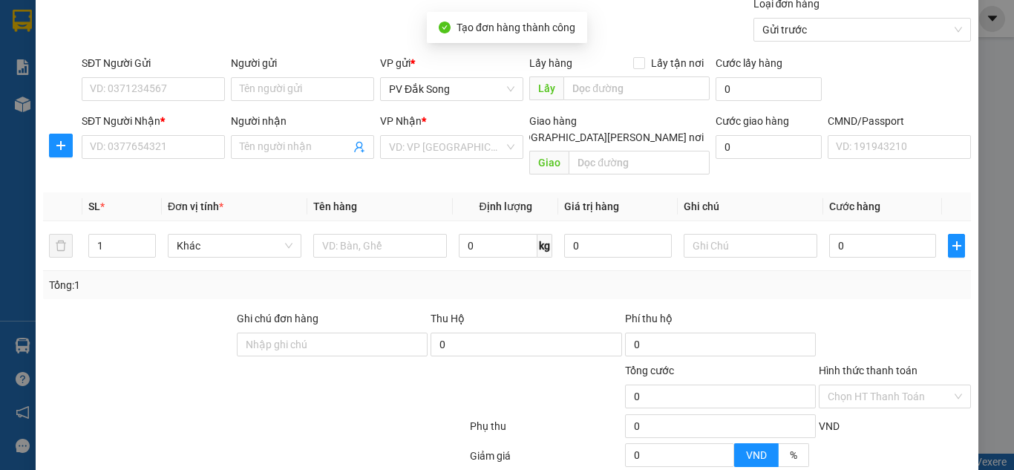
scroll to position [0, 0]
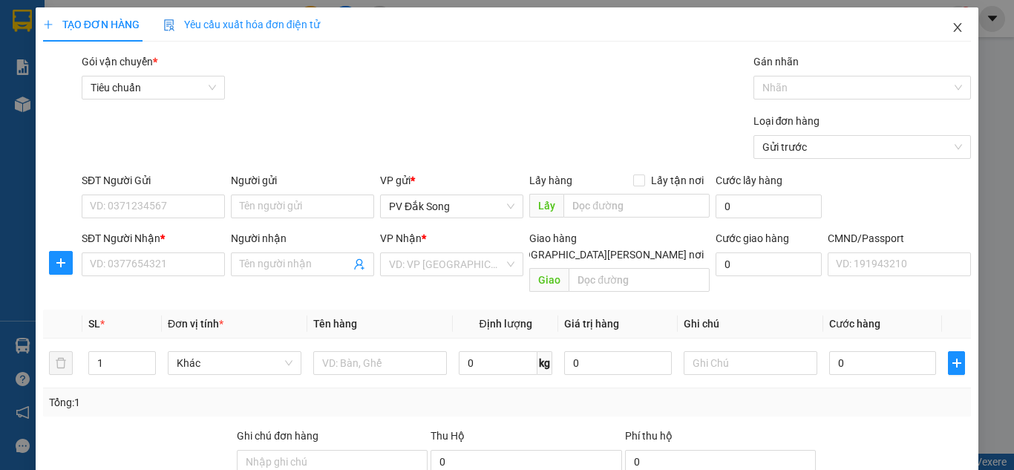
click at [952, 29] on icon "close" at bounding box center [958, 28] width 12 height 12
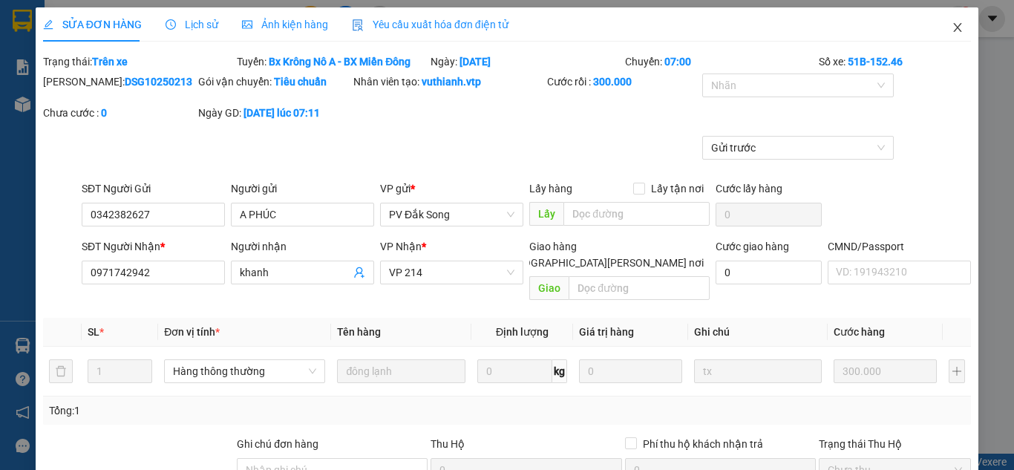
click at [956, 23] on span "Close" at bounding box center [958, 28] width 42 height 42
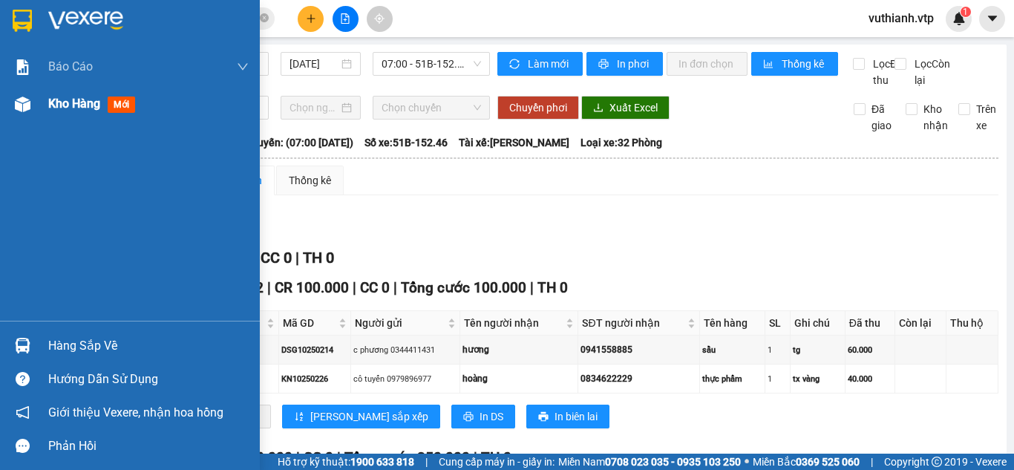
click at [22, 108] on img at bounding box center [23, 104] width 16 height 16
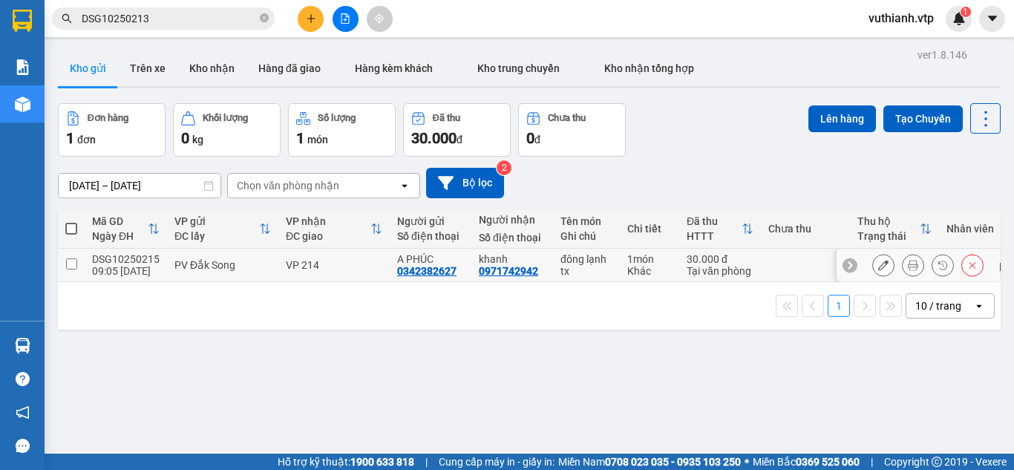
click at [71, 263] on input "checkbox" at bounding box center [71, 263] width 11 height 11
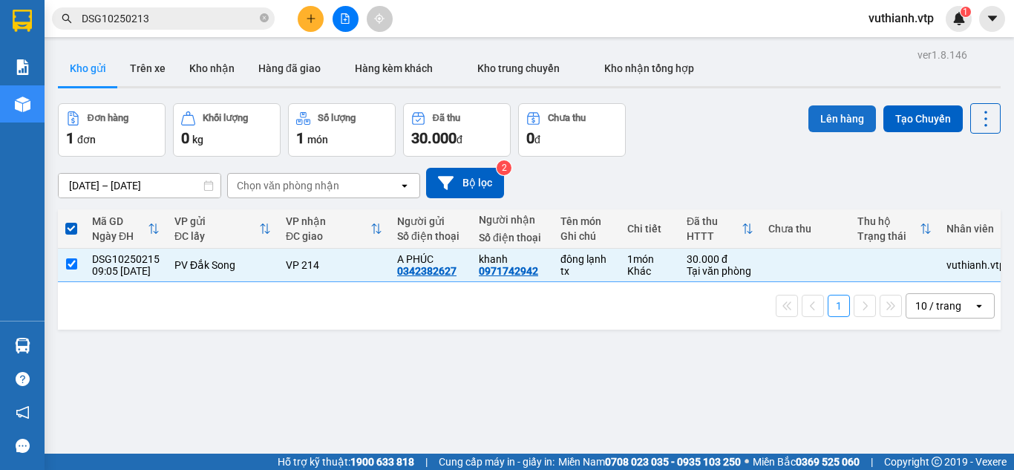
click at [822, 115] on button "Lên hàng" at bounding box center [842, 118] width 68 height 27
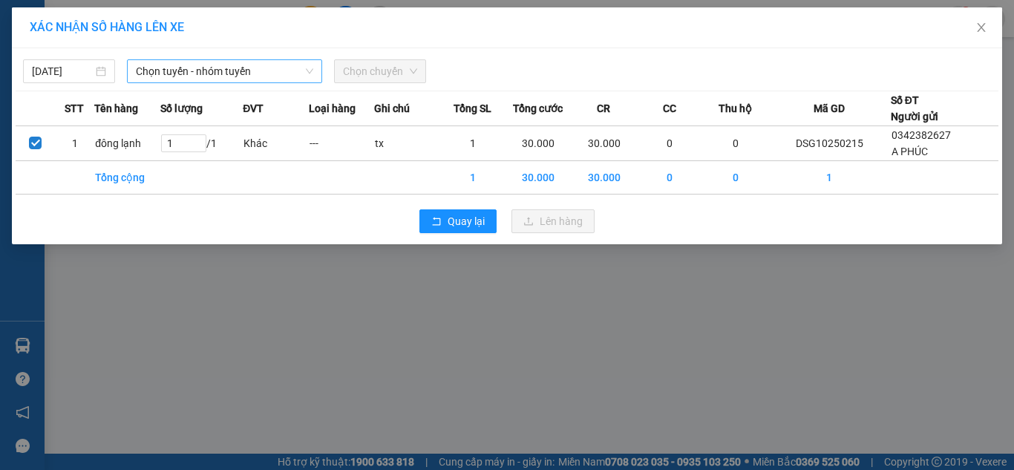
click at [240, 74] on span "Chọn tuyến - nhóm tuyến" at bounding box center [224, 71] width 177 height 22
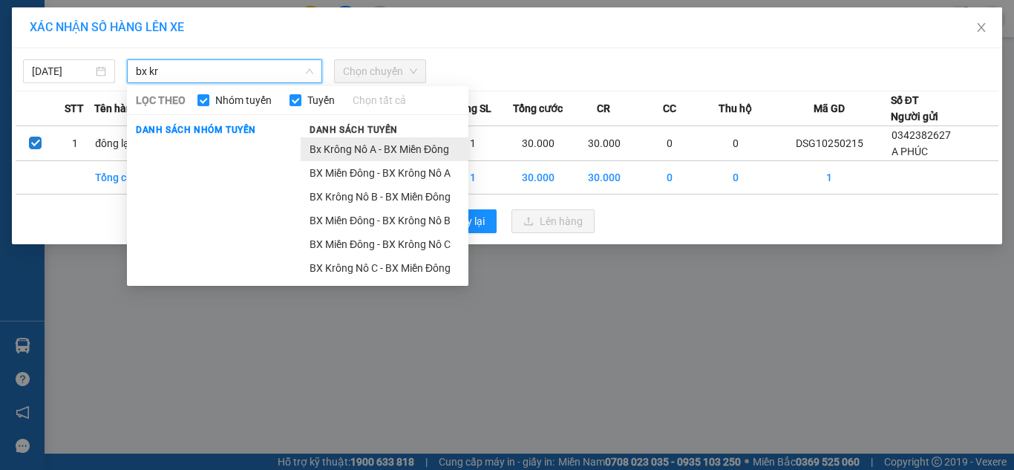
click at [317, 143] on li "Bx Krông Nô A - BX Miền Đông" at bounding box center [385, 149] width 168 height 24
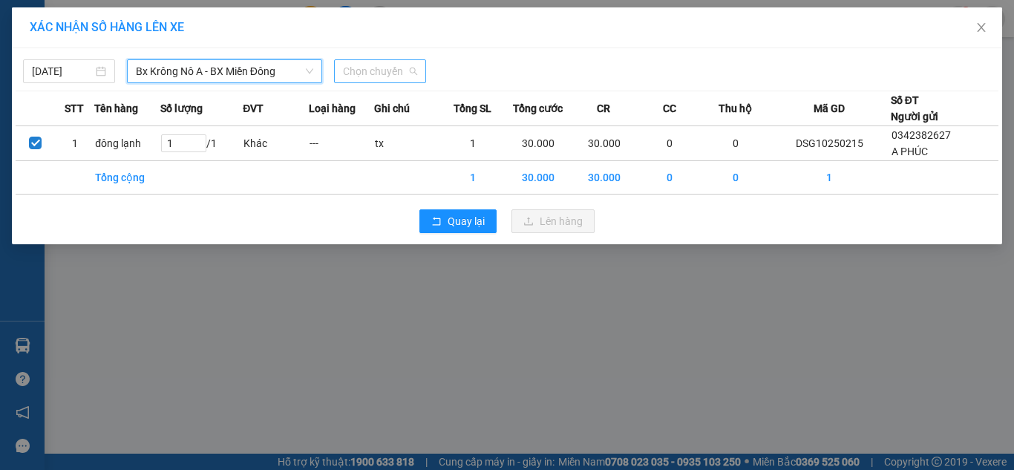
click at [384, 62] on span "Chọn chuyến" at bounding box center [380, 71] width 74 height 22
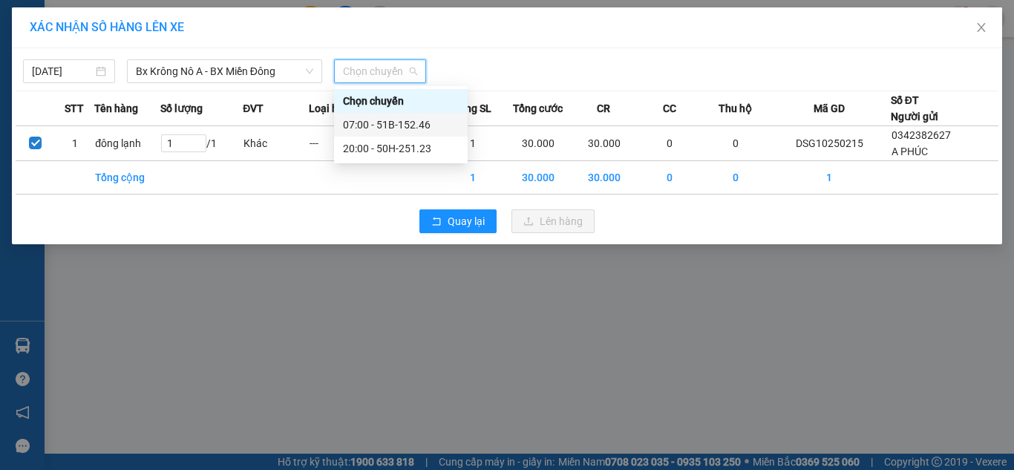
click at [387, 115] on div "07:00 - 51B-152.46" at bounding box center [401, 125] width 134 height 24
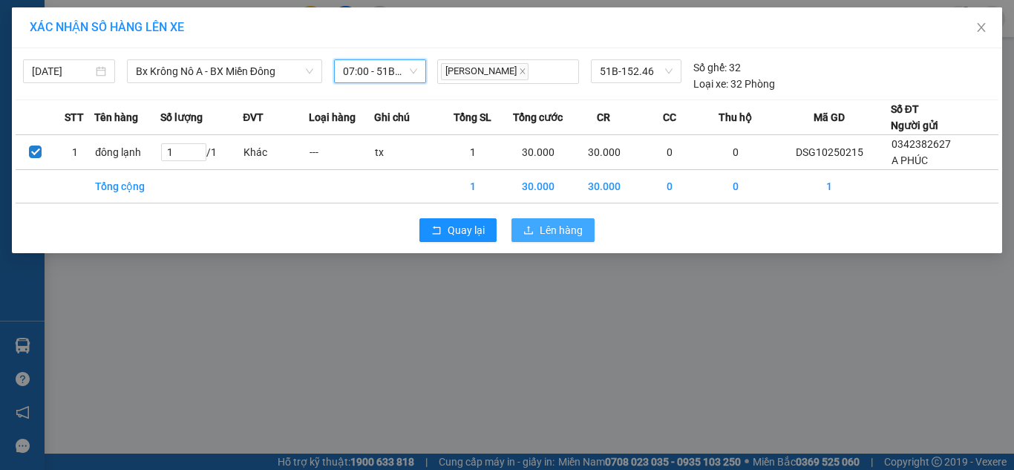
click at [554, 228] on span "Lên hàng" at bounding box center [561, 230] width 43 height 16
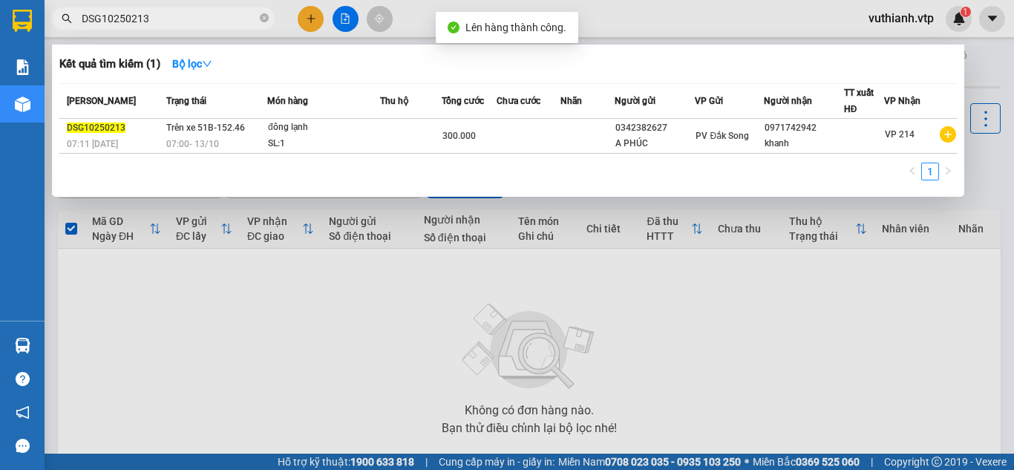
click at [219, 21] on input "DSG10250213" at bounding box center [169, 18] width 175 height 16
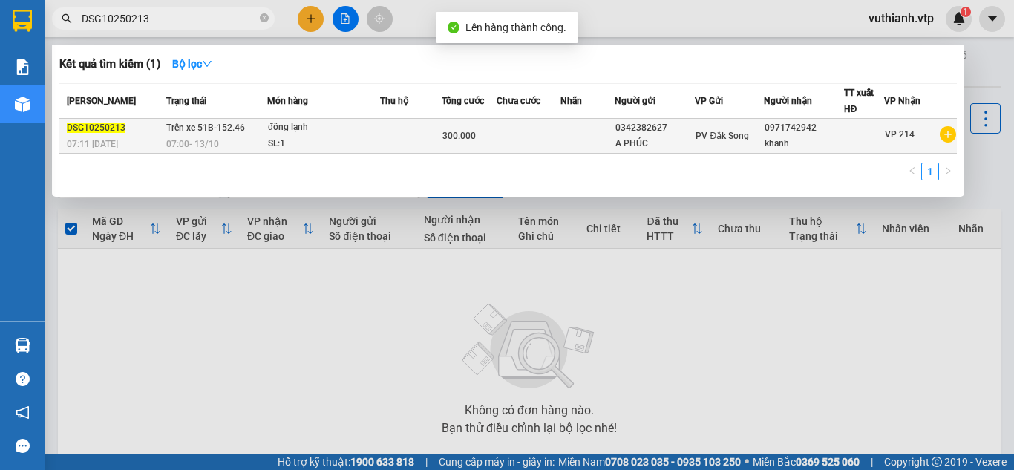
click at [385, 138] on td at bounding box center [411, 136] width 62 height 35
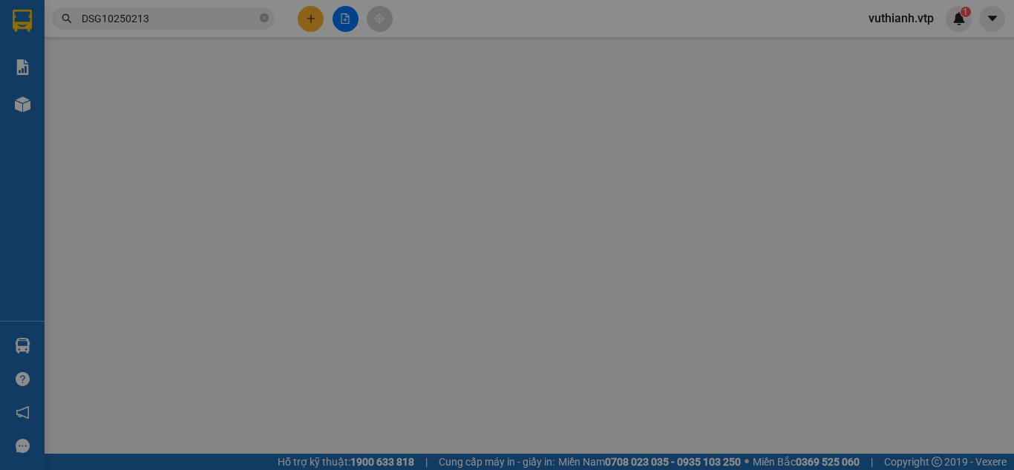
type input "0342382627"
type input "A PHÚC"
type input "0971742942"
type input "khanh"
type input "0"
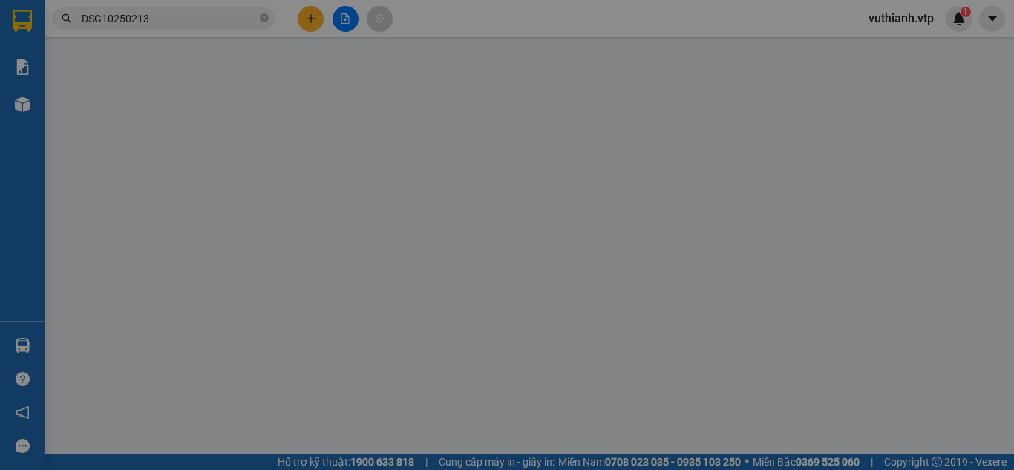
type input "300.000"
type input "300000"
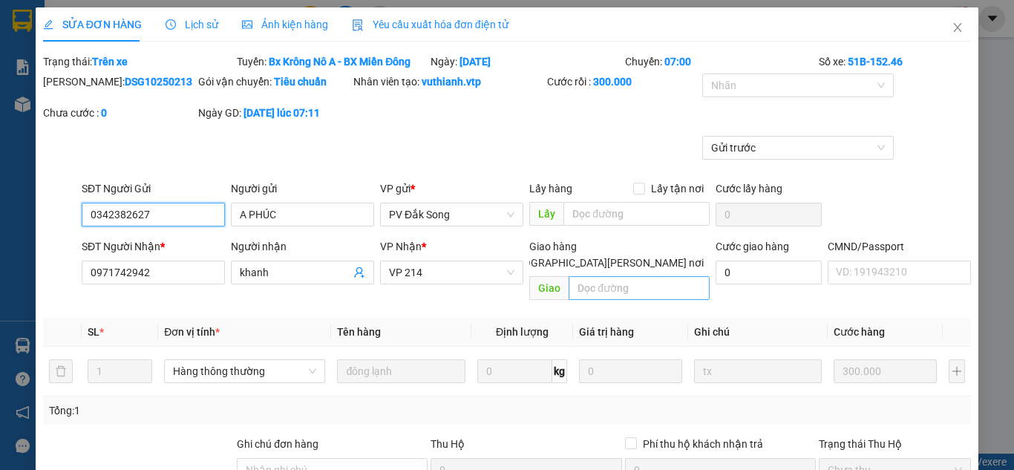
type input "15.000"
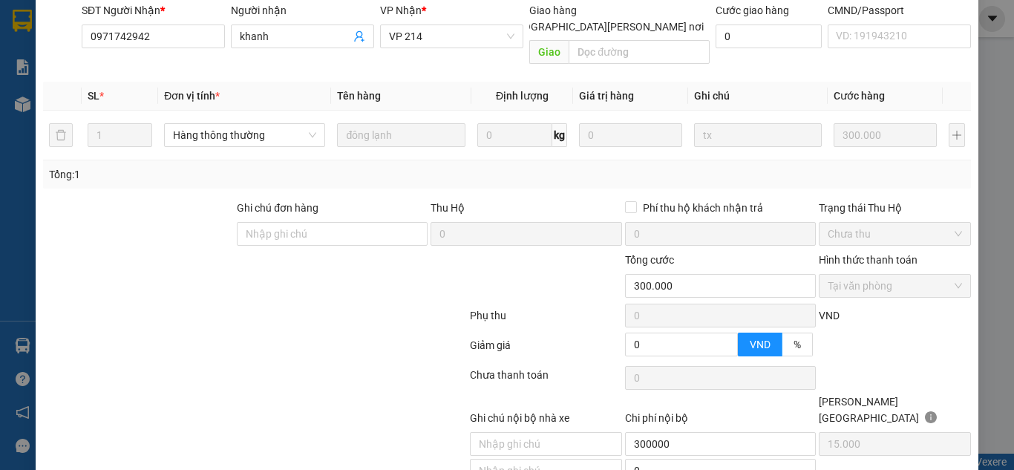
scroll to position [280, 0]
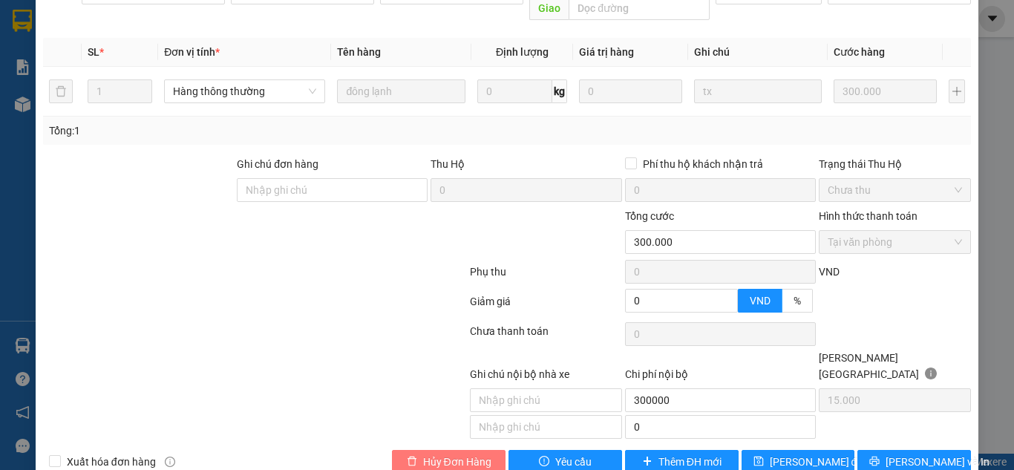
click at [424, 450] on button "Hủy Đơn Hàng" at bounding box center [449, 462] width 114 height 24
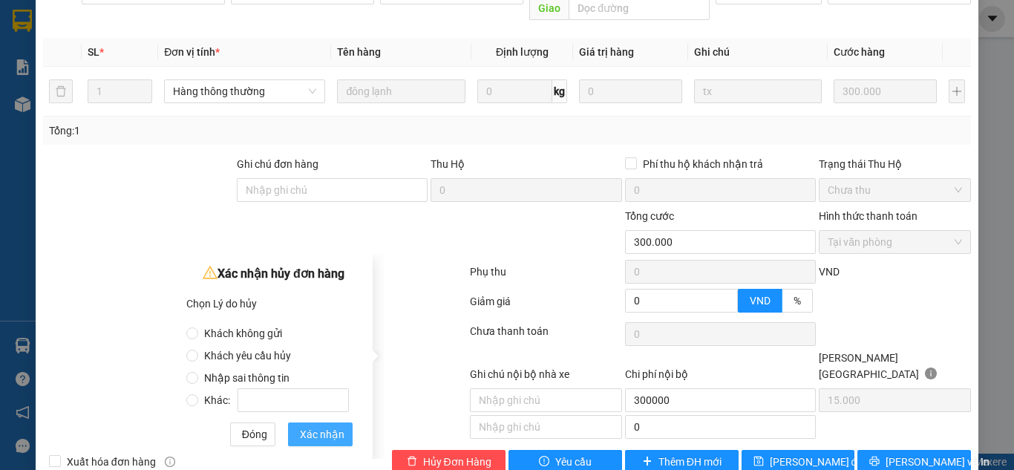
click at [326, 433] on span "Xác nhận" at bounding box center [322, 434] width 45 height 16
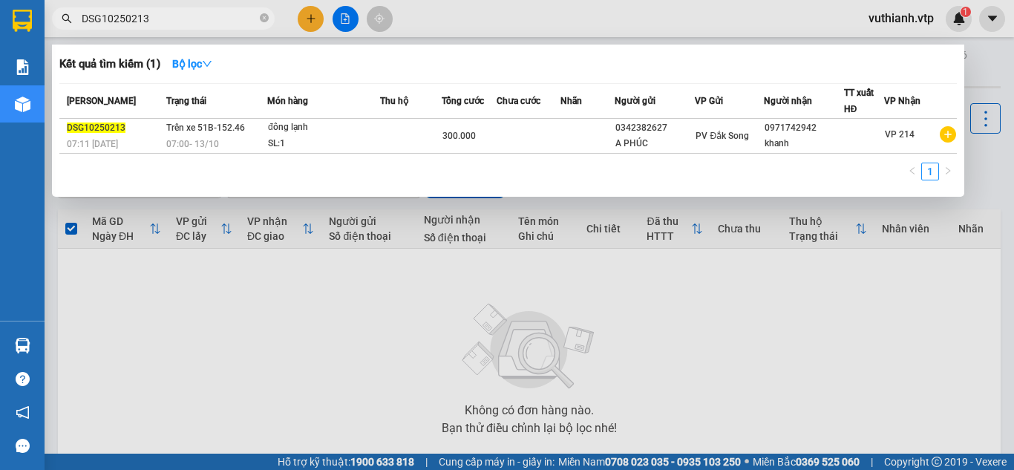
click at [258, 22] on span "DSG10250213" at bounding box center [163, 18] width 223 height 22
click at [264, 19] on icon "close-circle" at bounding box center [264, 17] width 9 height 9
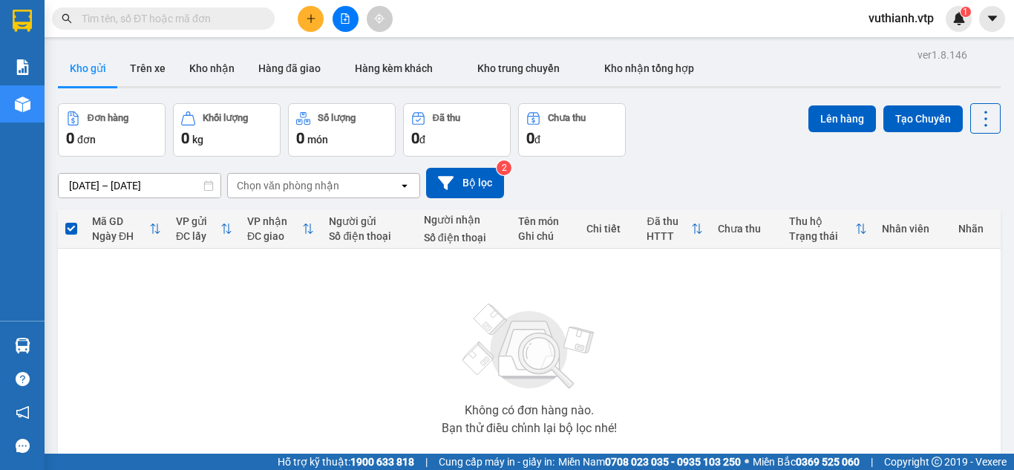
click at [345, 8] on button at bounding box center [346, 19] width 26 height 26
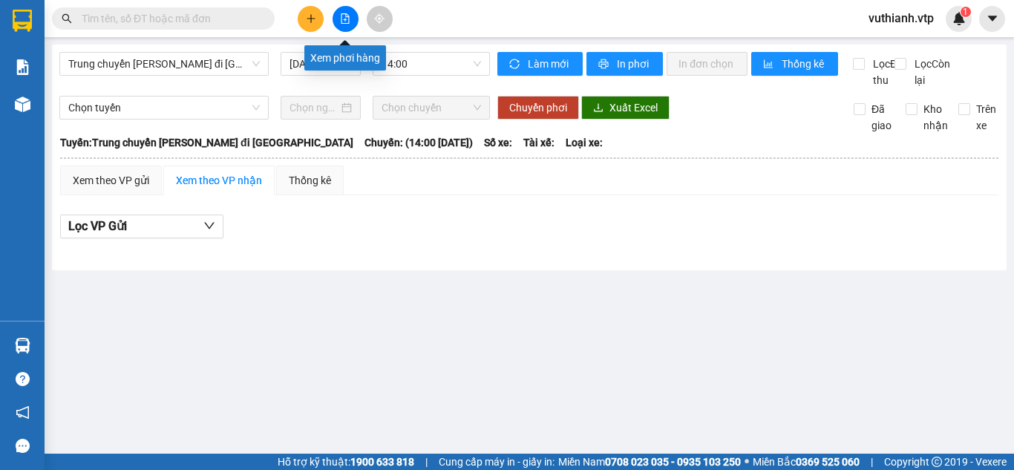
click at [348, 19] on icon "file-add" at bounding box center [345, 18] width 10 height 10
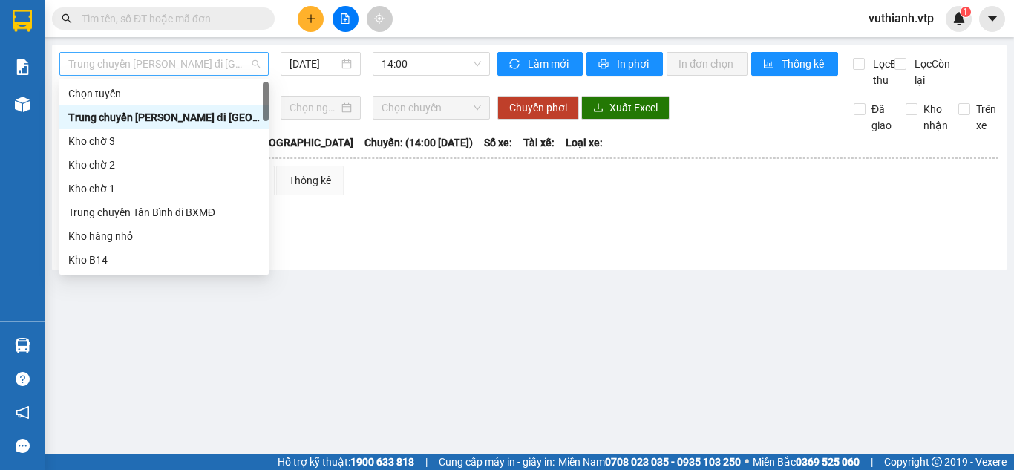
click at [208, 64] on span "Trung chuyển [PERSON_NAME] đi [GEOGRAPHIC_DATA]" at bounding box center [164, 64] width 192 height 22
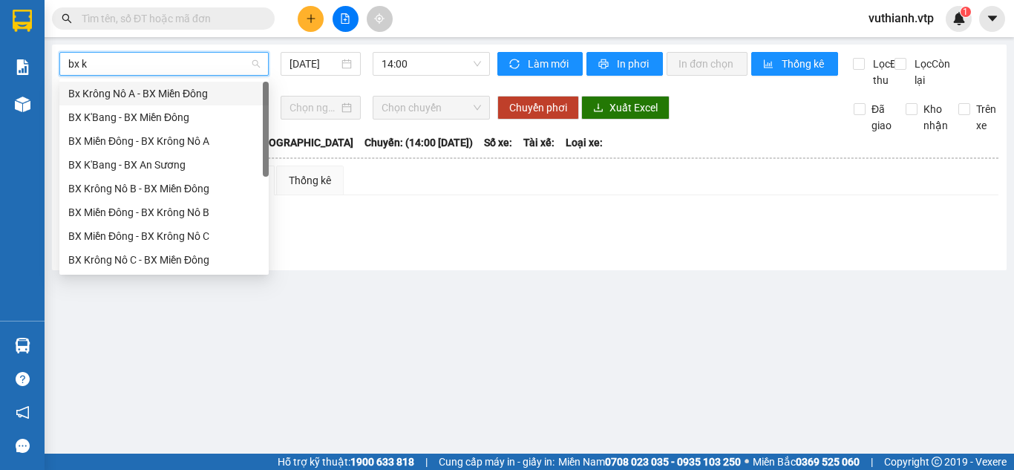
type input "bx kr"
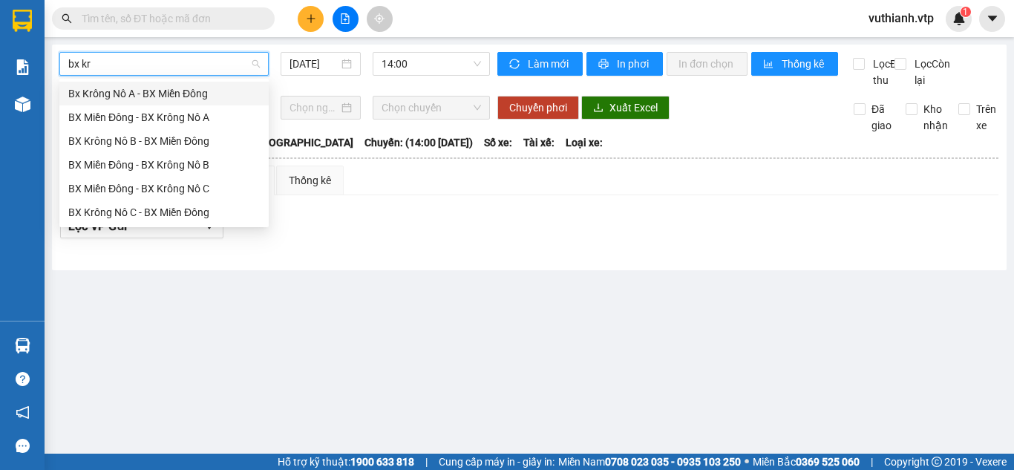
click at [211, 97] on div "Bx Krông Nô A - BX Miền Đông" at bounding box center [164, 93] width 192 height 16
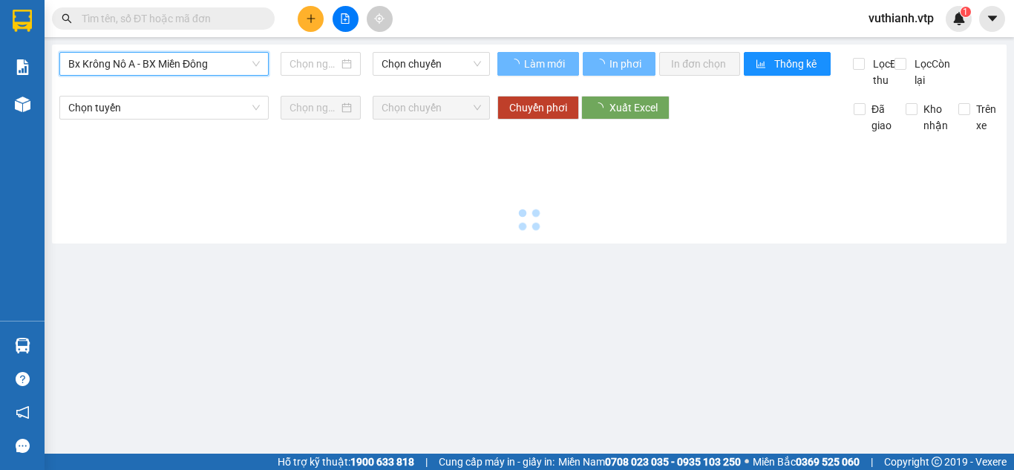
type input "[DATE]"
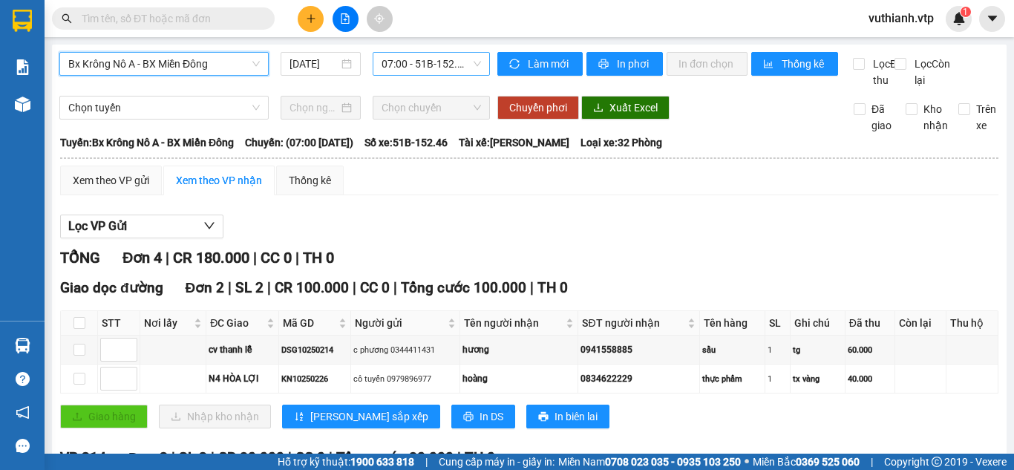
click at [427, 66] on span "07:00 - 51B-152.46" at bounding box center [431, 64] width 99 height 22
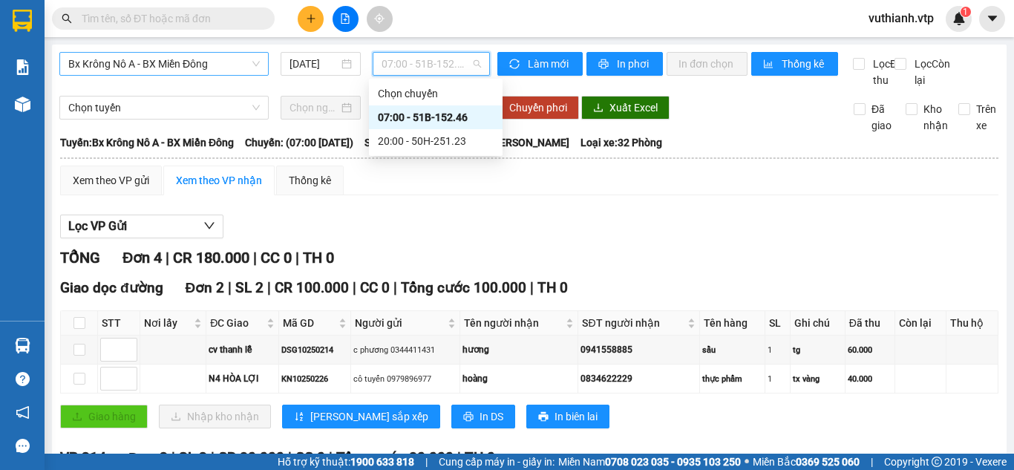
click at [439, 120] on div "07:00 - 51B-152.46" at bounding box center [436, 117] width 116 height 16
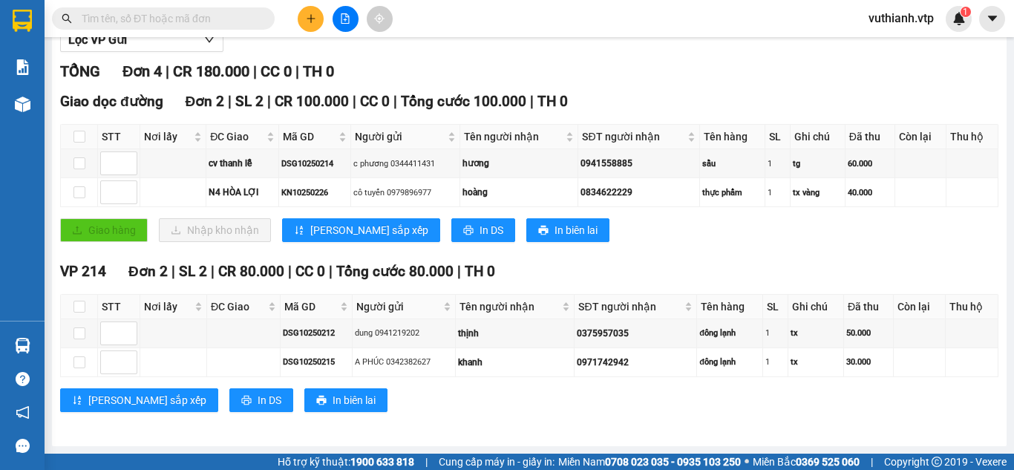
scroll to position [203, 0]
drag, startPoint x: 339, startPoint y: 361, endPoint x: 266, endPoint y: 367, distance: 73.0
click at [266, 367] on tr "DSG10250215 A PHÚC 0342382627 khanh 0971742942 đông lạnh 1 tx 30.000" at bounding box center [529, 362] width 937 height 29
copy div "DSG10250215"
click at [224, 18] on input "text" at bounding box center [169, 18] width 175 height 16
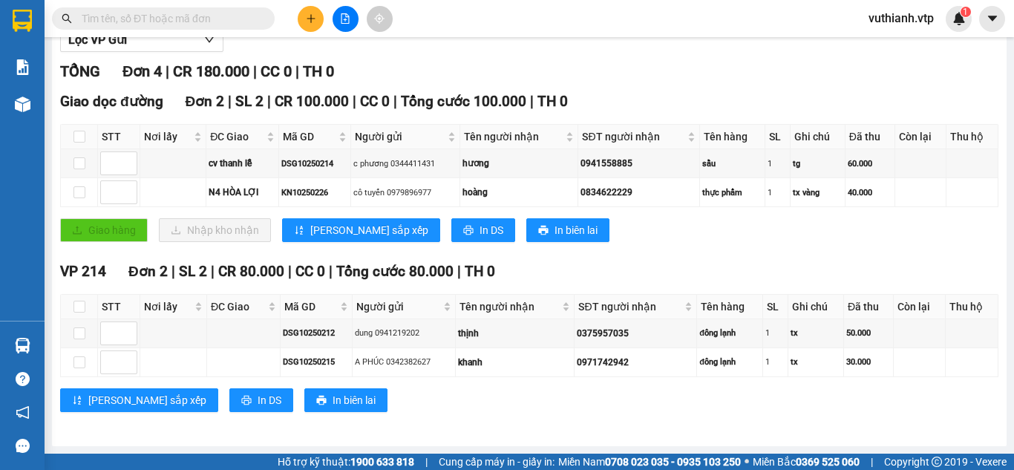
paste input "DSG10250215"
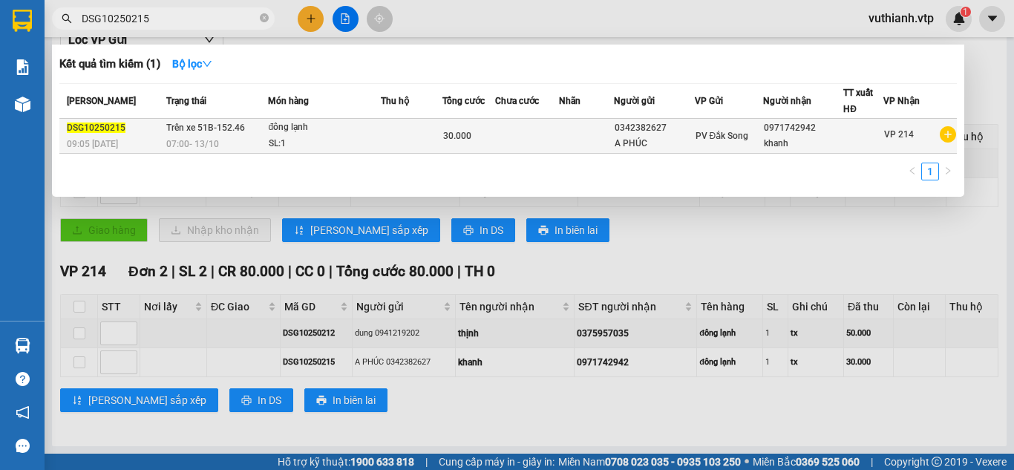
type input "DSG10250215"
click at [353, 137] on div "SL: 1" at bounding box center [324, 144] width 111 height 16
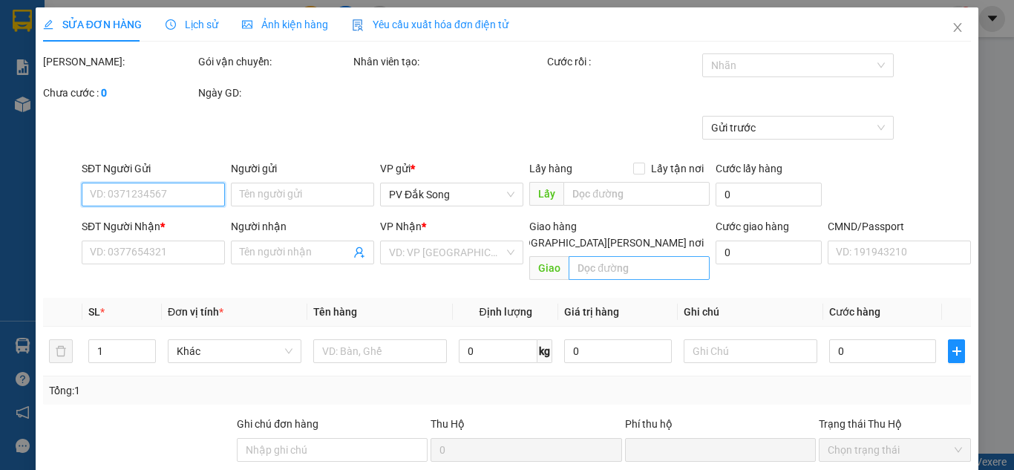
type input "1.500"
type input "0342382627"
type input "A PHÚC"
type input "0971742942"
type input "khanh"
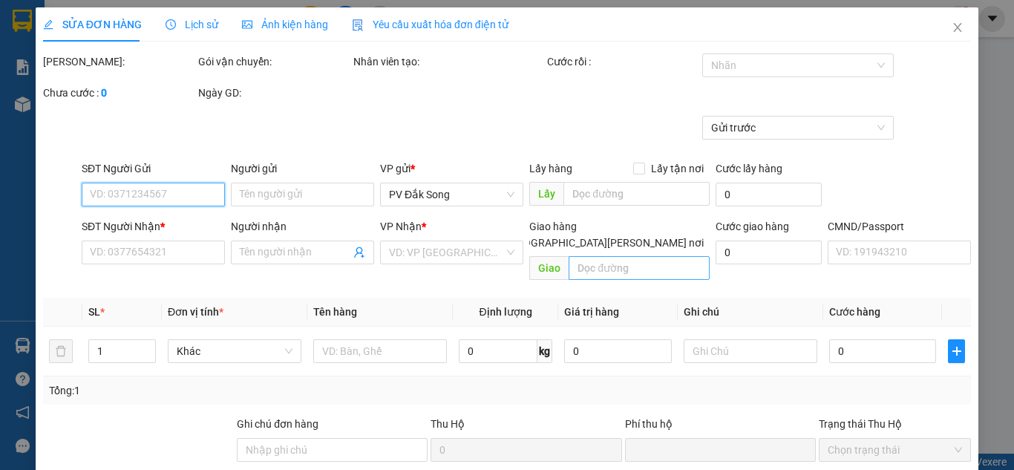
type input "0"
type input "30.000"
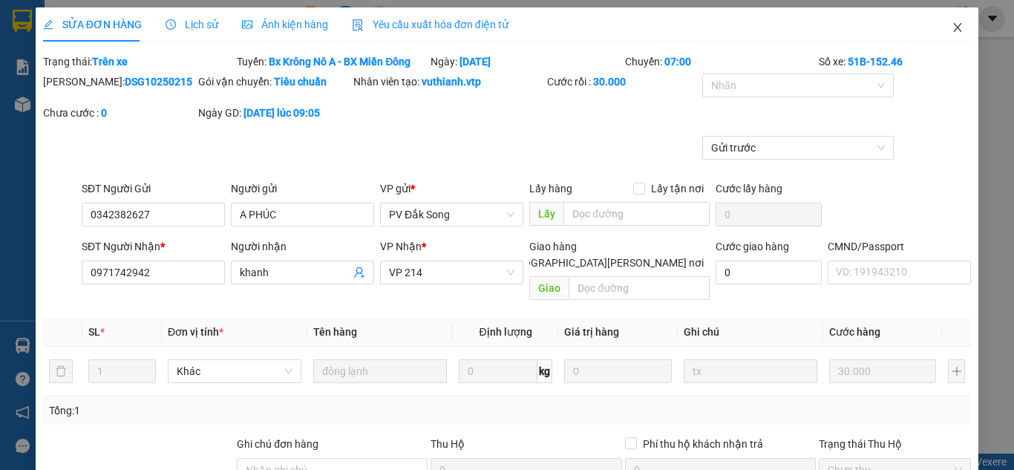
click at [952, 24] on icon "close" at bounding box center [958, 28] width 12 height 12
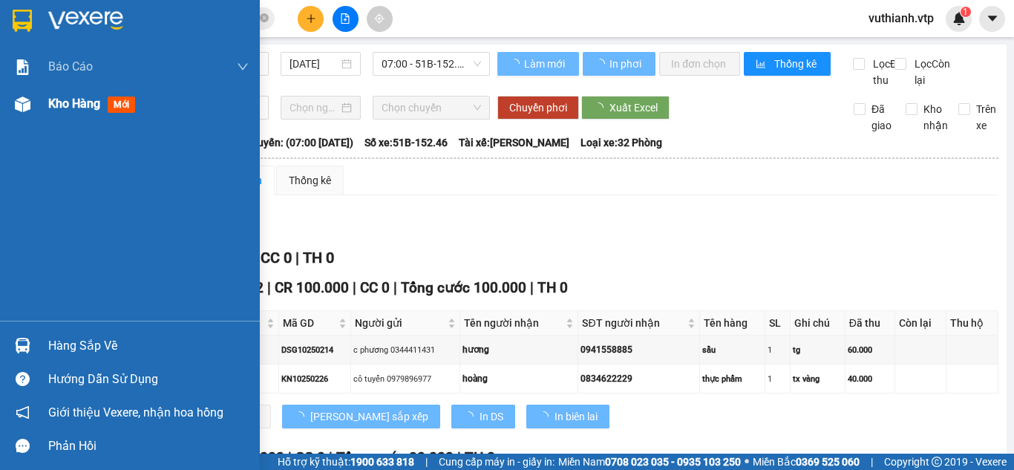
click at [98, 109] on span "Kho hàng" at bounding box center [74, 103] width 52 height 14
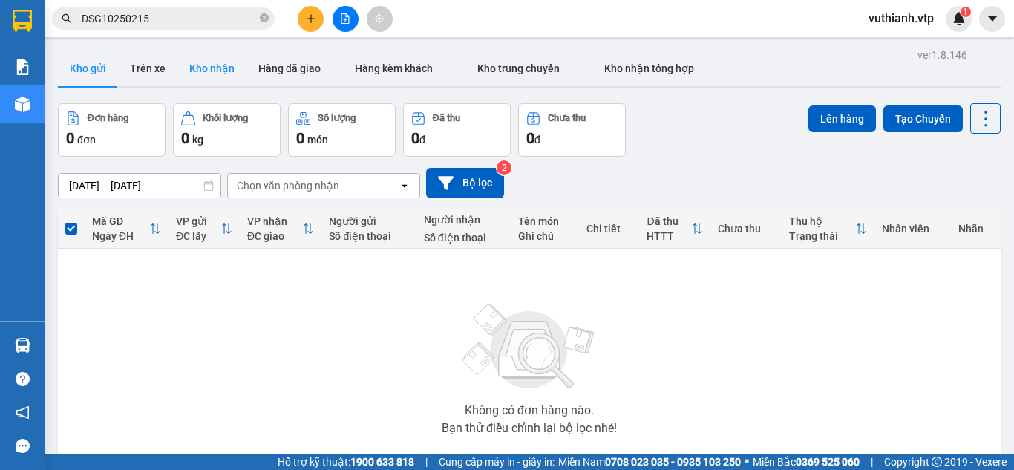
click at [204, 53] on button "Kho nhận" at bounding box center [211, 68] width 69 height 36
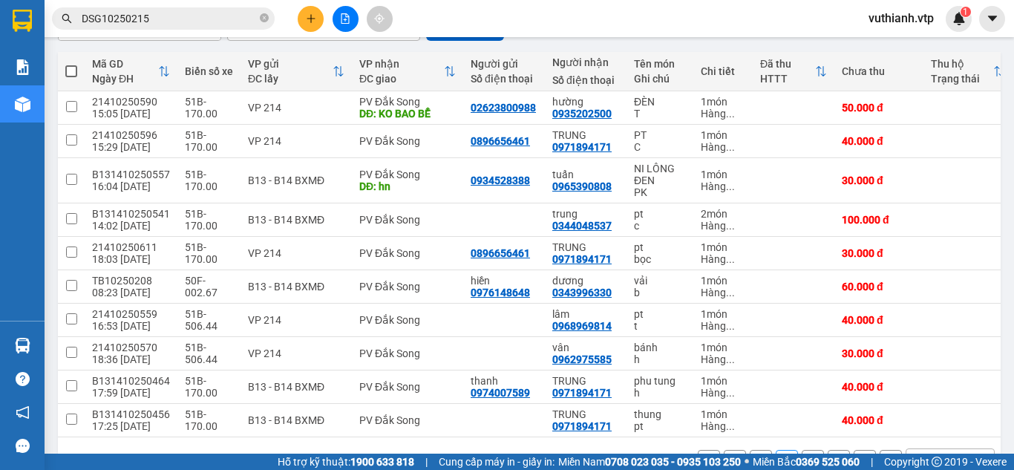
scroll to position [180, 0]
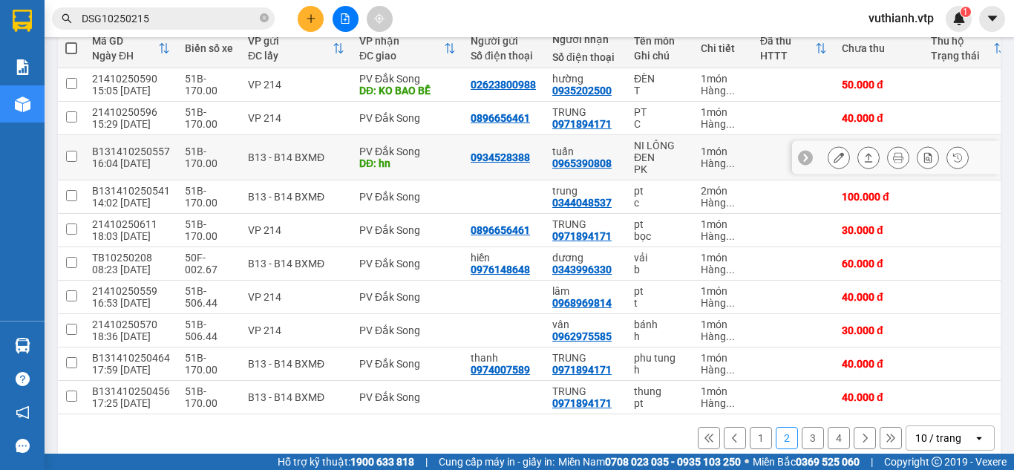
click at [828, 160] on button at bounding box center [838, 158] width 21 height 26
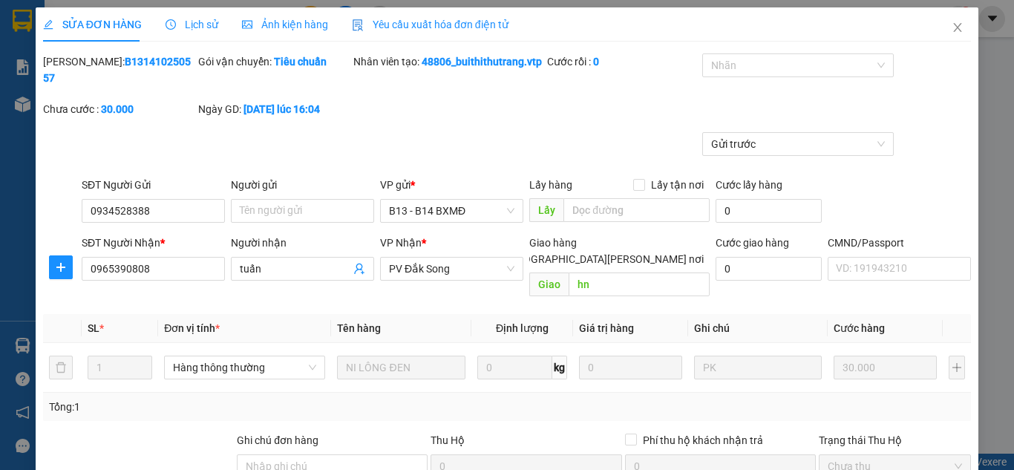
type input "0934528388"
type input "0965390808"
type input "tuấn"
type input "hn"
type input "0"
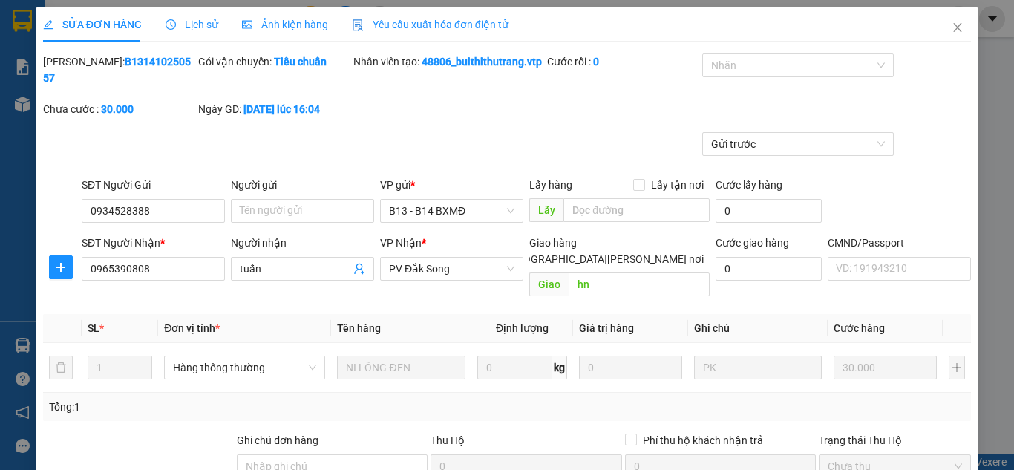
type input "30.000"
type input "1.500"
click at [952, 33] on icon "close" at bounding box center [958, 28] width 12 height 12
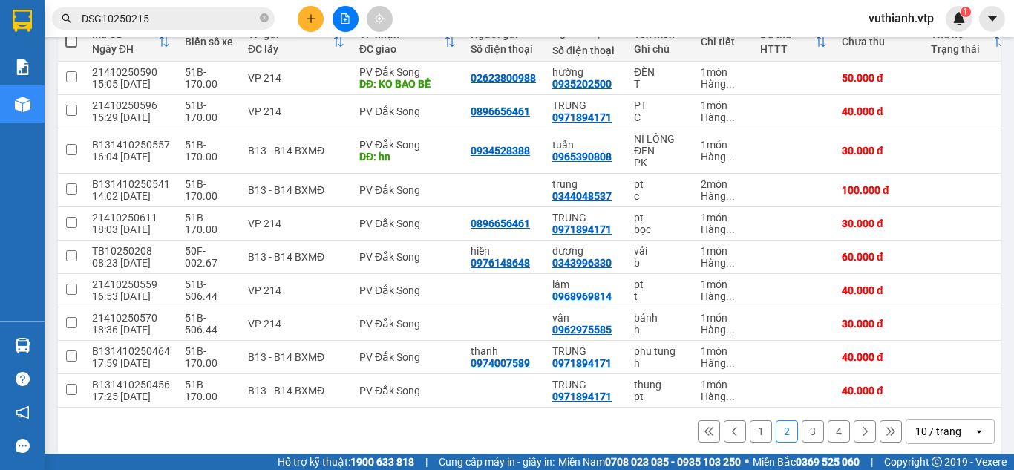
scroll to position [208, 0]
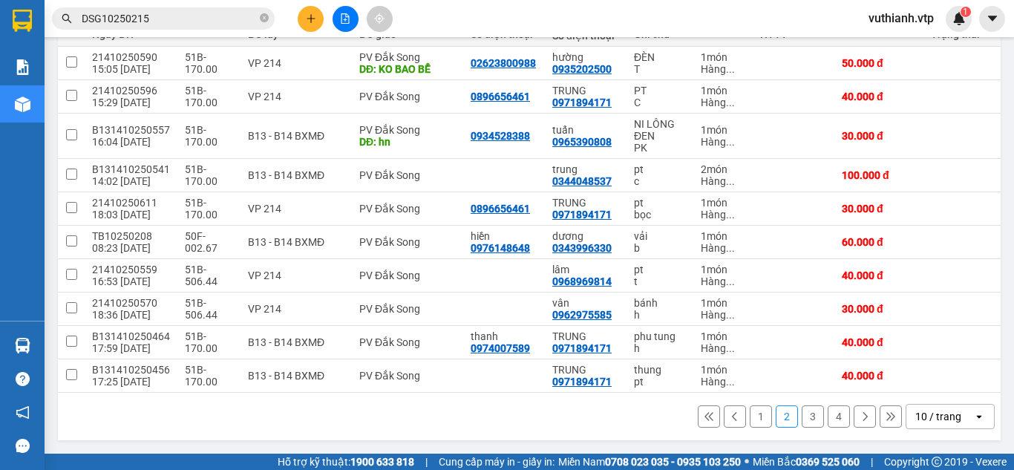
click at [802, 415] on button "3" at bounding box center [813, 416] width 22 height 22
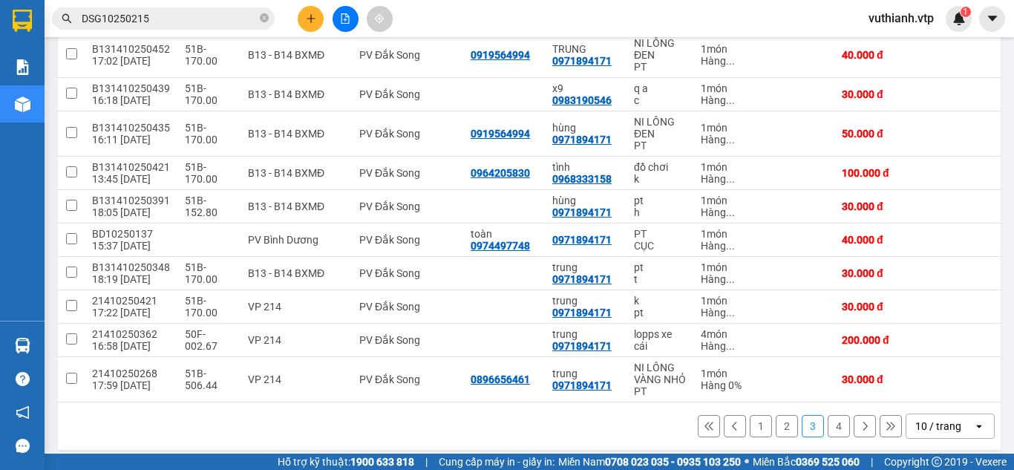
scroll to position [243, 0]
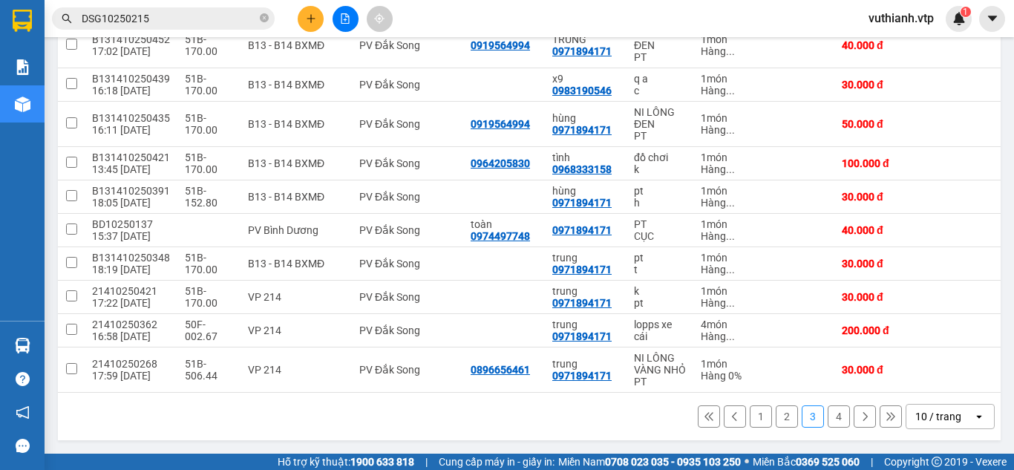
click at [750, 423] on button "1" at bounding box center [761, 416] width 22 height 22
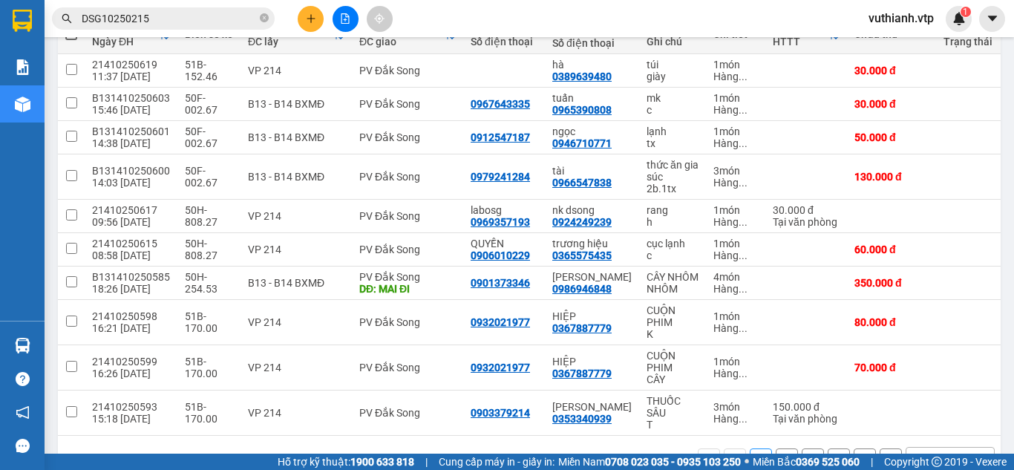
scroll to position [195, 0]
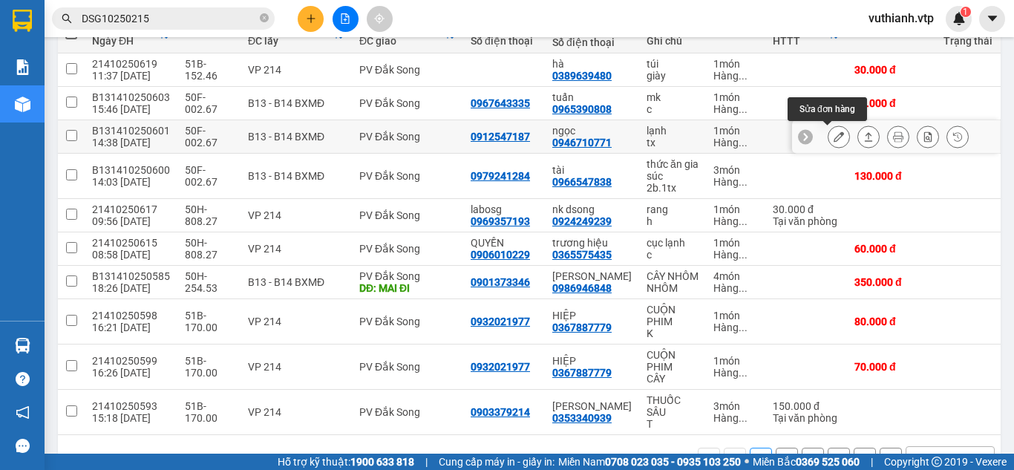
click at [834, 140] on icon at bounding box center [839, 136] width 10 height 10
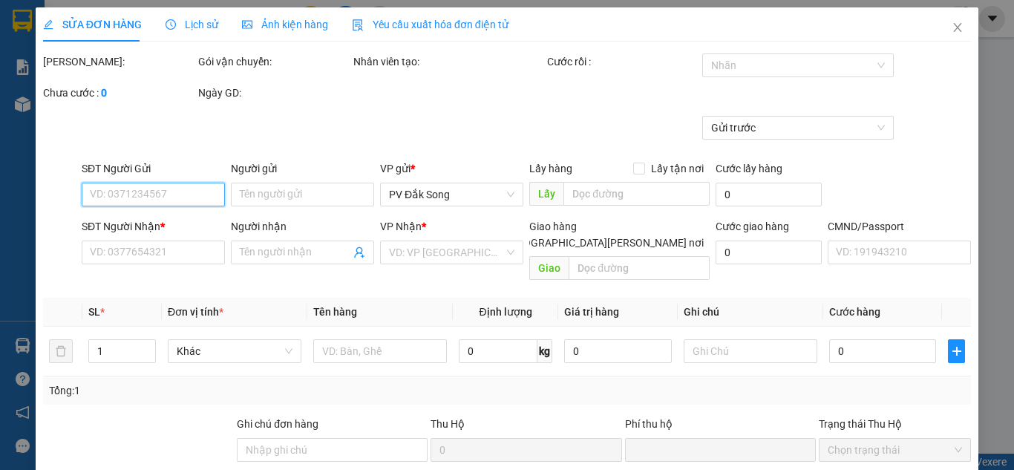
type input "0912547187"
type input "0946710771"
type input "ngọc"
type input "0"
type input "50.000"
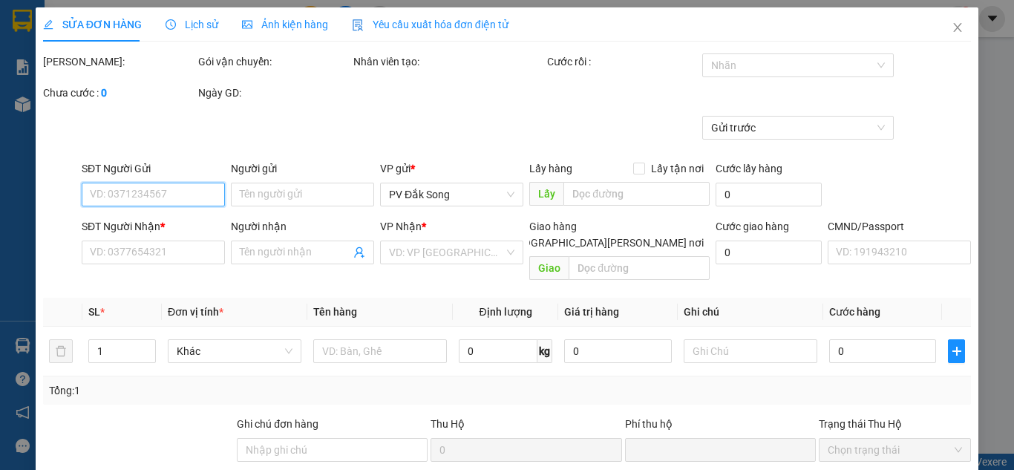
type input "50.000"
type input "2.500"
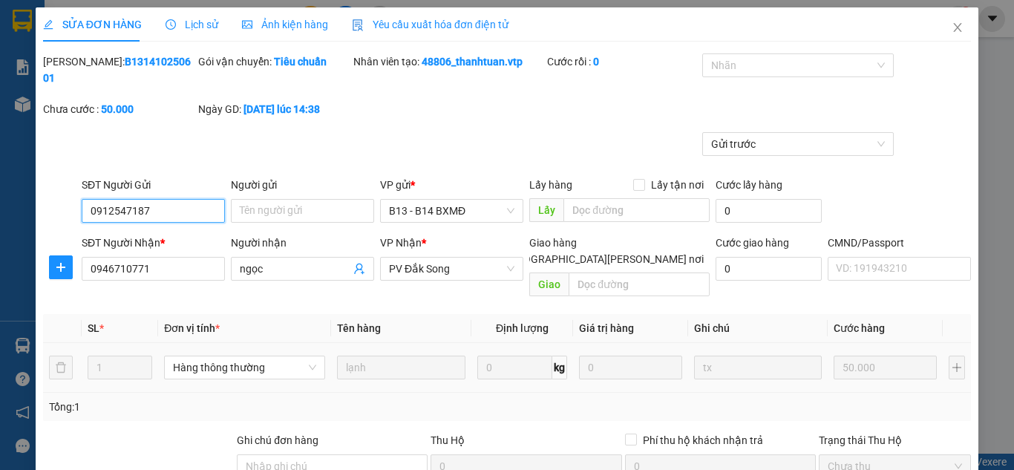
scroll to position [148, 0]
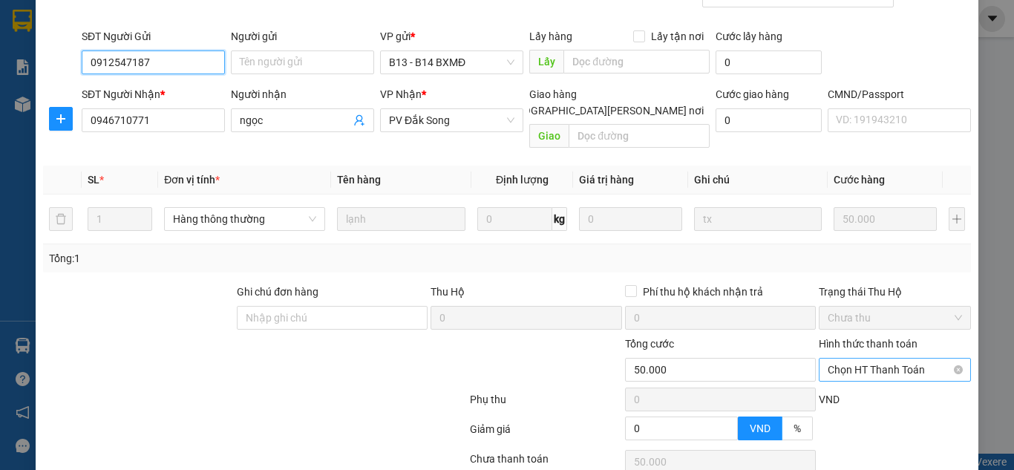
click at [848, 359] on span "Chọn HT Thanh Toán" at bounding box center [895, 370] width 134 height 22
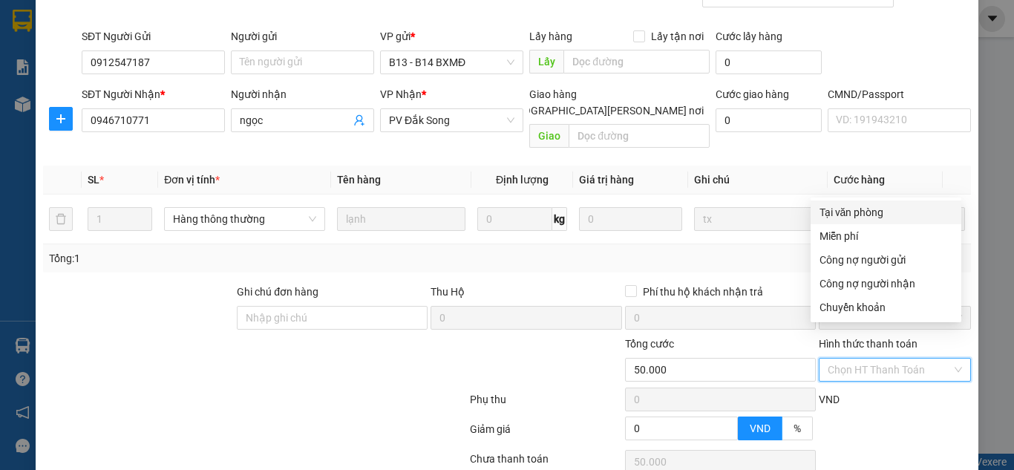
click at [844, 212] on div "Tại văn phòng" at bounding box center [885, 212] width 133 height 16
type input "0"
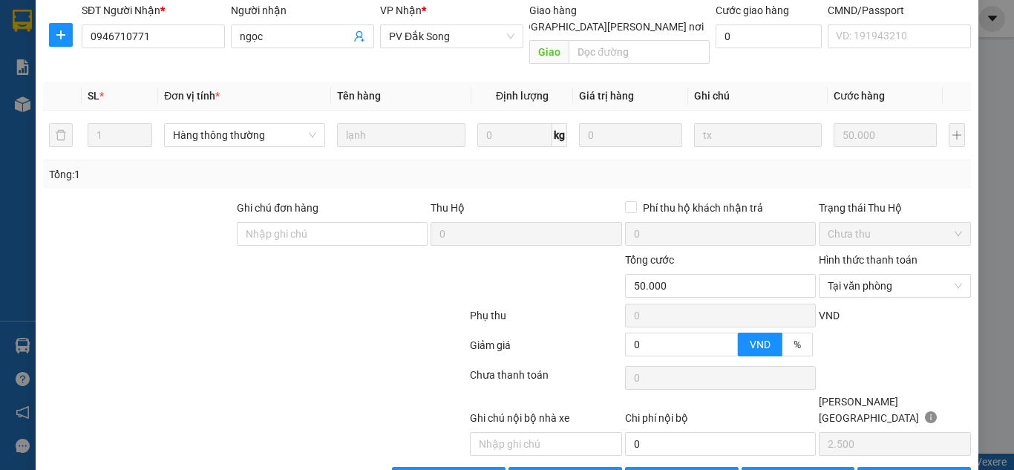
scroll to position [233, 0]
click at [577, 469] on span "[PERSON_NAME] và [PERSON_NAME] hàng" at bounding box center [637, 478] width 200 height 16
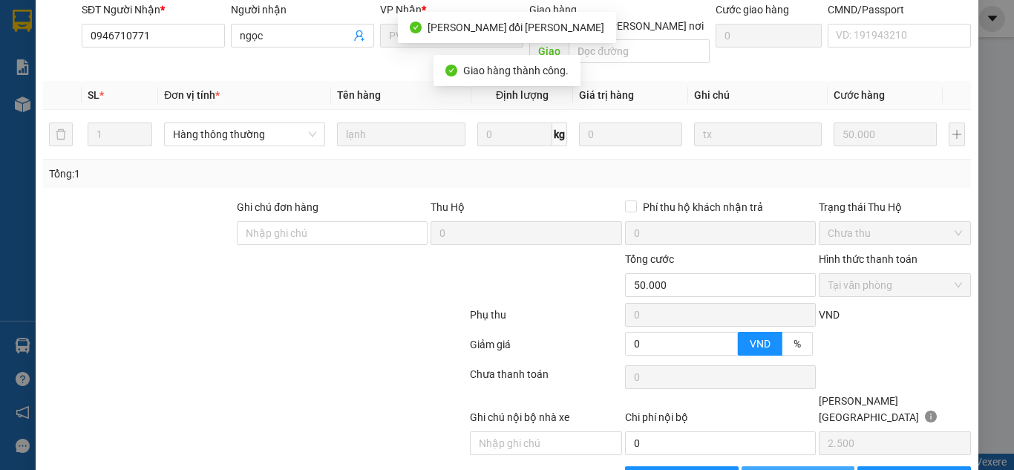
click at [791, 469] on span "[PERSON_NAME] đổi" at bounding box center [818, 478] width 96 height 16
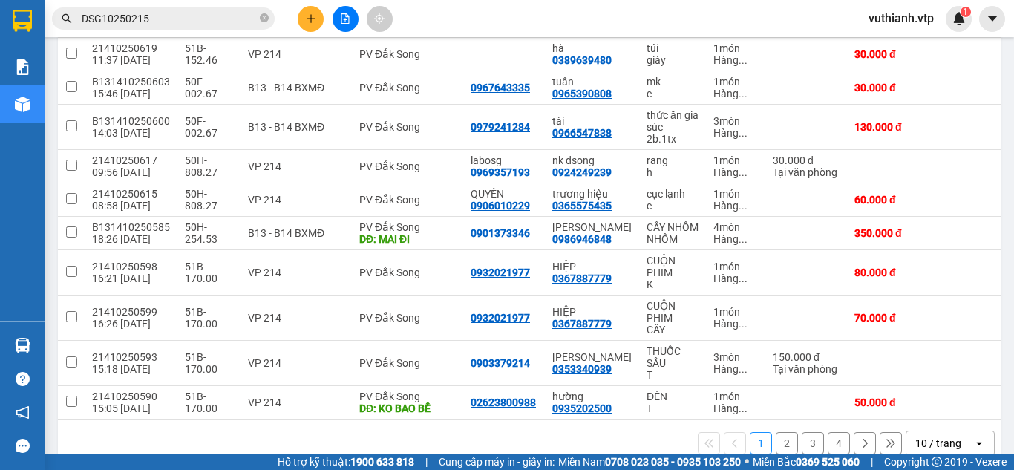
scroll to position [215, 0]
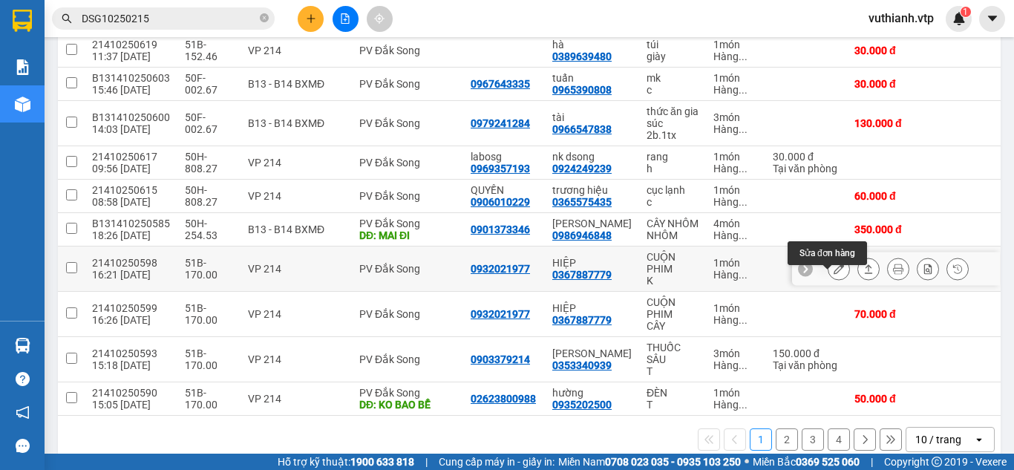
click at [834, 274] on icon at bounding box center [839, 269] width 10 height 10
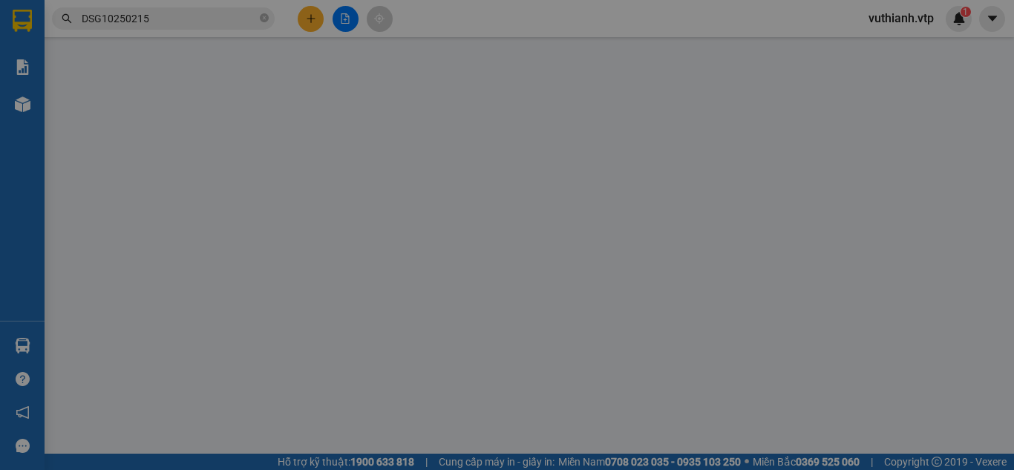
type input "4.000"
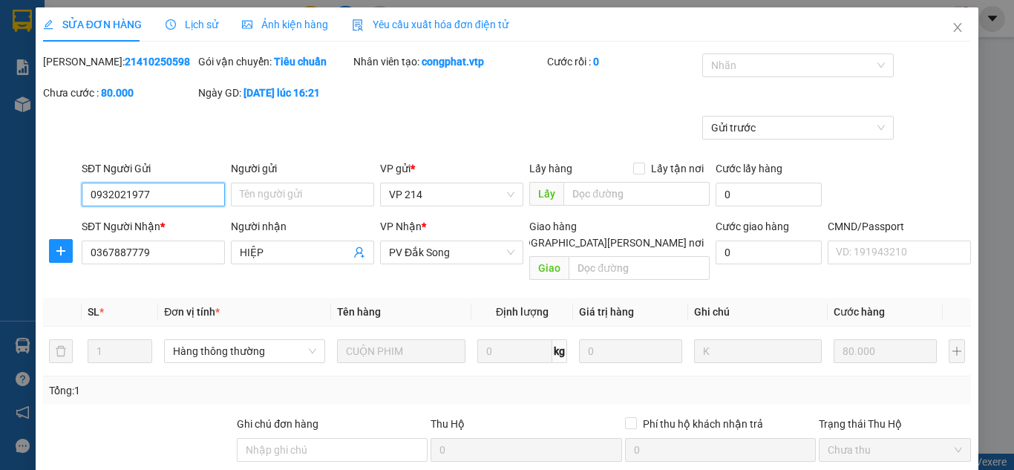
type input "0932021977"
type input "0367887779"
type input "HIỆP"
type input "0"
type input "80.000"
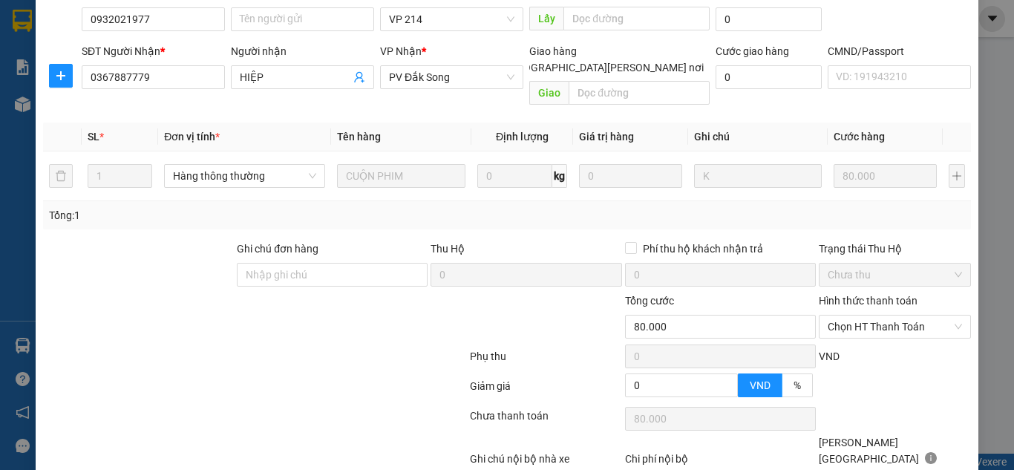
scroll to position [207, 0]
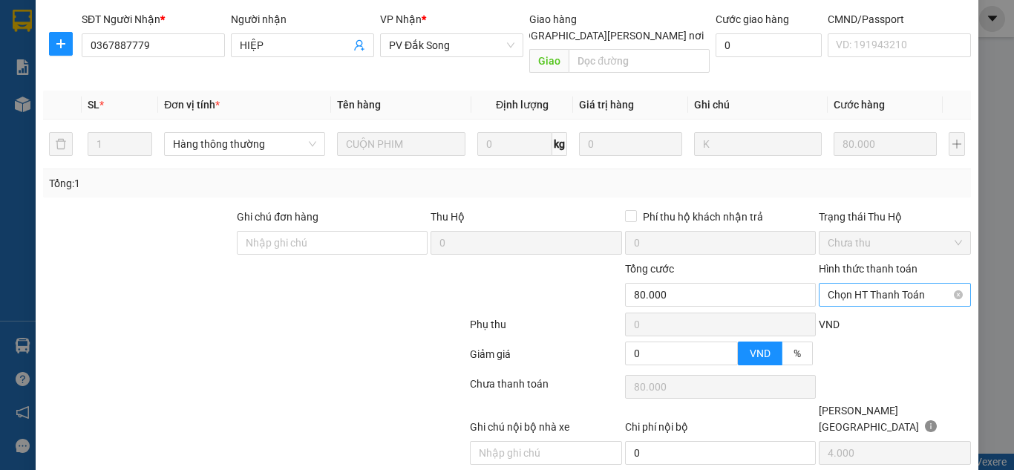
click at [863, 284] on span "Chọn HT Thanh Toán" at bounding box center [895, 295] width 134 height 22
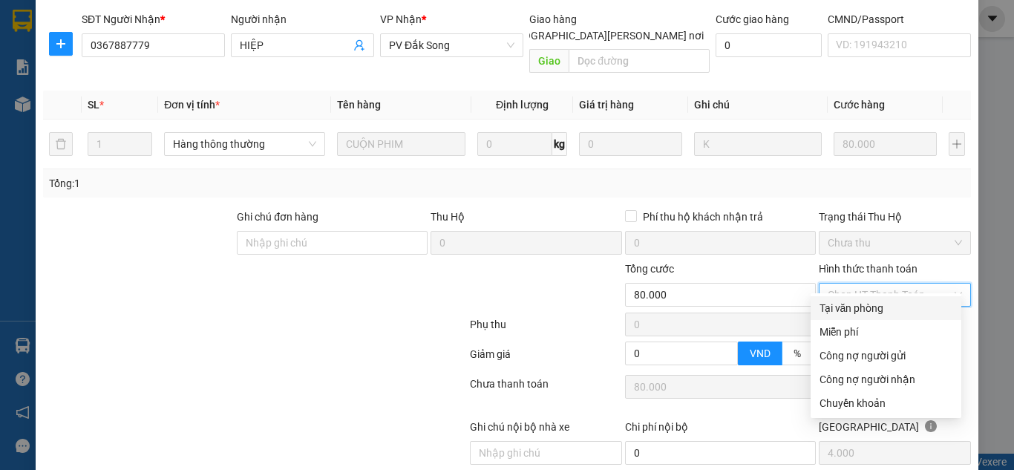
click at [854, 303] on div "Tại văn phòng" at bounding box center [885, 308] width 133 height 16
type input "0"
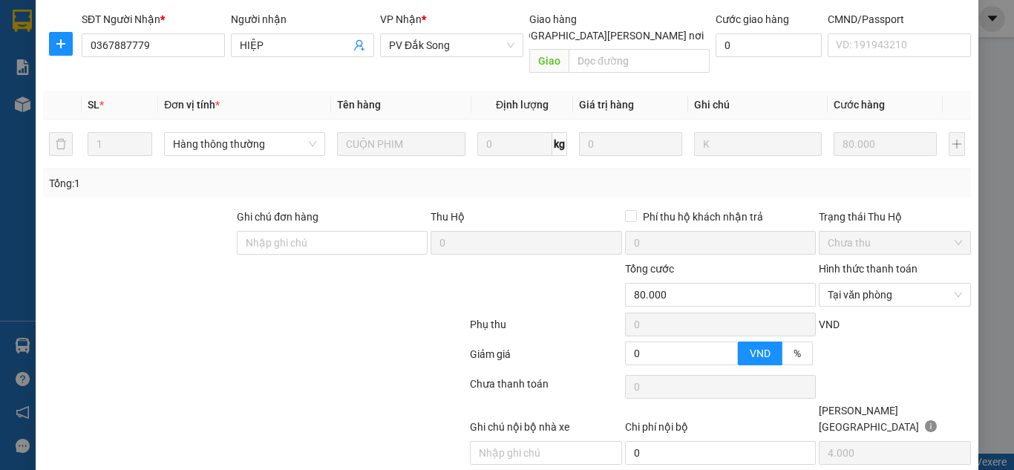
drag, startPoint x: 590, startPoint y: 446, endPoint x: 612, endPoint y: 443, distance: 21.7
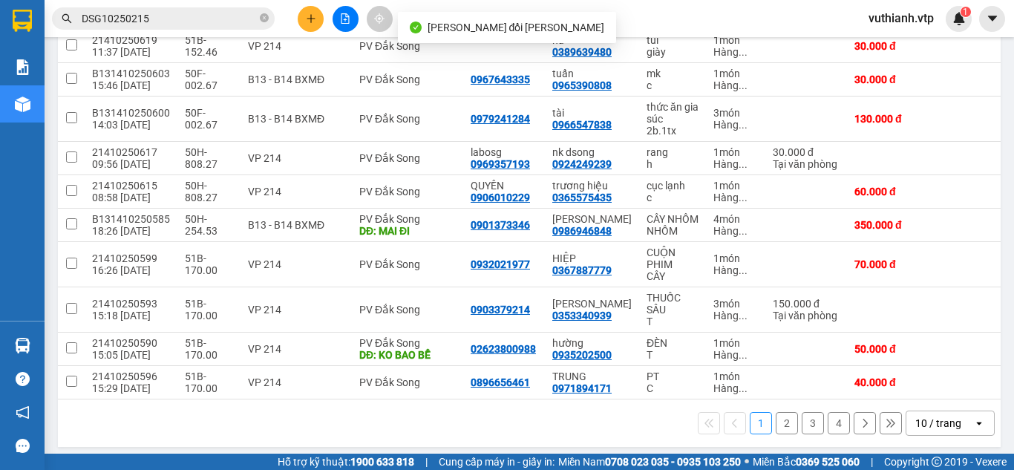
scroll to position [230, 0]
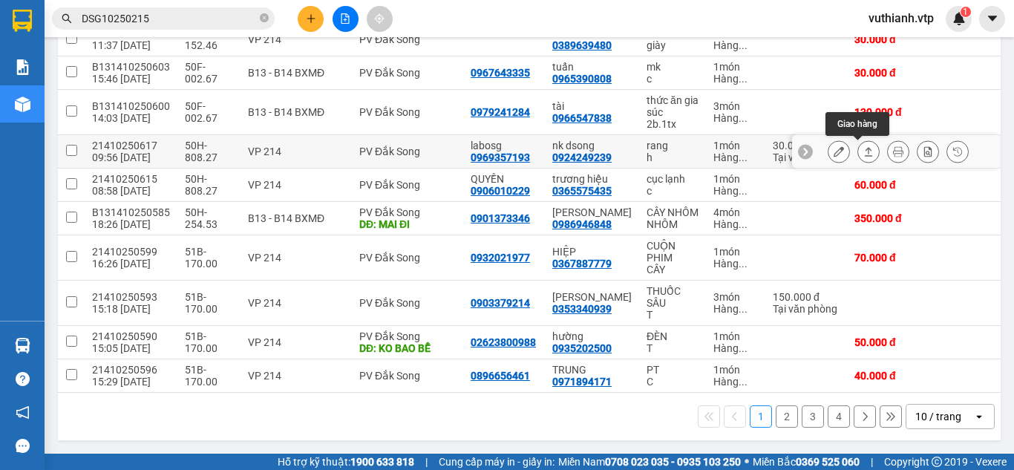
click at [863, 146] on icon at bounding box center [868, 151] width 10 height 10
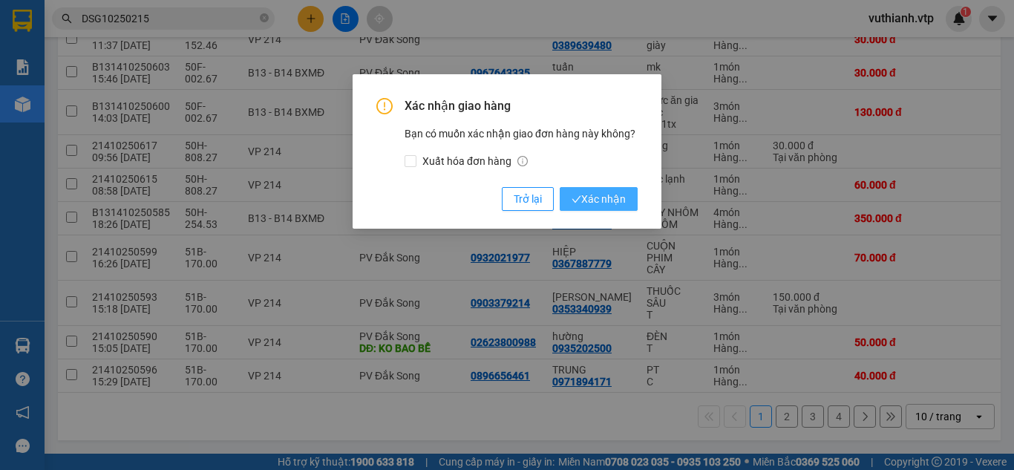
click at [618, 194] on span "Xác nhận" at bounding box center [599, 199] width 54 height 16
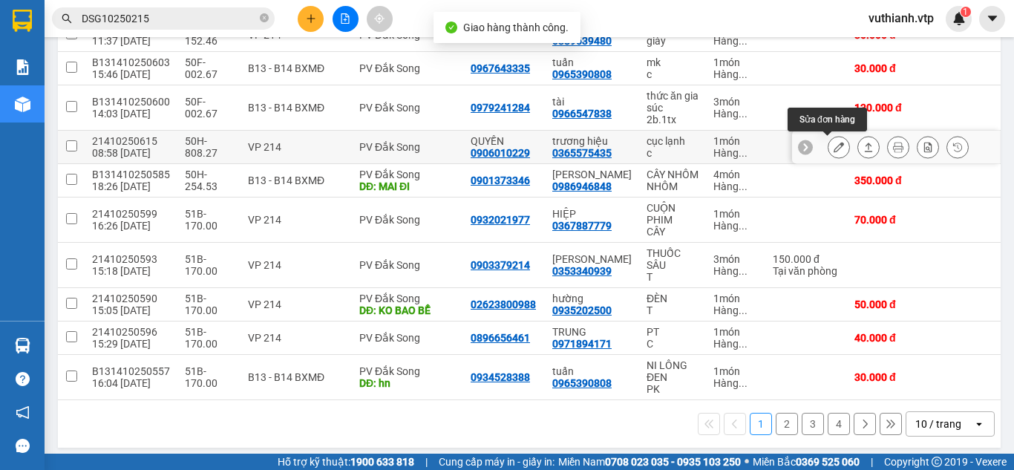
click at [834, 148] on icon at bounding box center [839, 147] width 10 height 10
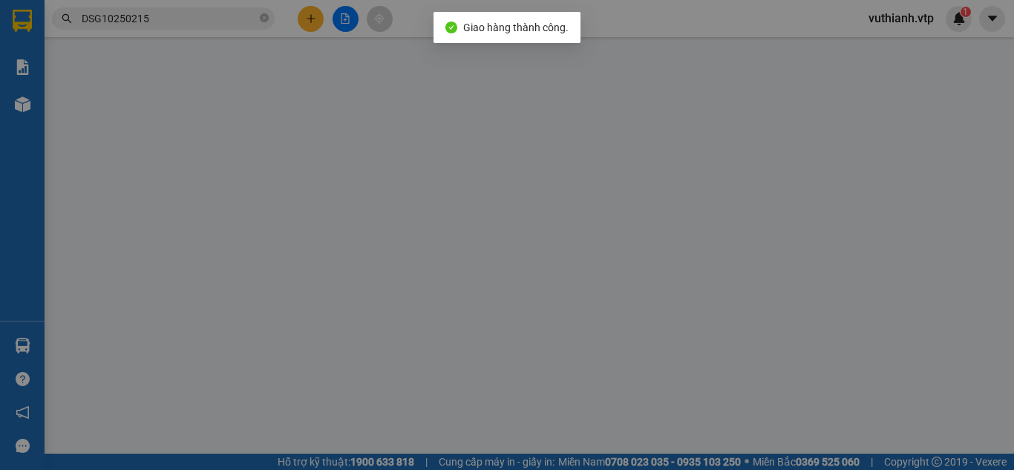
type input "0906010229"
type input "QUYỀN"
type input "0365575435"
type input "trương hiệu"
type input "0"
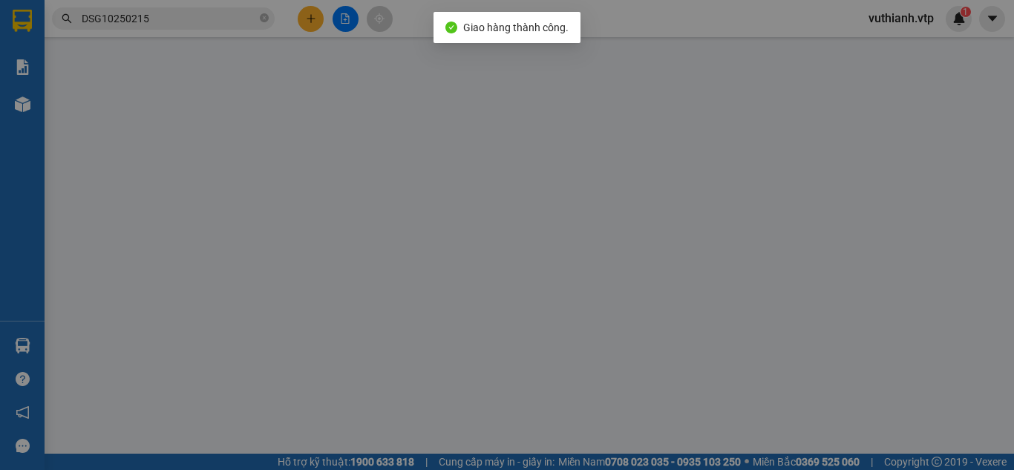
type input "60.000"
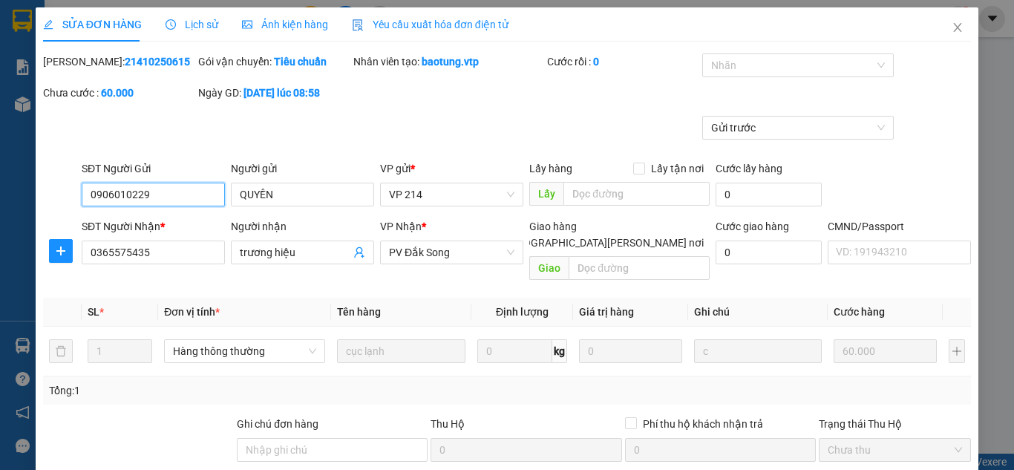
type input "3.000"
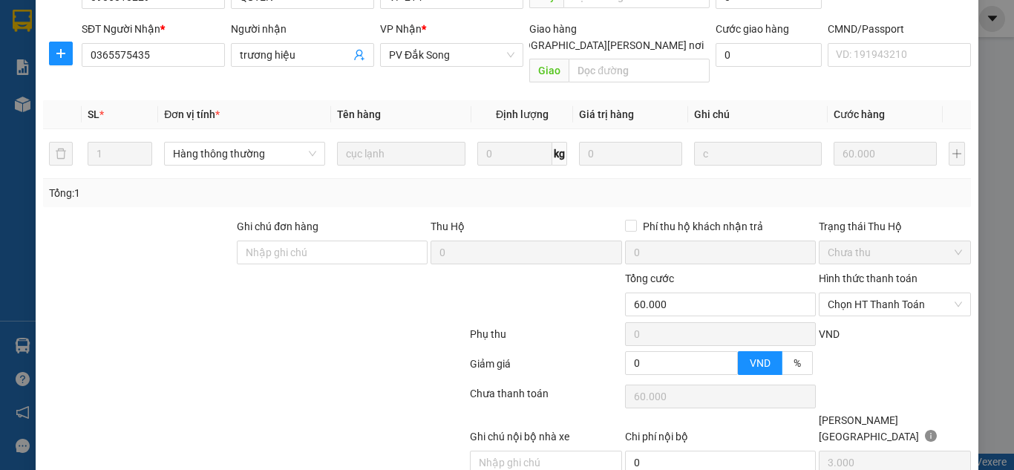
scroll to position [233, 0]
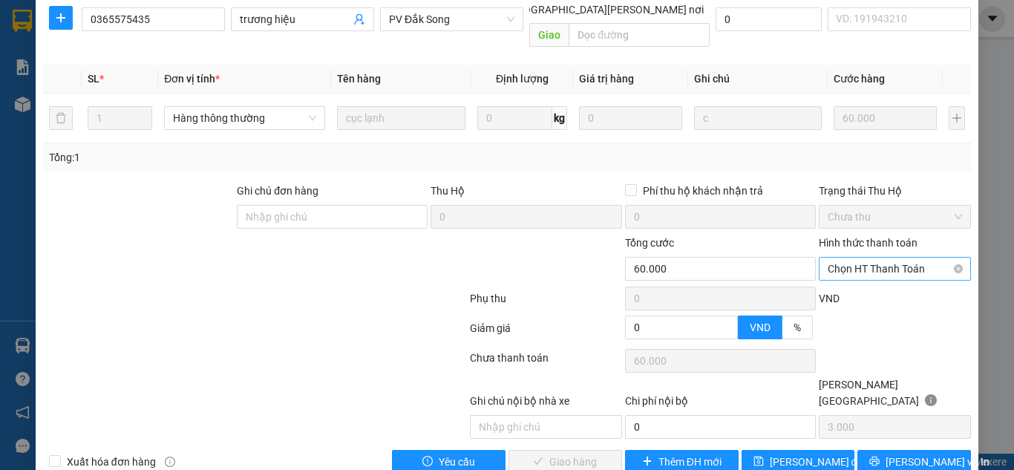
click at [874, 258] on span "Chọn HT Thanh Toán" at bounding box center [895, 269] width 134 height 22
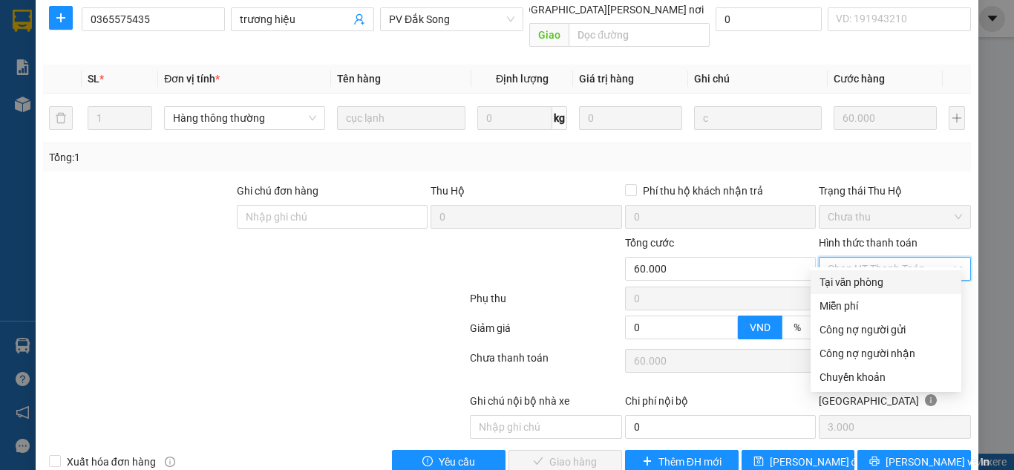
click at [865, 277] on div "Tại văn phòng" at bounding box center [885, 282] width 133 height 16
type input "0"
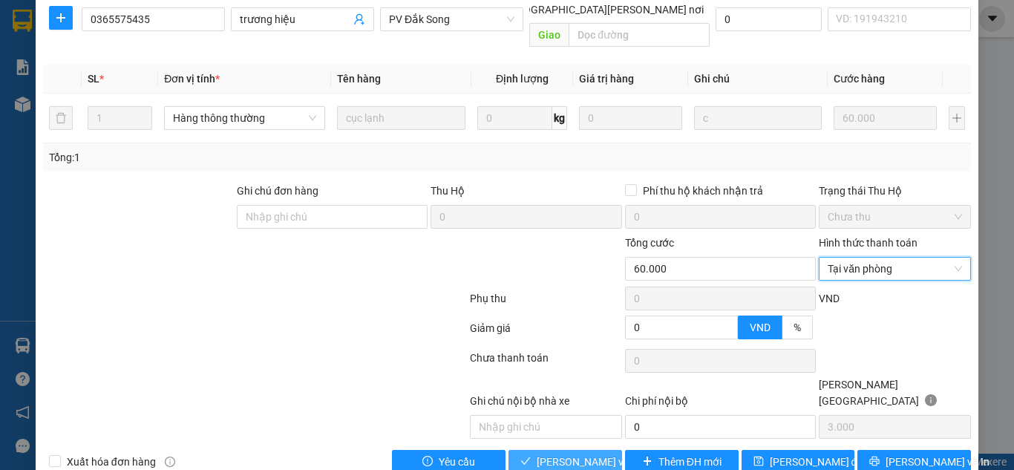
click at [591, 450] on button "[PERSON_NAME] và [PERSON_NAME] hàng" at bounding box center [565, 462] width 114 height 24
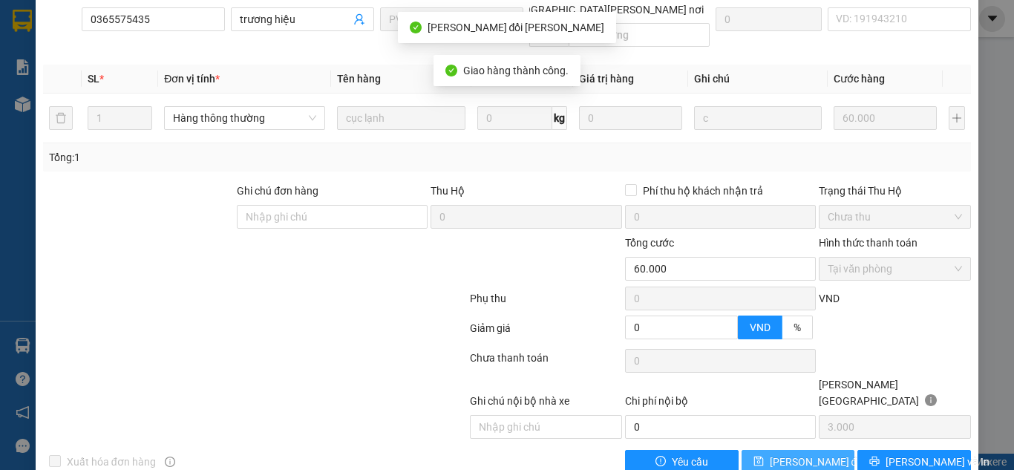
click at [759, 456] on icon "save" at bounding box center [758, 461] width 10 height 10
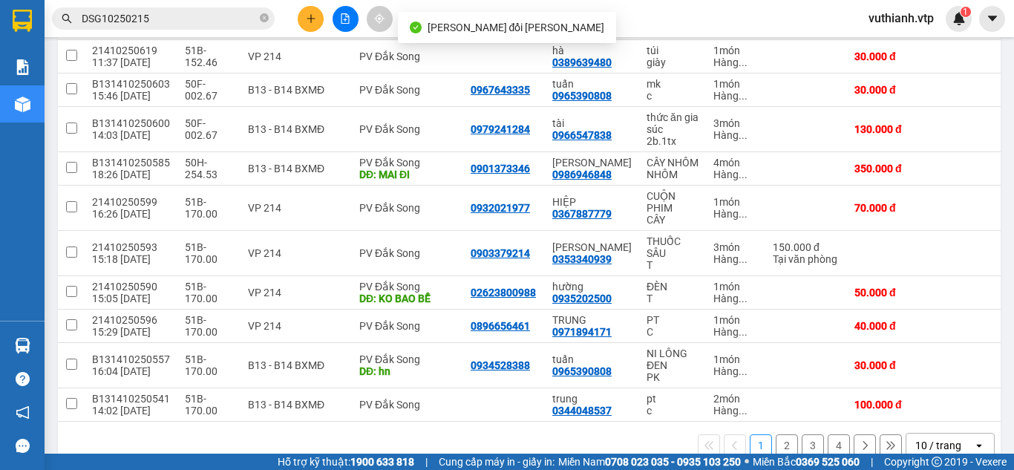
scroll to position [210, 0]
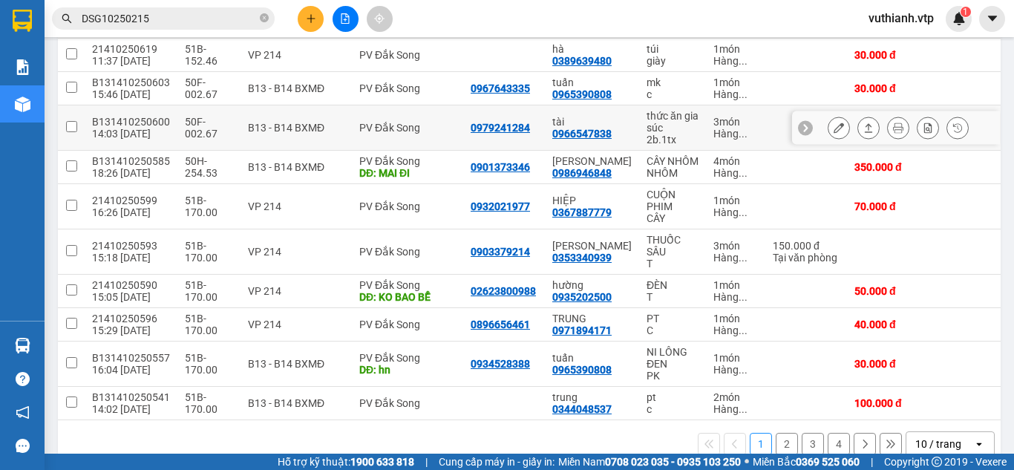
click at [834, 131] on icon at bounding box center [839, 127] width 10 height 10
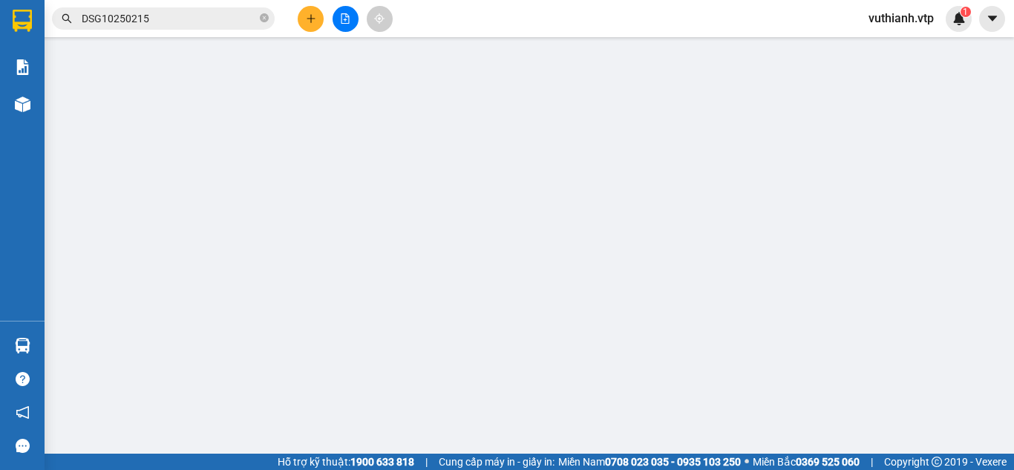
type input "0979241284"
type input "0966547838"
type input "tài"
type input "0"
type input "130.000"
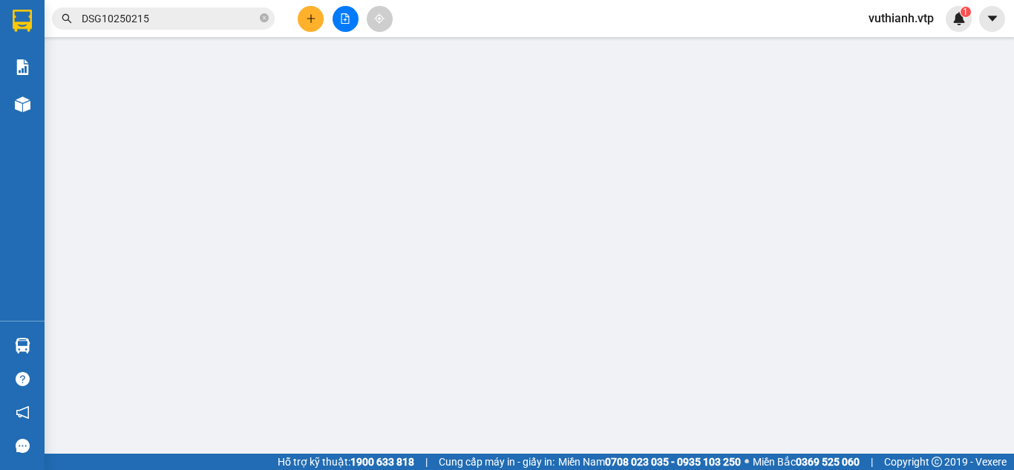
type input "130.000"
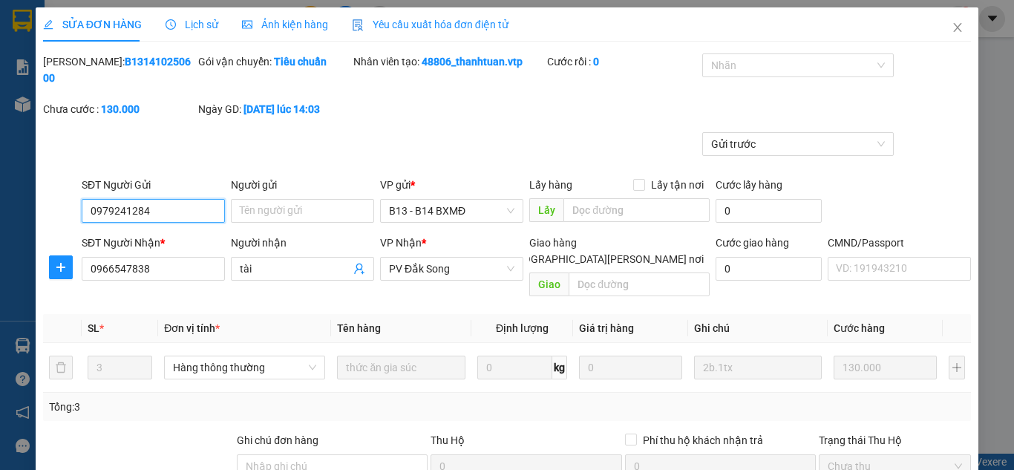
type input "6.500"
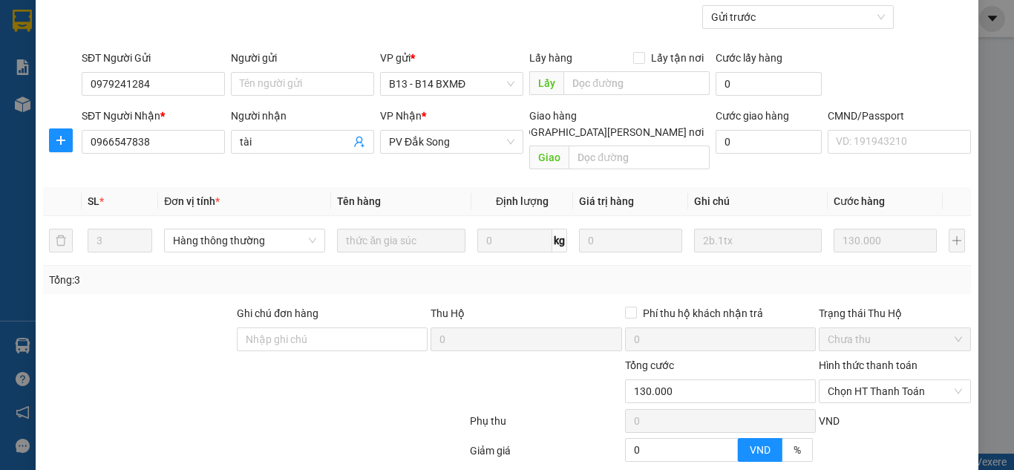
scroll to position [233, 0]
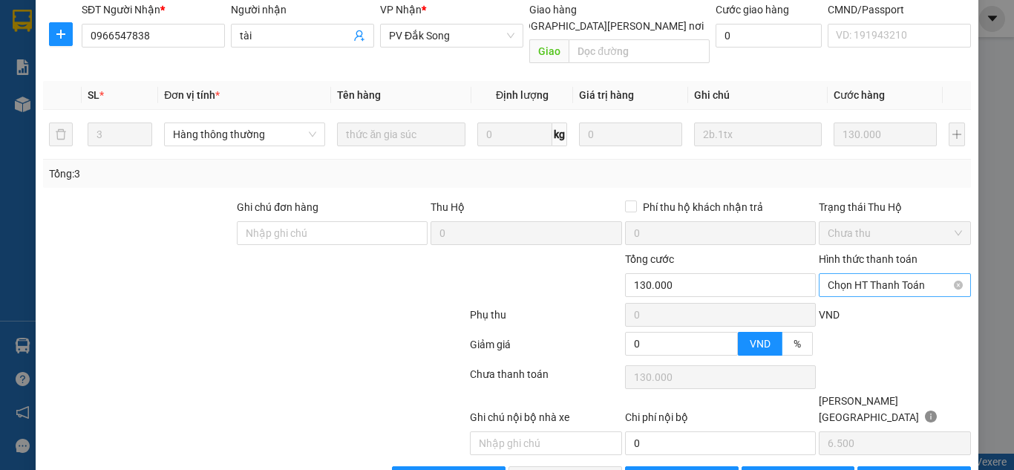
click at [863, 274] on span "Chọn HT Thanh Toán" at bounding box center [895, 285] width 134 height 22
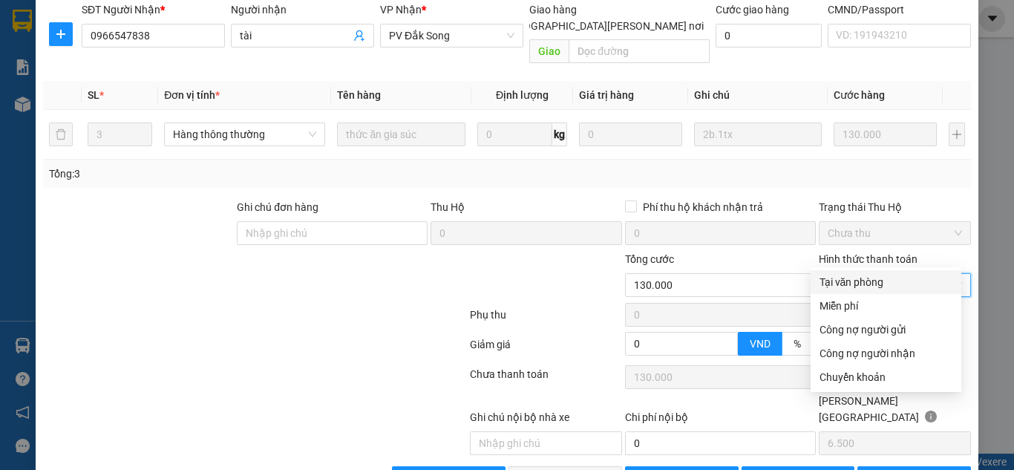
click at [858, 280] on div "Tại văn phòng" at bounding box center [885, 282] width 133 height 16
type input "0"
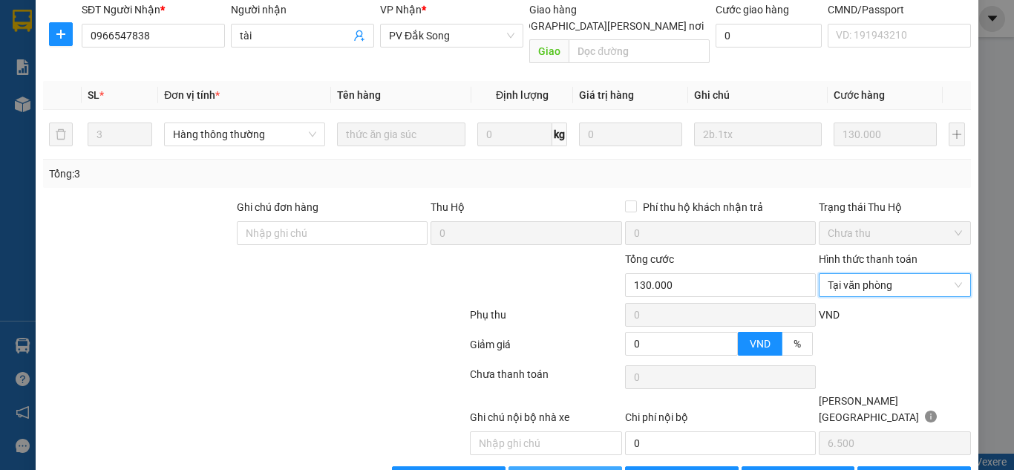
click at [586, 469] on span "[PERSON_NAME] và [PERSON_NAME] hàng" at bounding box center [637, 478] width 200 height 16
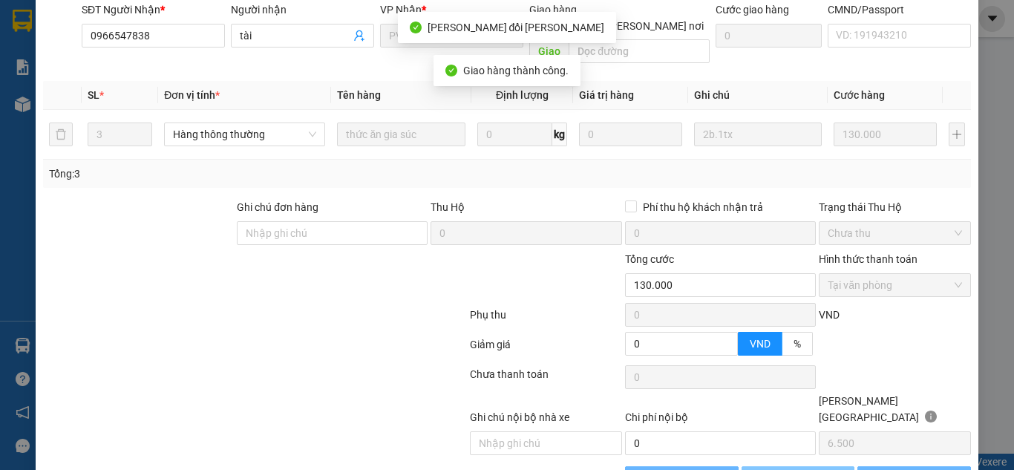
click at [796, 469] on span "[PERSON_NAME] đổi" at bounding box center [818, 478] width 96 height 16
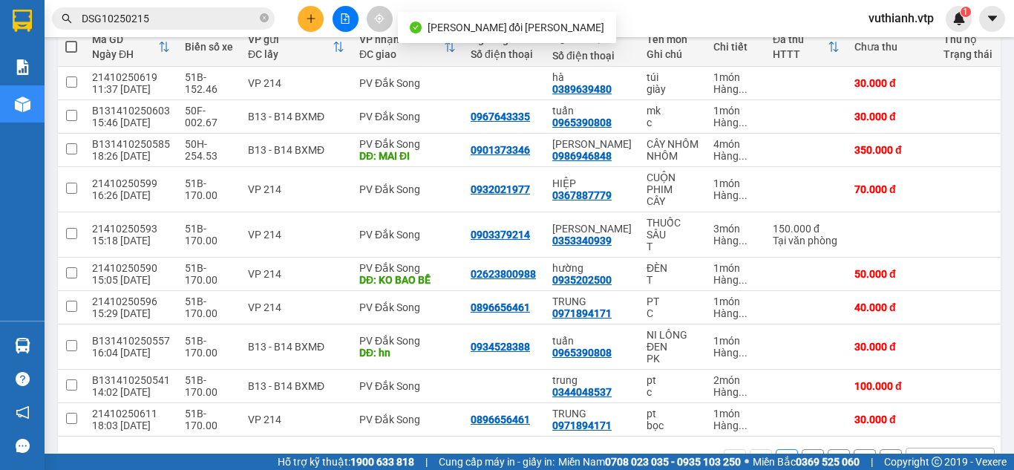
scroll to position [189, 0]
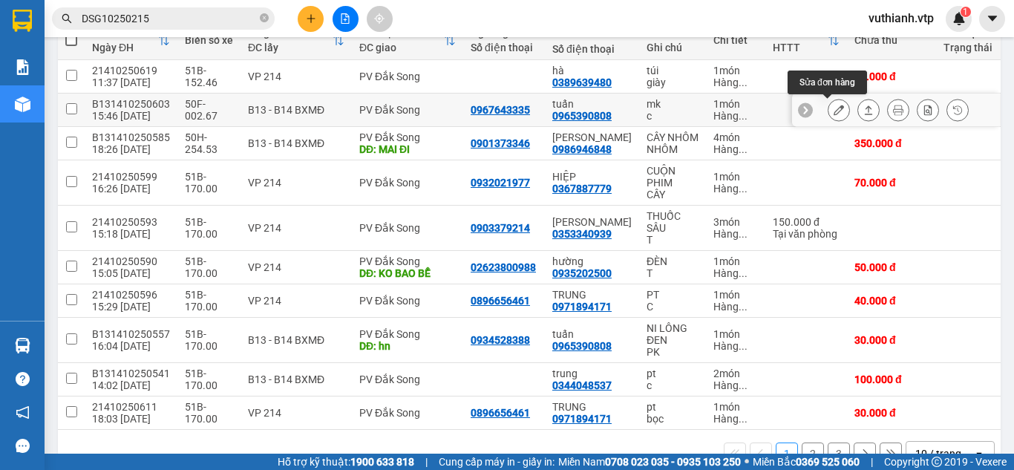
click at [834, 111] on icon at bounding box center [839, 110] width 10 height 10
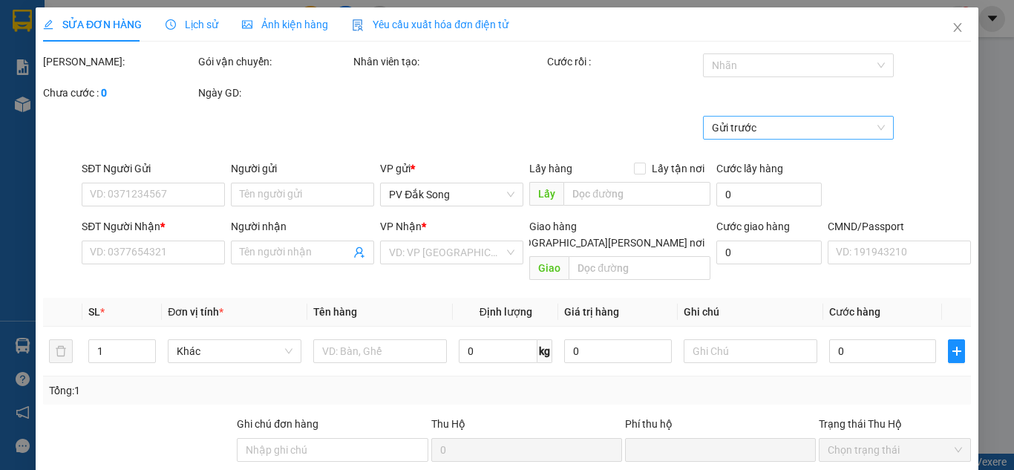
type input "1.500"
type input "0967643335"
type input "0965390808"
type input "tuấn"
type input "0"
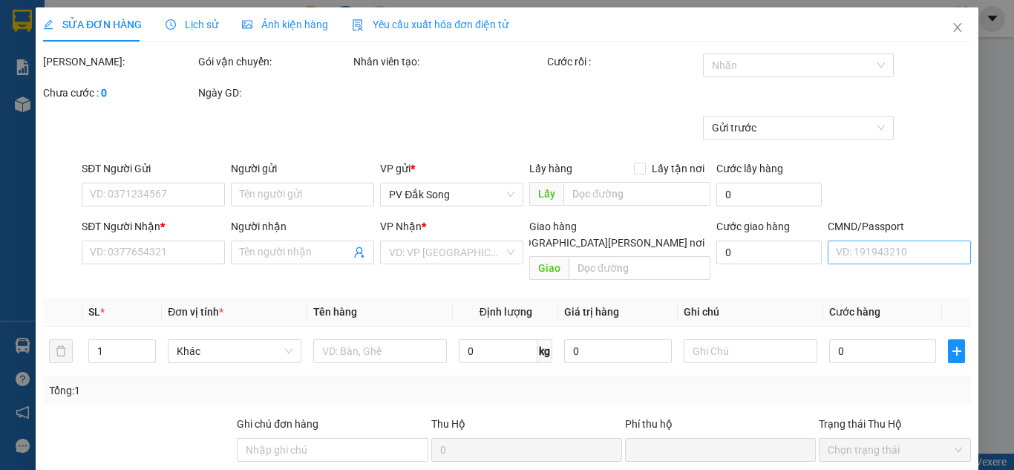
type input "30.000"
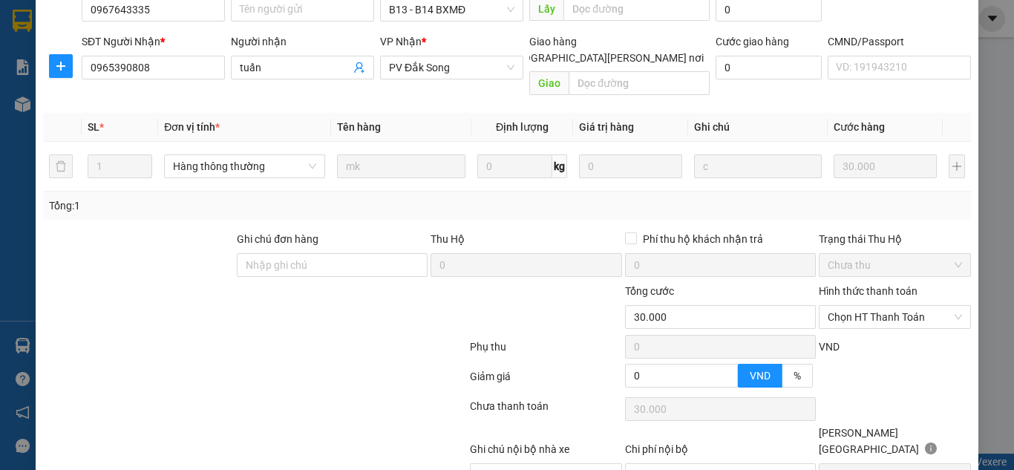
scroll to position [203, 0]
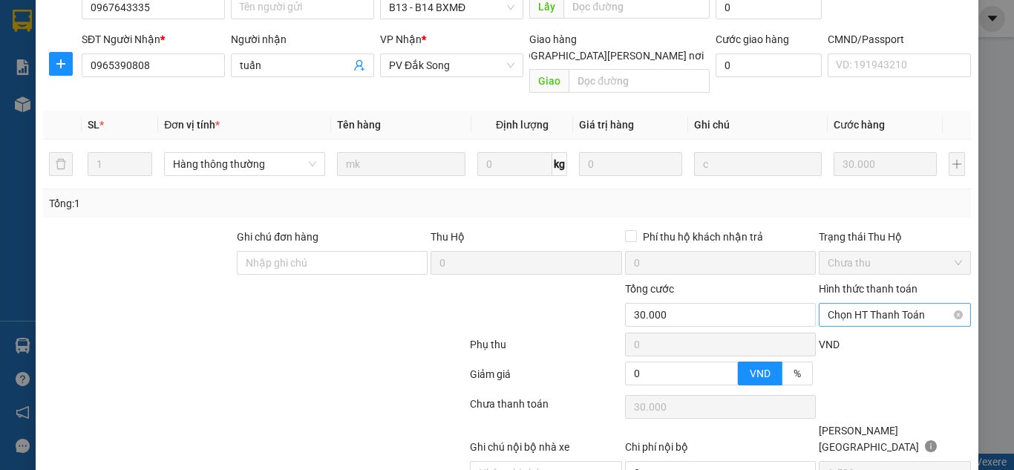
click at [882, 304] on span "Chọn HT Thanh Toán" at bounding box center [895, 315] width 134 height 22
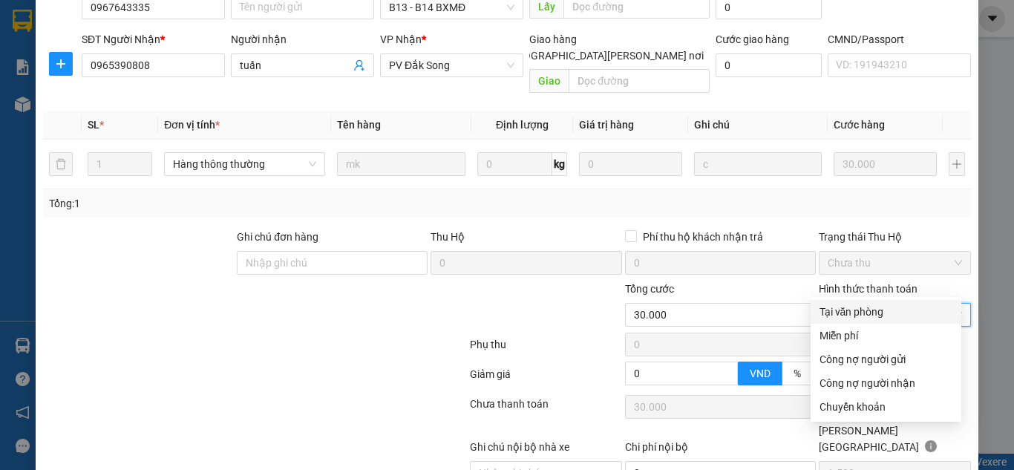
click at [880, 311] on div "Tại văn phòng" at bounding box center [885, 312] width 133 height 16
type input "0"
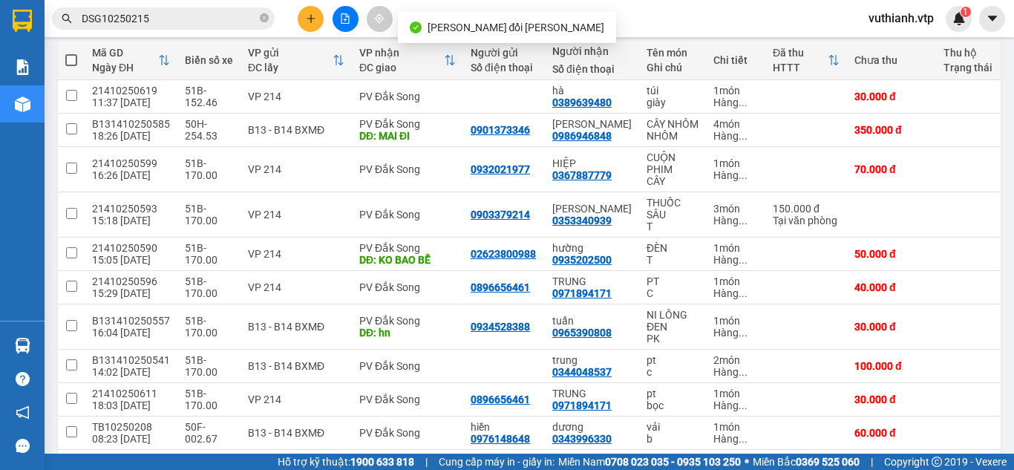
scroll to position [171, 0]
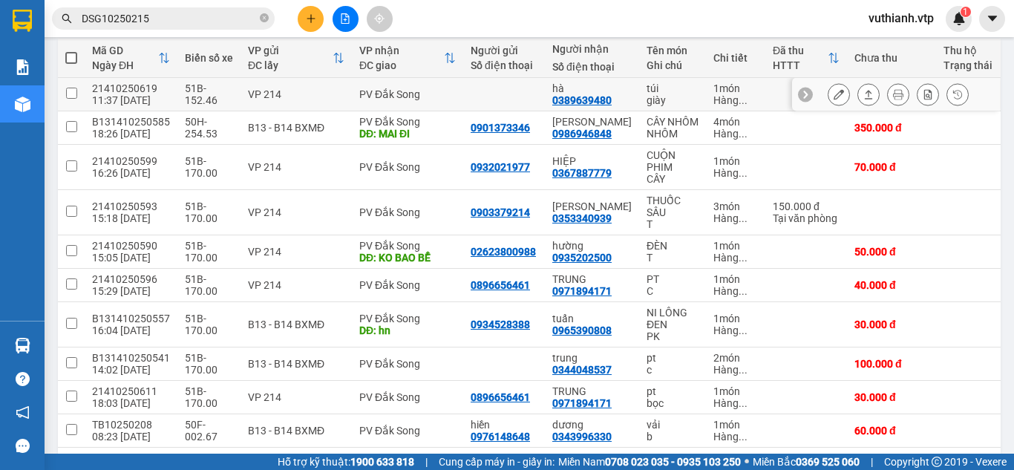
click at [834, 93] on icon at bounding box center [839, 94] width 10 height 10
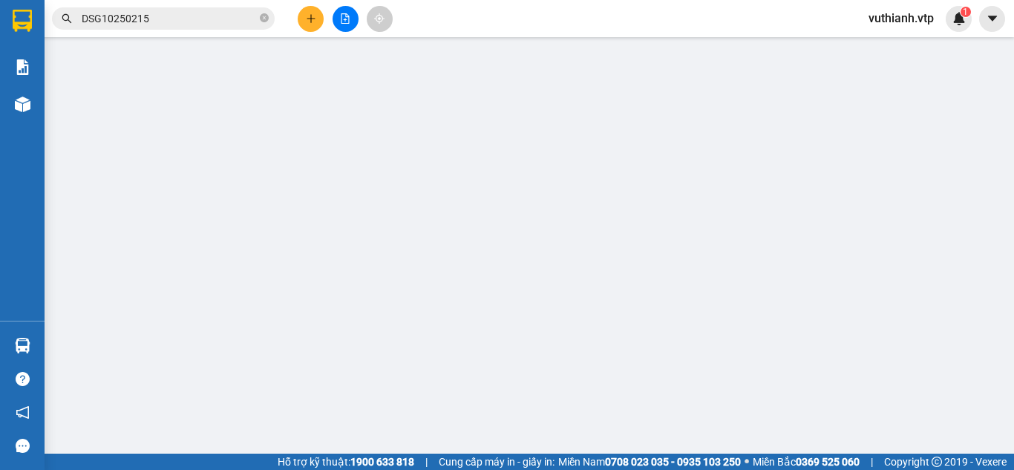
type input "0389639480"
type input "hà"
type input "0"
type input "30.000"
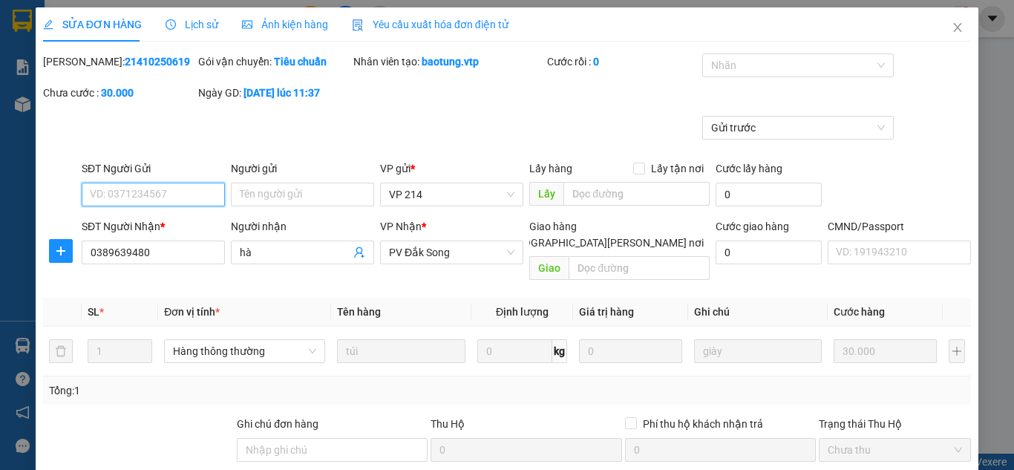
type input "1.500"
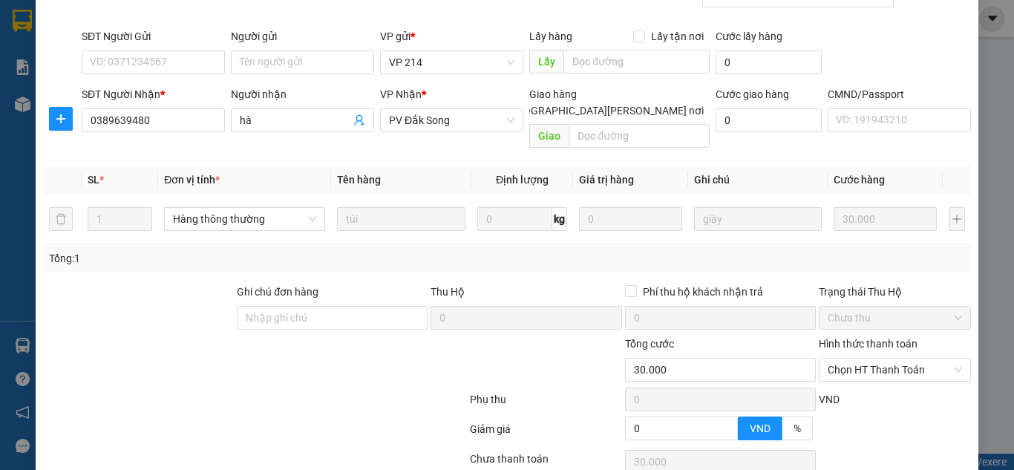
scroll to position [233, 0]
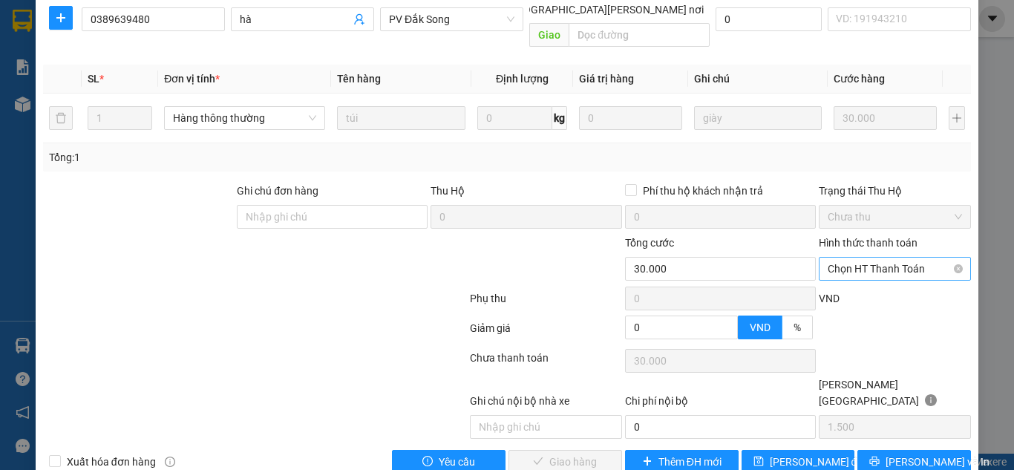
click at [872, 258] on span "Chọn HT Thanh Toán" at bounding box center [895, 269] width 134 height 22
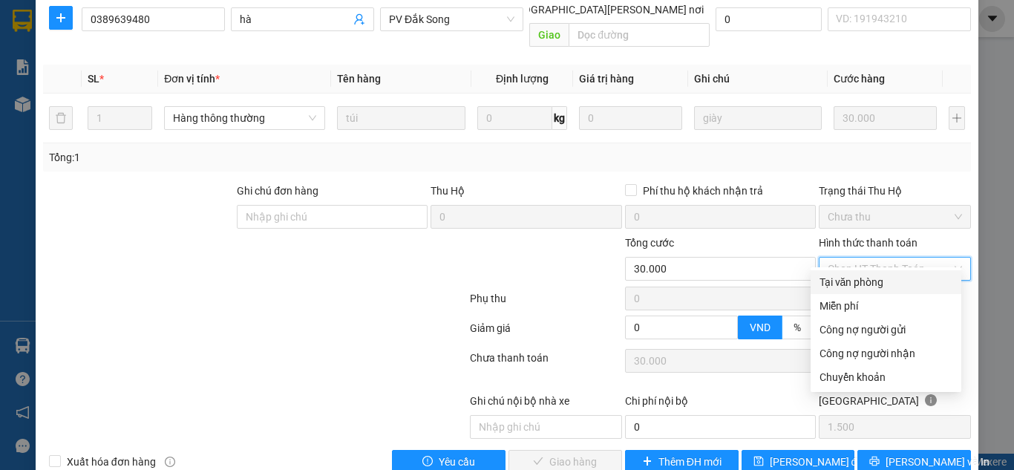
click at [864, 284] on div "Tại văn phòng" at bounding box center [885, 282] width 133 height 16
type input "0"
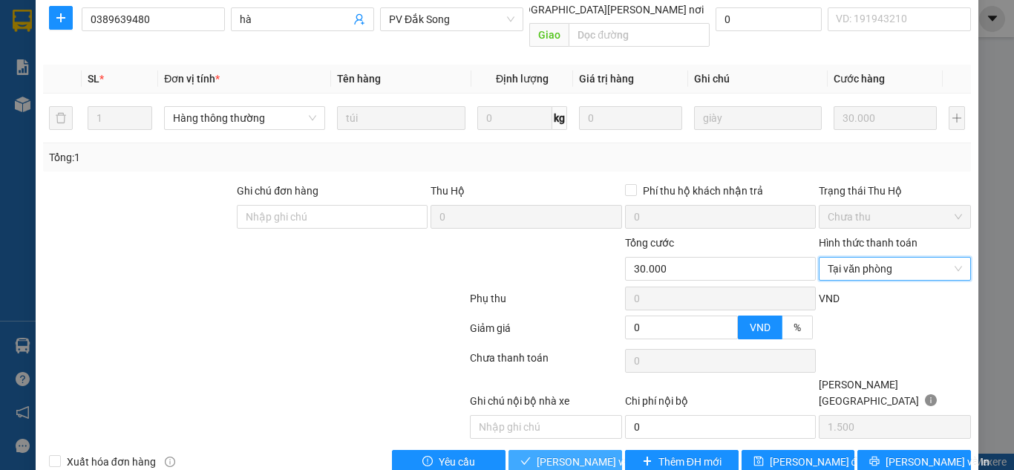
click at [588, 454] on span "[PERSON_NAME] và [PERSON_NAME] hàng" at bounding box center [637, 462] width 200 height 16
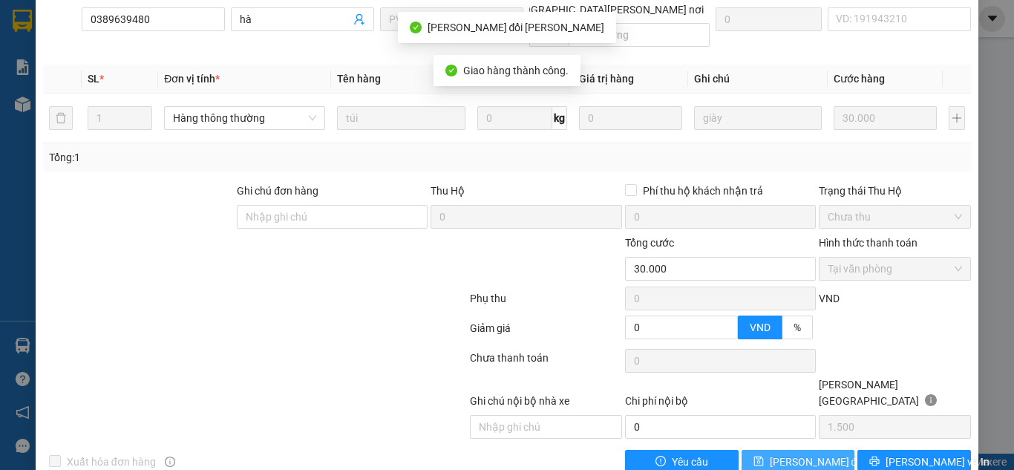
click at [802, 454] on span "[PERSON_NAME] đổi" at bounding box center [818, 462] width 96 height 16
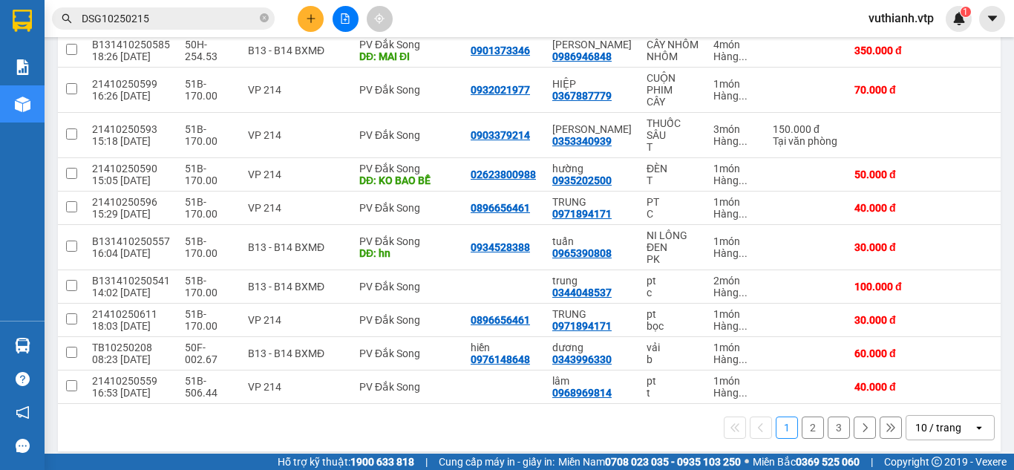
scroll to position [219, 0]
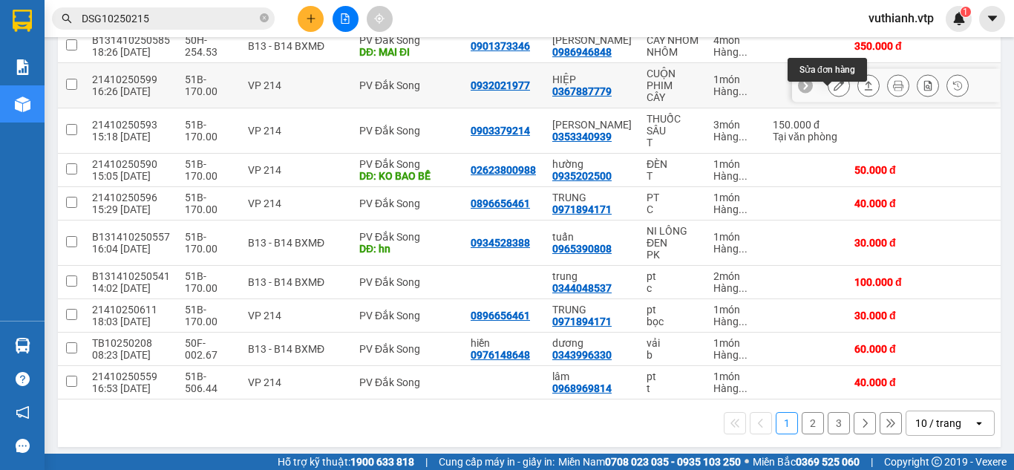
click at [834, 91] on icon at bounding box center [839, 85] width 10 height 10
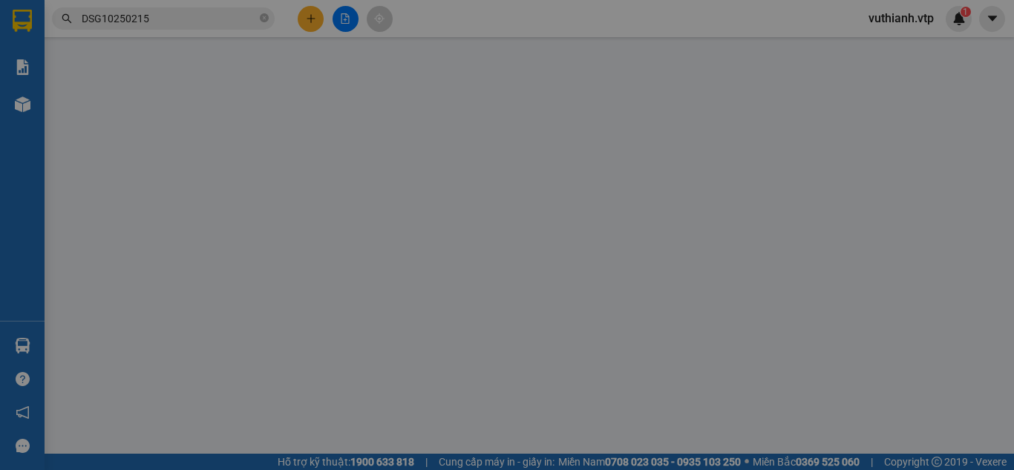
type input "0932021977"
type input "0367887779"
type input "HIỆP"
type input "0"
type input "70.000"
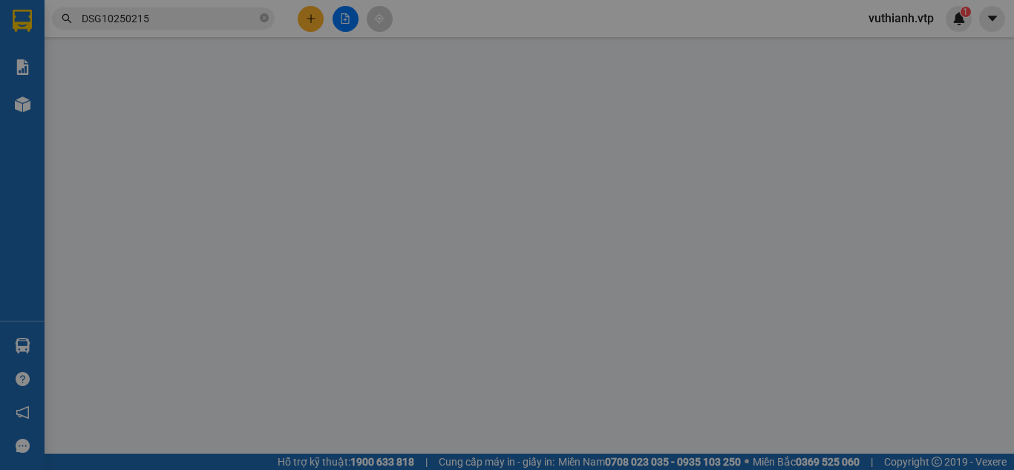
type input "70.000"
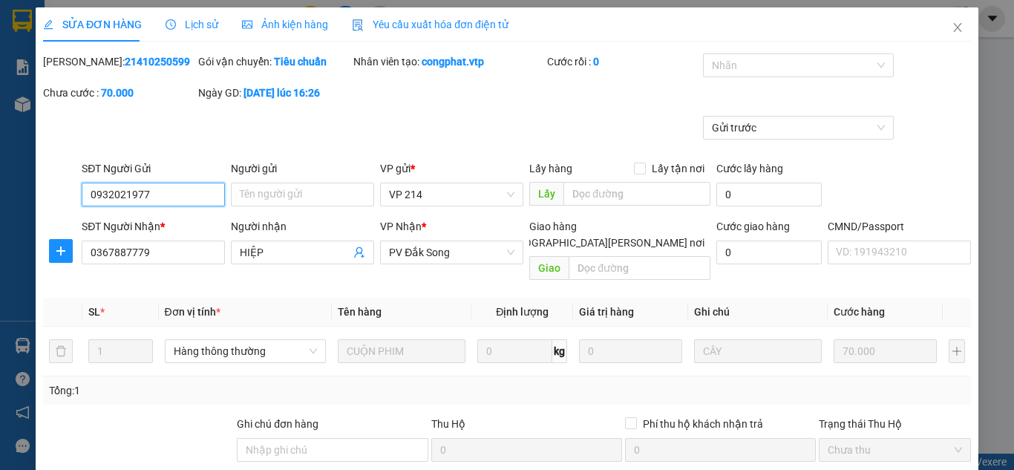
type input "3.500"
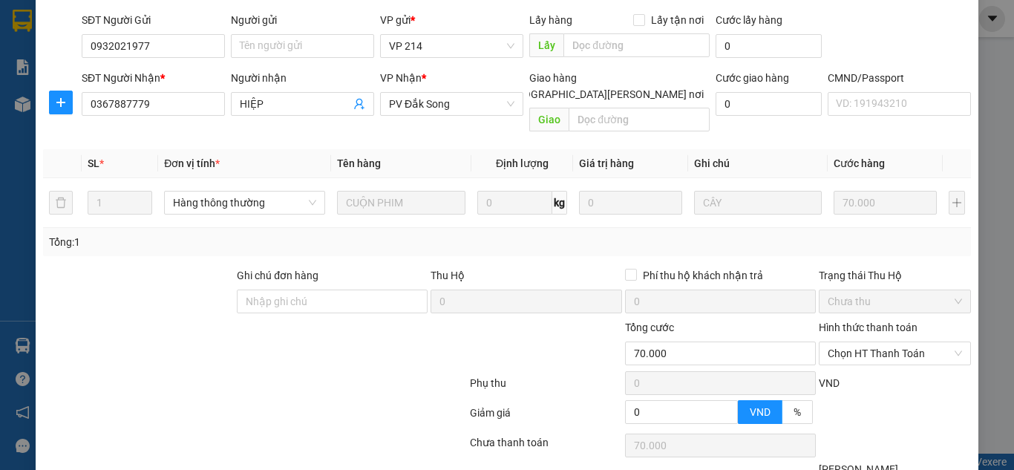
scroll to position [233, 0]
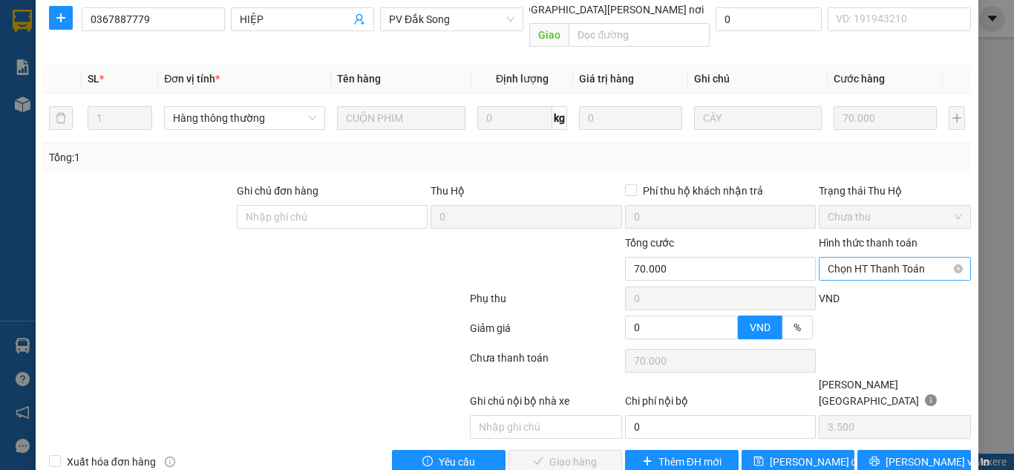
click at [891, 258] on span "Chọn HT Thanh Toán" at bounding box center [895, 269] width 134 height 22
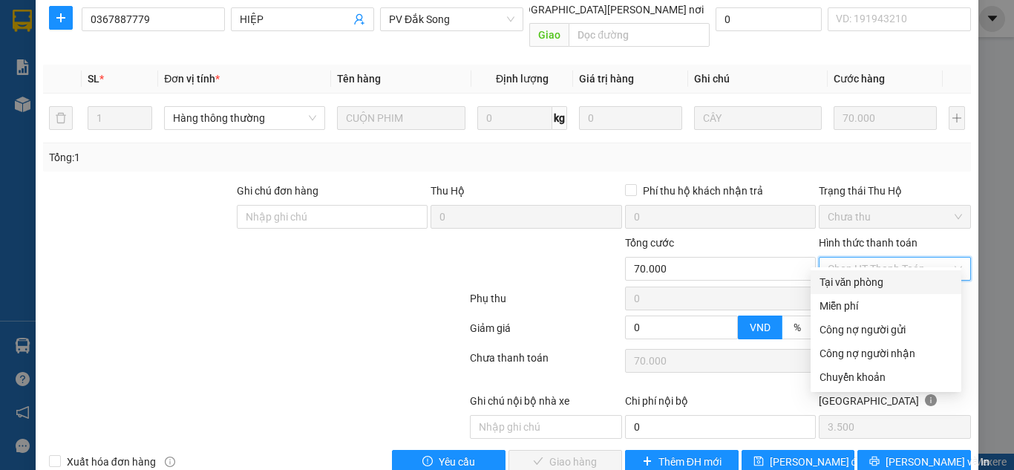
click at [878, 283] on div "Tại văn phòng" at bounding box center [885, 282] width 133 height 16
type input "0"
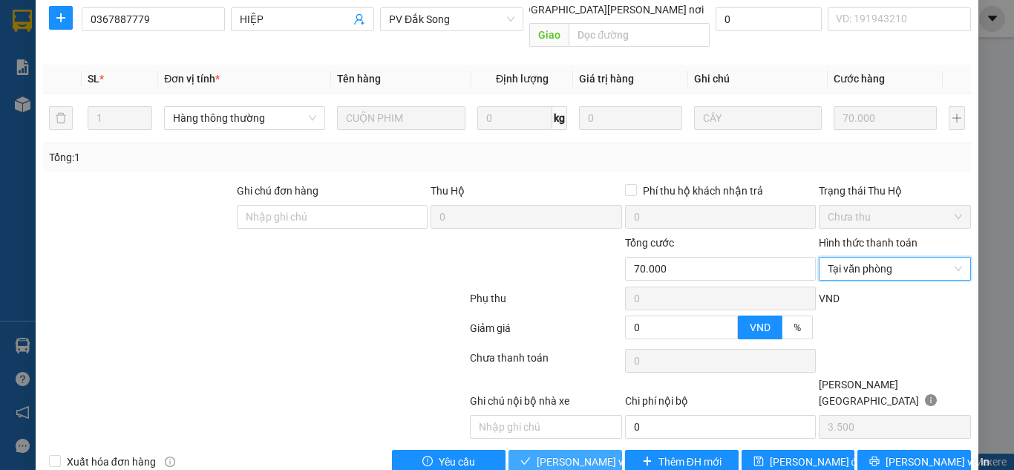
click at [558, 454] on span "[PERSON_NAME] và [PERSON_NAME] hàng" at bounding box center [637, 462] width 200 height 16
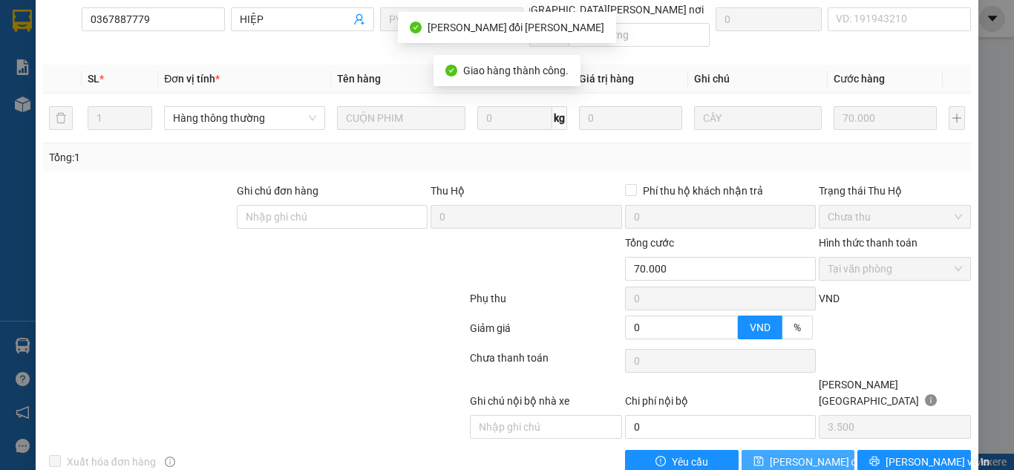
click at [770, 454] on span "[PERSON_NAME] đổi" at bounding box center [818, 462] width 96 height 16
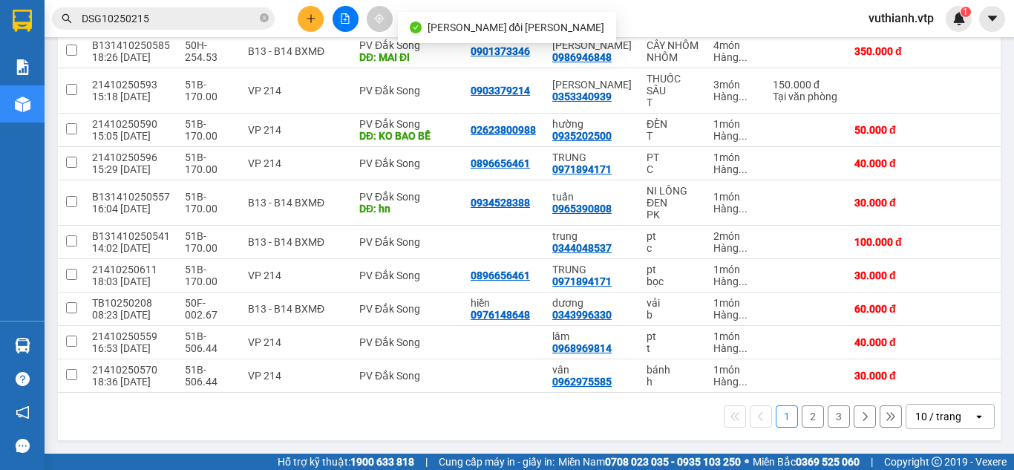
scroll to position [232, 0]
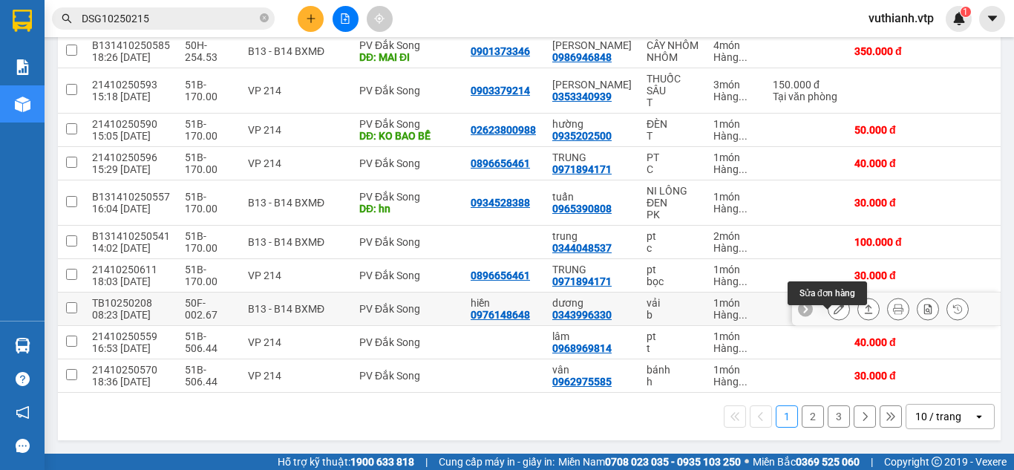
click at [834, 304] on icon at bounding box center [839, 309] width 10 height 10
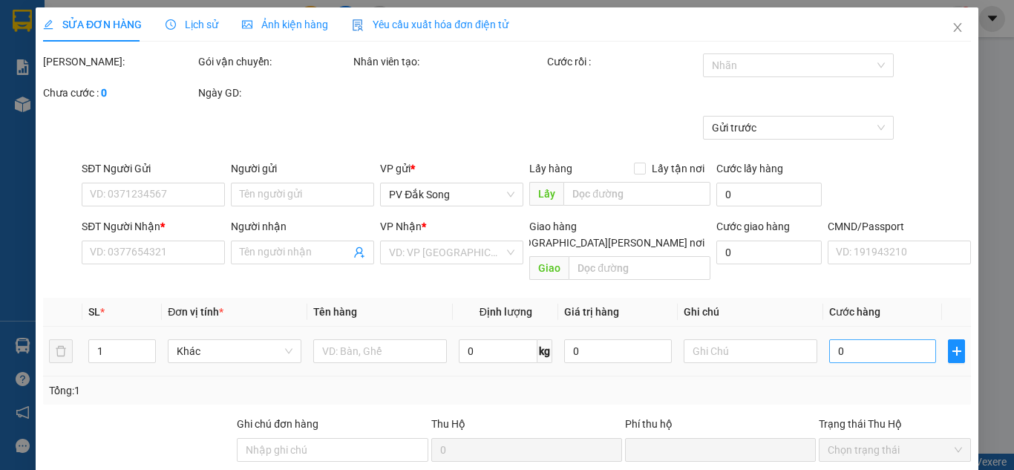
type input "3.000"
type input "0976148648"
type input "hiền"
type input "0343996330"
type input "dương"
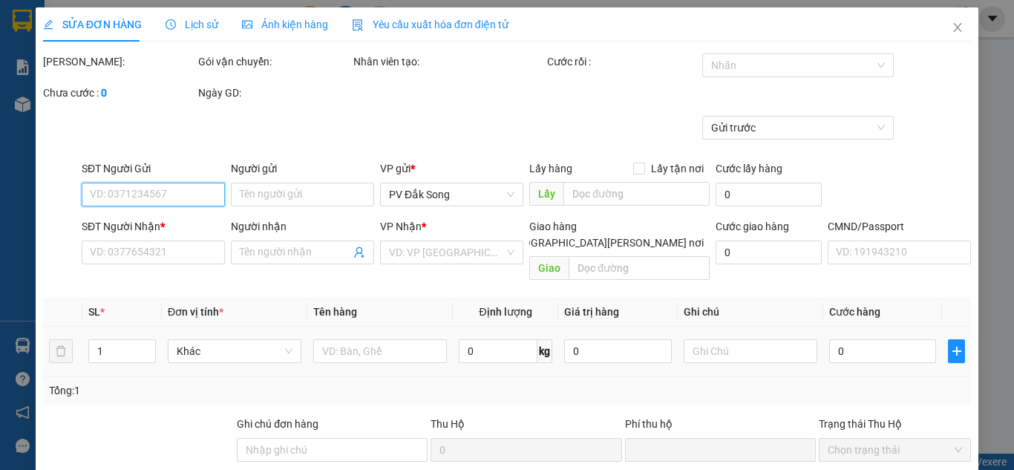
type input "0"
type input "60.000"
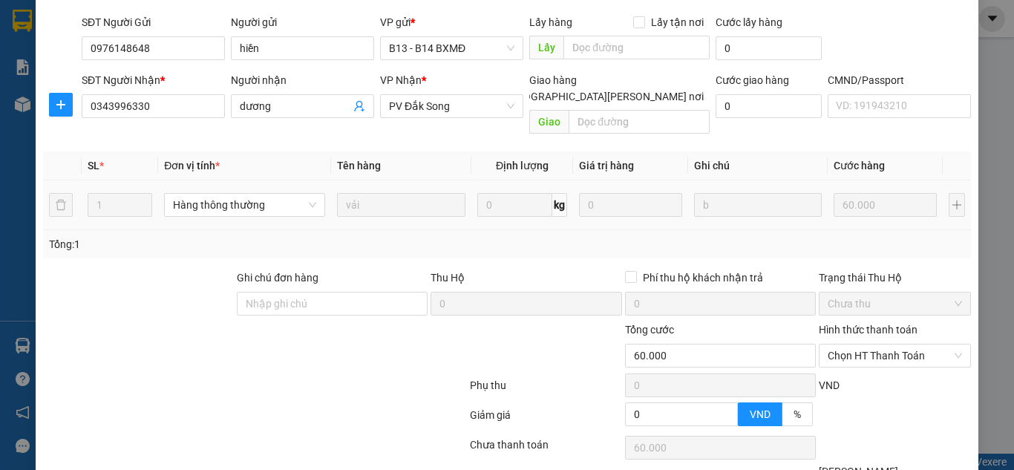
scroll to position [233, 0]
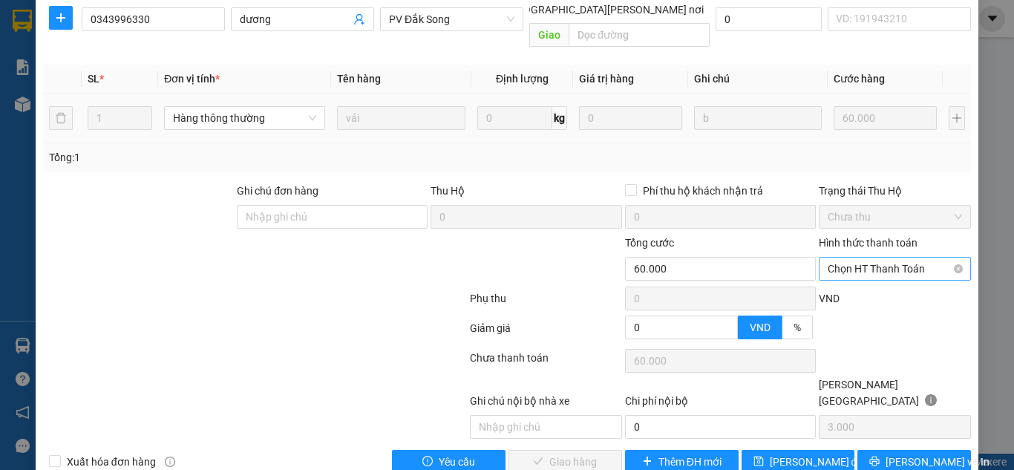
click at [841, 258] on span "Chọn HT Thanh Toán" at bounding box center [895, 269] width 134 height 22
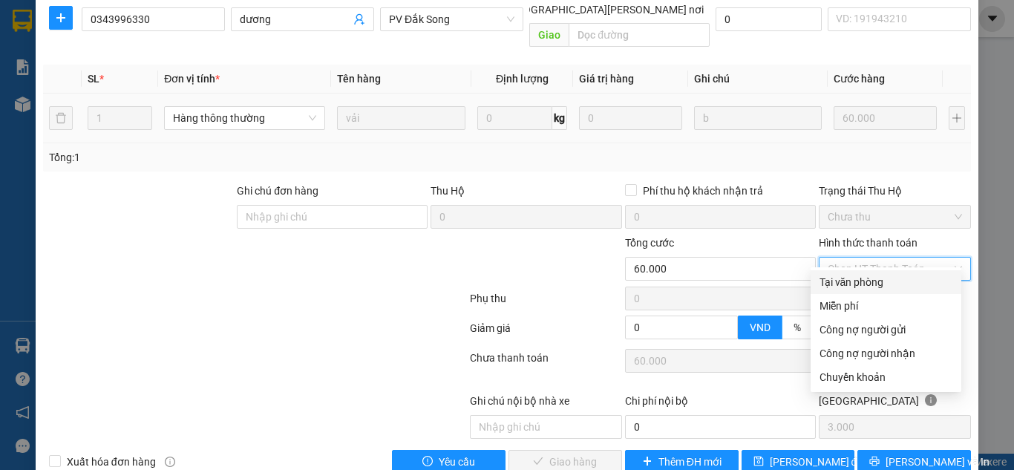
click at [840, 281] on div "Tại văn phòng" at bounding box center [885, 282] width 133 height 16
type input "0"
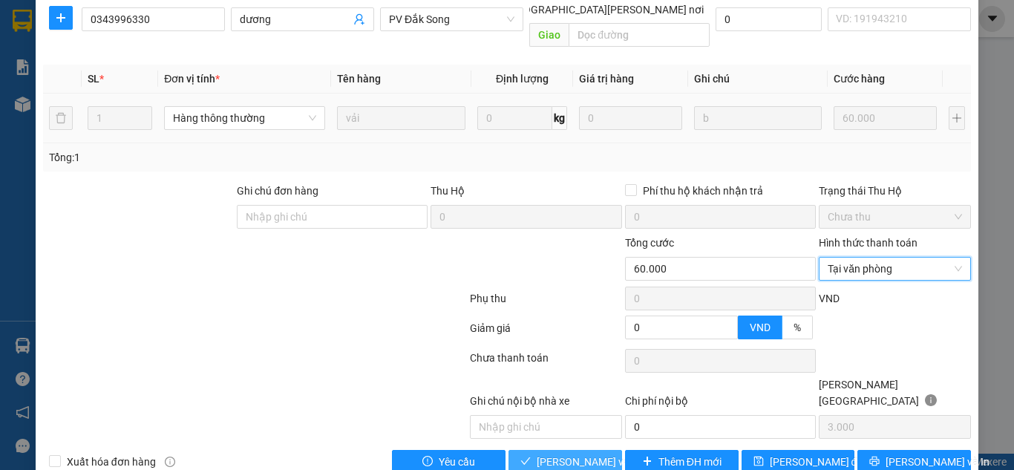
click at [569, 454] on span "[PERSON_NAME] và [PERSON_NAME] hàng" at bounding box center [637, 462] width 200 height 16
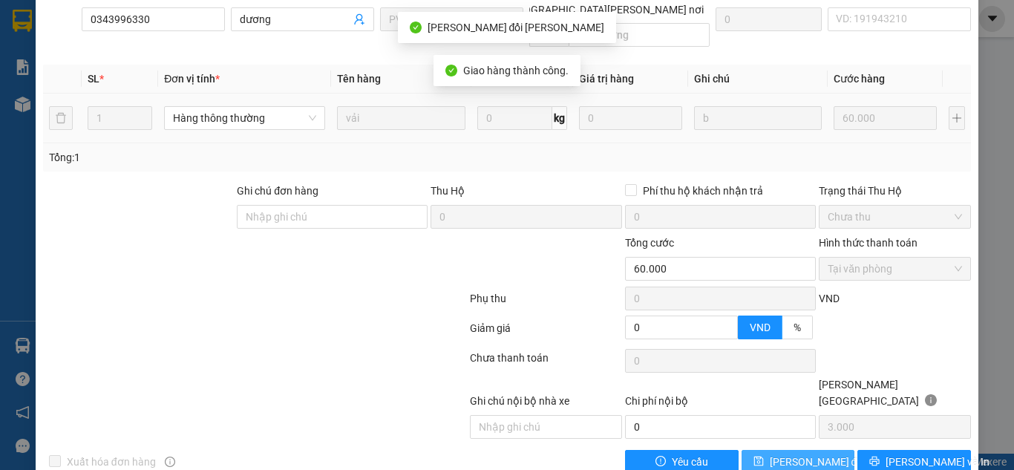
click at [793, 454] on span "[PERSON_NAME] đổi" at bounding box center [818, 462] width 96 height 16
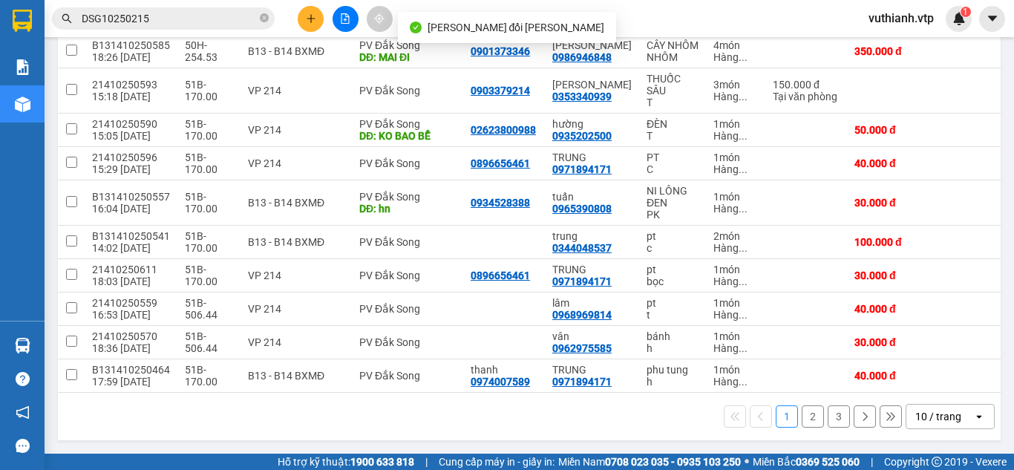
scroll to position [232, 0]
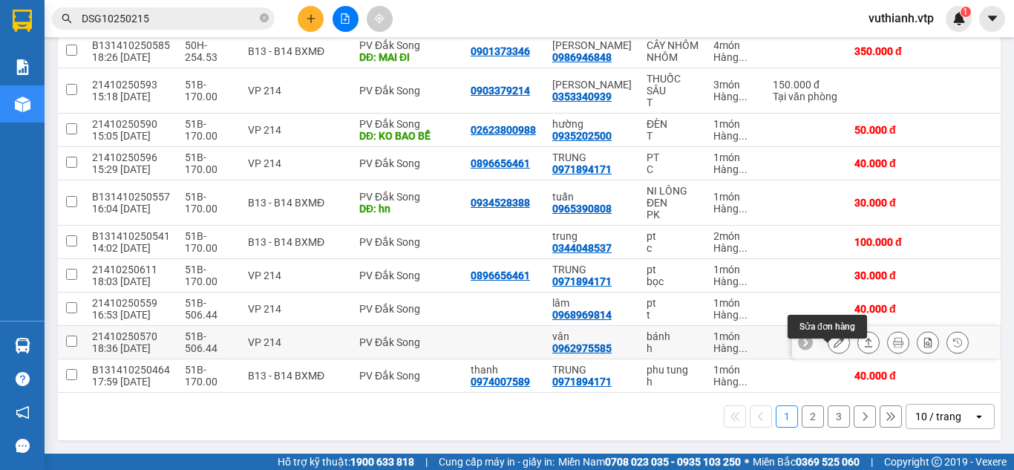
click at [834, 340] on icon at bounding box center [839, 342] width 10 height 10
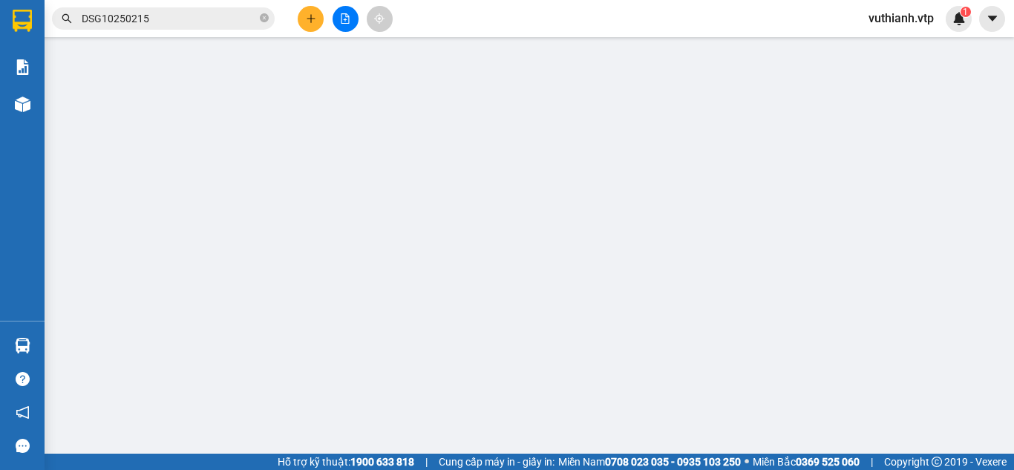
type input "1.500"
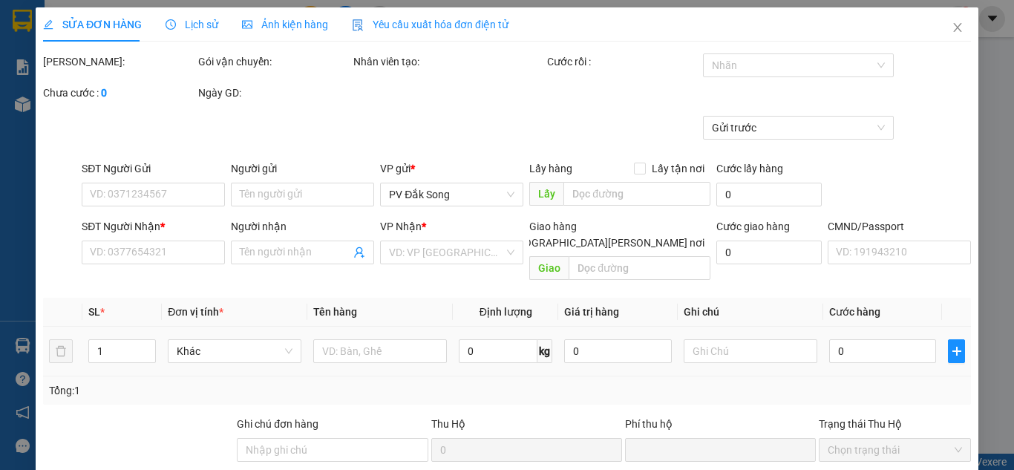
type input "0962975585"
type input "vân"
type input "0"
type input "30.000"
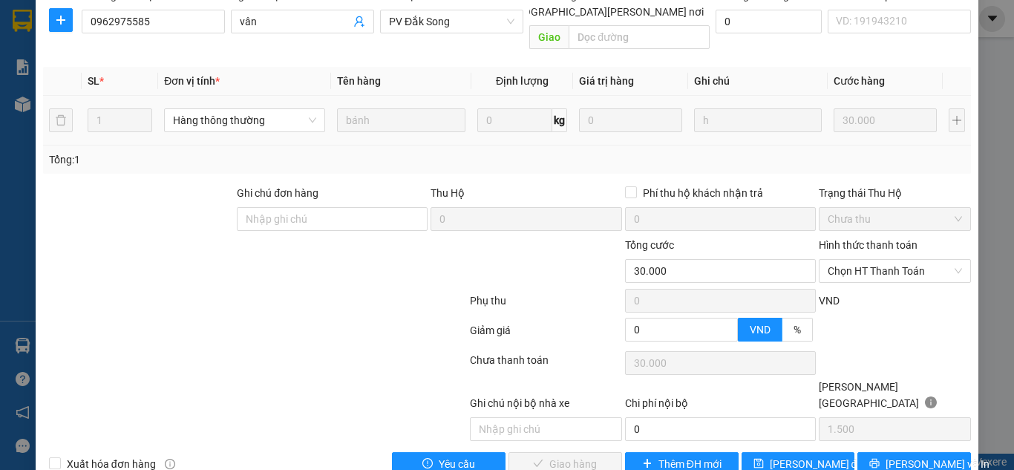
scroll to position [233, 0]
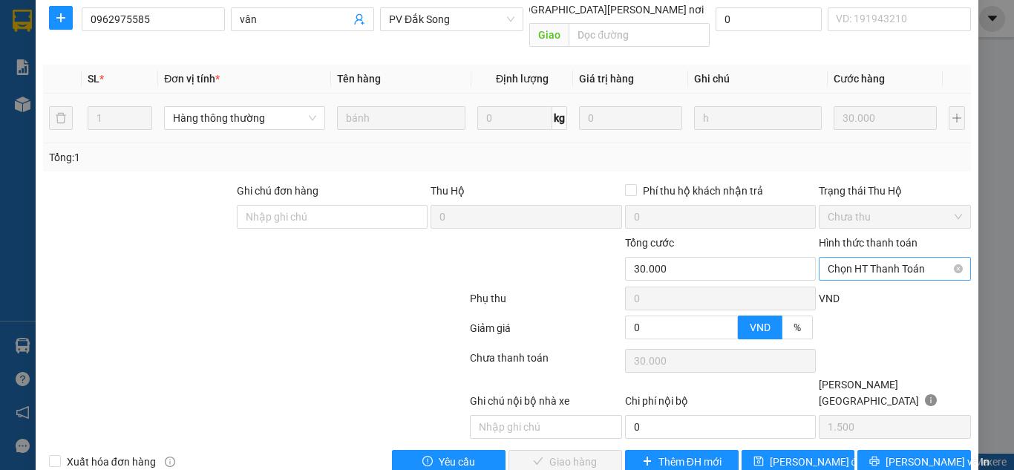
click at [873, 258] on span "Chọn HT Thanh Toán" at bounding box center [895, 269] width 134 height 22
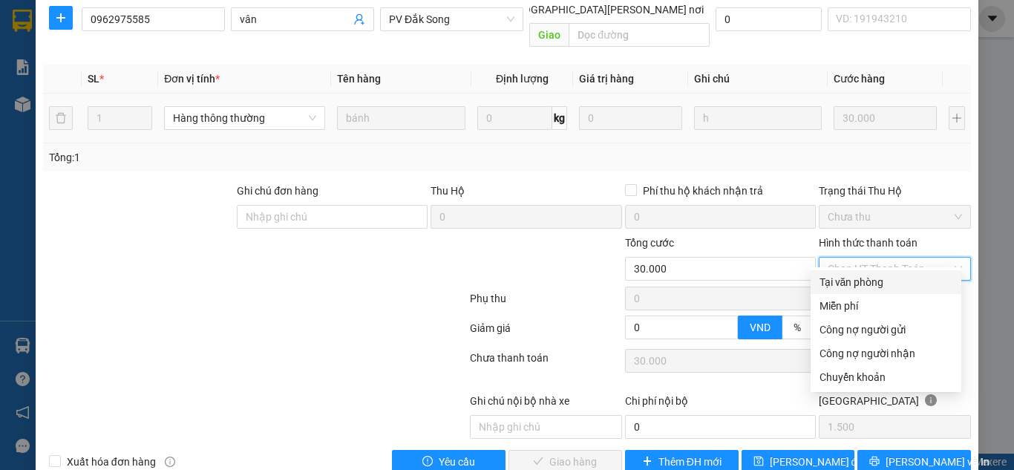
click at [868, 279] on div "Tại văn phòng" at bounding box center [885, 282] width 133 height 16
type input "0"
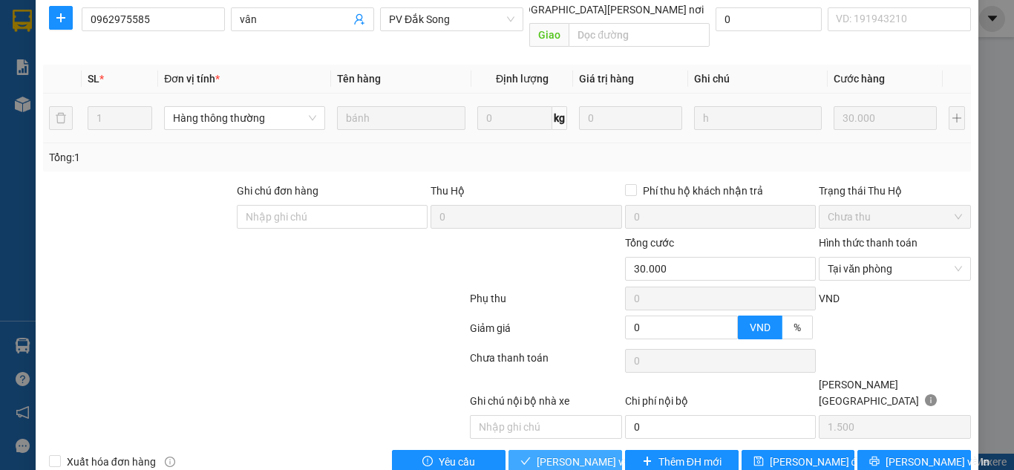
click at [572, 454] on span "[PERSON_NAME] và [PERSON_NAME] hàng" at bounding box center [637, 462] width 200 height 16
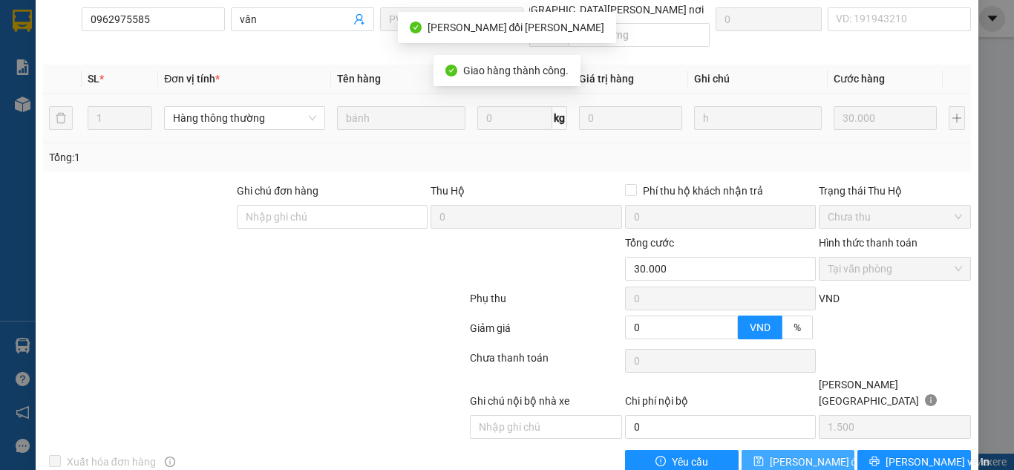
drag, startPoint x: 780, startPoint y: 442, endPoint x: 786, endPoint y: 431, distance: 13.3
click at [786, 454] on span "[PERSON_NAME] đổi" at bounding box center [818, 462] width 96 height 16
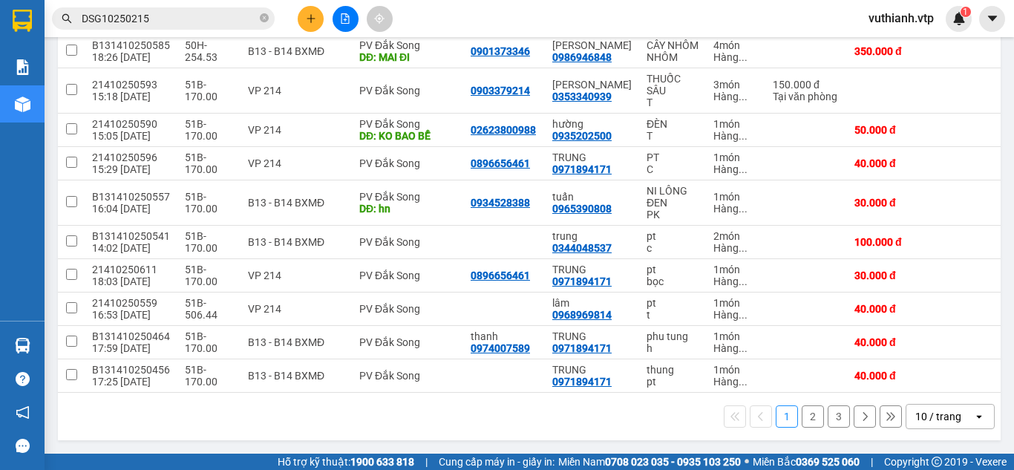
scroll to position [232, 0]
click at [804, 416] on button "2" at bounding box center [813, 416] width 22 height 22
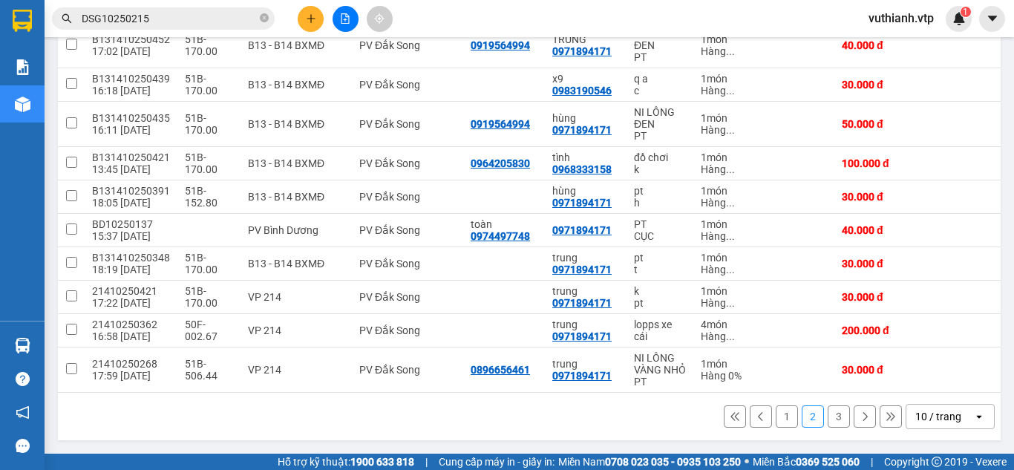
scroll to position [243, 0]
click at [828, 410] on button "3" at bounding box center [839, 416] width 22 height 22
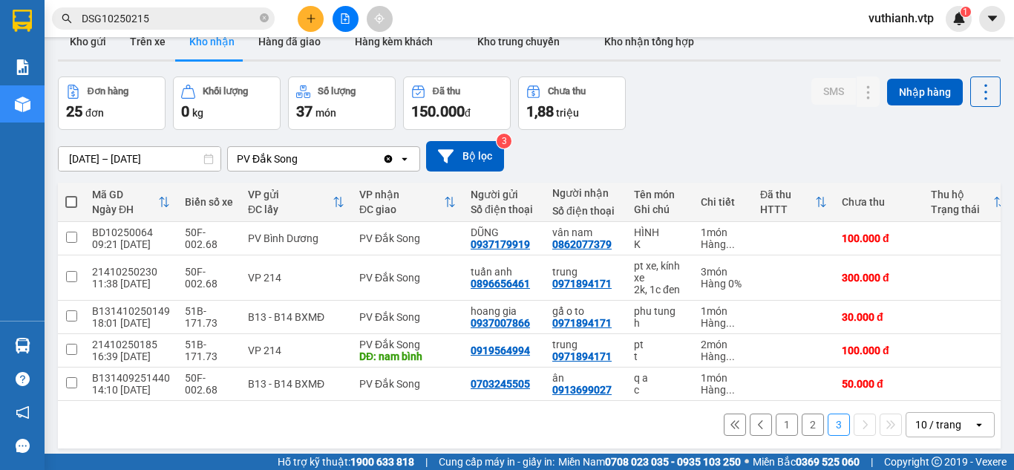
scroll to position [68, 0]
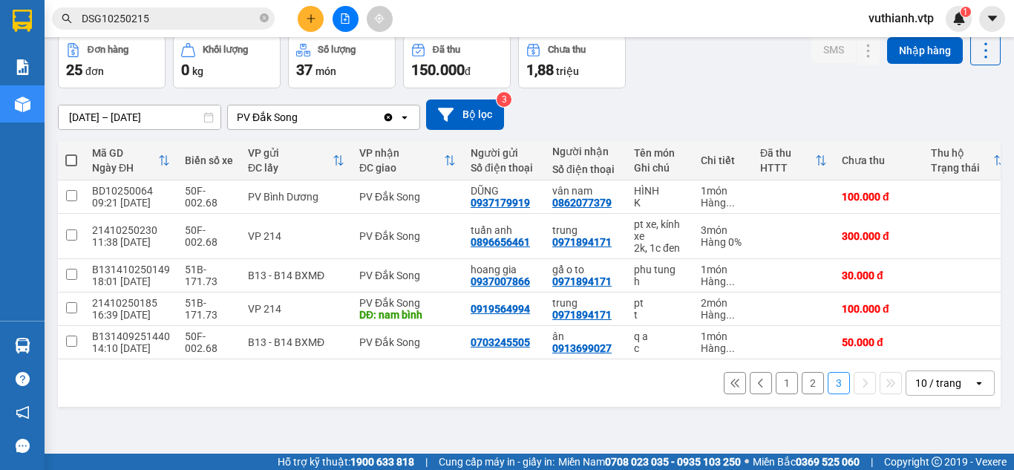
click at [776, 390] on button "1" at bounding box center [787, 383] width 22 height 22
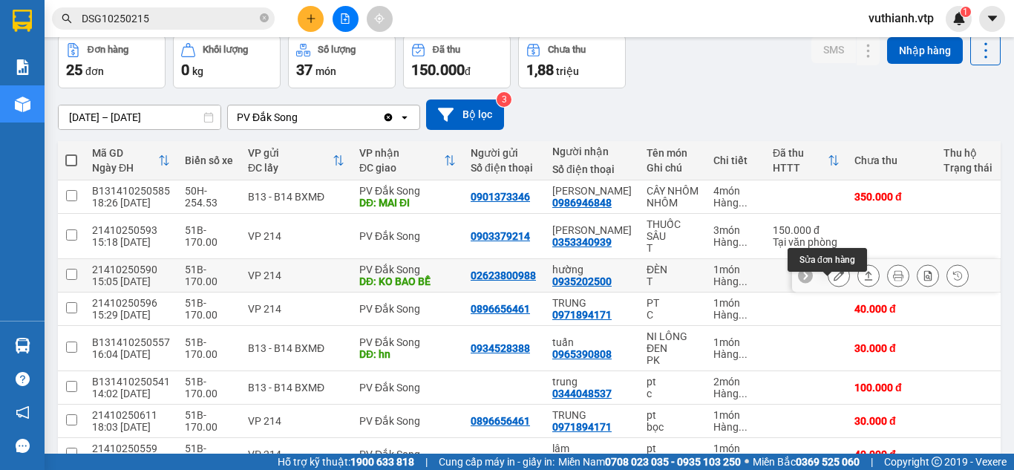
click at [834, 281] on icon at bounding box center [839, 275] width 10 height 10
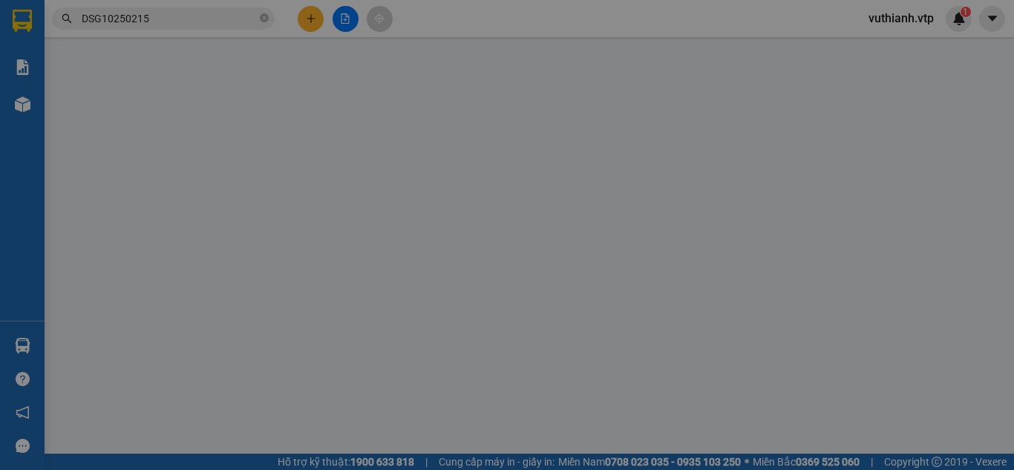
type input "02623800988"
type input "0935202500"
type input "hường"
type input "KO BAO BỂ"
type input "0"
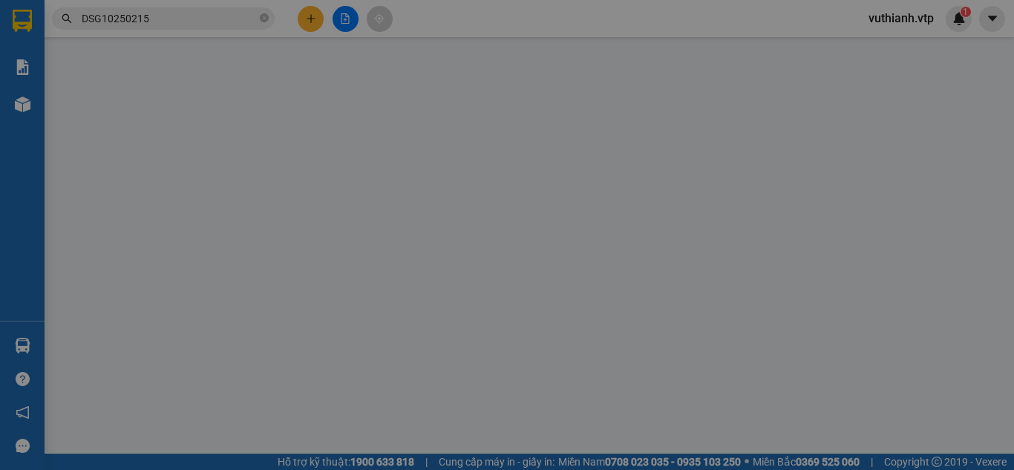
type input "50.000"
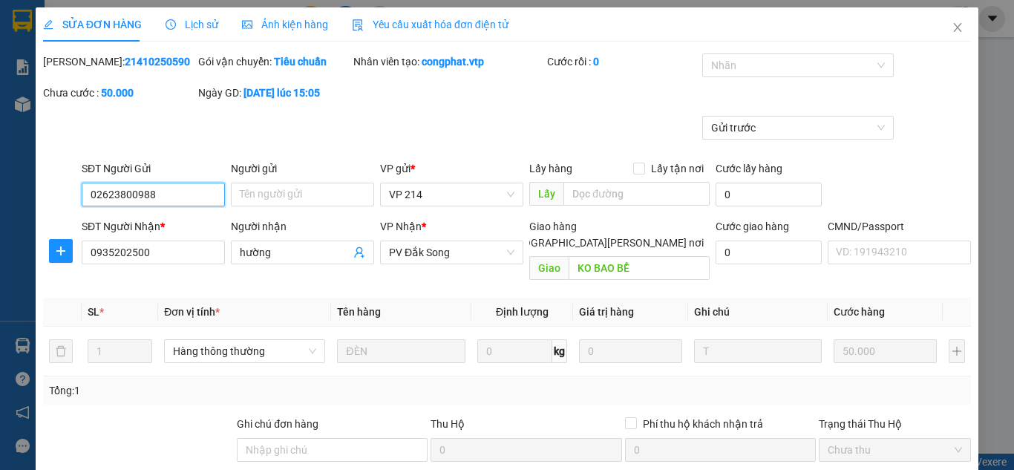
type input "2.500"
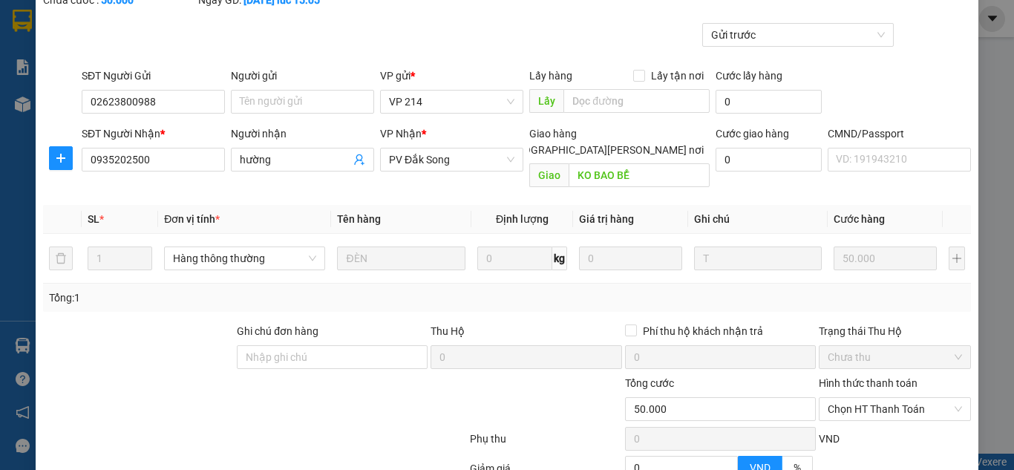
scroll to position [138, 0]
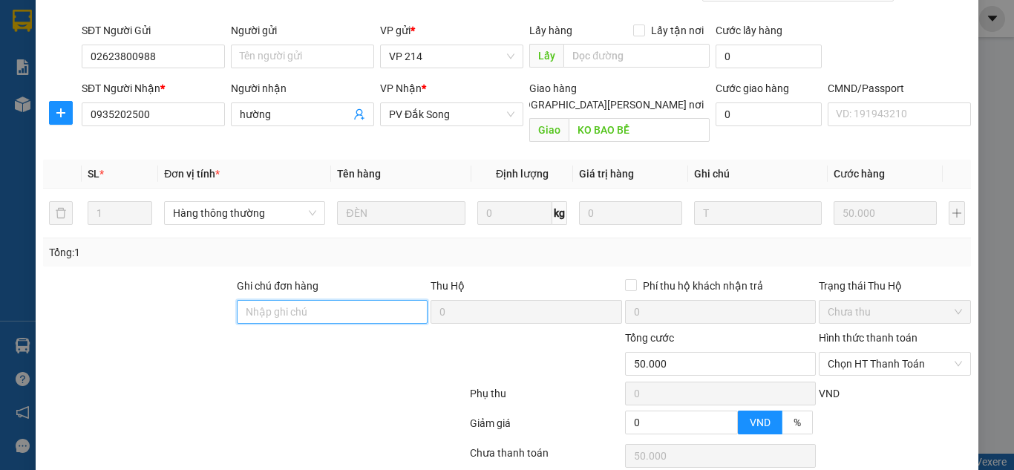
click at [353, 300] on input "Ghi chú đơn hàng" at bounding box center [332, 312] width 191 height 24
type input "50k tk6868 9h16p 13/10/25"
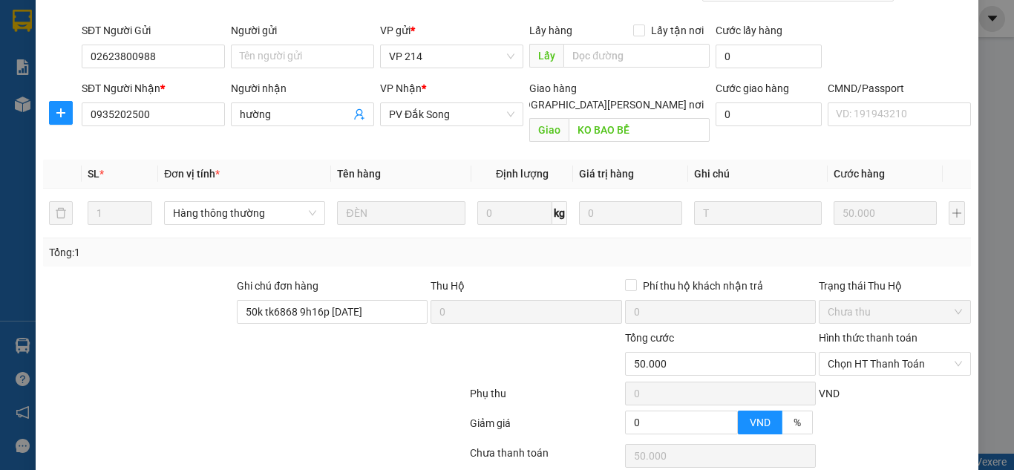
scroll to position [233, 0]
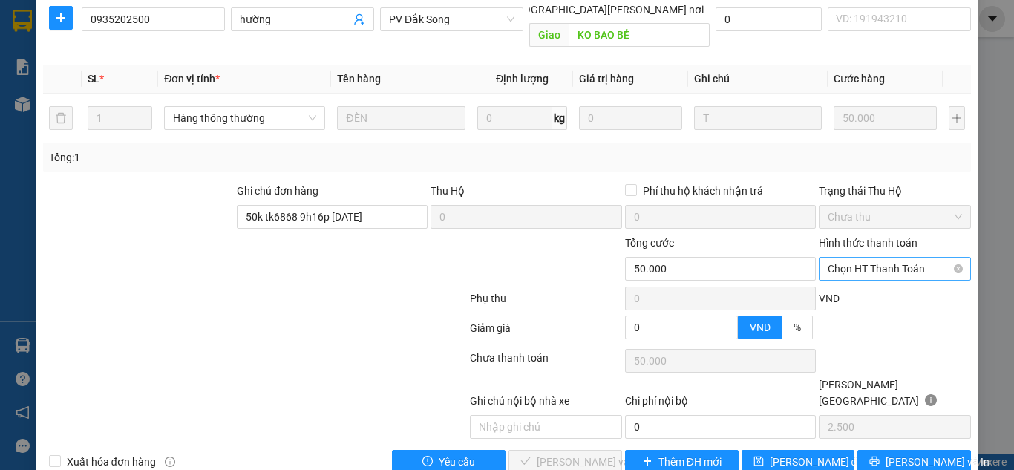
click at [886, 258] on span "Chọn HT Thanh Toán" at bounding box center [895, 269] width 134 height 22
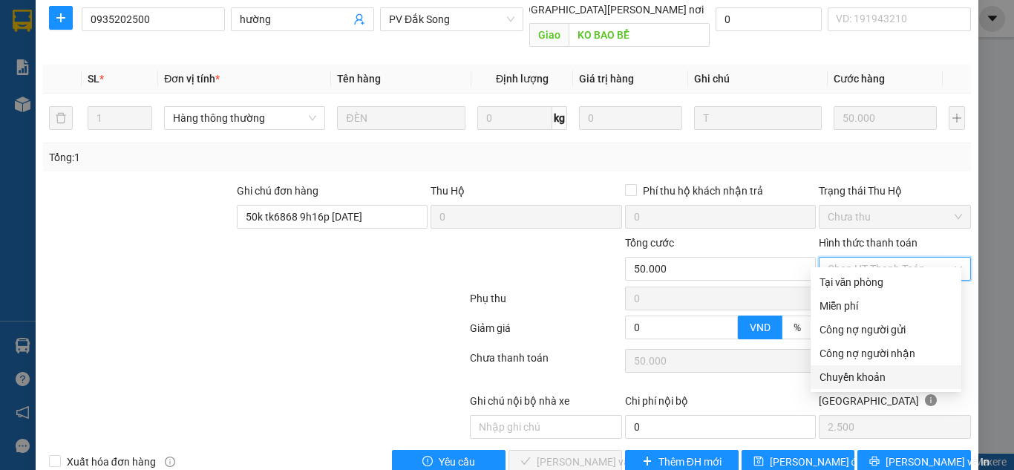
click at [870, 370] on div "Chuyển khoản" at bounding box center [885, 377] width 133 height 16
type input "0"
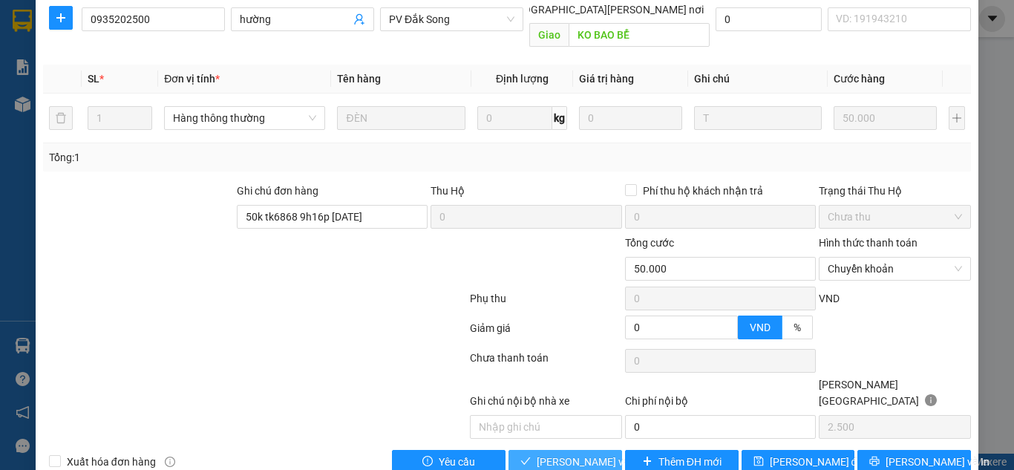
click at [539, 454] on span "[PERSON_NAME] và [PERSON_NAME] hàng" at bounding box center [637, 462] width 200 height 16
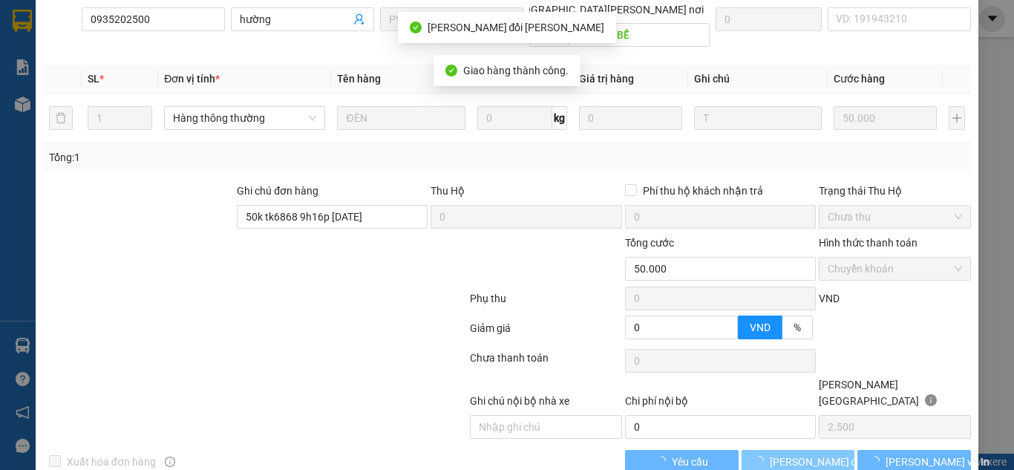
click at [802, 454] on span "[PERSON_NAME] đổi" at bounding box center [818, 462] width 96 height 16
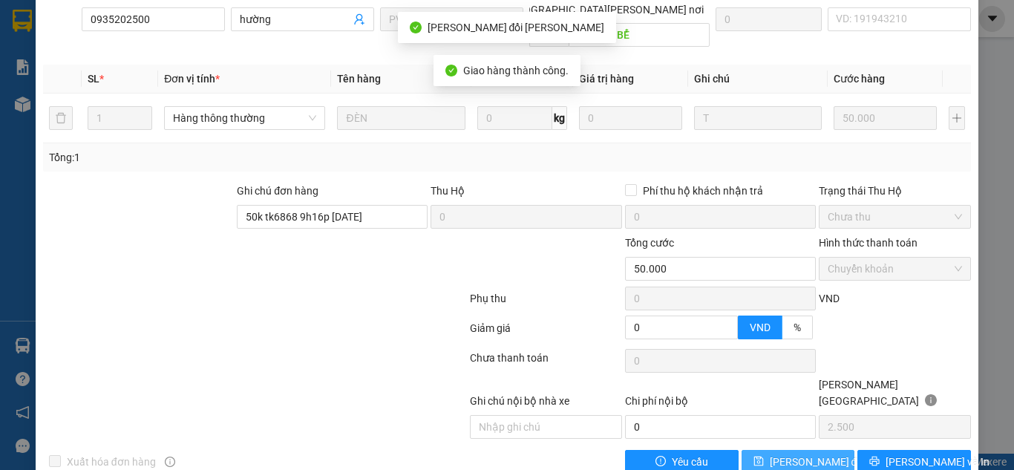
click at [801, 454] on span "[PERSON_NAME] đổi" at bounding box center [818, 462] width 96 height 16
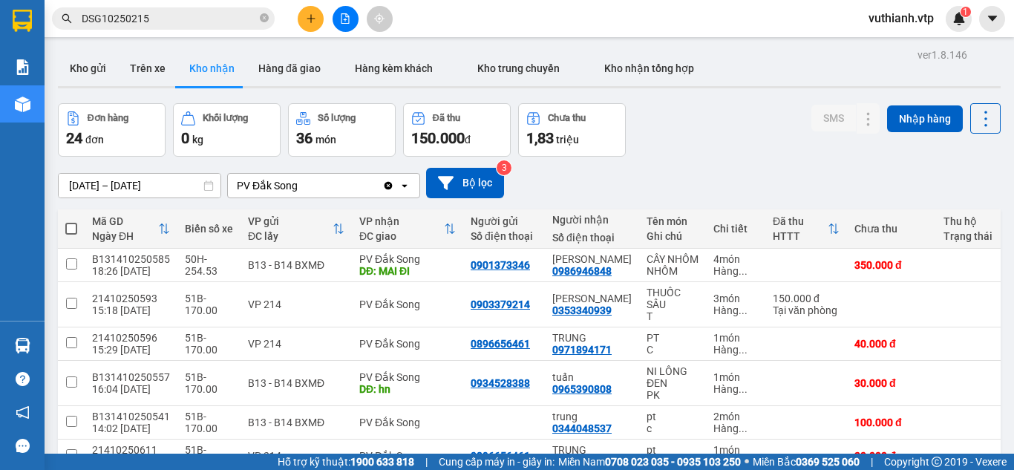
click at [124, 187] on input "[DATE] – [DATE]" at bounding box center [140, 186] width 162 height 24
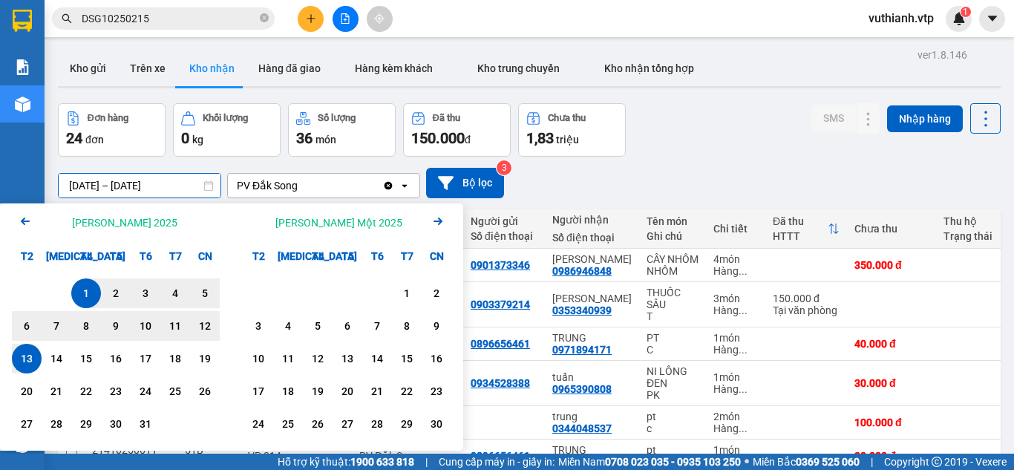
click at [20, 212] on div "Arrow Left Tháng Mười 2025" at bounding box center [116, 222] width 232 height 38
click at [27, 217] on icon "Arrow Left" at bounding box center [25, 221] width 18 height 18
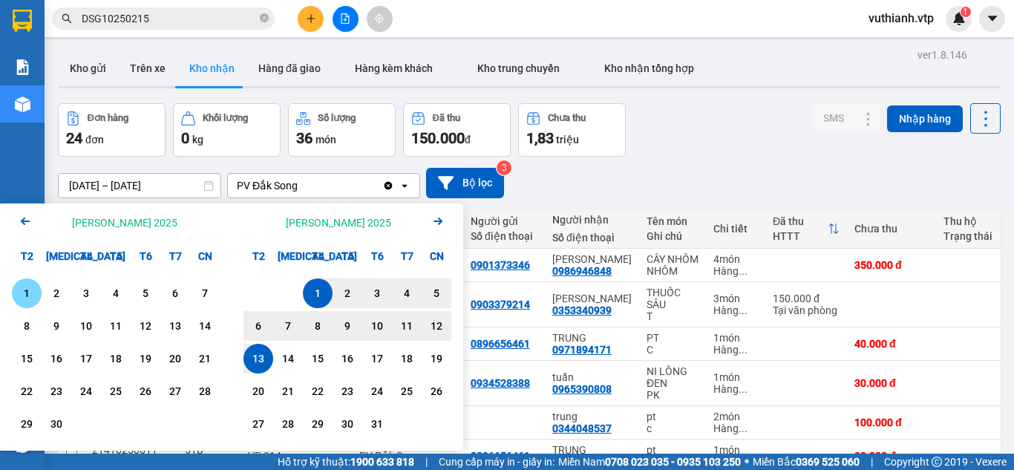
click at [18, 287] on div "1" at bounding box center [26, 293] width 21 height 18
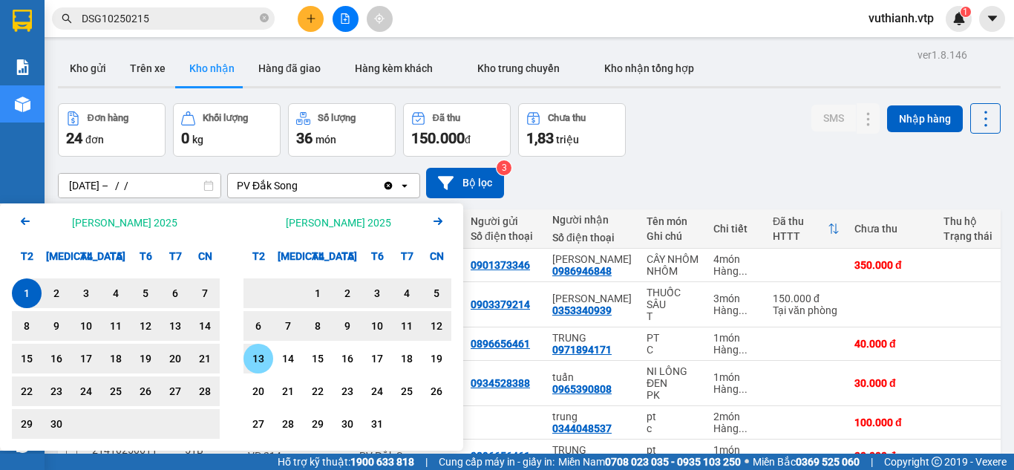
click at [262, 360] on div "13" at bounding box center [258, 359] width 21 height 18
type input "01/09/2025 – 13/10/2025"
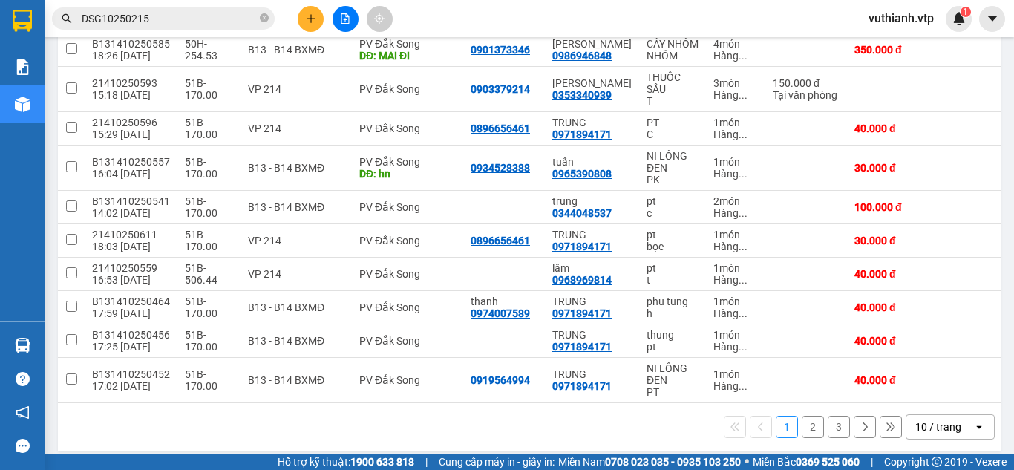
scroll to position [243, 0]
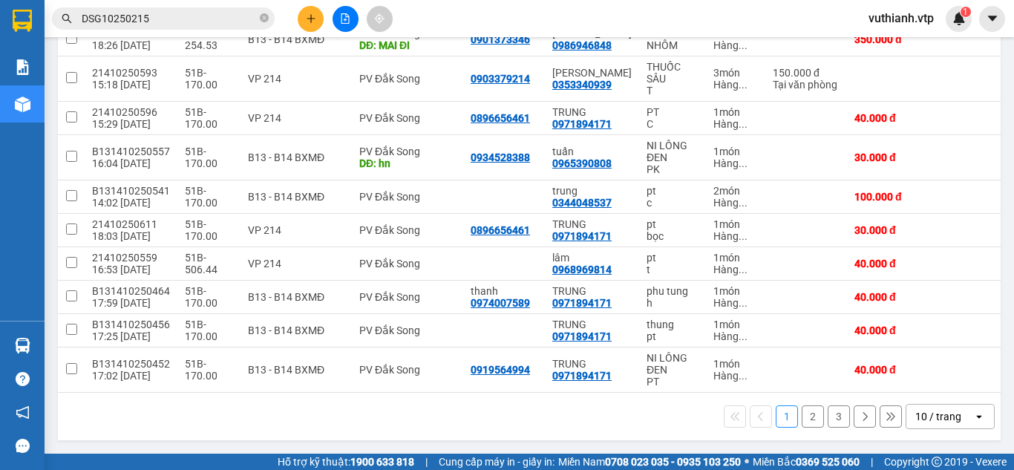
click at [828, 414] on button "3" at bounding box center [839, 416] width 22 height 22
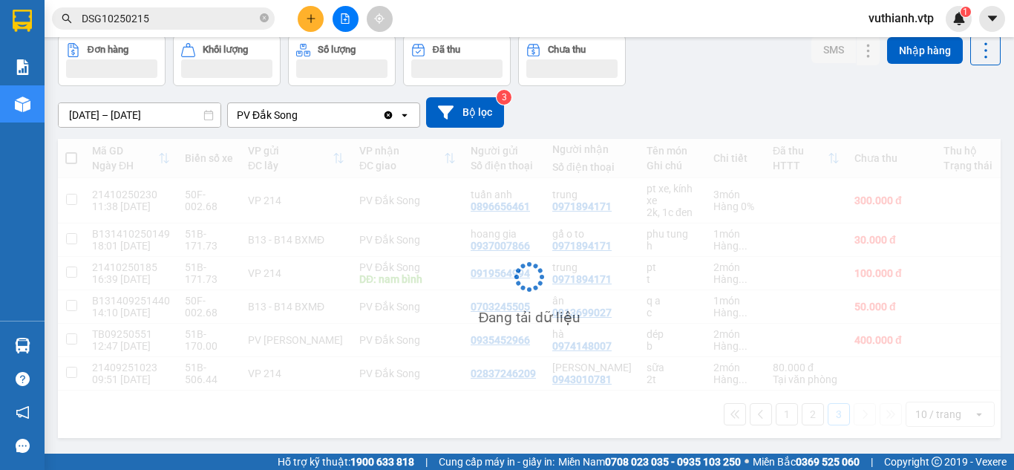
scroll to position [74, 0]
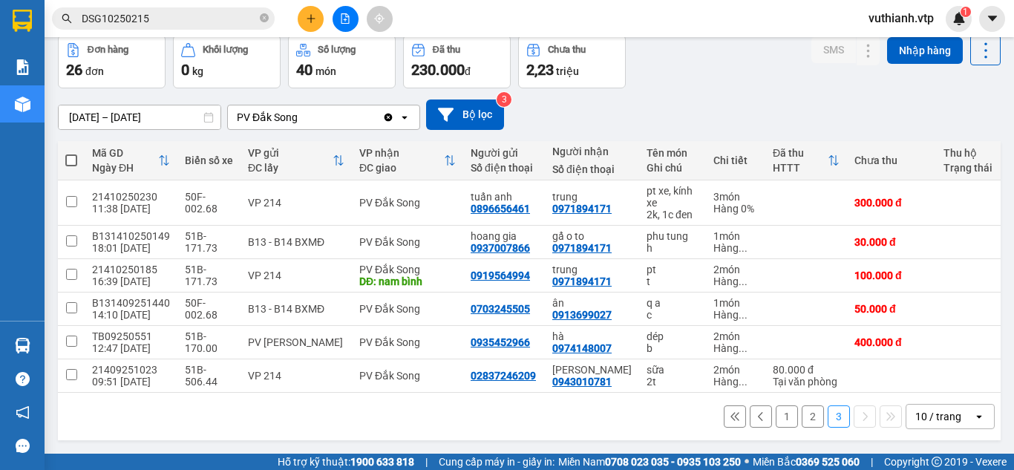
click at [617, 424] on div "1 2 3 10 / trang open" at bounding box center [529, 416] width 931 height 25
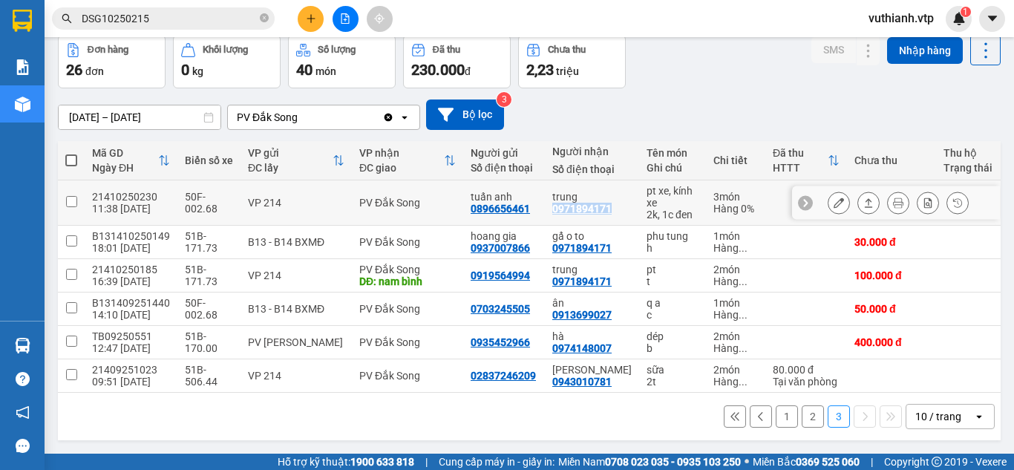
drag, startPoint x: 611, startPoint y: 204, endPoint x: 545, endPoint y: 214, distance: 66.8
click at [545, 214] on td "trung 0971894171" at bounding box center [592, 202] width 94 height 45
checkbox input "true"
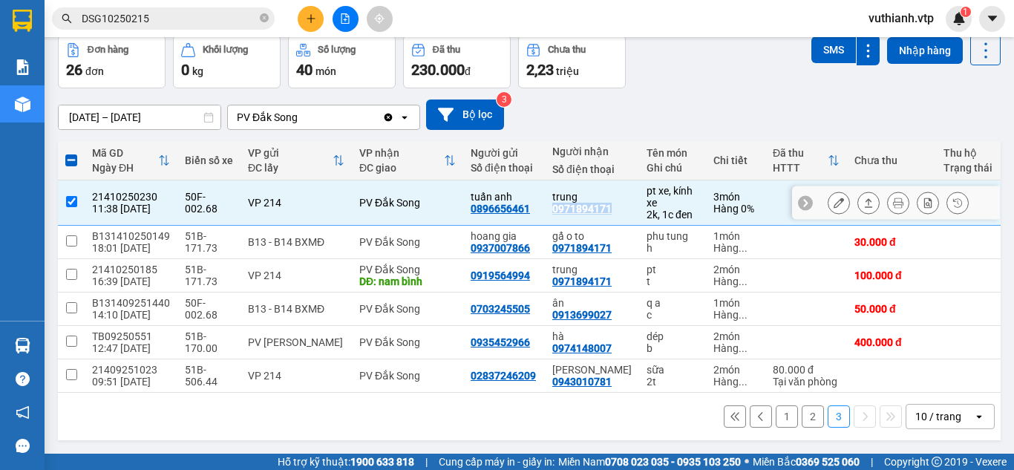
copy div "0971894171"
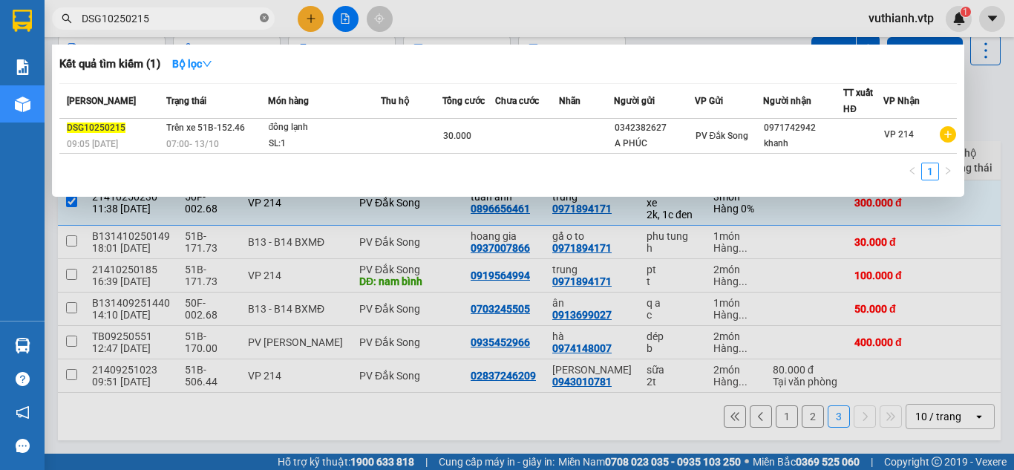
click at [268, 16] on icon "close-circle" at bounding box center [264, 17] width 9 height 9
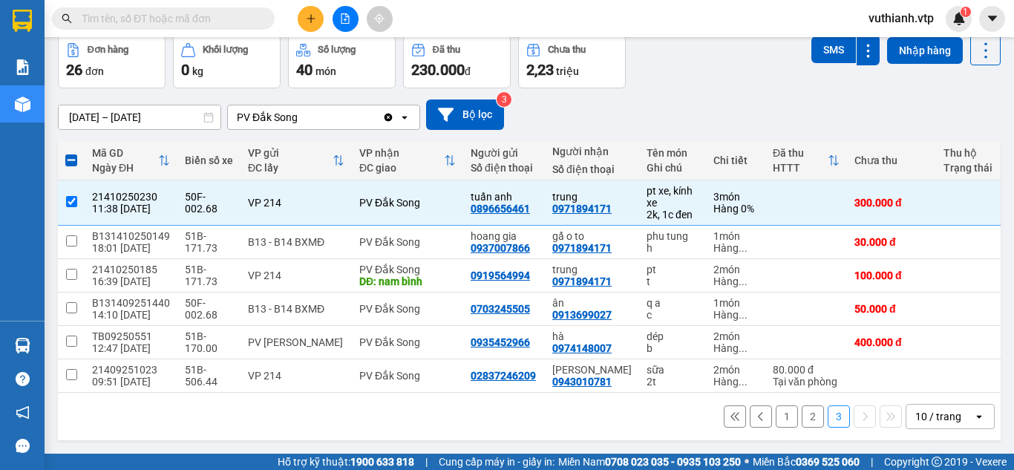
click at [220, 17] on input "text" at bounding box center [169, 18] width 175 height 16
paste input "0971894171"
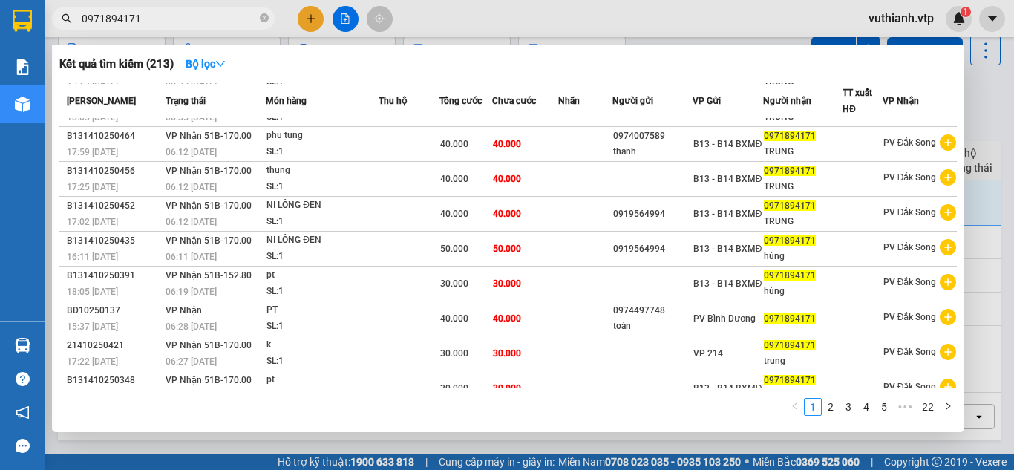
scroll to position [79, 0]
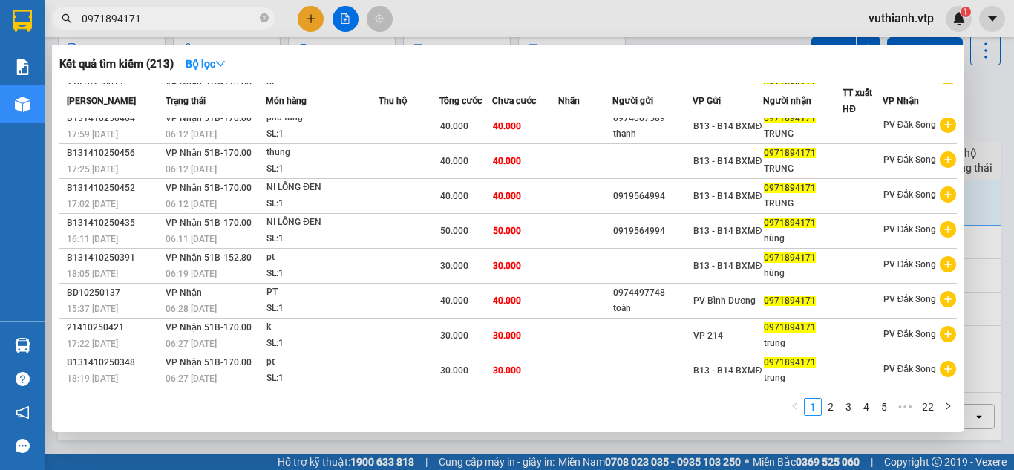
type input "0971894171"
click at [683, 419] on div "1 2 3 4 5 ••• 22" at bounding box center [507, 410] width 897 height 27
click at [832, 405] on link "2" at bounding box center [830, 407] width 16 height 16
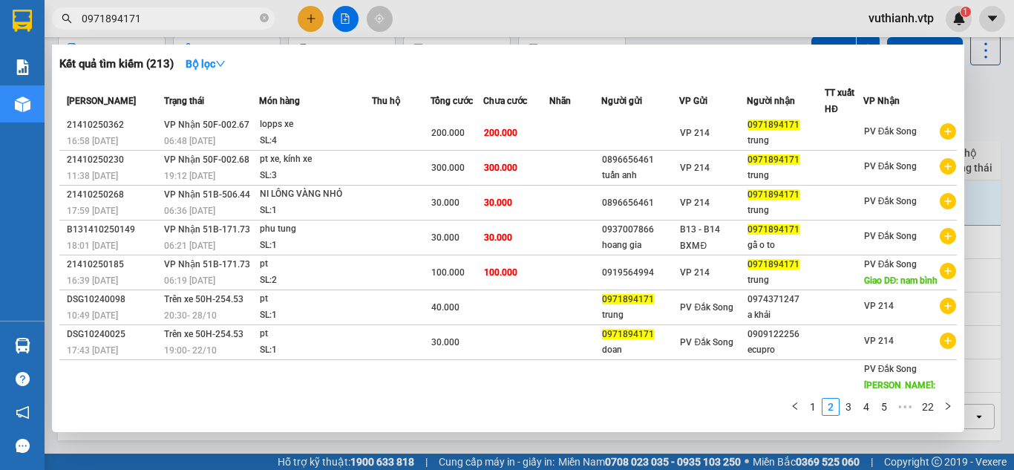
scroll to position [0, 0]
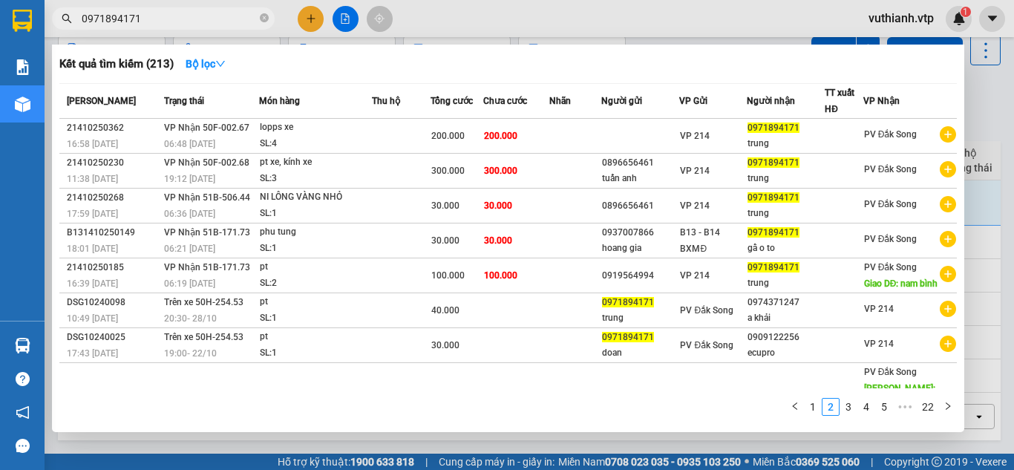
click at [989, 286] on div at bounding box center [507, 235] width 1014 height 470
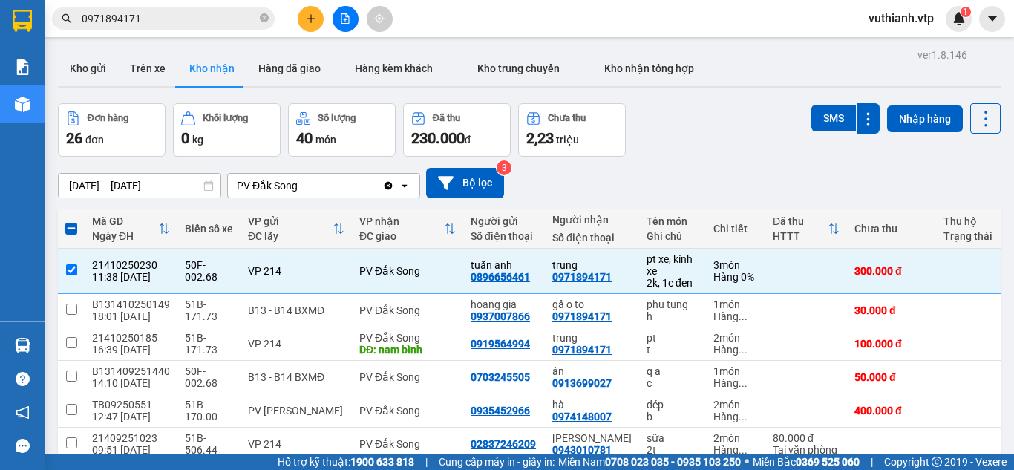
scroll to position [74, 0]
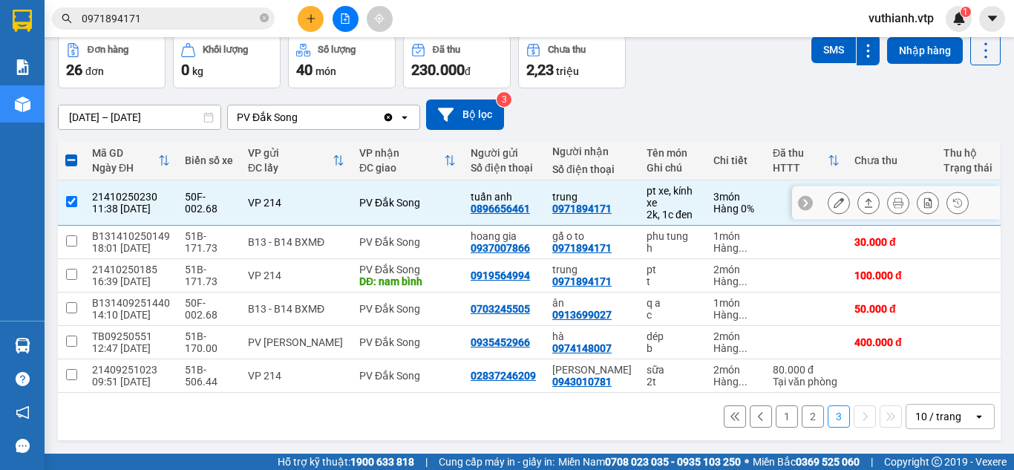
click at [70, 196] on input "checkbox" at bounding box center [71, 201] width 11 height 11
checkbox input "false"
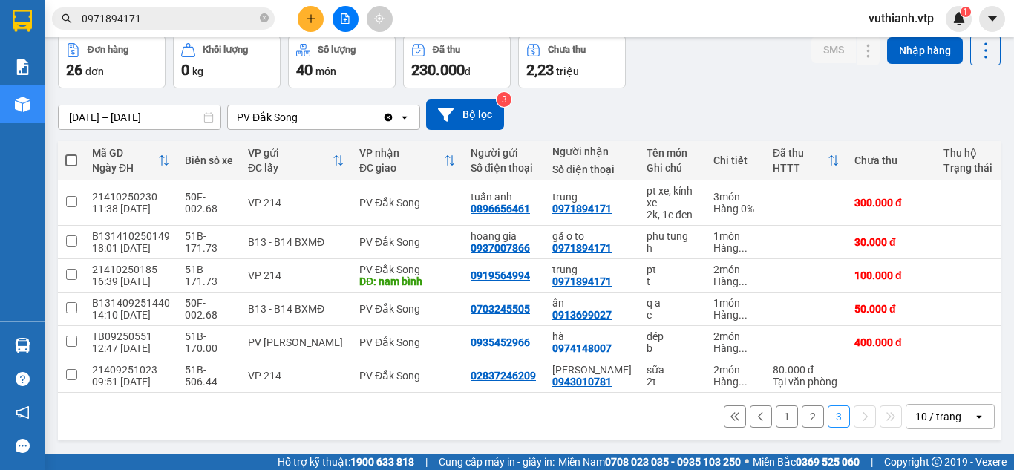
click at [776, 417] on button "1" at bounding box center [787, 416] width 22 height 22
